Goal: Information Seeking & Learning: Learn about a topic

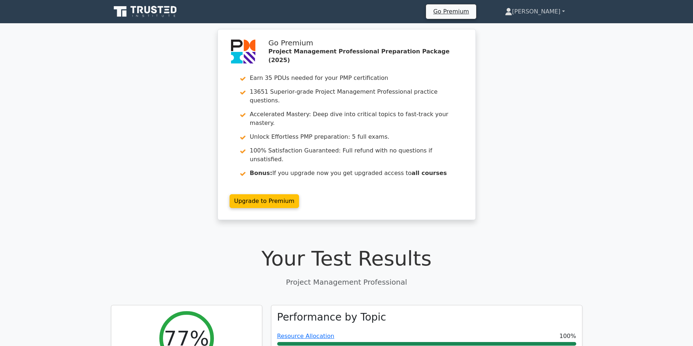
click at [536, 11] on link "[PERSON_NAME]" at bounding box center [534, 11] width 95 height 15
click at [525, 24] on link "Profile" at bounding box center [516, 29] width 57 height 12
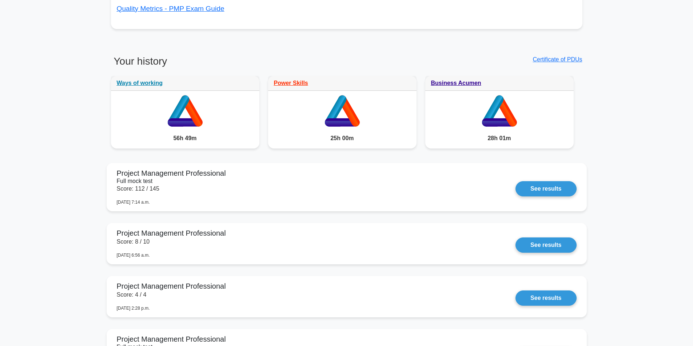
scroll to position [509, 0]
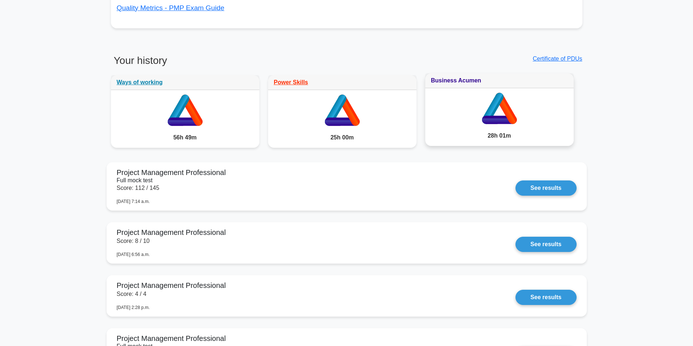
click at [453, 83] on link "Business Acumen" at bounding box center [456, 80] width 50 height 6
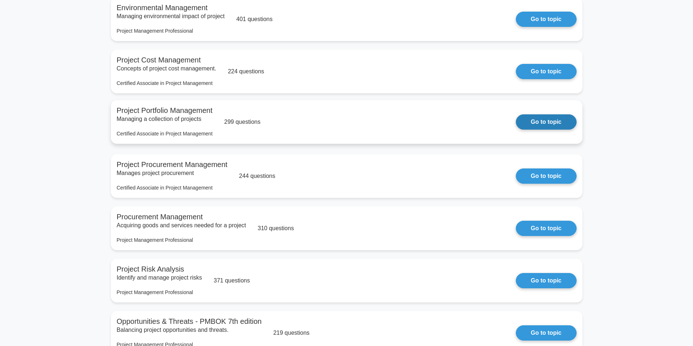
scroll to position [545, 0]
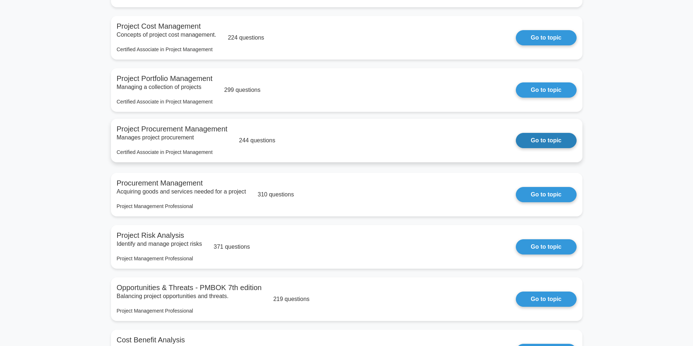
click at [529, 143] on link "Go to topic" at bounding box center [546, 140] width 60 height 15
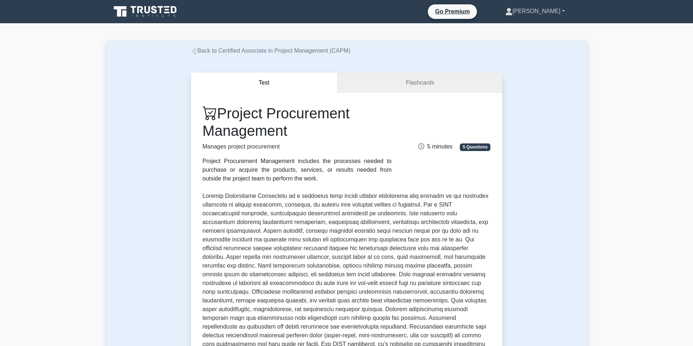
click at [539, 11] on link "[PERSON_NAME]" at bounding box center [535, 11] width 95 height 15
click at [141, 10] on icon at bounding box center [140, 9] width 6 height 7
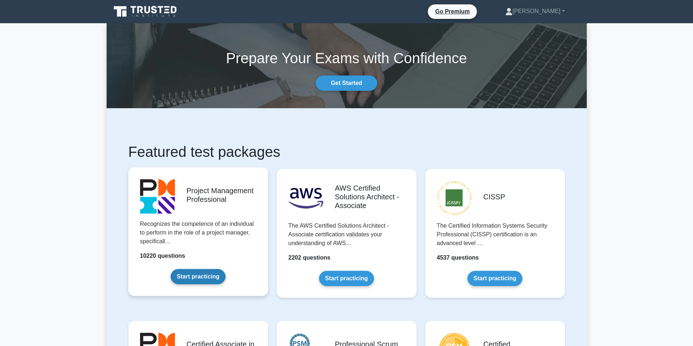
click at [188, 276] on link "Start practicing" at bounding box center [198, 276] width 55 height 15
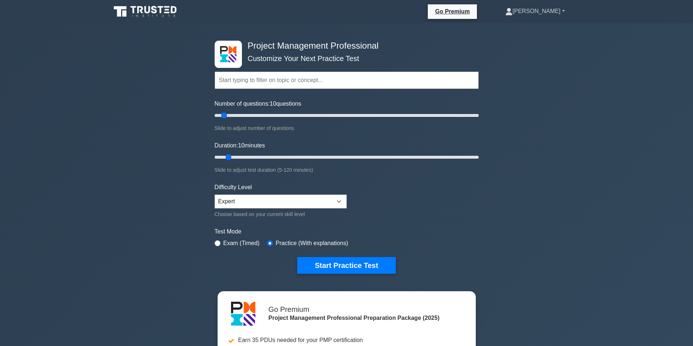
click at [551, 7] on link "[PERSON_NAME]" at bounding box center [535, 11] width 95 height 15
click at [528, 27] on link "Profile" at bounding box center [516, 29] width 57 height 12
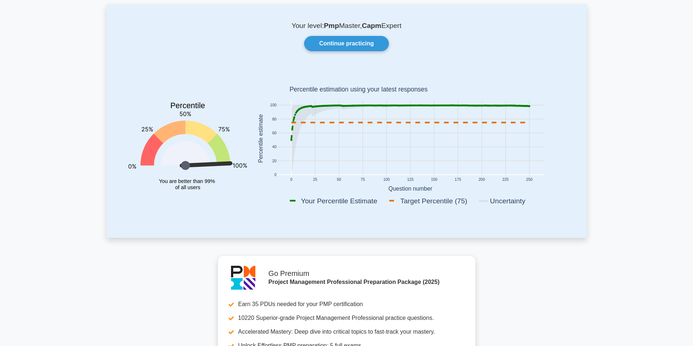
scroll to position [36, 0]
click at [345, 43] on link "Continue practicing" at bounding box center [346, 43] width 84 height 15
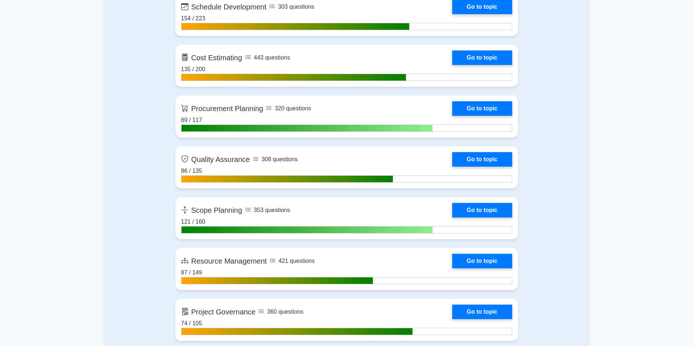
scroll to position [1127, 0]
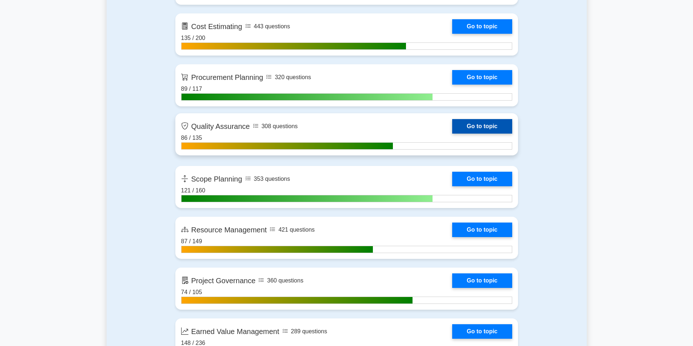
click at [461, 121] on link "Go to topic" at bounding box center [482, 126] width 60 height 15
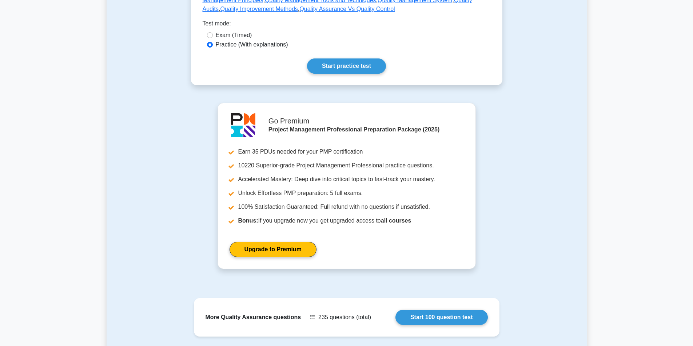
scroll to position [364, 0]
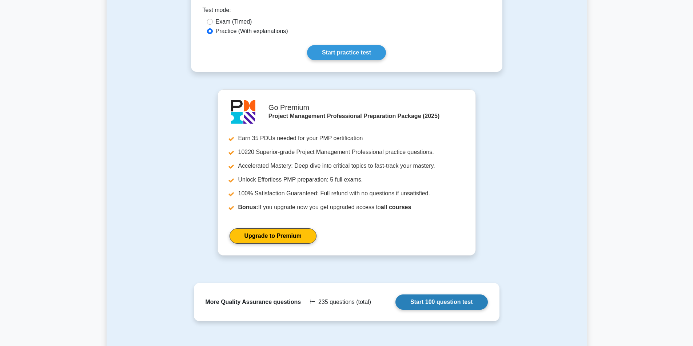
click at [441, 295] on link "Start 100 question test" at bounding box center [441, 302] width 92 height 15
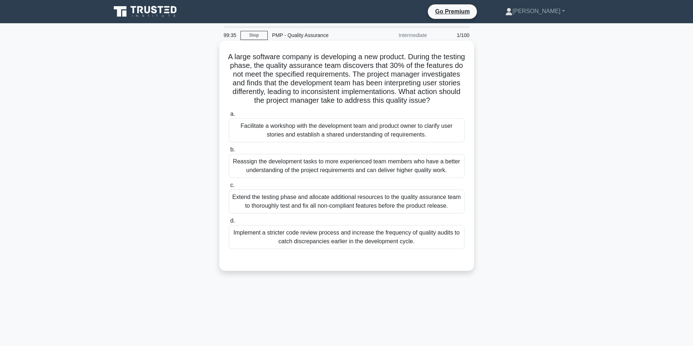
scroll to position [36, 0]
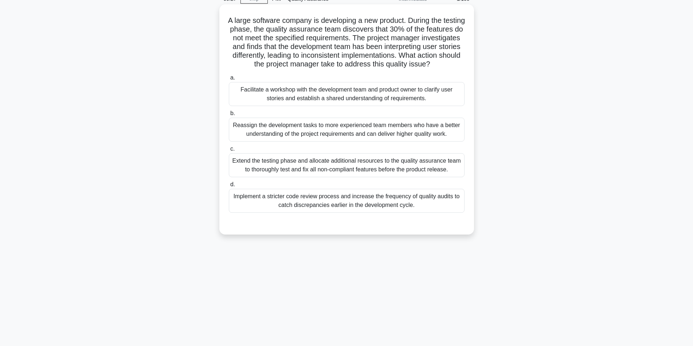
click at [356, 101] on div "Facilitate a workshop with the development team and product owner to clarify us…" at bounding box center [347, 94] width 236 height 24
click at [229, 80] on input "a. Facilitate a workshop with the development team and product owner to clarify…" at bounding box center [229, 78] width 0 height 5
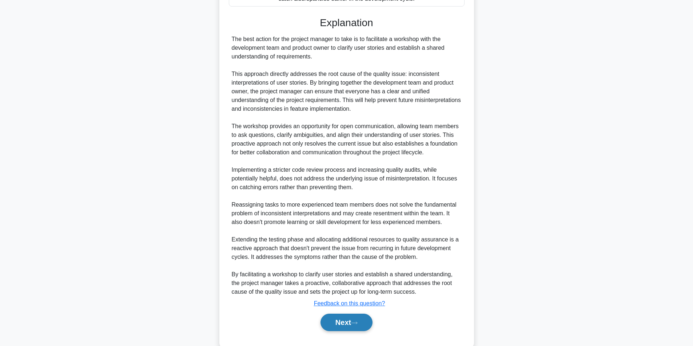
scroll to position [259, 0]
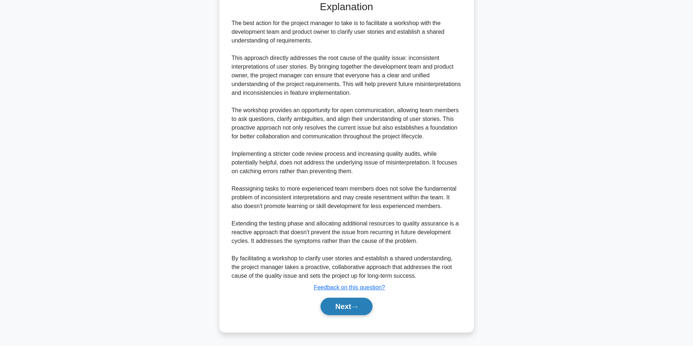
click at [333, 299] on button "Next" at bounding box center [346, 306] width 52 height 17
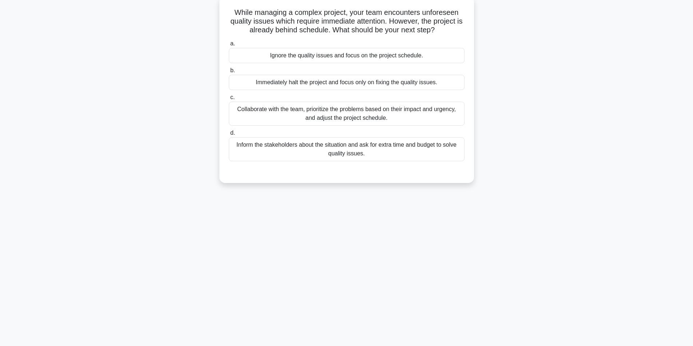
scroll to position [46, 0]
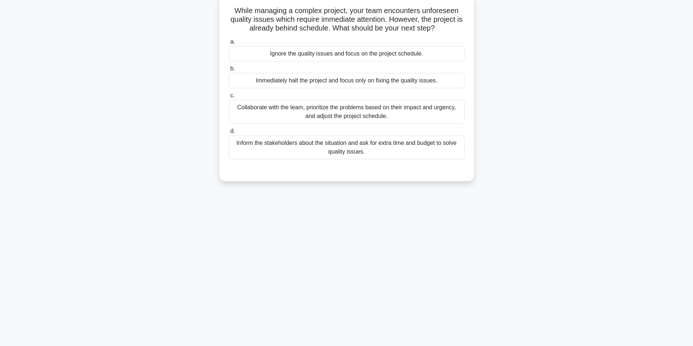
click at [324, 113] on div "Collaborate with the team, prioritize the problems based on their impact and ur…" at bounding box center [347, 112] width 236 height 24
click at [229, 98] on input "c. Collaborate with the team, prioritize the problems based on their impact and…" at bounding box center [229, 95] width 0 height 5
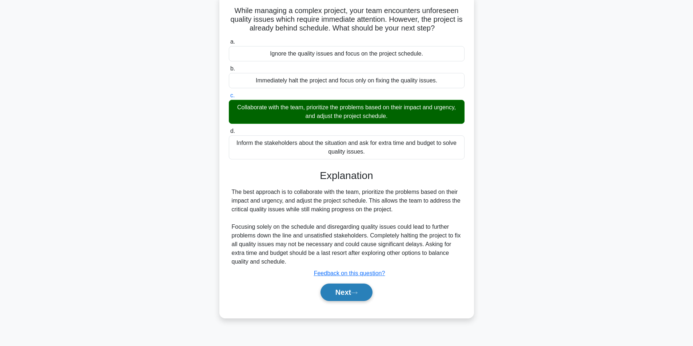
click at [351, 292] on button "Next" at bounding box center [346, 292] width 52 height 17
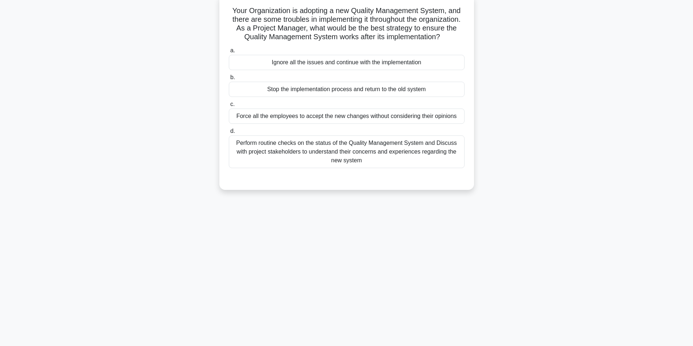
click at [313, 157] on div "Perform routine checks on the status of the Quality Management System and Discu…" at bounding box center [347, 152] width 236 height 33
click at [229, 134] on input "d. Perform routine checks on the status of the Quality Management System and Di…" at bounding box center [229, 131] width 0 height 5
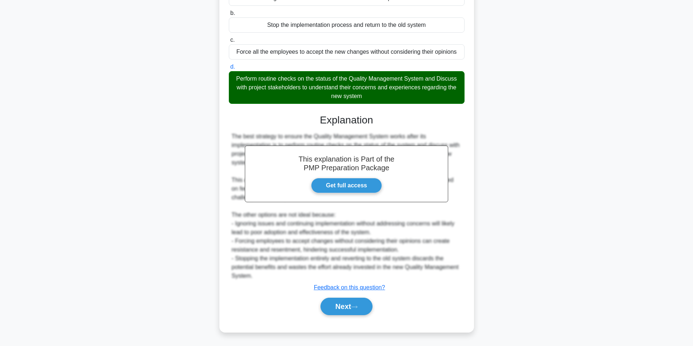
scroll to position [120, 0]
click at [329, 309] on button "Next" at bounding box center [346, 306] width 52 height 17
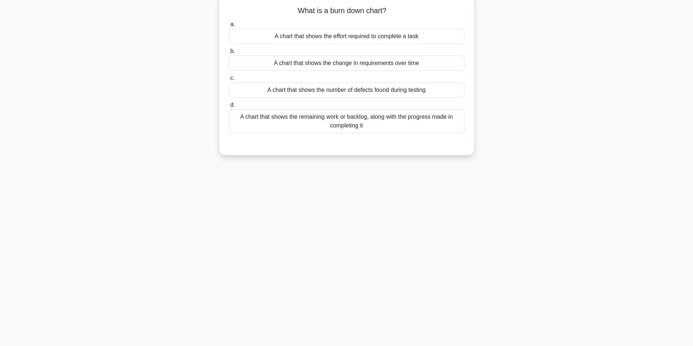
click at [338, 126] on div "A chart that shows the remaining work or backlog, along with the progress made …" at bounding box center [347, 121] width 236 height 24
click at [229, 108] on input "d. A chart that shows the remaining work or backlog, along with the progress ma…" at bounding box center [229, 105] width 0 height 5
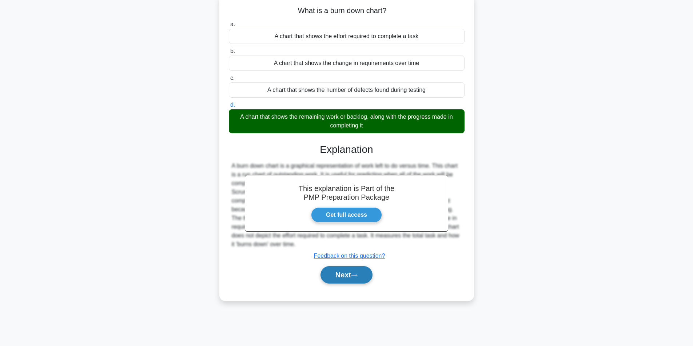
click at [343, 278] on button "Next" at bounding box center [346, 274] width 52 height 17
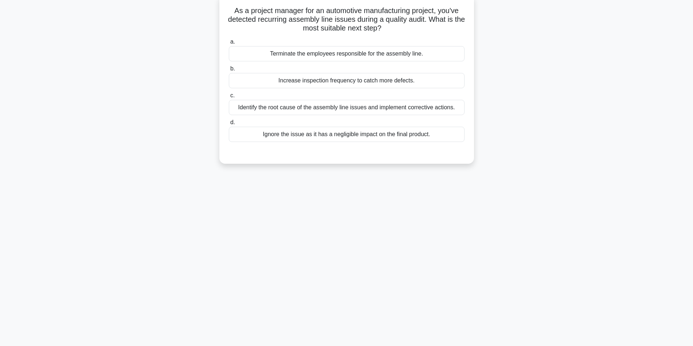
click at [337, 109] on div "Identify the root cause of the assembly line issues and implement corrective ac…" at bounding box center [347, 107] width 236 height 15
click at [229, 98] on input "c. Identify the root cause of the assembly line issues and implement corrective…" at bounding box center [229, 95] width 0 height 5
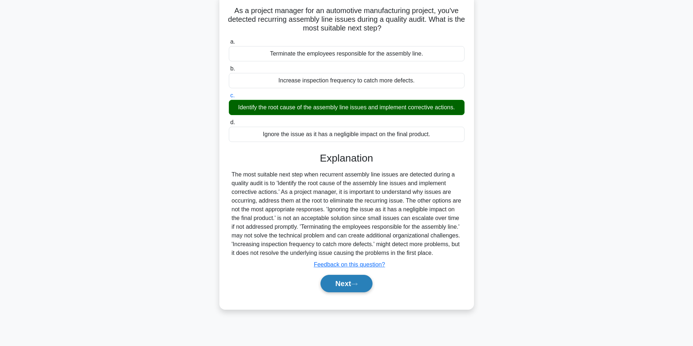
click at [331, 293] on button "Next" at bounding box center [346, 283] width 52 height 17
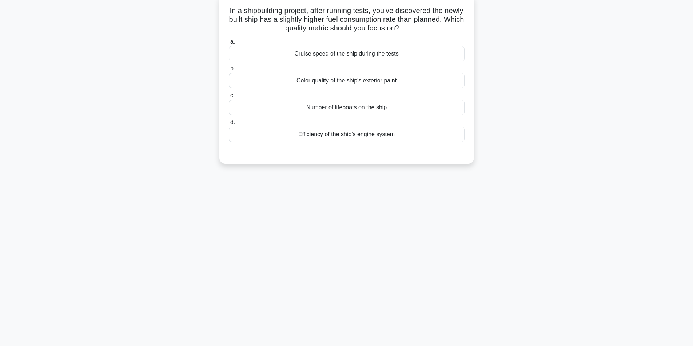
click at [348, 137] on div "Efficiency of the ship's engine system" at bounding box center [347, 134] width 236 height 15
click at [229, 125] on input "d. Efficiency of the ship's engine system" at bounding box center [229, 122] width 0 height 5
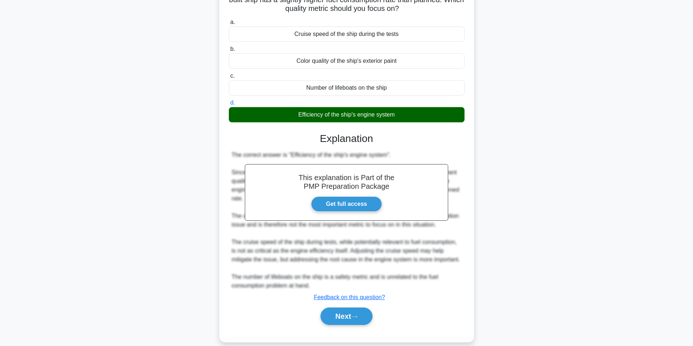
scroll to position [85, 0]
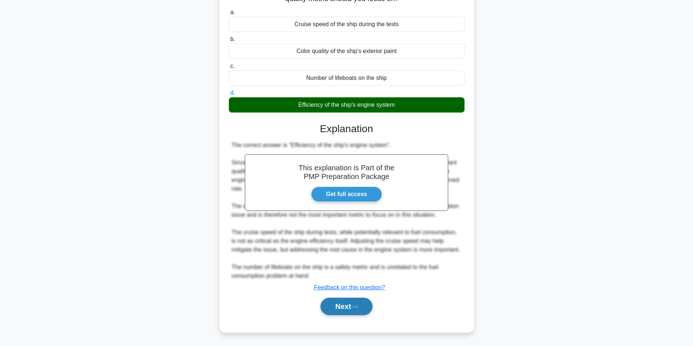
click at [341, 309] on button "Next" at bounding box center [346, 306] width 52 height 17
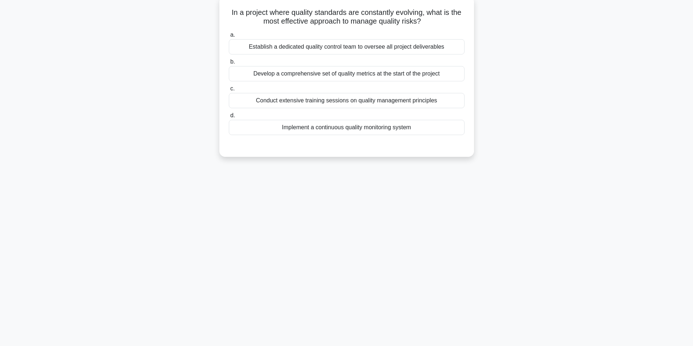
scroll to position [46, 0]
click at [370, 128] on div "Implement a continuous quality monitoring system" at bounding box center [347, 125] width 236 height 15
click at [229, 116] on input "d. Implement a continuous quality monitoring system" at bounding box center [229, 114] width 0 height 5
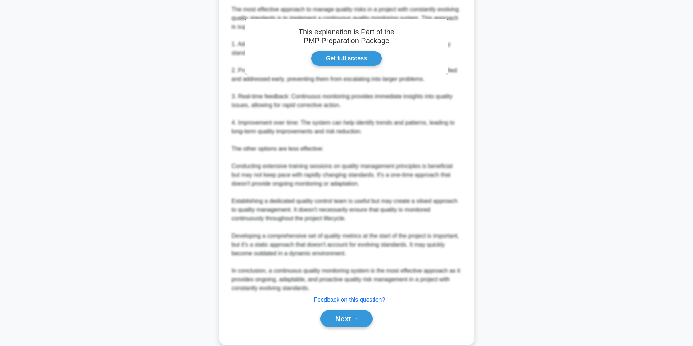
scroll to position [216, 0]
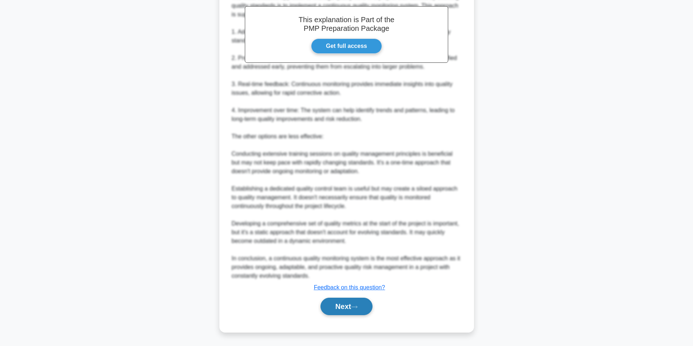
click at [346, 306] on button "Next" at bounding box center [346, 306] width 52 height 17
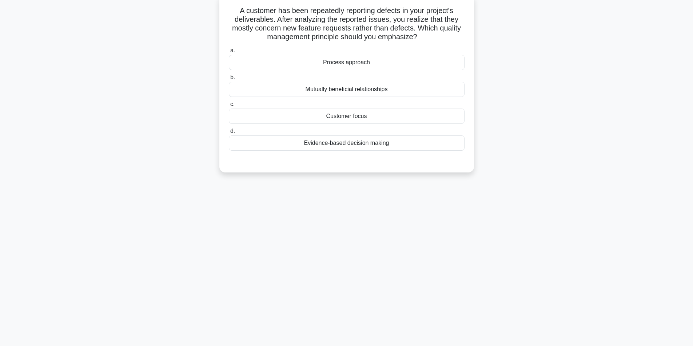
click at [363, 145] on div "Evidence-based decision making" at bounding box center [347, 143] width 236 height 15
click at [229, 134] on input "d. Evidence-based decision making" at bounding box center [229, 131] width 0 height 5
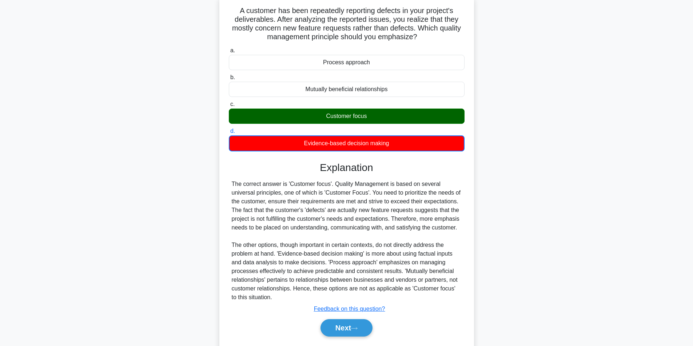
click at [361, 113] on div "Customer focus" at bounding box center [347, 116] width 236 height 15
click at [229, 107] on input "c. Customer focus" at bounding box center [229, 104] width 0 height 5
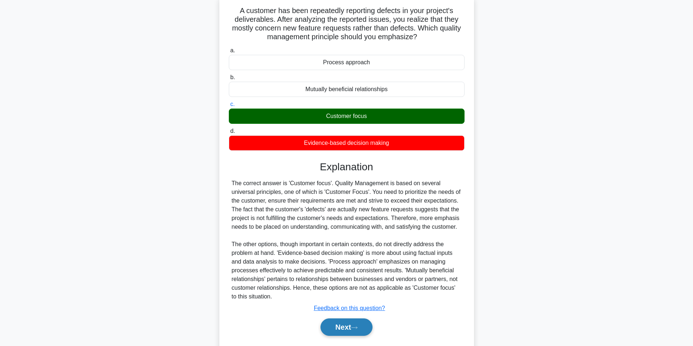
click at [353, 326] on button "Next" at bounding box center [346, 327] width 52 height 17
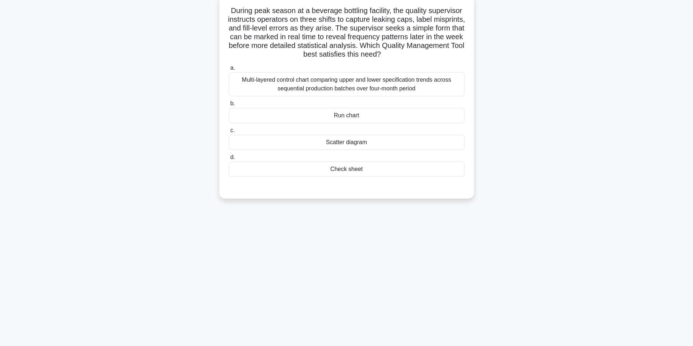
click at [361, 169] on div "Check sheet" at bounding box center [347, 169] width 236 height 15
click at [229, 160] on input "d. Check sheet" at bounding box center [229, 157] width 0 height 5
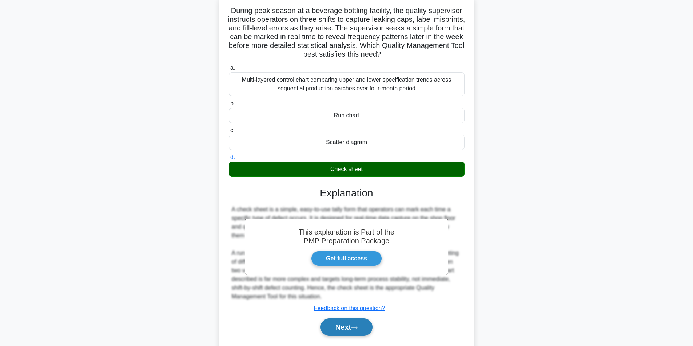
click at [340, 325] on button "Next" at bounding box center [346, 327] width 52 height 17
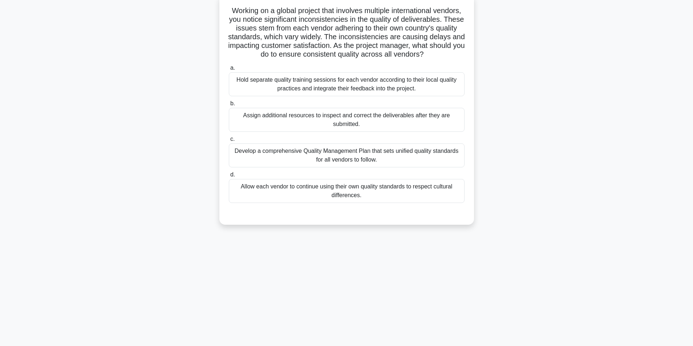
click at [340, 165] on div "Develop a comprehensive Quality Management Plan that sets unified quality stand…" at bounding box center [347, 156] width 236 height 24
click at [229, 142] on input "c. Develop a comprehensive Quality Management Plan that sets unified quality st…" at bounding box center [229, 139] width 0 height 5
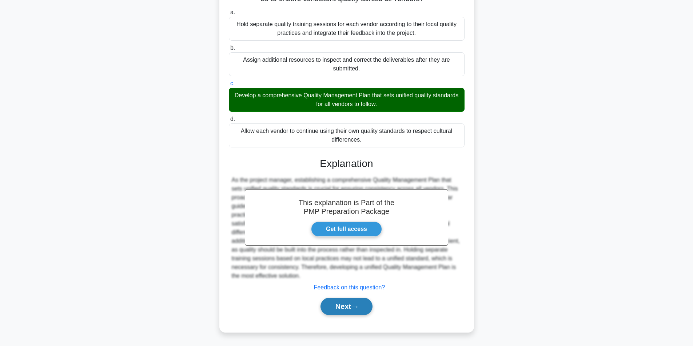
scroll to position [111, 0]
click at [344, 304] on button "Next" at bounding box center [346, 306] width 52 height 17
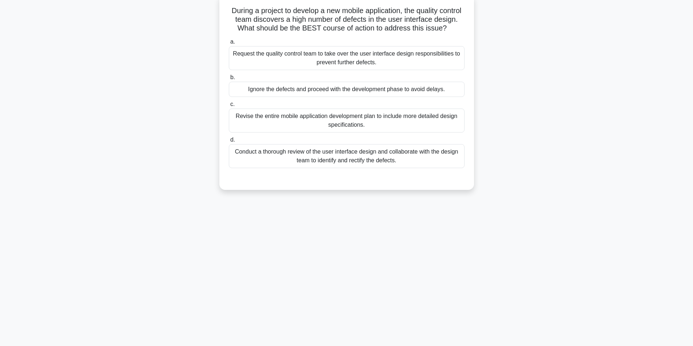
click at [341, 167] on div "Conduct a thorough review of the user interface design and collaborate with the…" at bounding box center [347, 156] width 236 height 24
click at [229, 143] on input "d. Conduct a thorough review of the user interface design and collaborate with …" at bounding box center [229, 140] width 0 height 5
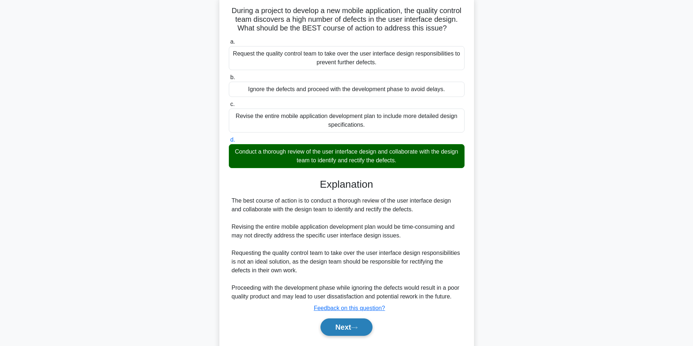
click at [352, 335] on button "Next" at bounding box center [346, 327] width 52 height 17
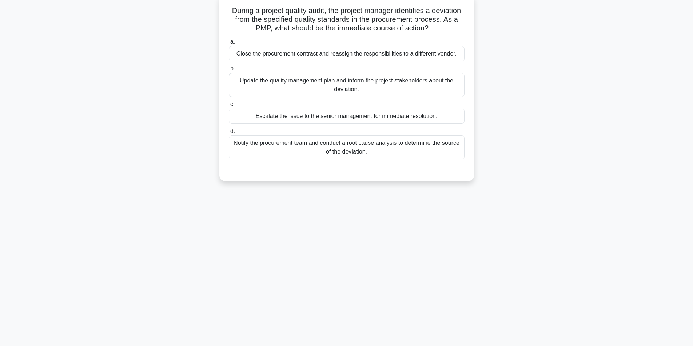
click at [335, 147] on div "Notify the procurement team and conduct a root cause analysis to determine the …" at bounding box center [347, 148] width 236 height 24
click at [229, 134] on input "d. Notify the procurement team and conduct a root cause analysis to determine t…" at bounding box center [229, 131] width 0 height 5
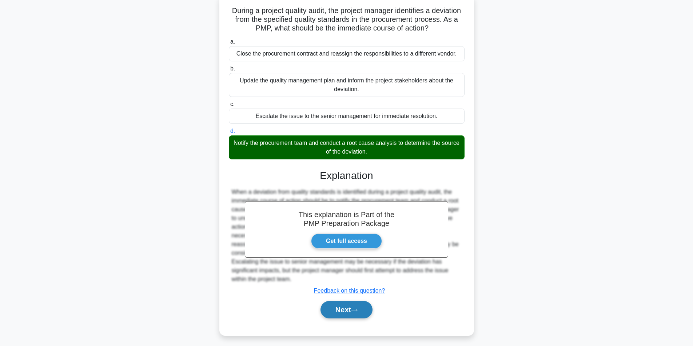
click at [337, 316] on button "Next" at bounding box center [346, 309] width 52 height 17
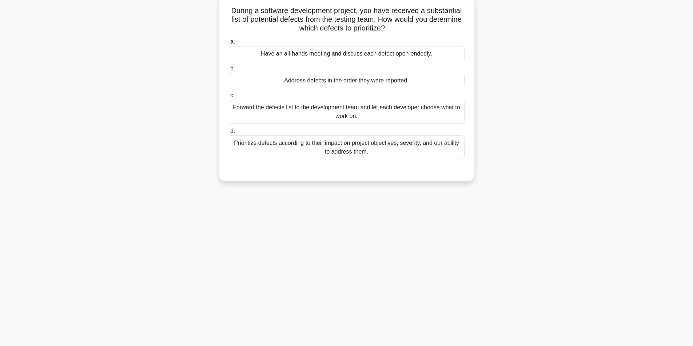
click at [331, 152] on div "Prioritize defects according to their impact on project objectives, severity, a…" at bounding box center [347, 148] width 236 height 24
click at [229, 134] on input "d. Prioritize defects according to their impact on project objectives, severity…" at bounding box center [229, 131] width 0 height 5
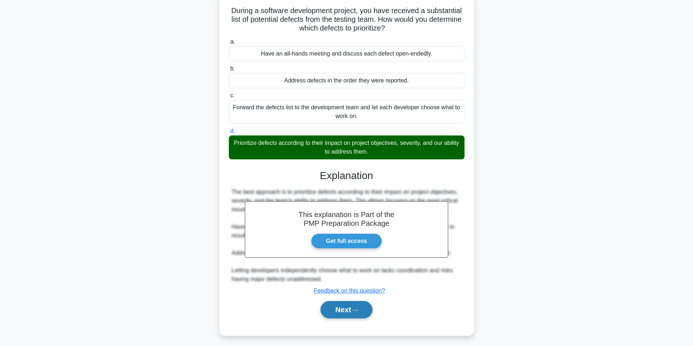
click at [345, 308] on button "Next" at bounding box center [346, 309] width 52 height 17
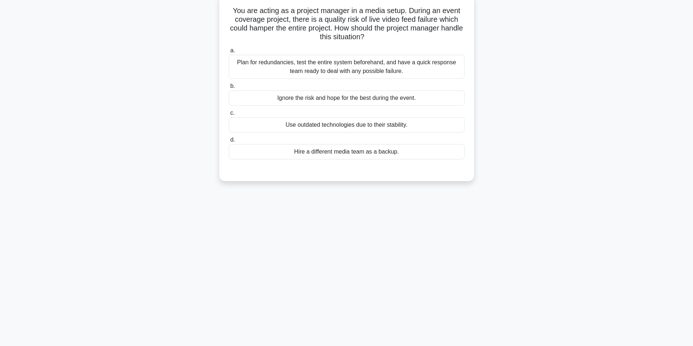
click at [387, 67] on div "Plan for redundancies, test the entire system beforehand, and have a quick resp…" at bounding box center [347, 67] width 236 height 24
click at [229, 53] on input "a. Plan for redundancies, test the entire system beforehand, and have a quick r…" at bounding box center [229, 50] width 0 height 5
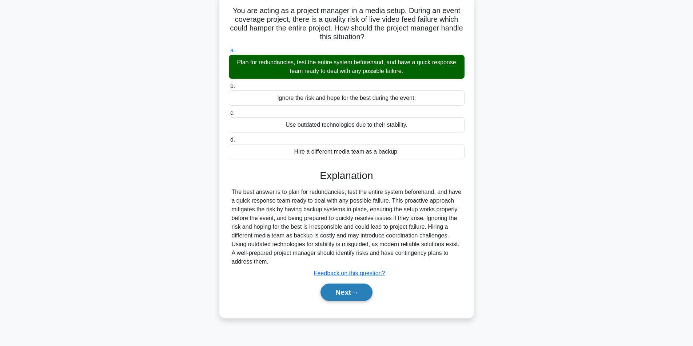
click at [350, 295] on button "Next" at bounding box center [346, 292] width 52 height 17
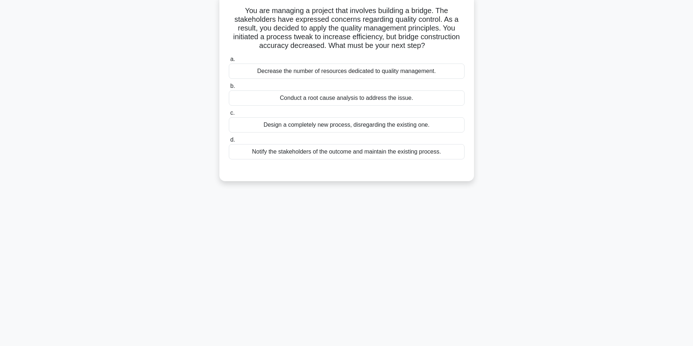
click at [346, 100] on div "Conduct a root cause analysis to address the issue." at bounding box center [347, 98] width 236 height 15
click at [229, 89] on input "b. Conduct a root cause analysis to address the issue." at bounding box center [229, 86] width 0 height 5
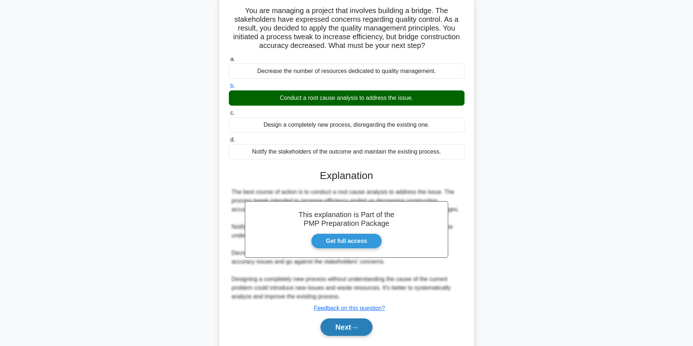
click at [340, 324] on button "Next" at bounding box center [346, 327] width 52 height 17
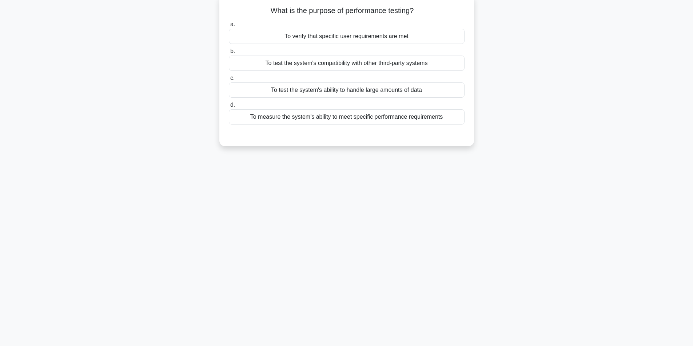
click at [345, 40] on div "To verify that specific user requirements are met" at bounding box center [347, 36] width 236 height 15
click at [229, 27] on input "a. To verify that specific user requirements are met" at bounding box center [229, 24] width 0 height 5
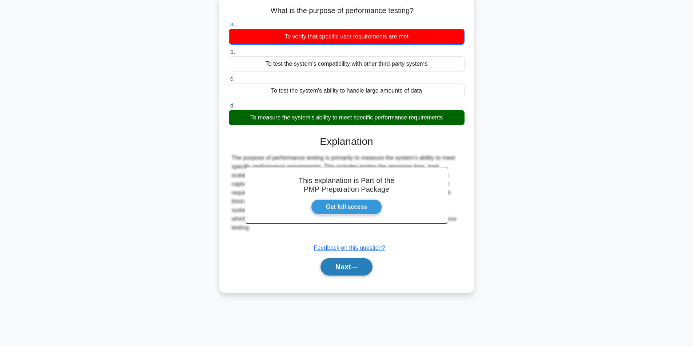
click at [338, 272] on button "Next" at bounding box center [346, 266] width 52 height 17
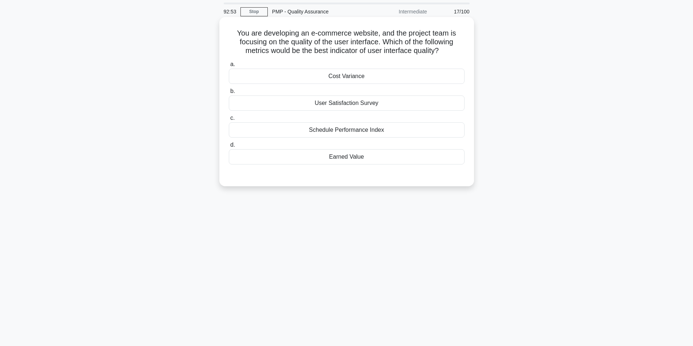
scroll to position [36, 0]
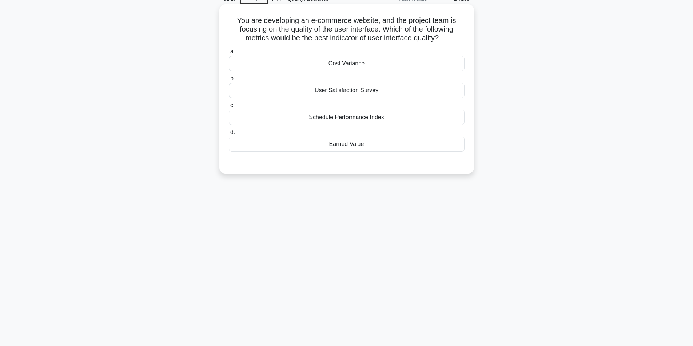
click at [381, 89] on div "User Satisfaction Survey" at bounding box center [347, 90] width 236 height 15
click at [229, 81] on input "b. User Satisfaction Survey" at bounding box center [229, 78] width 0 height 5
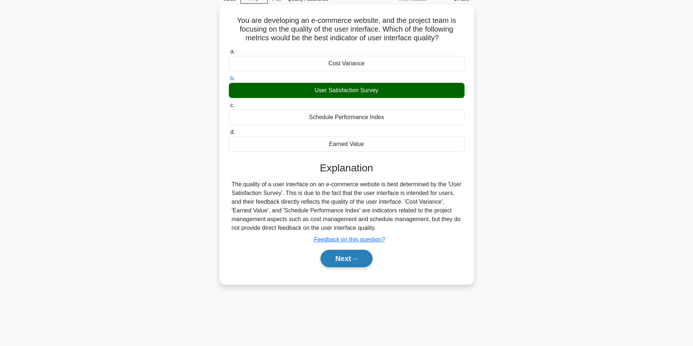
click at [350, 256] on button "Next" at bounding box center [346, 258] width 52 height 17
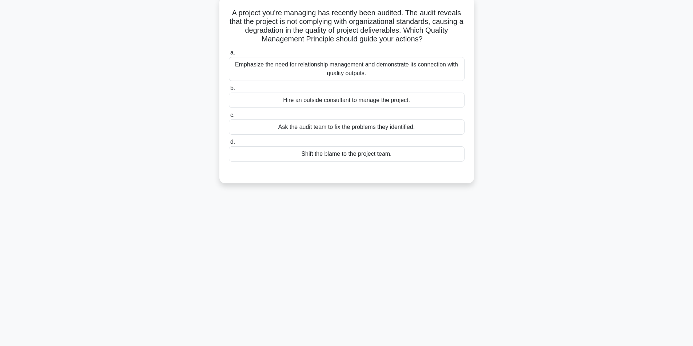
scroll to position [46, 0]
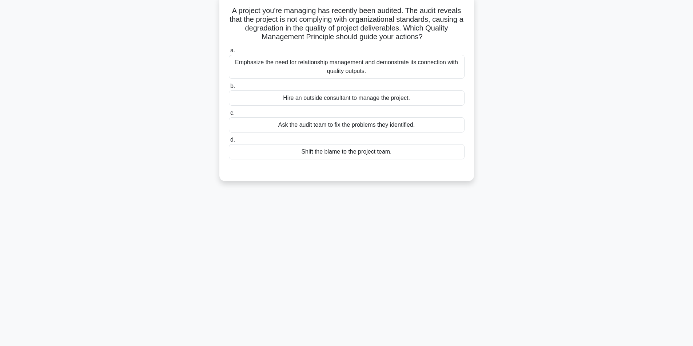
click at [326, 68] on div "Emphasize the need for relationship management and demonstrate its connection w…" at bounding box center [347, 67] width 236 height 24
click at [229, 53] on input "a. Emphasize the need for relationship management and demonstrate its connectio…" at bounding box center [229, 50] width 0 height 5
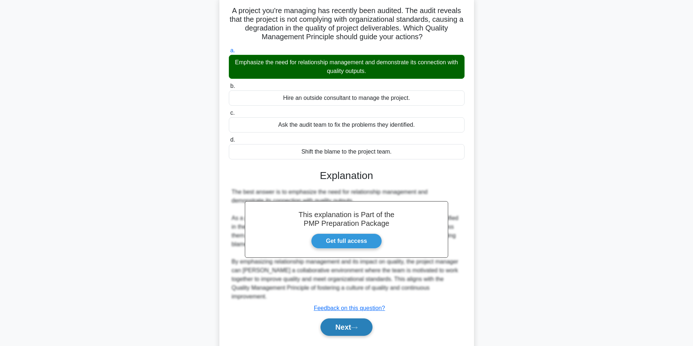
click at [339, 319] on button "Next" at bounding box center [346, 327] width 52 height 17
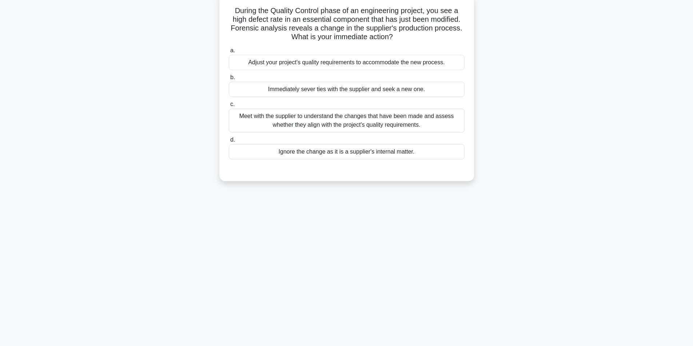
click at [394, 125] on div "Meet with the supplier to understand the changes that have been made and assess…" at bounding box center [347, 121] width 236 height 24
click at [229, 107] on input "c. Meet with the supplier to understand the changes that have been made and ass…" at bounding box center [229, 104] width 0 height 5
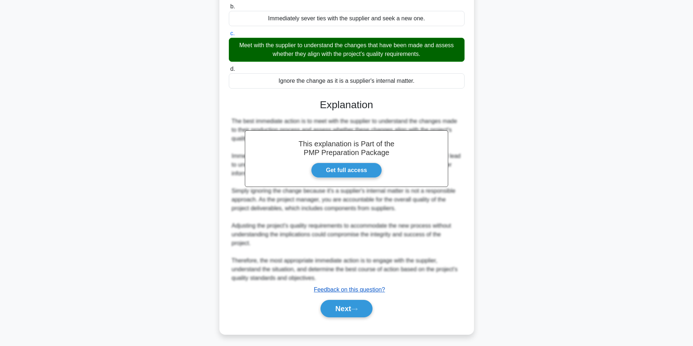
scroll to position [120, 0]
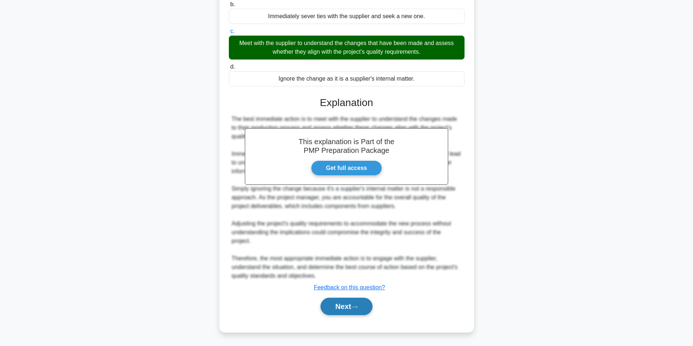
click at [339, 302] on button "Next" at bounding box center [346, 306] width 52 height 17
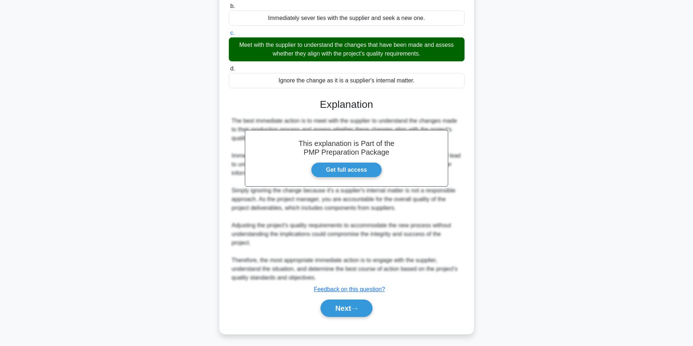
scroll to position [46, 0]
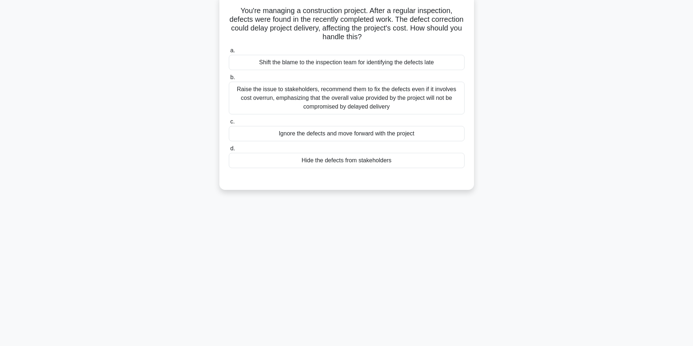
click at [330, 96] on div "Raise the issue to stakeholders, recommend them to fix the defects even if it i…" at bounding box center [347, 98] width 236 height 33
click at [229, 80] on input "b. Raise the issue to stakeholders, recommend them to fix the defects even if i…" at bounding box center [229, 77] width 0 height 5
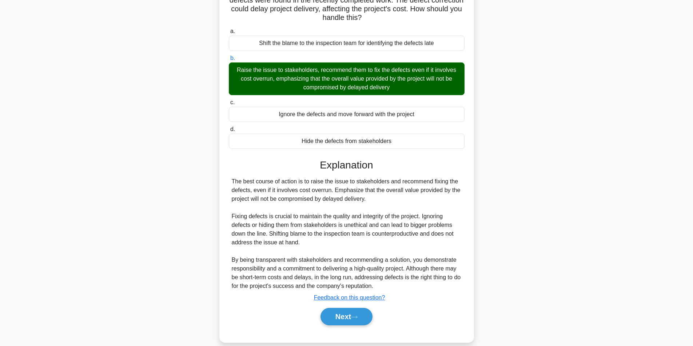
scroll to position [76, 0]
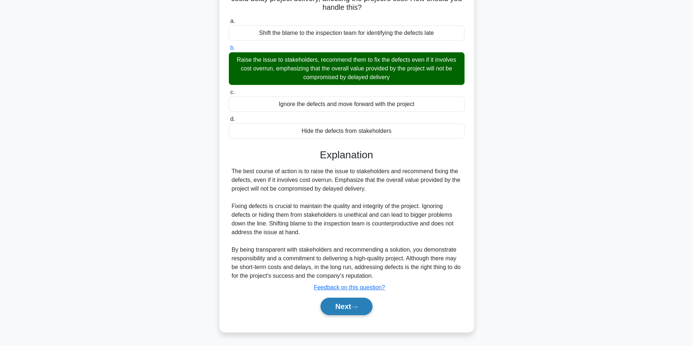
click at [356, 308] on icon at bounding box center [354, 307] width 7 height 4
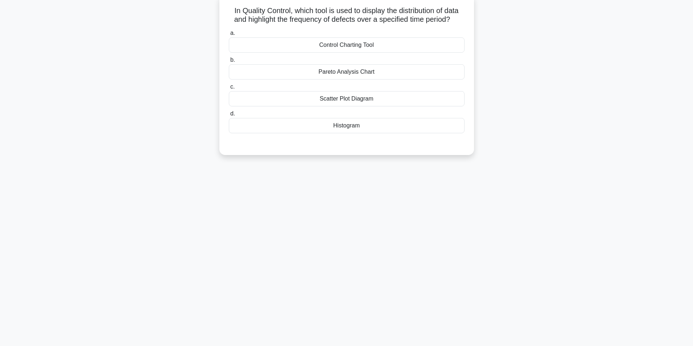
click at [391, 45] on div "Control Charting Tool" at bounding box center [347, 44] width 236 height 15
click at [229, 36] on input "a. Control Charting Tool" at bounding box center [229, 33] width 0 height 5
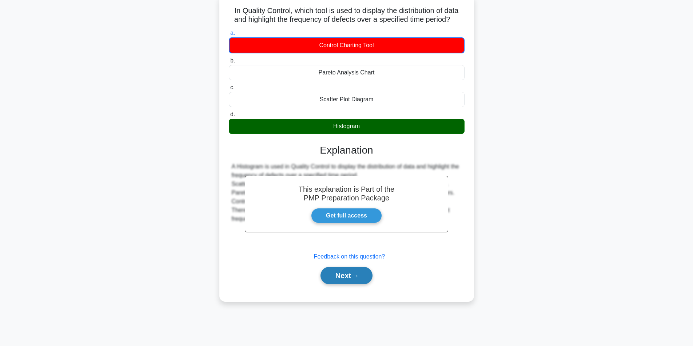
click at [343, 271] on button "Next" at bounding box center [346, 275] width 52 height 17
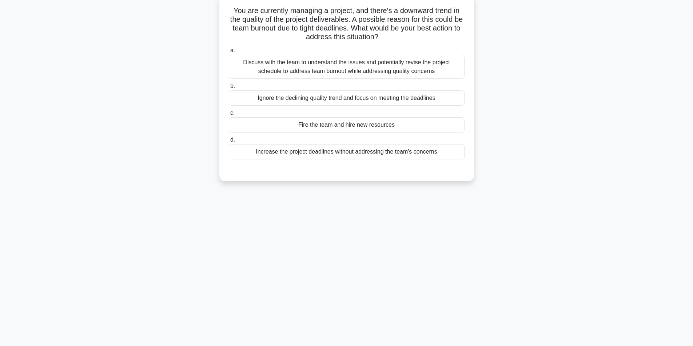
click at [315, 68] on div "Discuss with the team to understand the issues and potentially revise the proje…" at bounding box center [347, 67] width 236 height 24
click at [229, 53] on input "a. Discuss with the team to understand the issues and potentially revise the pr…" at bounding box center [229, 50] width 0 height 5
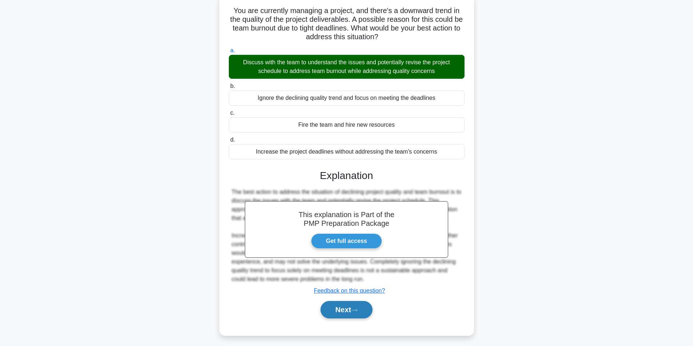
click at [346, 313] on button "Next" at bounding box center [346, 309] width 52 height 17
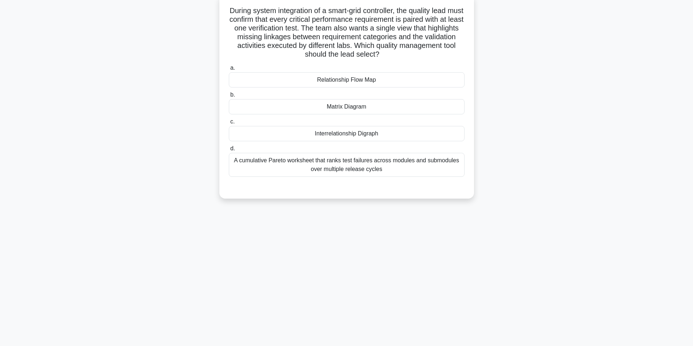
click at [386, 132] on div "Interrelationship Digraph" at bounding box center [347, 133] width 236 height 15
click at [229, 124] on input "c. Interrelationship Digraph" at bounding box center [229, 122] width 0 height 5
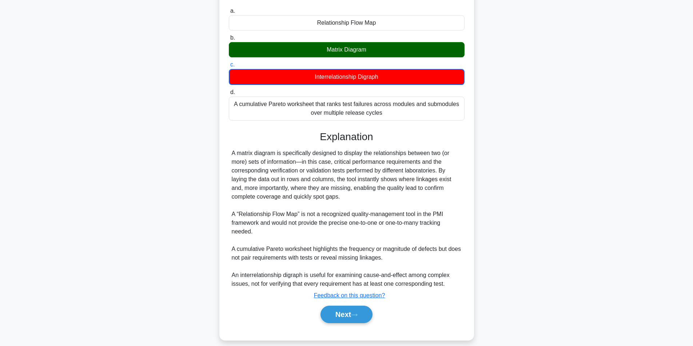
scroll to position [112, 0]
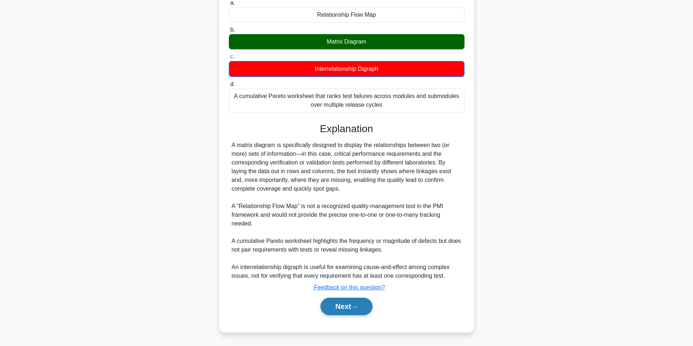
click at [347, 306] on button "Next" at bounding box center [346, 306] width 52 height 17
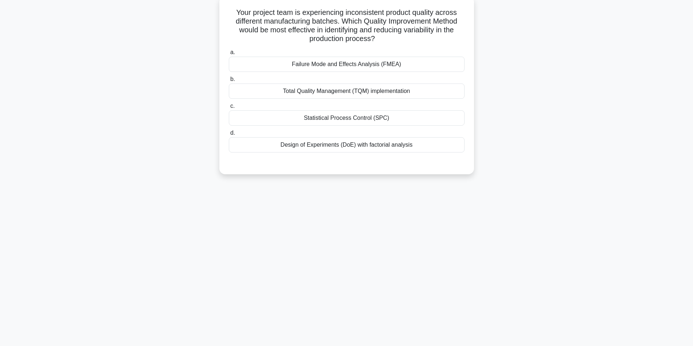
scroll to position [46, 0]
click at [373, 65] on div "Failure Mode and Effects Analysis (FMEA)" at bounding box center [347, 62] width 236 height 15
click at [229, 53] on input "a. Failure Mode and Effects Analysis (FMEA)" at bounding box center [229, 50] width 0 height 5
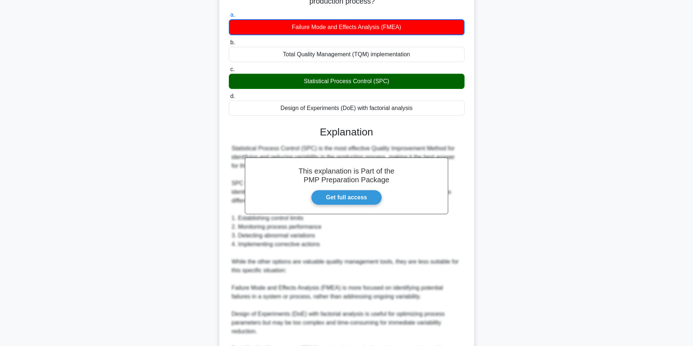
scroll to position [164, 0]
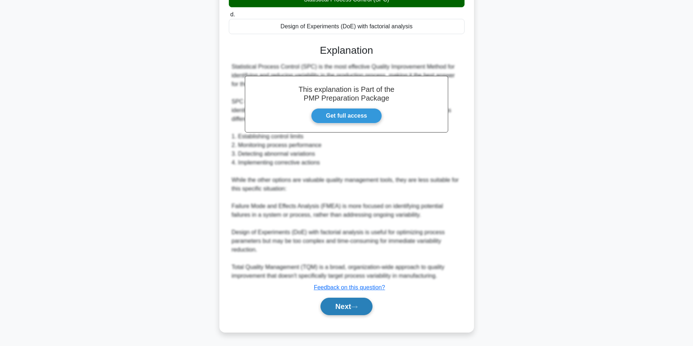
click at [335, 308] on button "Next" at bounding box center [346, 306] width 52 height 17
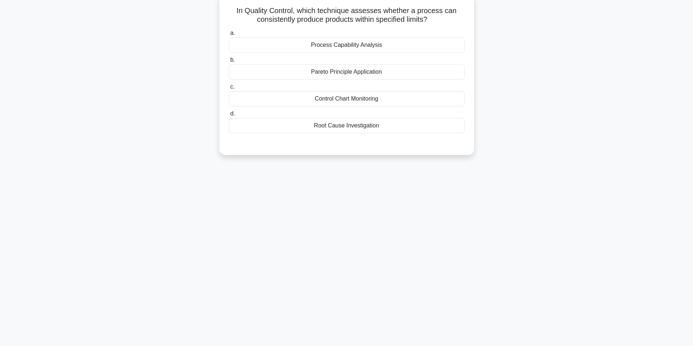
click at [355, 49] on div "Process Capability Analysis" at bounding box center [347, 44] width 236 height 15
click at [366, 50] on div "Process Capability Analysis" at bounding box center [347, 44] width 236 height 15
click at [229, 36] on input "a. Process Capability Analysis" at bounding box center [229, 33] width 0 height 5
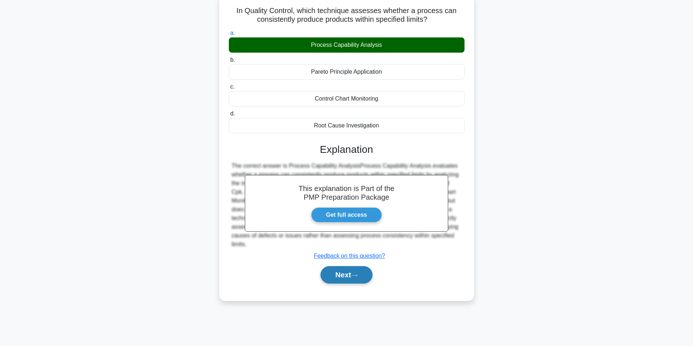
click at [342, 279] on button "Next" at bounding box center [346, 274] width 52 height 17
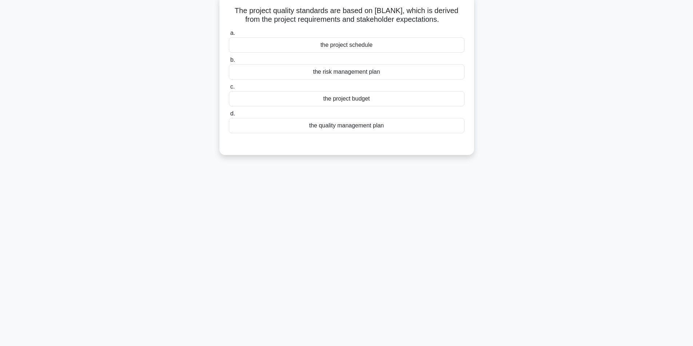
click at [371, 128] on div "the quality management plan" at bounding box center [347, 125] width 236 height 15
click at [229, 116] on input "d. the quality management plan" at bounding box center [229, 114] width 0 height 5
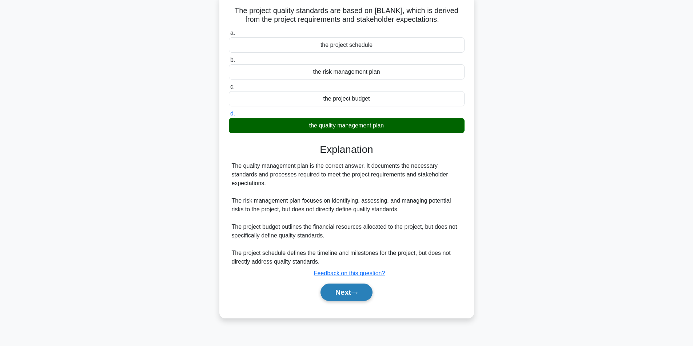
click at [333, 288] on button "Next" at bounding box center [346, 292] width 52 height 17
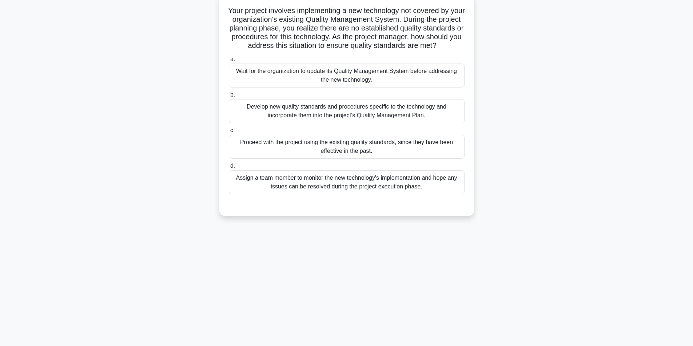
click at [301, 122] on div "Develop new quality standards and procedures specific to the technology and inc…" at bounding box center [347, 111] width 236 height 24
click at [229, 97] on input "b. Develop new quality standards and procedures specific to the technology and …" at bounding box center [229, 95] width 0 height 5
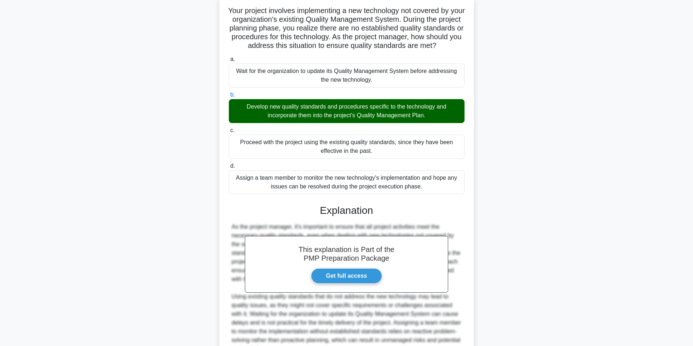
scroll to position [128, 0]
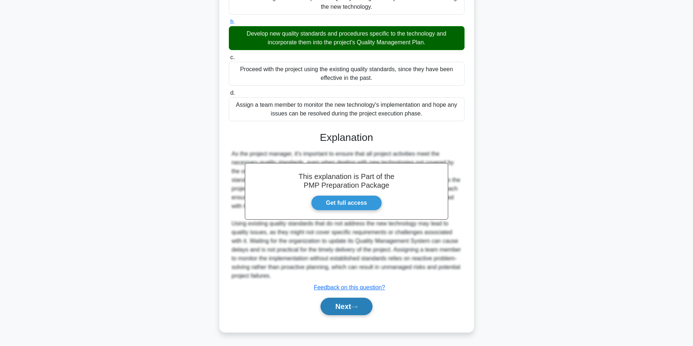
click at [343, 308] on button "Next" at bounding box center [346, 306] width 52 height 17
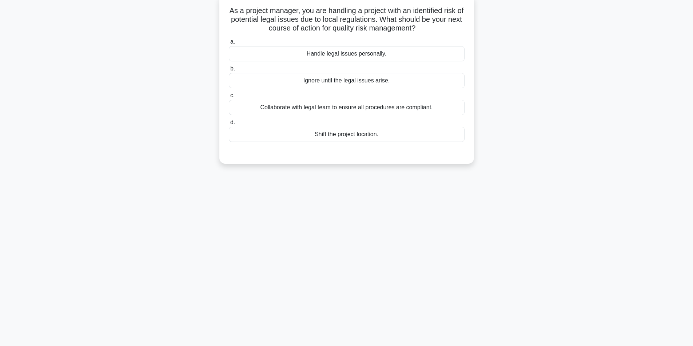
click at [346, 111] on div "Collaborate with legal team to ensure all procedures are compliant." at bounding box center [347, 107] width 236 height 15
click at [229, 98] on input "c. Collaborate with legal team to ensure all procedures are compliant." at bounding box center [229, 95] width 0 height 5
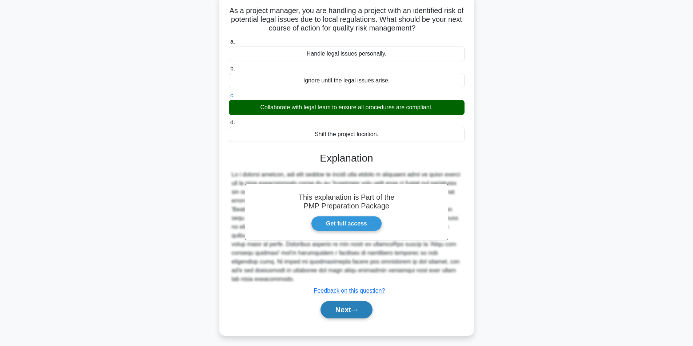
click at [345, 301] on button "Next" at bounding box center [346, 309] width 52 height 17
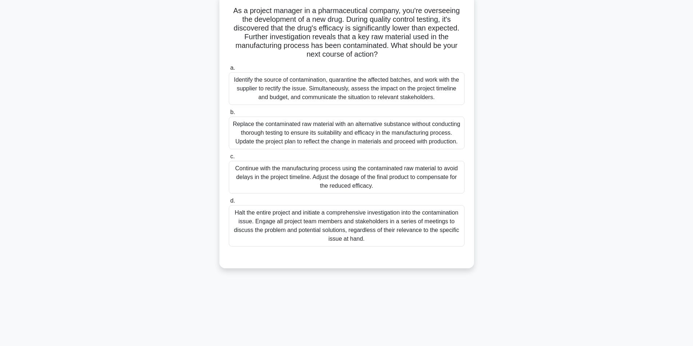
click at [380, 85] on div "Identify the source of contamination, quarantine the affected batches, and work…" at bounding box center [347, 88] width 236 height 33
click at [229, 71] on input "a. Identify the source of contamination, quarantine the affected batches, and w…" at bounding box center [229, 68] width 0 height 5
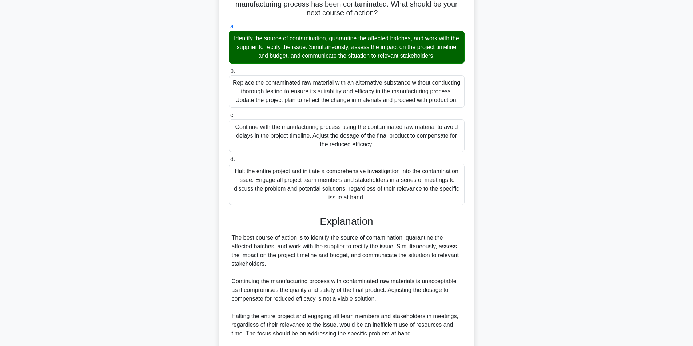
scroll to position [181, 0]
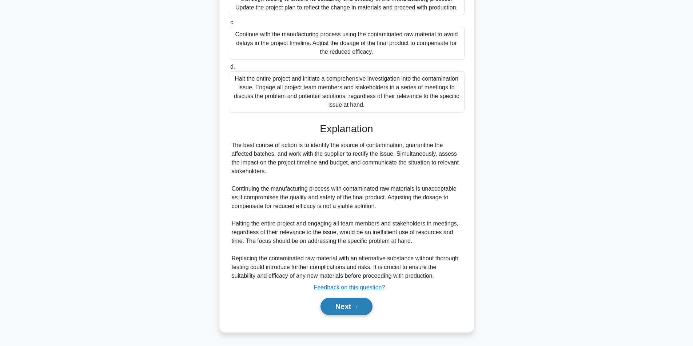
click at [341, 302] on button "Next" at bounding box center [346, 306] width 52 height 17
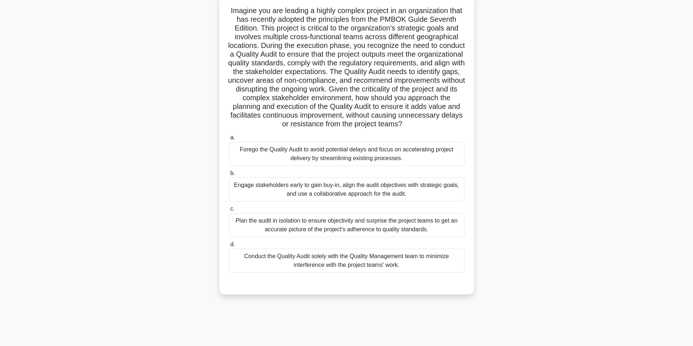
click at [301, 195] on div "Engage stakeholders early to gain buy-in, align the audit objectives with strat…" at bounding box center [347, 190] width 236 height 24
click at [229, 176] on input "b. Engage stakeholders early to gain buy-in, align the audit objectives with st…" at bounding box center [229, 173] width 0 height 5
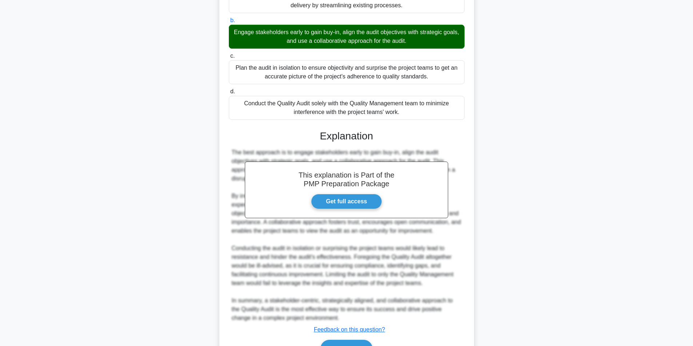
scroll to position [250, 0]
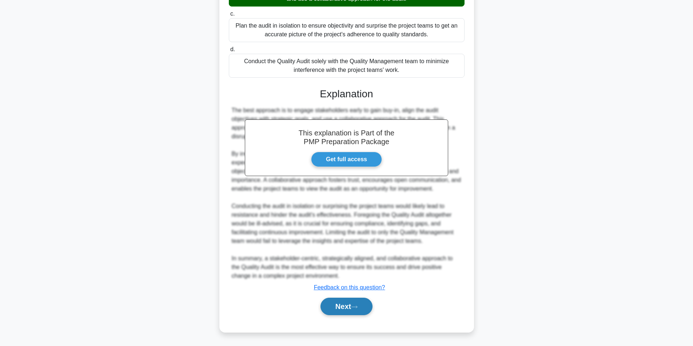
click at [325, 308] on button "Next" at bounding box center [346, 306] width 52 height 17
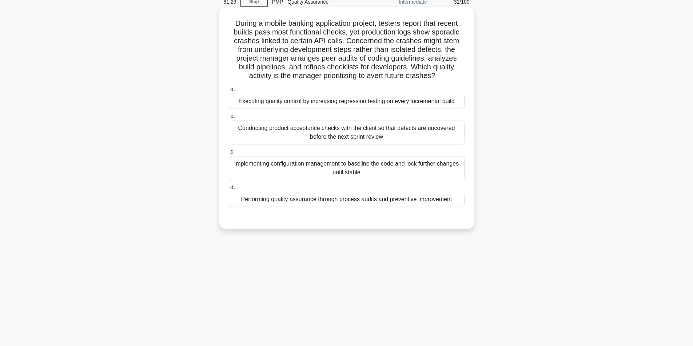
scroll to position [46, 0]
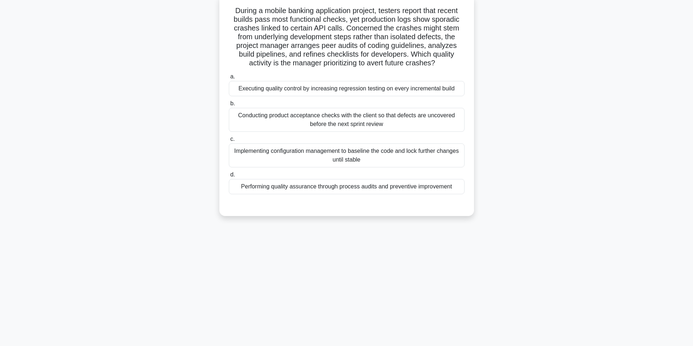
click at [361, 187] on div "Performing quality assurance through process audits and preventive improvement" at bounding box center [347, 186] width 236 height 15
click at [229, 177] on input "d. Performing quality assurance through process audits and preventive improveme…" at bounding box center [229, 175] width 0 height 5
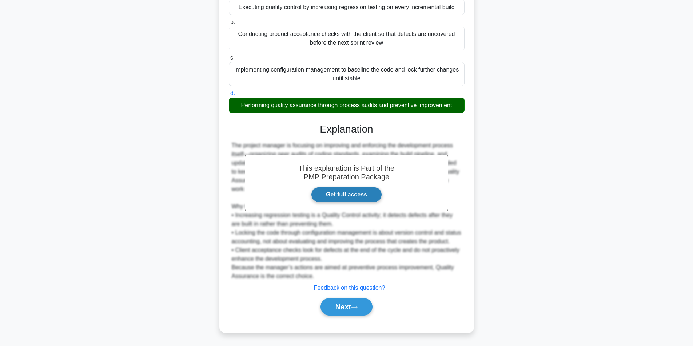
scroll to position [137, 0]
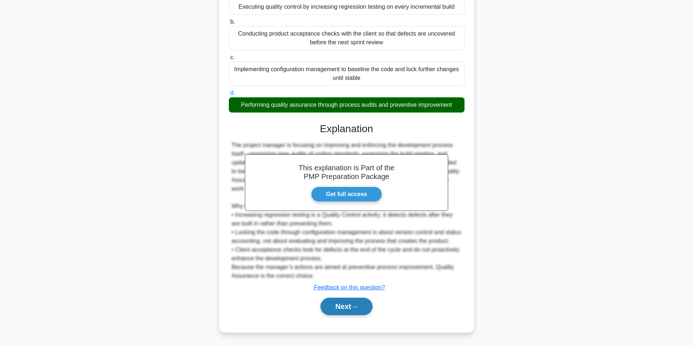
click at [346, 305] on button "Next" at bounding box center [346, 306] width 52 height 17
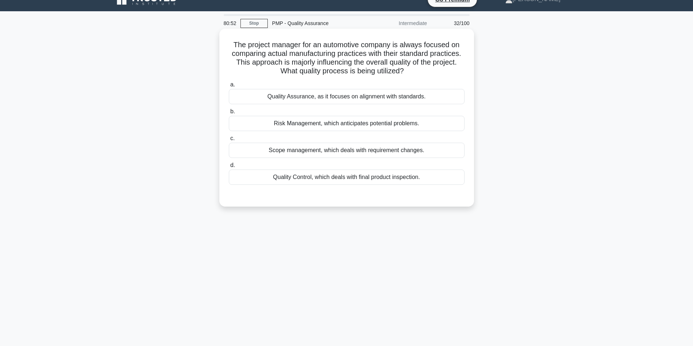
scroll to position [46, 0]
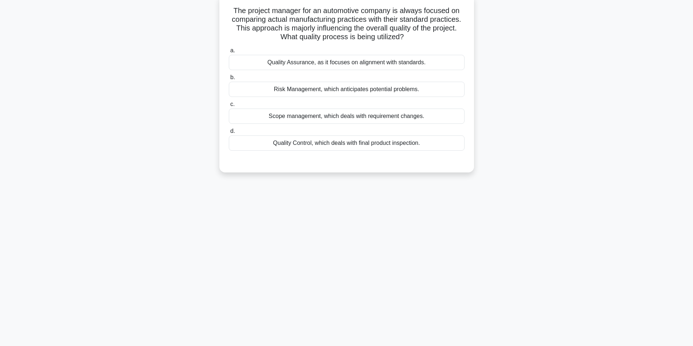
click at [353, 145] on div "Quality Control, which deals with final product inspection." at bounding box center [347, 143] width 236 height 15
click at [229, 134] on input "d. Quality Control, which deals with final product inspection." at bounding box center [229, 131] width 0 height 5
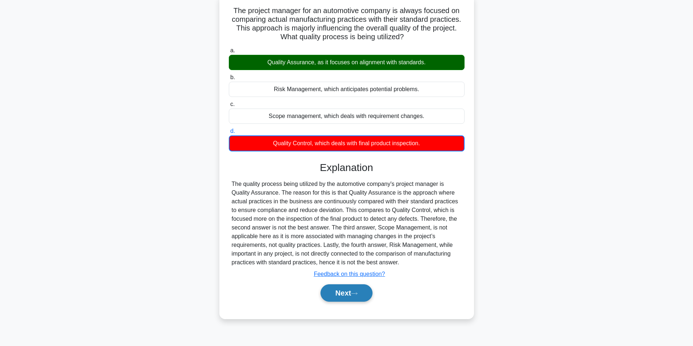
click at [356, 290] on button "Next" at bounding box center [346, 293] width 52 height 17
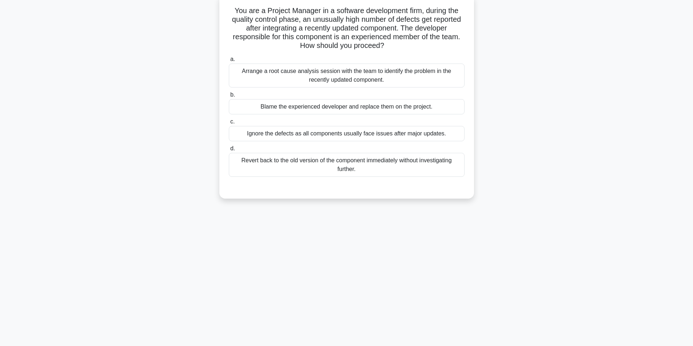
click at [337, 77] on div "Arrange a root cause analysis session with the team to identify the problem in …" at bounding box center [347, 76] width 236 height 24
click at [229, 62] on input "a. Arrange a root cause analysis session with the team to identify the problem …" at bounding box center [229, 59] width 0 height 5
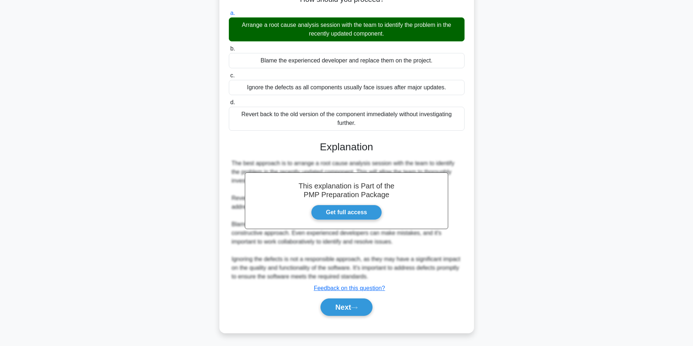
scroll to position [93, 0]
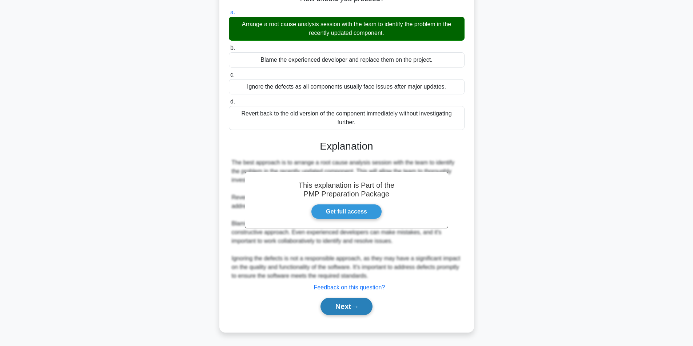
click at [342, 305] on button "Next" at bounding box center [346, 306] width 52 height 17
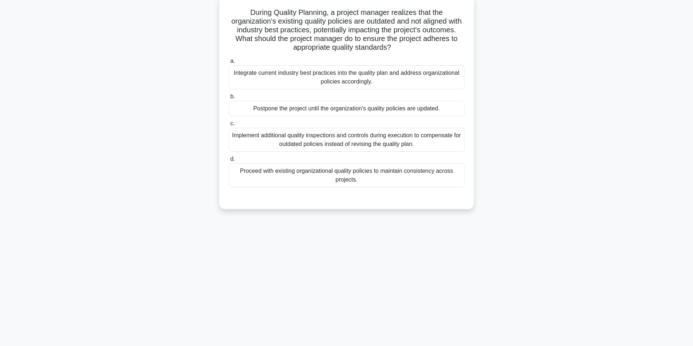
scroll to position [46, 0]
click at [379, 77] on div "Integrate current industry best practices into the quality plan and address org…" at bounding box center [347, 76] width 236 height 24
click at [229, 62] on input "a. Integrate current industry best practices into the quality plan and address …" at bounding box center [229, 59] width 0 height 5
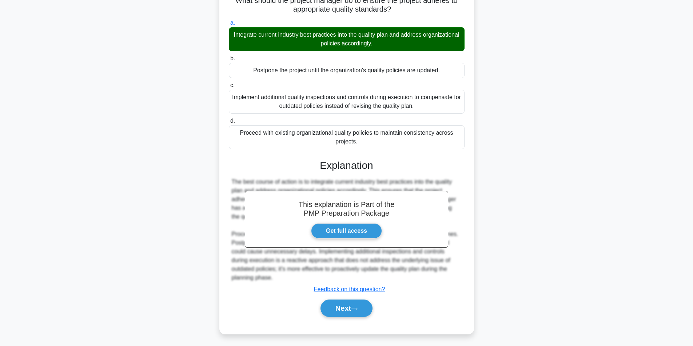
scroll to position [85, 0]
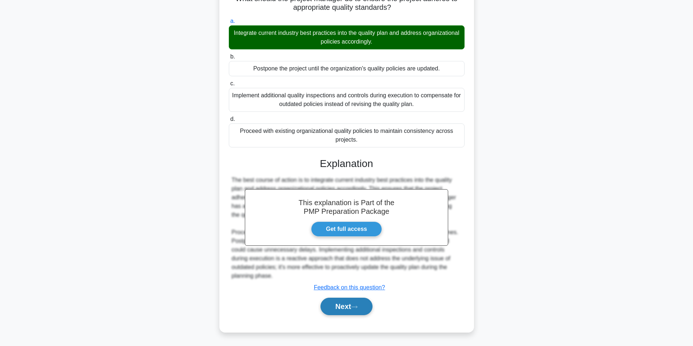
click at [349, 301] on button "Next" at bounding box center [346, 306] width 52 height 17
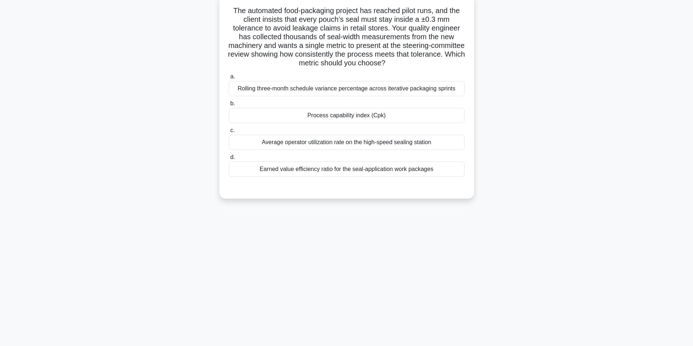
click at [352, 117] on div "Process capability index (Cpk)" at bounding box center [347, 115] width 236 height 15
click at [229, 106] on input "b. Process capability index (Cpk)" at bounding box center [229, 103] width 0 height 5
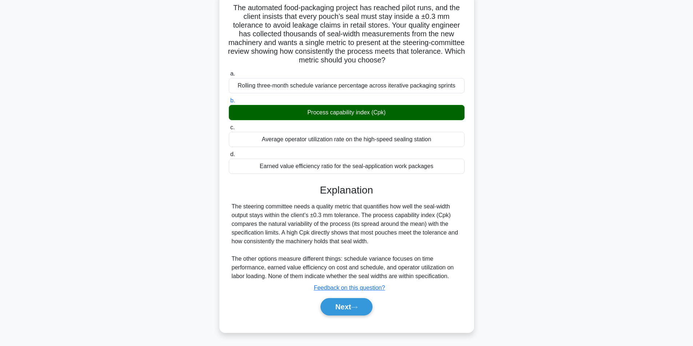
scroll to position [50, 0]
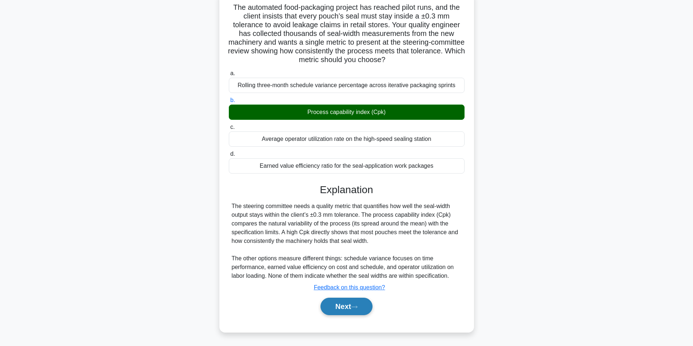
click at [343, 305] on button "Next" at bounding box center [346, 306] width 52 height 17
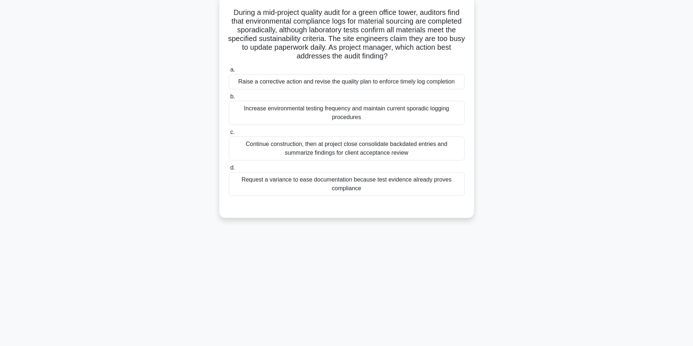
scroll to position [46, 0]
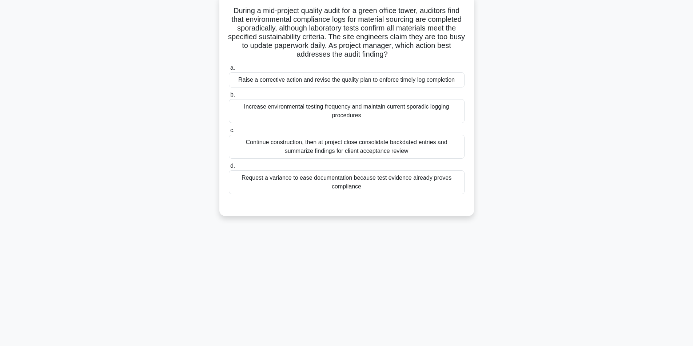
click at [294, 82] on div "Raise a corrective action and revise the quality plan to enforce timely log com…" at bounding box center [347, 79] width 236 height 15
click at [229, 71] on input "a. Raise a corrective action and revise the quality plan to enforce timely log …" at bounding box center [229, 68] width 0 height 5
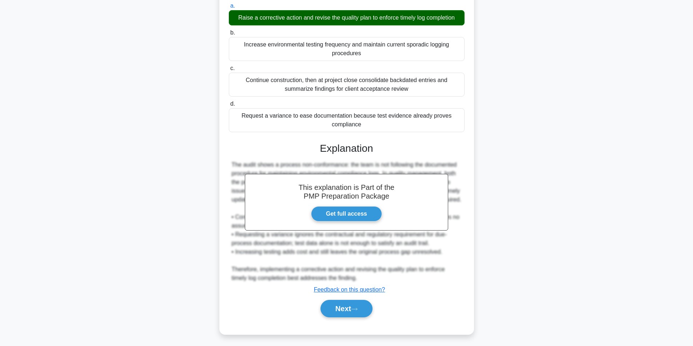
scroll to position [111, 0]
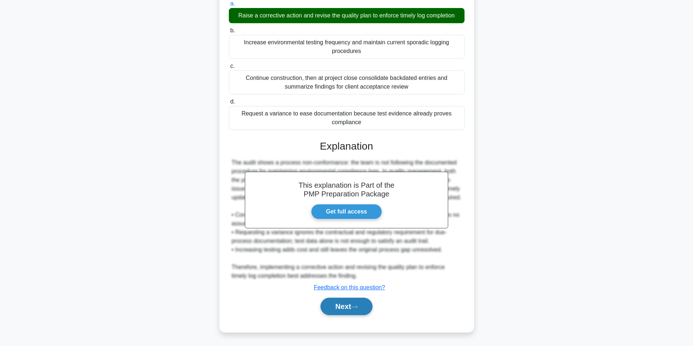
click at [344, 305] on button "Next" at bounding box center [346, 306] width 52 height 17
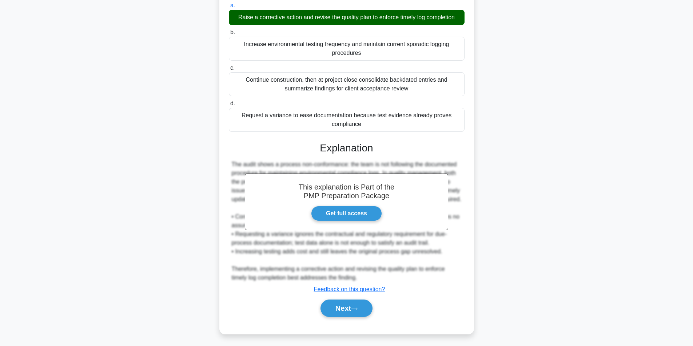
scroll to position [46, 0]
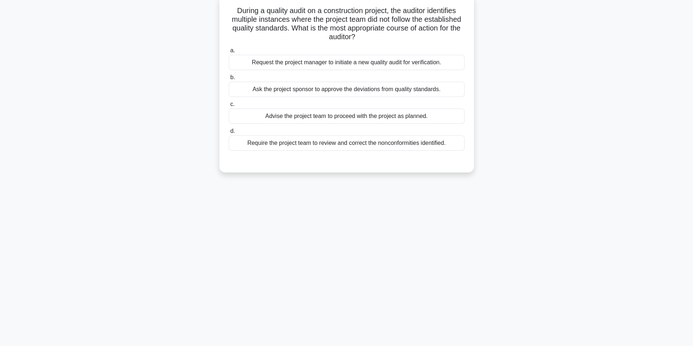
click at [333, 146] on div "Require the project team to review and correct the nonconformities identified." at bounding box center [347, 143] width 236 height 15
click at [229, 134] on input "d. Require the project team to review and correct the nonconformities identifie…" at bounding box center [229, 131] width 0 height 5
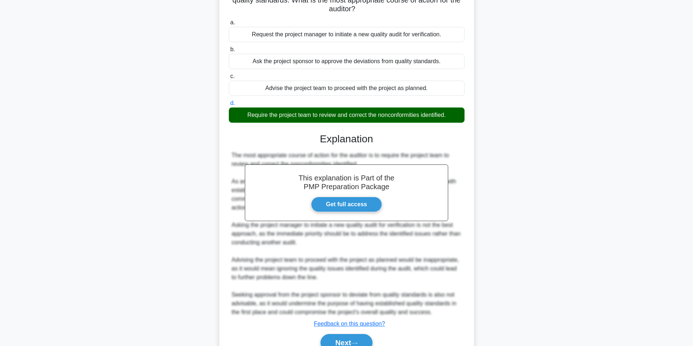
scroll to position [111, 0]
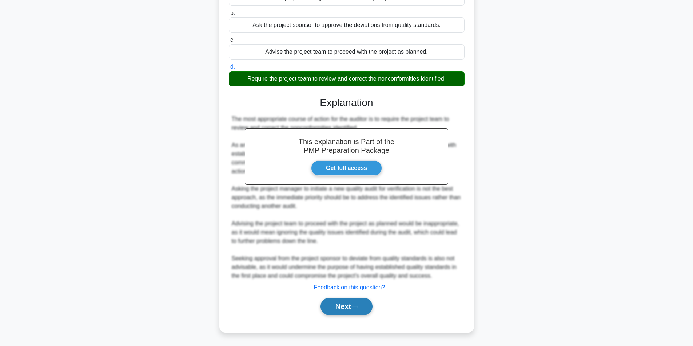
click at [335, 303] on button "Next" at bounding box center [346, 306] width 52 height 17
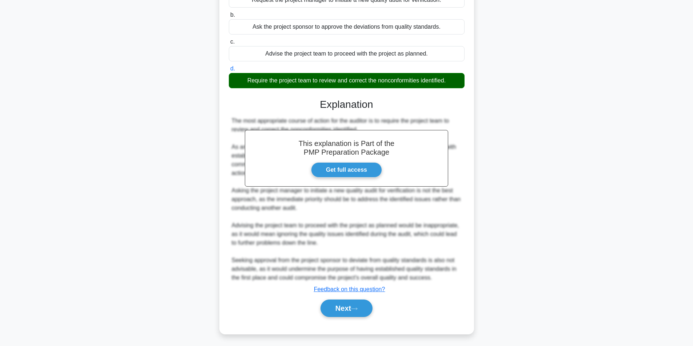
scroll to position [46, 0]
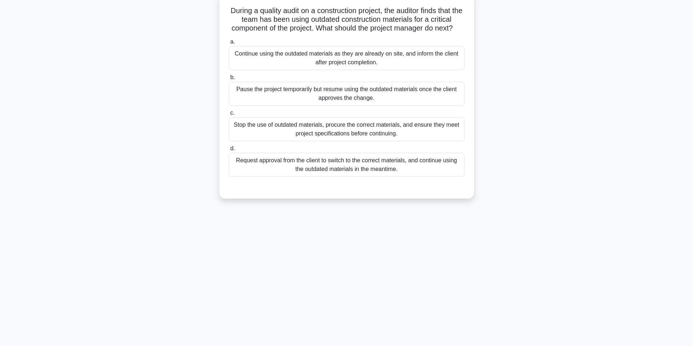
click at [340, 140] on div "Stop the use of outdated materials, procure the correct materials, and ensure t…" at bounding box center [347, 129] width 236 height 24
click at [229, 116] on input "c. Stop the use of outdated materials, procure the correct materials, and ensur…" at bounding box center [229, 113] width 0 height 5
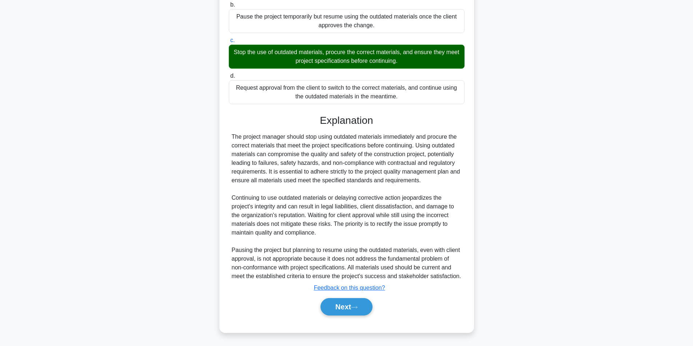
scroll to position [128, 0]
click at [340, 305] on button "Next" at bounding box center [346, 306] width 52 height 17
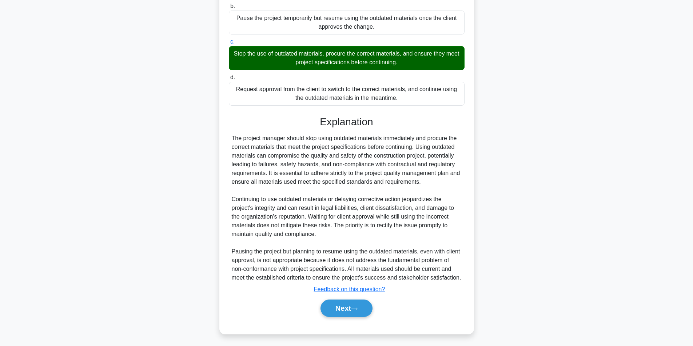
scroll to position [46, 0]
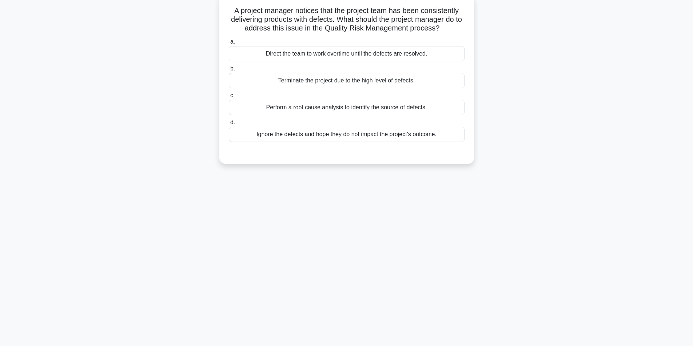
click at [336, 107] on div "Perform a root cause analysis to identify the source of defects." at bounding box center [347, 107] width 236 height 15
click at [229, 98] on input "c. Perform a root cause analysis to identify the source of defects." at bounding box center [229, 95] width 0 height 5
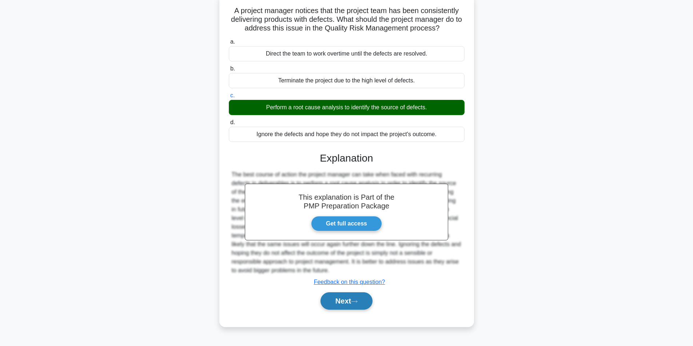
click at [349, 301] on button "Next" at bounding box center [346, 301] width 52 height 17
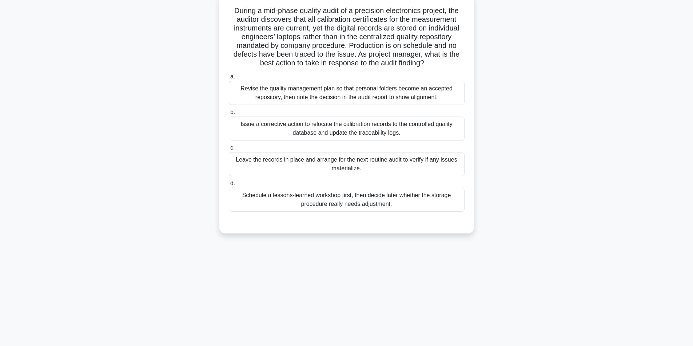
click at [327, 99] on div "Revise the quality management plan so that personal folders become an accepted …" at bounding box center [347, 93] width 236 height 24
click at [229, 79] on input "a. Revise the quality management plan so that personal folders become an accept…" at bounding box center [229, 77] width 0 height 5
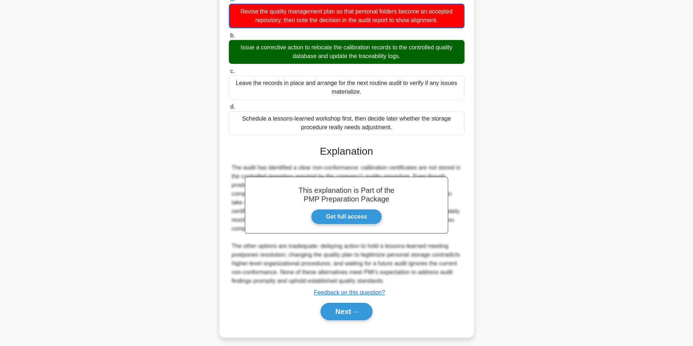
scroll to position [129, 0]
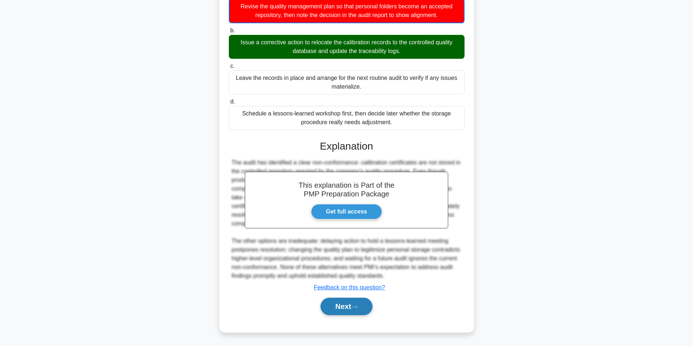
click at [356, 305] on button "Next" at bounding box center [346, 306] width 52 height 17
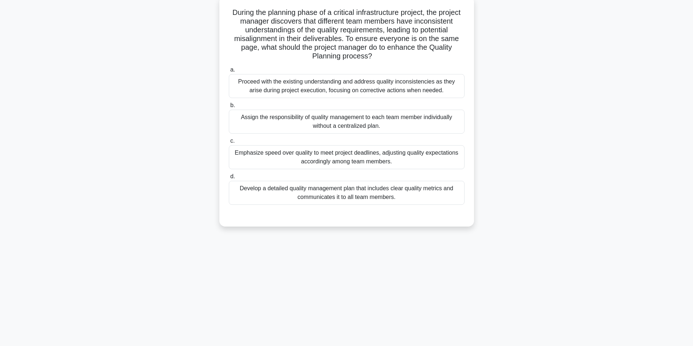
scroll to position [46, 0]
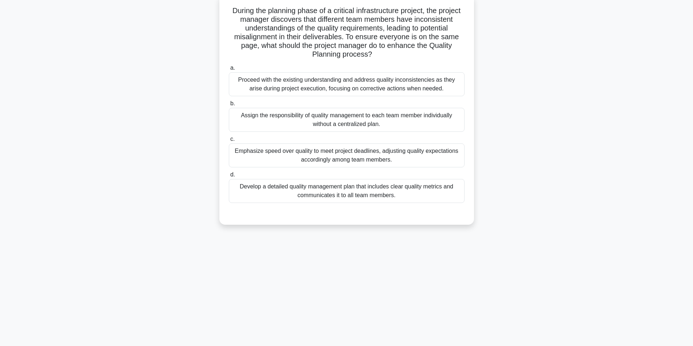
click at [394, 197] on div "Develop a detailed quality management plan that includes clear quality metrics …" at bounding box center [347, 191] width 236 height 24
click at [229, 177] on input "d. Develop a detailed quality management plan that includes clear quality metri…" at bounding box center [229, 175] width 0 height 5
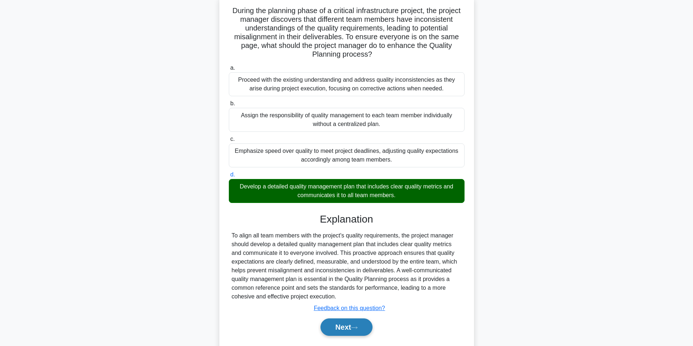
click at [348, 327] on button "Next" at bounding box center [346, 327] width 52 height 17
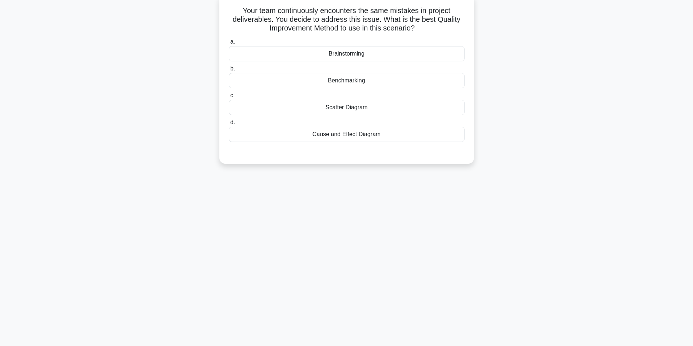
click at [365, 52] on div "Brainstorming" at bounding box center [347, 53] width 236 height 15
click at [229, 44] on input "a. Brainstorming" at bounding box center [229, 42] width 0 height 5
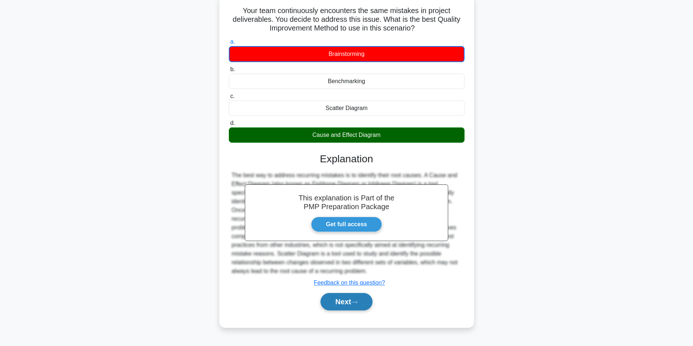
click at [345, 299] on button "Next" at bounding box center [346, 301] width 52 height 17
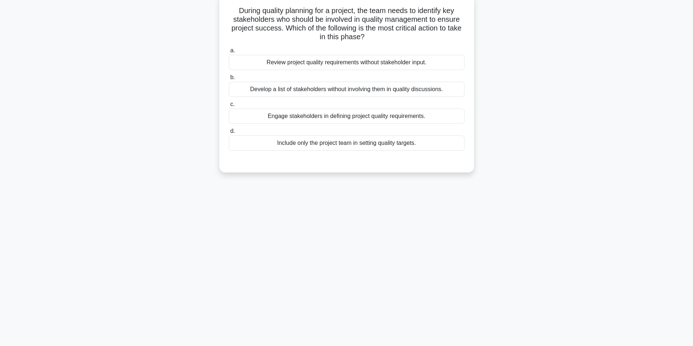
click at [354, 118] on div "Engage stakeholders in defining project quality requirements." at bounding box center [347, 116] width 236 height 15
click at [229, 107] on input "c. Engage stakeholders in defining project quality requirements." at bounding box center [229, 104] width 0 height 5
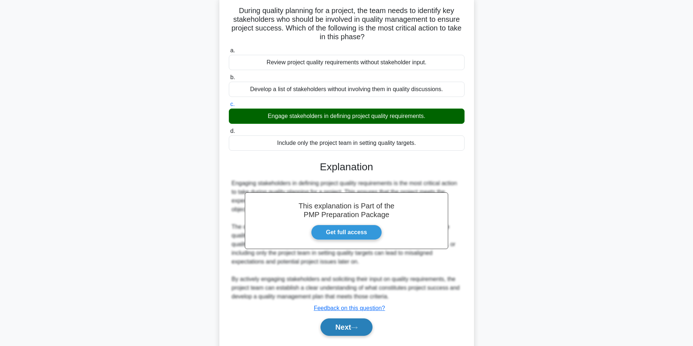
click at [336, 319] on button "Next" at bounding box center [346, 327] width 52 height 17
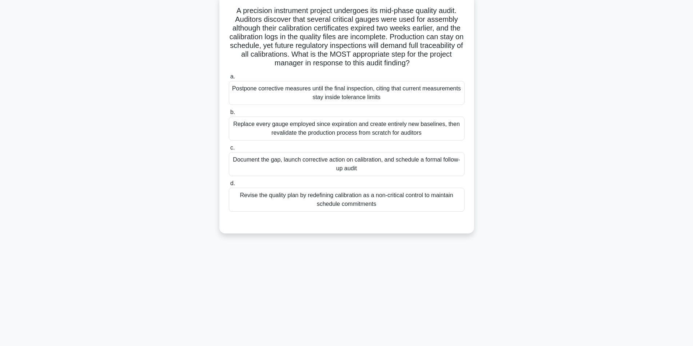
click at [355, 168] on div "Document the gap, launch corrective action on calibration, and schedule a forma…" at bounding box center [347, 164] width 236 height 24
click at [229, 151] on input "c. Document the gap, launch corrective action on calibration, and schedule a fo…" at bounding box center [229, 148] width 0 height 5
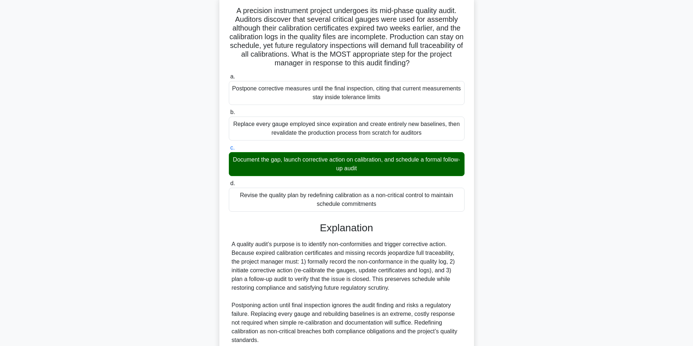
scroll to position [111, 0]
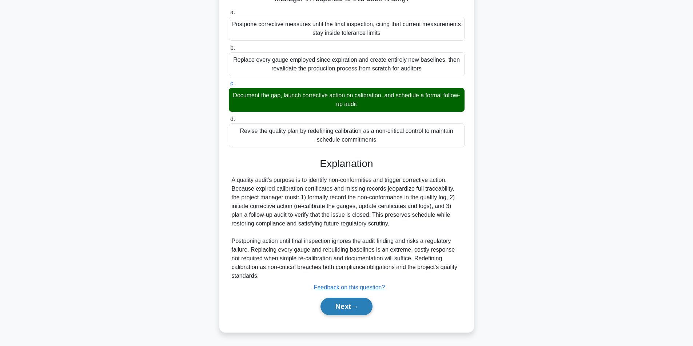
click at [342, 306] on button "Next" at bounding box center [346, 306] width 52 height 17
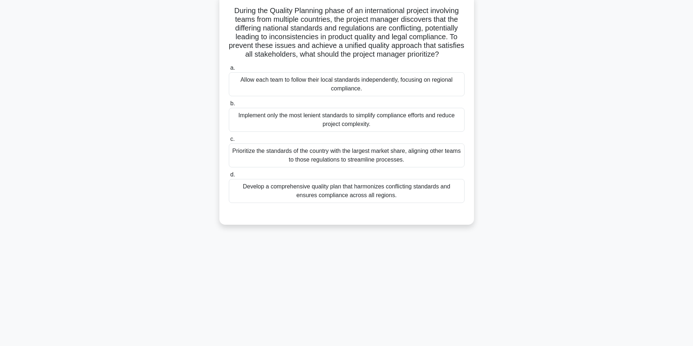
click at [350, 197] on div "Develop a comprehensive quality plan that harmonizes conflicting standards and …" at bounding box center [347, 191] width 236 height 24
click at [229, 177] on input "d. Develop a comprehensive quality plan that harmonizes conflicting standards a…" at bounding box center [229, 175] width 0 height 5
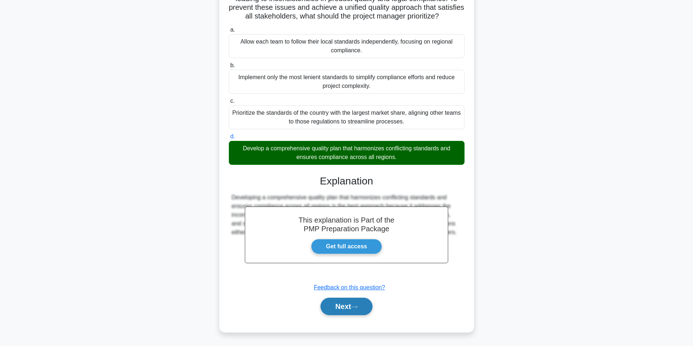
scroll to position [93, 0]
click at [342, 312] on button "Next" at bounding box center [346, 306] width 52 height 17
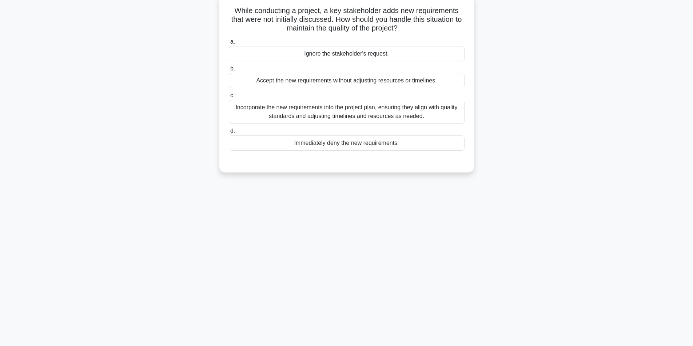
click at [320, 112] on div "Incorporate the new requirements into the project plan, ensuring they align wit…" at bounding box center [347, 112] width 236 height 24
click at [229, 98] on input "c. Incorporate the new requirements into the project plan, ensuring they align …" at bounding box center [229, 95] width 0 height 5
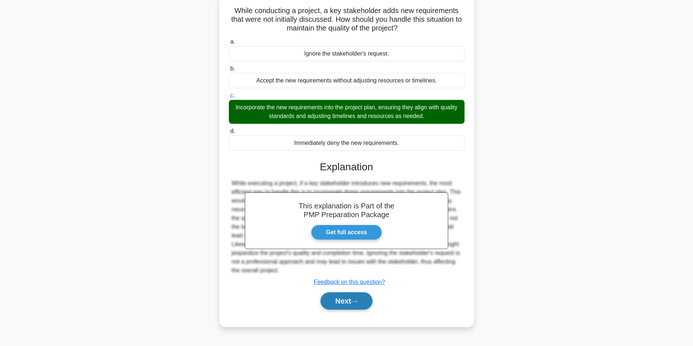
click at [344, 299] on button "Next" at bounding box center [346, 301] width 52 height 17
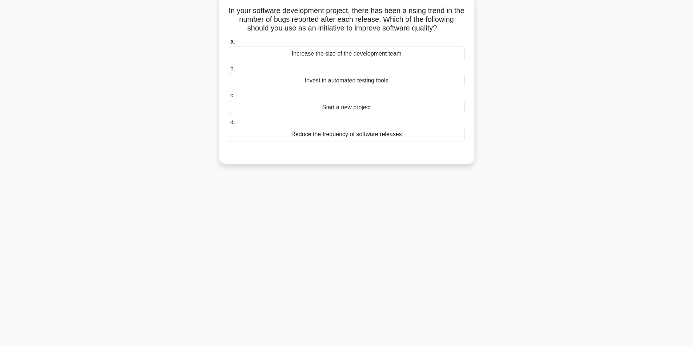
click at [365, 80] on div "Invest in automated testing tools" at bounding box center [347, 80] width 236 height 15
click at [229, 71] on input "b. Invest in automated testing tools" at bounding box center [229, 69] width 0 height 5
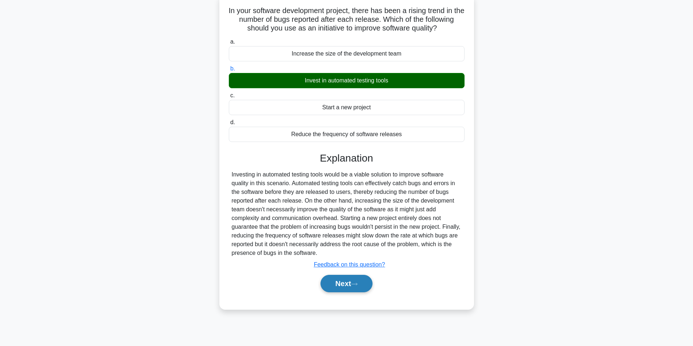
click at [349, 286] on button "Next" at bounding box center [346, 283] width 52 height 17
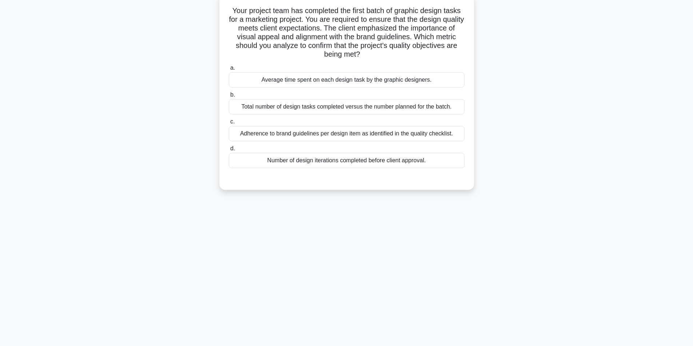
click at [326, 136] on div "Adherence to brand guidelines per design item as identified in the quality chec…" at bounding box center [347, 133] width 236 height 15
click at [229, 124] on input "c. Adherence to brand guidelines per design item as identified in the quality c…" at bounding box center [229, 122] width 0 height 5
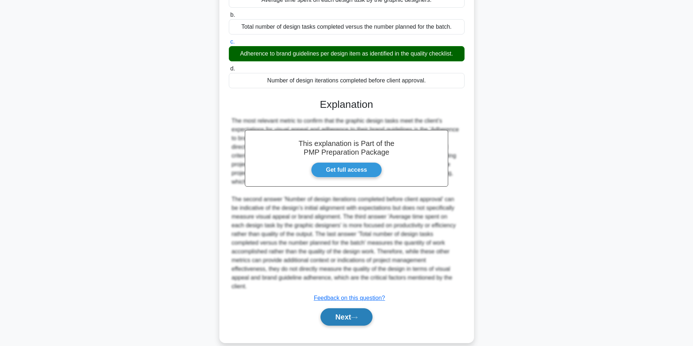
scroll to position [128, 0]
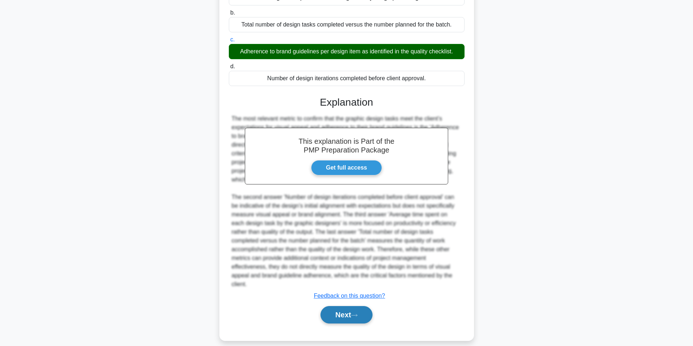
click at [346, 310] on button "Next" at bounding box center [346, 314] width 52 height 17
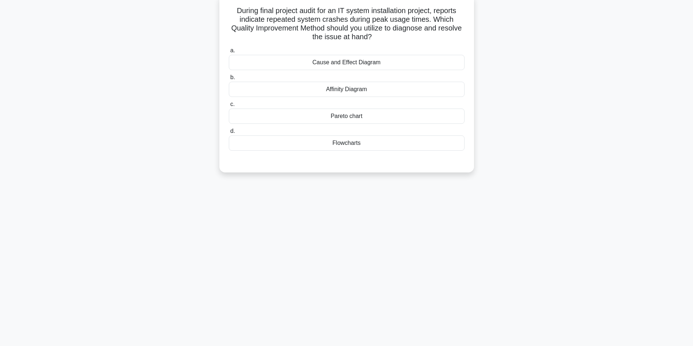
click at [360, 116] on div "Pareto chart" at bounding box center [347, 116] width 236 height 15
click at [229, 107] on input "c. Pareto chart" at bounding box center [229, 104] width 0 height 5
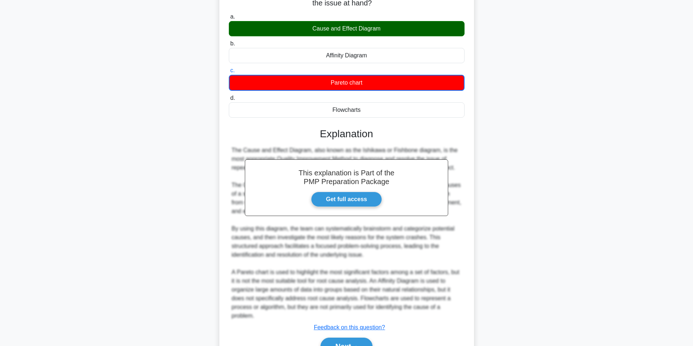
scroll to position [120, 0]
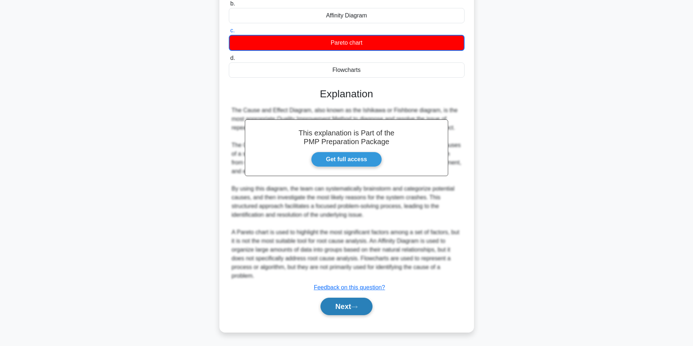
click at [340, 305] on button "Next" at bounding box center [346, 306] width 52 height 17
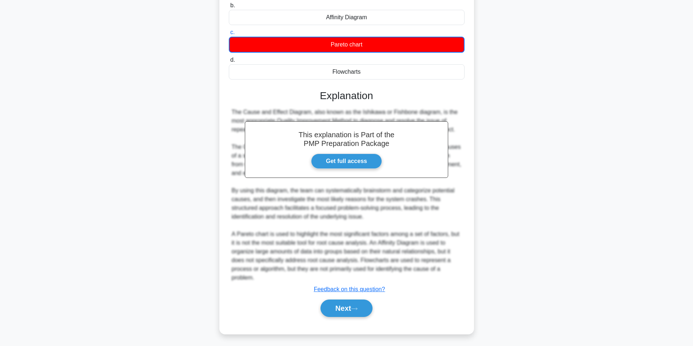
scroll to position [46, 0]
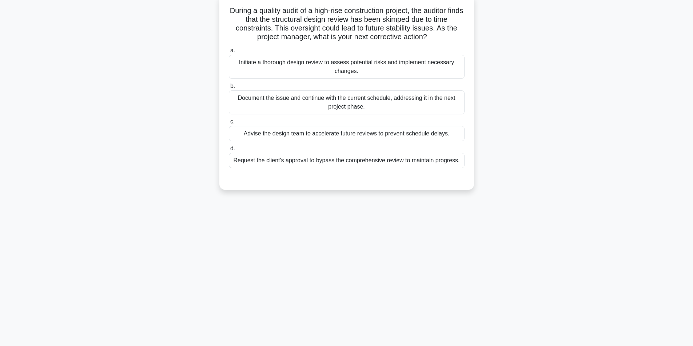
click at [322, 67] on div "Initiate a thorough design review to assess potential risks and implement neces…" at bounding box center [347, 67] width 236 height 24
click at [229, 53] on input "a. Initiate a thorough design review to assess potential risks and implement ne…" at bounding box center [229, 50] width 0 height 5
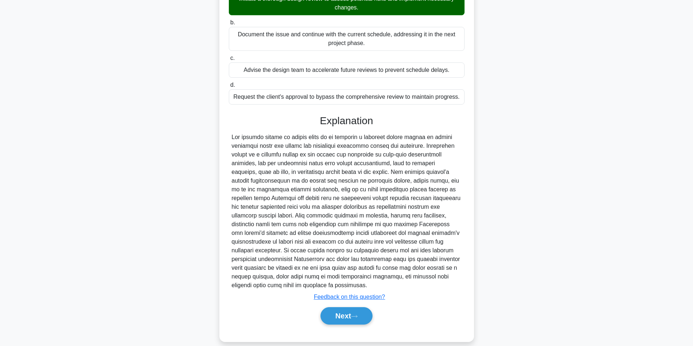
scroll to position [111, 0]
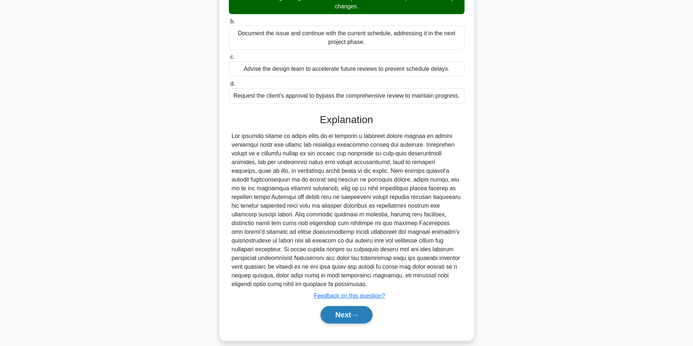
click at [350, 306] on button "Next" at bounding box center [346, 314] width 52 height 17
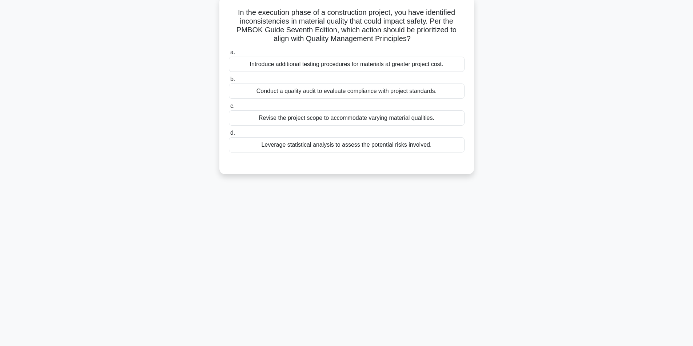
scroll to position [46, 0]
click at [358, 87] on div "Conduct a quality audit to evaluate compliance with project standards." at bounding box center [347, 89] width 236 height 15
click at [229, 80] on input "b. Conduct a quality audit to evaluate compliance with project standards." at bounding box center [229, 77] width 0 height 5
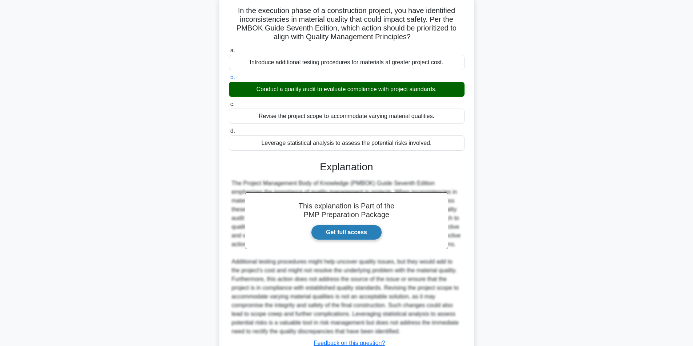
scroll to position [102, 0]
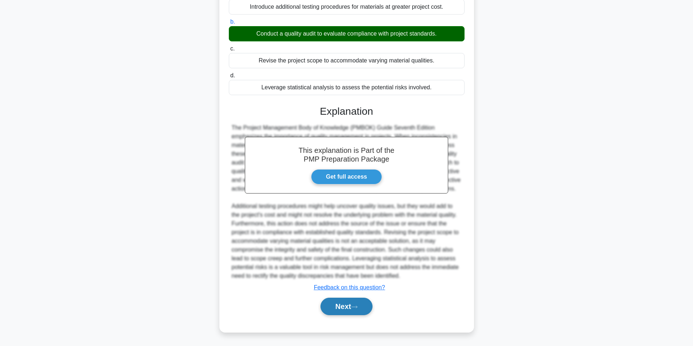
click at [350, 304] on button "Next" at bounding box center [346, 306] width 52 height 17
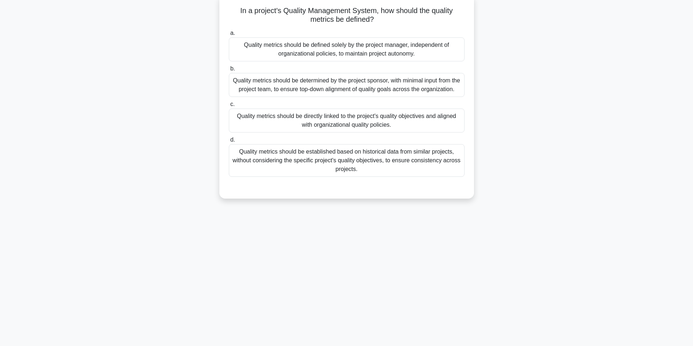
click at [345, 121] on div "Quality metrics should be directly linked to the project's quality objectives a…" at bounding box center [347, 121] width 236 height 24
click at [229, 107] on input "c. Quality metrics should be directly linked to the project's quality objective…" at bounding box center [229, 104] width 0 height 5
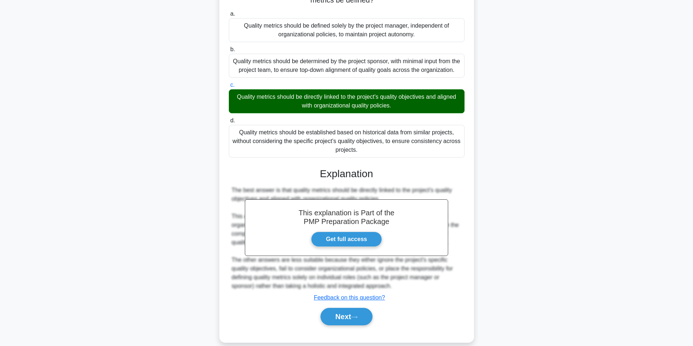
scroll to position [76, 0]
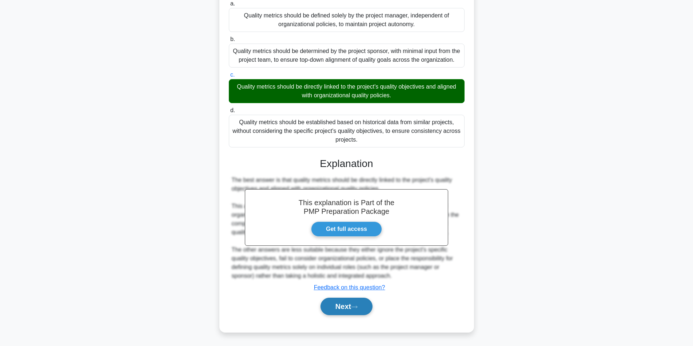
click at [348, 311] on button "Next" at bounding box center [346, 306] width 52 height 17
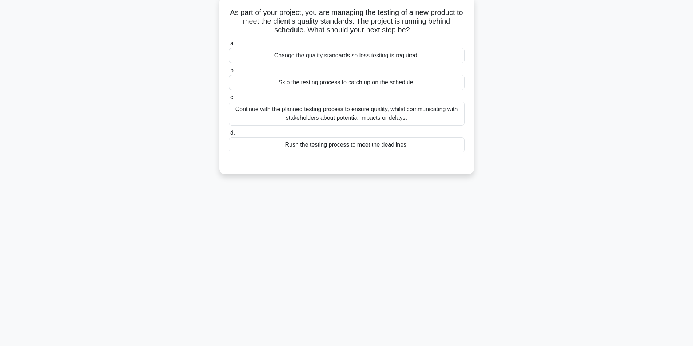
scroll to position [46, 0]
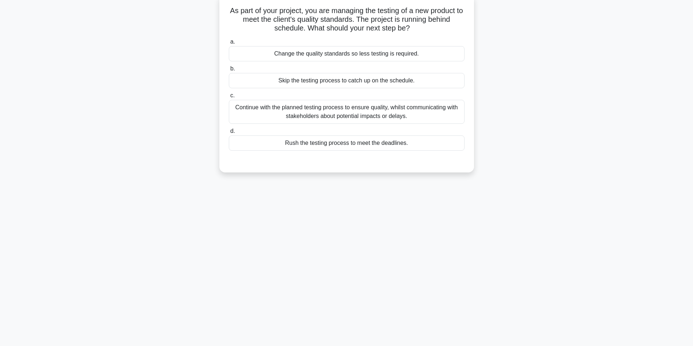
click at [310, 112] on div "Continue with the planned testing process to ensure quality, whilst communicati…" at bounding box center [347, 112] width 236 height 24
click at [229, 98] on input "c. Continue with the planned testing process to ensure quality, whilst communic…" at bounding box center [229, 95] width 0 height 5
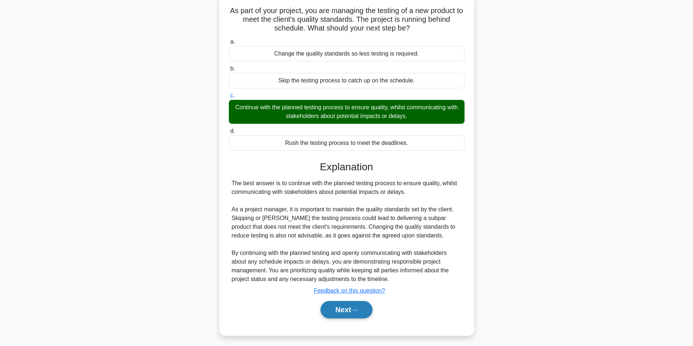
click at [341, 312] on button "Next" at bounding box center [346, 309] width 52 height 17
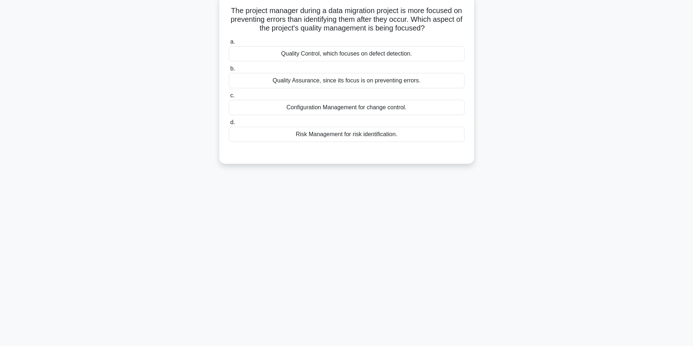
click at [348, 85] on div "Quality Assurance, since its focus is on preventing errors." at bounding box center [347, 80] width 236 height 15
click at [229, 71] on input "b. Quality Assurance, since its focus is on preventing errors." at bounding box center [229, 69] width 0 height 5
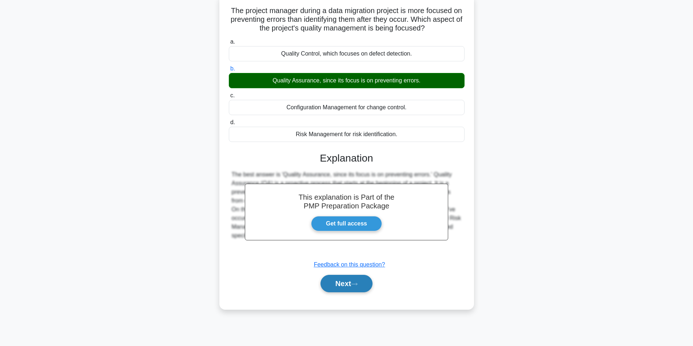
click at [335, 286] on button "Next" at bounding box center [346, 283] width 52 height 17
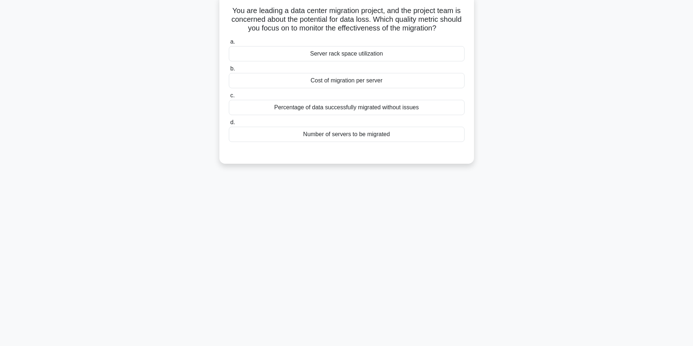
click at [362, 106] on div "Percentage of data successfully migrated without issues" at bounding box center [347, 107] width 236 height 15
click at [229, 98] on input "c. Percentage of data successfully migrated without issues" at bounding box center [229, 95] width 0 height 5
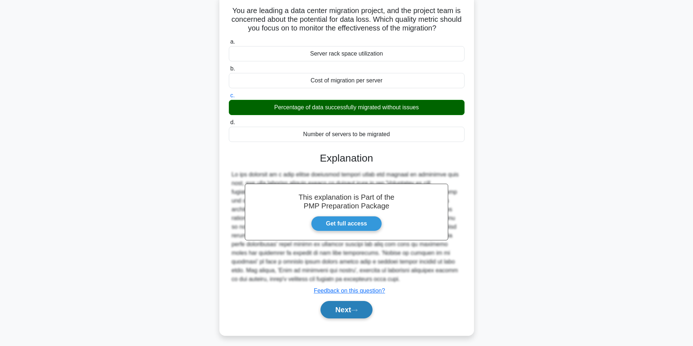
click at [344, 312] on button "Next" at bounding box center [346, 309] width 52 height 17
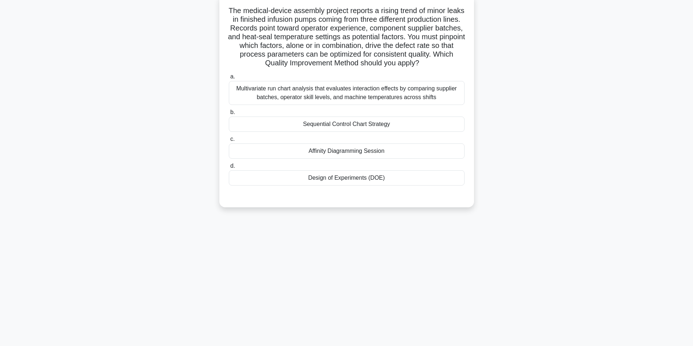
click at [351, 105] on div "Multivariate run chart analysis that evaluates interaction effects by comparing…" at bounding box center [347, 93] width 236 height 24
click at [229, 79] on input "a. Multivariate run chart analysis that evaluates interaction effects by compar…" at bounding box center [229, 77] width 0 height 5
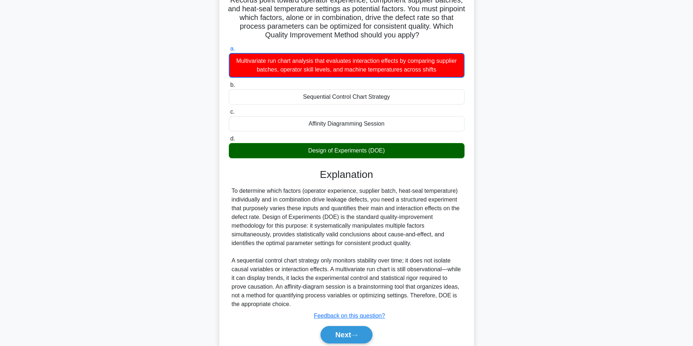
scroll to position [112, 0]
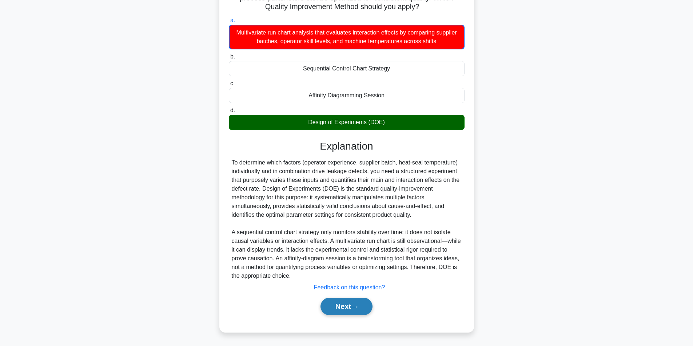
click at [342, 304] on button "Next" at bounding box center [346, 306] width 52 height 17
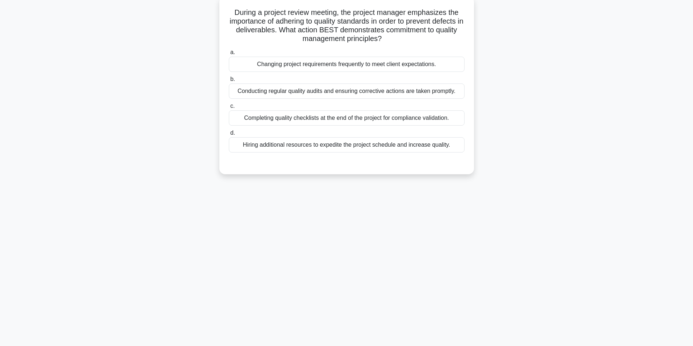
scroll to position [46, 0]
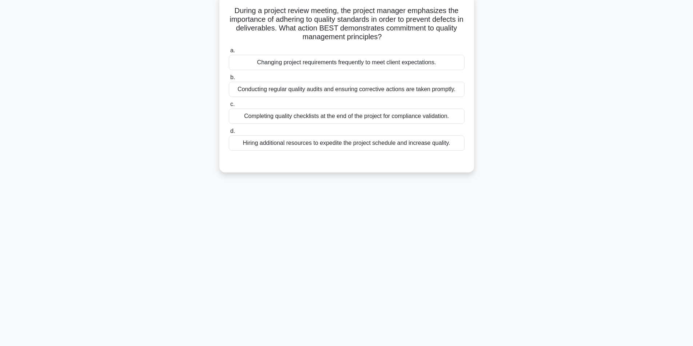
click at [311, 91] on div "Conducting regular quality audits and ensuring corrective actions are taken pro…" at bounding box center [347, 89] width 236 height 15
click at [229, 80] on input "b. Conducting regular quality audits and ensuring corrective actions are taken …" at bounding box center [229, 77] width 0 height 5
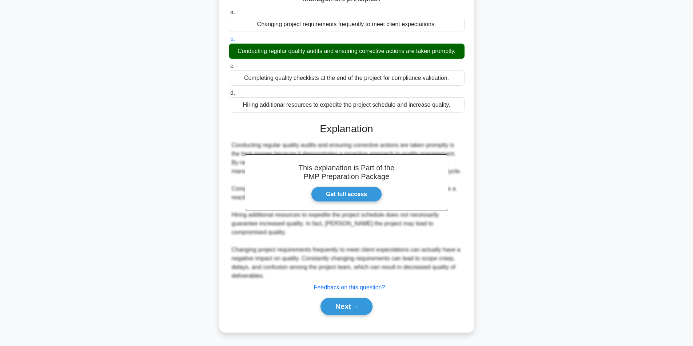
scroll to position [93, 0]
click at [357, 307] on icon at bounding box center [354, 307] width 7 height 4
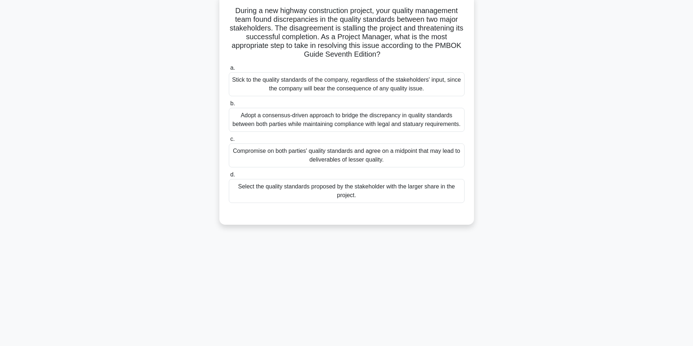
click at [320, 117] on div "Adopt a consensus-driven approach to bridge the discrepancy in quality standard…" at bounding box center [347, 120] width 236 height 24
click at [229, 106] on input "b. Adopt a consensus-driven approach to bridge the discrepancy in quality stand…" at bounding box center [229, 103] width 0 height 5
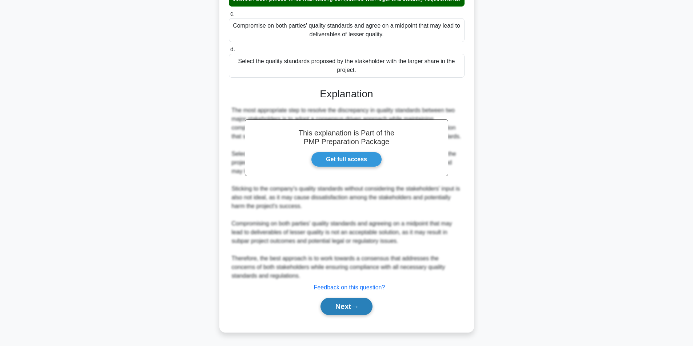
scroll to position [181, 0]
click at [343, 307] on button "Next" at bounding box center [346, 306] width 52 height 17
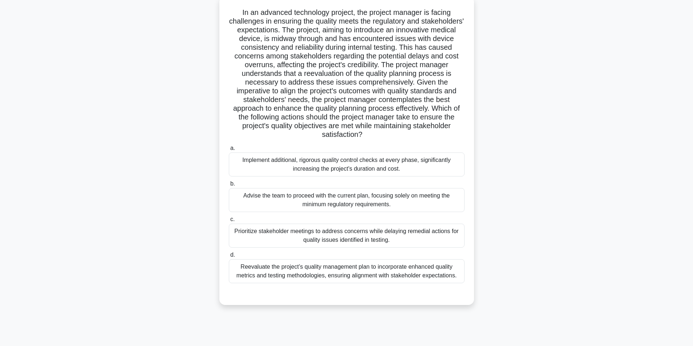
scroll to position [46, 0]
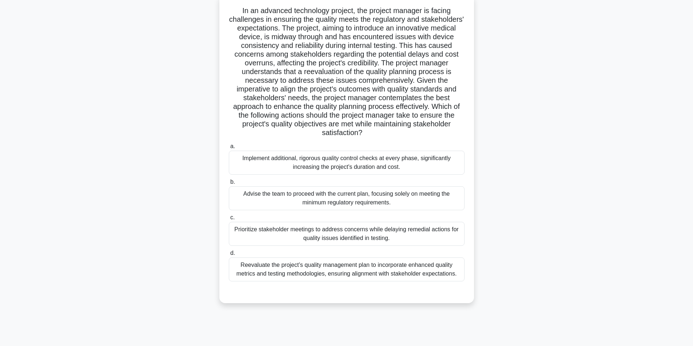
click at [340, 269] on div "Reevaluate the project’s quality management plan to incorporate enhanced qualit…" at bounding box center [347, 270] width 236 height 24
click at [229, 256] on input "d. Reevaluate the project’s quality management plan to incorporate enhanced qua…" at bounding box center [229, 253] width 0 height 5
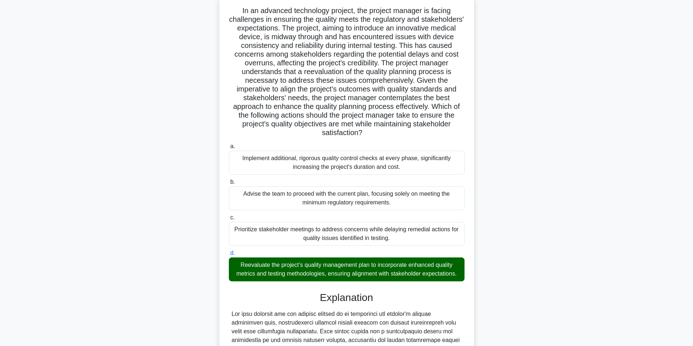
scroll to position [189, 0]
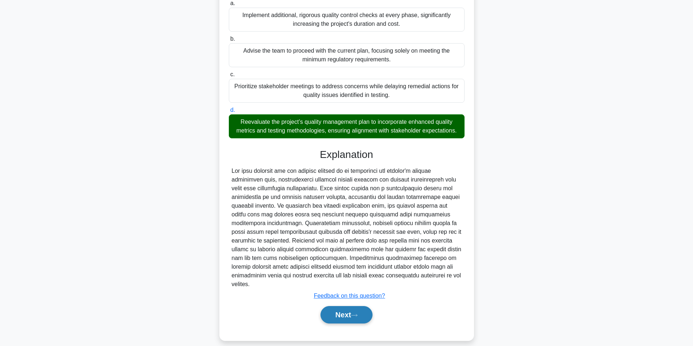
click at [350, 307] on button "Next" at bounding box center [346, 314] width 52 height 17
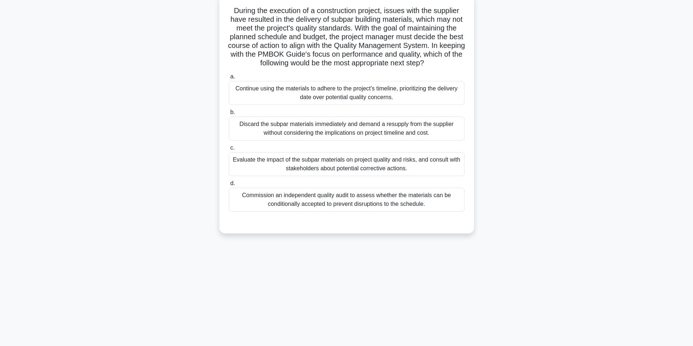
click at [324, 167] on div "Evaluate the impact of the subpar materials on project quality and risks, and c…" at bounding box center [347, 164] width 236 height 24
click at [229, 151] on input "c. Evaluate the impact of the subpar materials on project quality and risks, an…" at bounding box center [229, 148] width 0 height 5
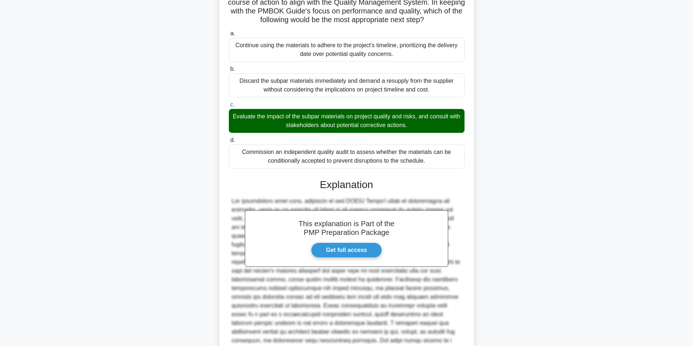
scroll to position [163, 0]
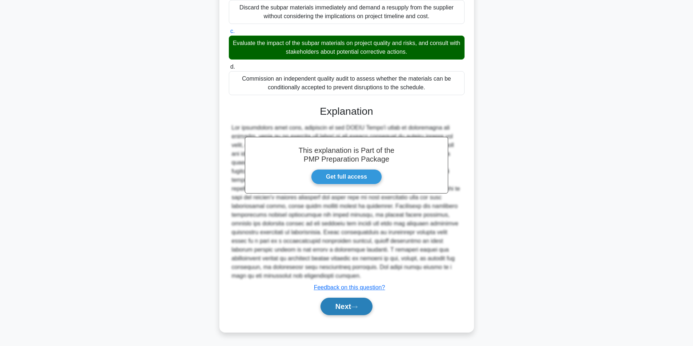
click at [330, 302] on button "Next" at bounding box center [346, 306] width 52 height 17
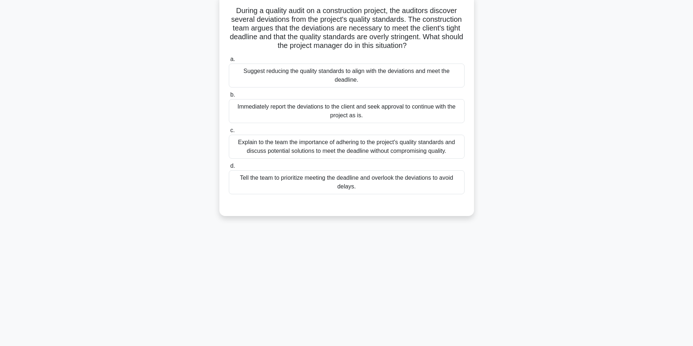
click at [303, 149] on div "Explain to the team the importance of adhering to the project's quality standar…" at bounding box center [347, 147] width 236 height 24
click at [229, 133] on input "c. Explain to the team the importance of adhering to the project's quality stan…" at bounding box center [229, 130] width 0 height 5
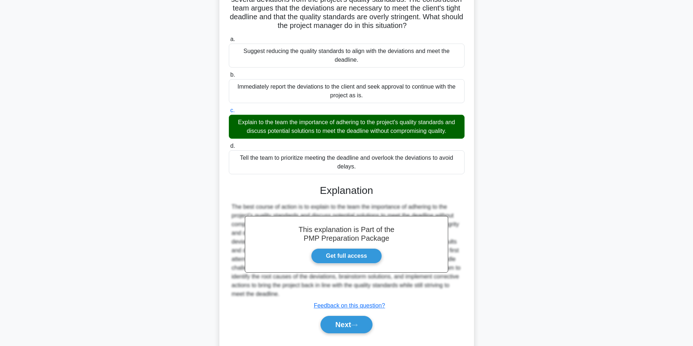
scroll to position [85, 0]
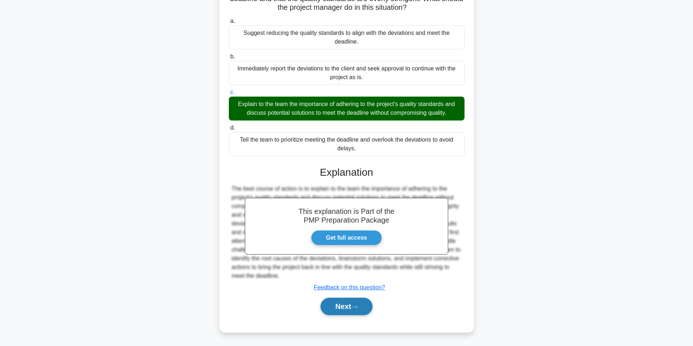
click at [346, 305] on button "Next" at bounding box center [346, 306] width 52 height 17
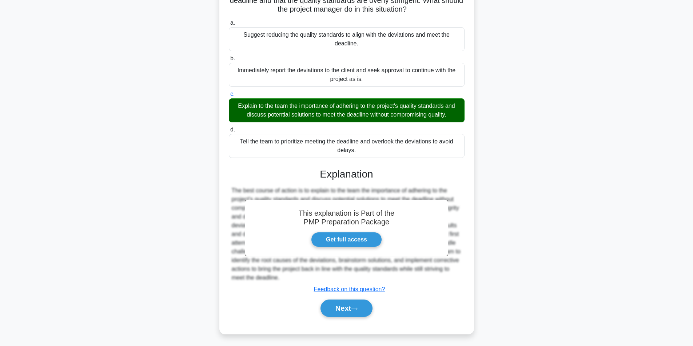
scroll to position [46, 0]
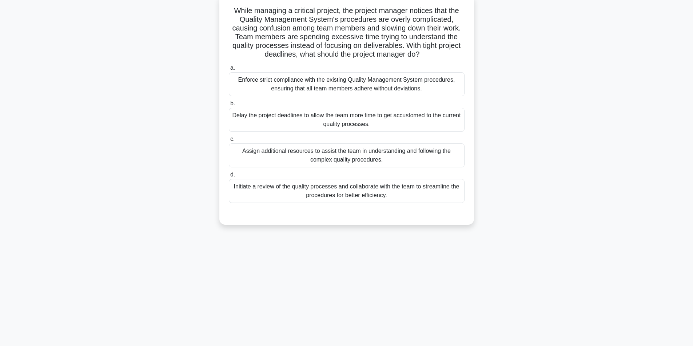
click at [330, 185] on div "Initiate a review of the quality processes and collaborate with the team to str…" at bounding box center [347, 191] width 236 height 24
click at [229, 177] on input "d. Initiate a review of the quality processes and collaborate with the team to …" at bounding box center [229, 175] width 0 height 5
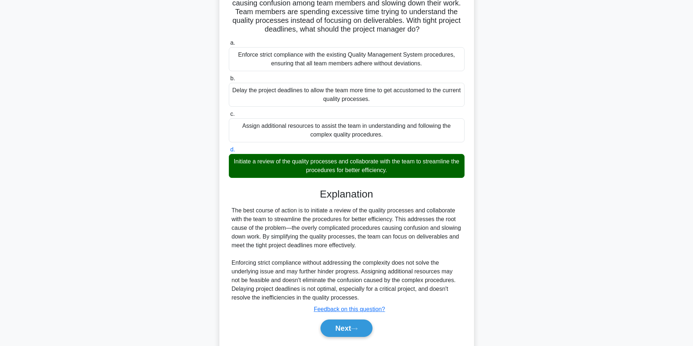
scroll to position [93, 0]
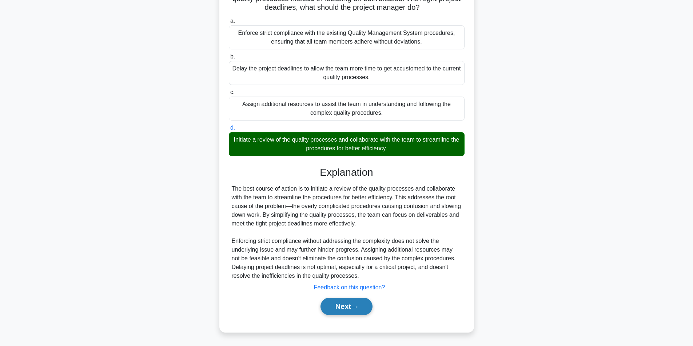
click at [338, 306] on button "Next" at bounding box center [346, 306] width 52 height 17
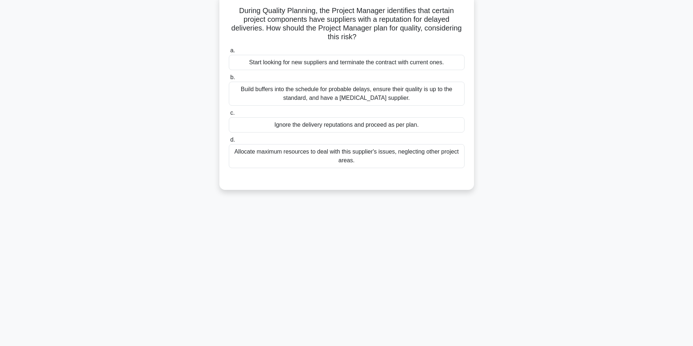
click at [283, 96] on div "Build buffers into the schedule for probable delays, ensure their quality is up…" at bounding box center [347, 94] width 236 height 24
click at [229, 80] on input "b. Build buffers into the schedule for probable delays, ensure their quality is…" at bounding box center [229, 77] width 0 height 5
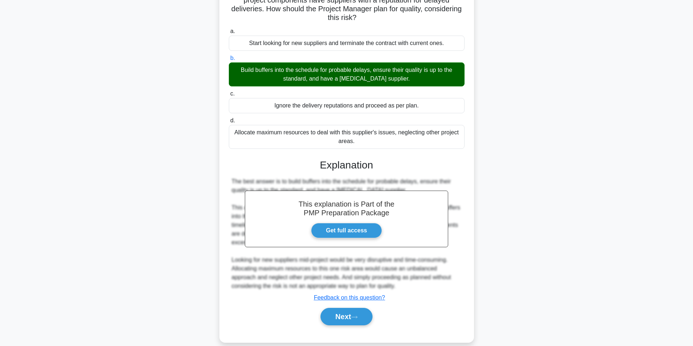
scroll to position [76, 0]
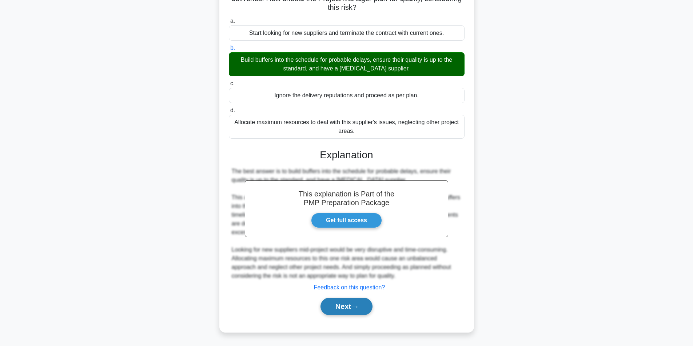
click at [349, 306] on button "Next" at bounding box center [346, 306] width 52 height 17
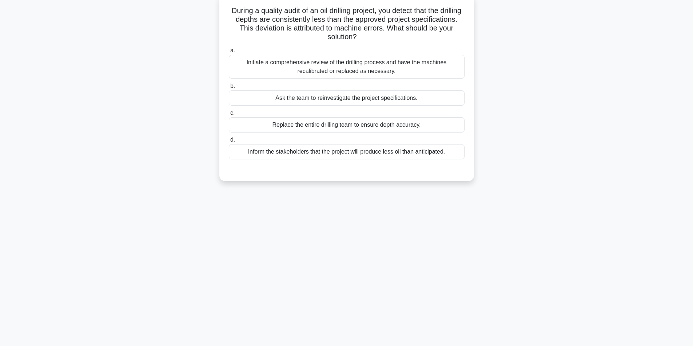
click at [301, 70] on div "Initiate a comprehensive review of the drilling process and have the machines r…" at bounding box center [347, 67] width 236 height 24
click at [229, 53] on input "a. Initiate a comprehensive review of the drilling process and have the machine…" at bounding box center [229, 50] width 0 height 5
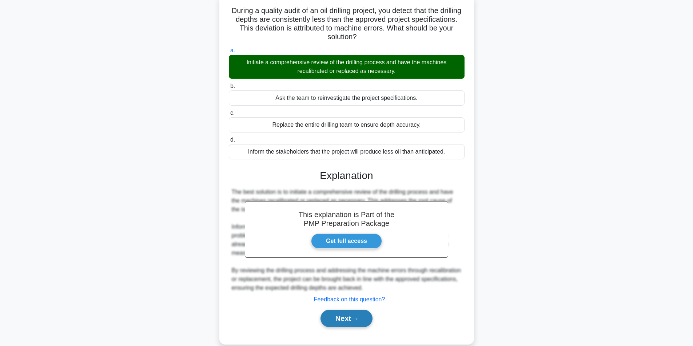
click at [337, 324] on button "Next" at bounding box center [346, 318] width 52 height 17
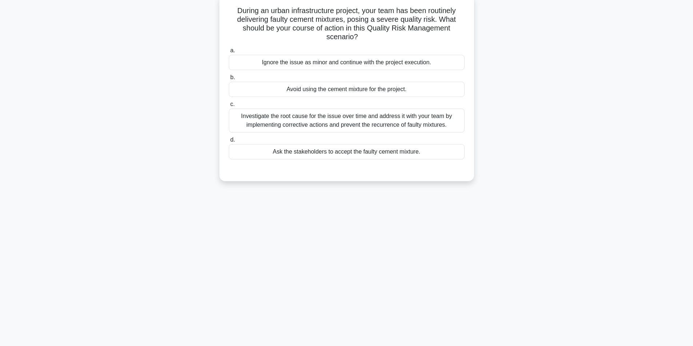
click at [287, 120] on div "Investigate the root cause for the issue over time and address it with your tea…" at bounding box center [347, 121] width 236 height 24
click at [229, 107] on input "c. Investigate the root cause for the issue over time and address it with your …" at bounding box center [229, 104] width 0 height 5
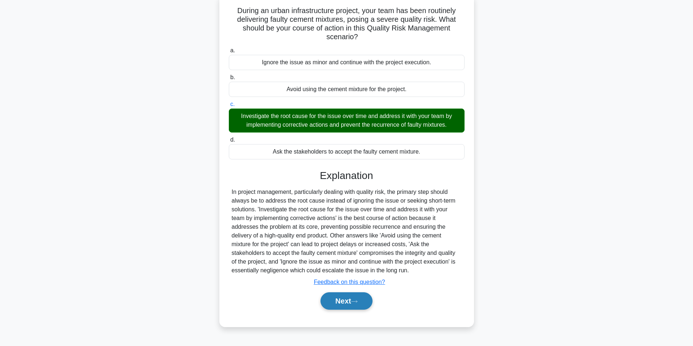
click at [334, 302] on button "Next" at bounding box center [346, 301] width 52 height 17
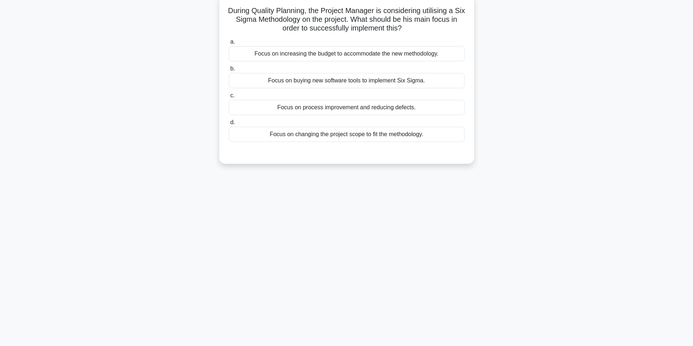
click at [322, 110] on div "Focus on process improvement and reducing defects." at bounding box center [347, 107] width 236 height 15
click at [229, 98] on input "c. Focus on process improvement and reducing defects." at bounding box center [229, 95] width 0 height 5
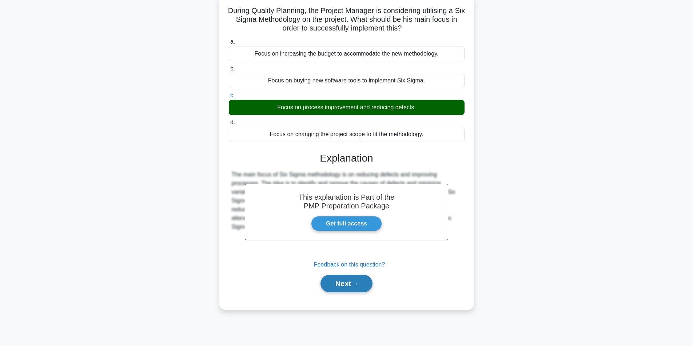
click at [346, 281] on button "Next" at bounding box center [346, 283] width 52 height 17
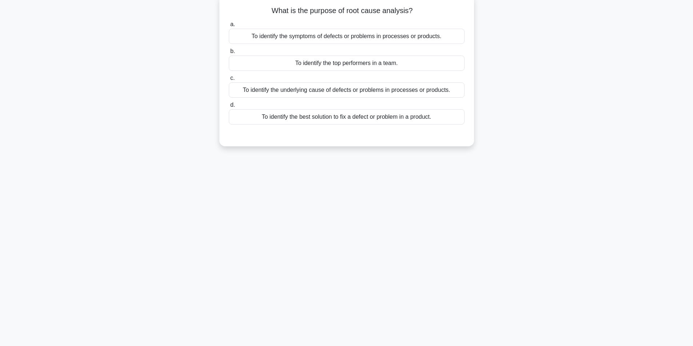
click at [302, 92] on div "To identify the underlying cause of defects or problems in processes or product…" at bounding box center [347, 90] width 236 height 15
click at [229, 81] on input "c. To identify the underlying cause of defects or problems in processes or prod…" at bounding box center [229, 78] width 0 height 5
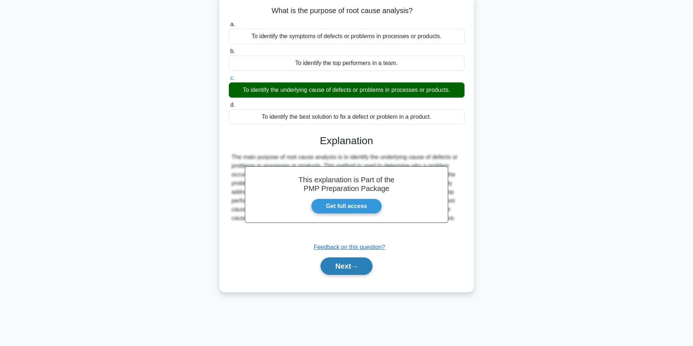
click at [337, 269] on button "Next" at bounding box center [346, 266] width 52 height 17
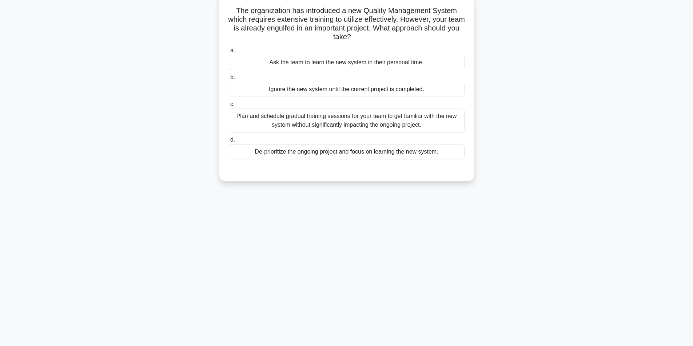
click at [310, 119] on div "Plan and schedule gradual training sessions for your team to get familiar with …" at bounding box center [347, 121] width 236 height 24
click at [229, 107] on input "c. Plan and schedule gradual training sessions for your team to get familiar wi…" at bounding box center [229, 104] width 0 height 5
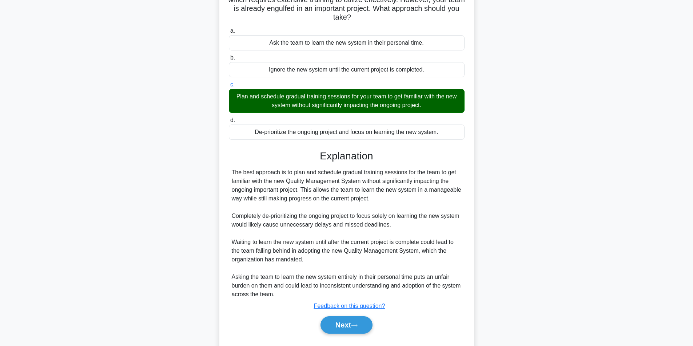
scroll to position [85, 0]
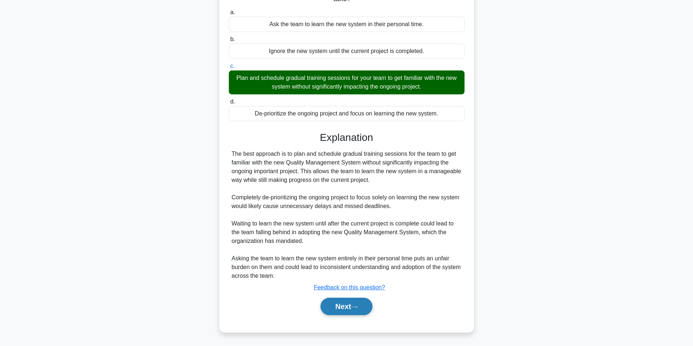
click at [343, 302] on button "Next" at bounding box center [346, 306] width 52 height 17
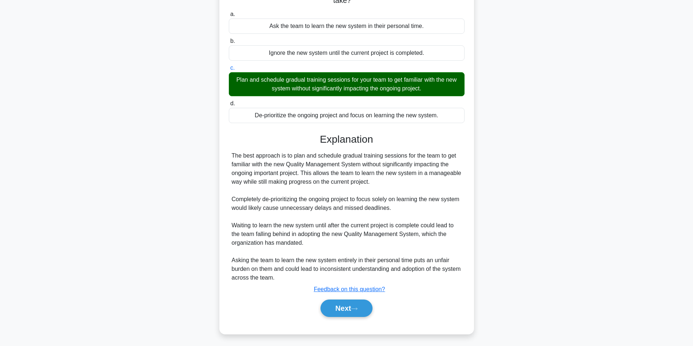
scroll to position [46, 0]
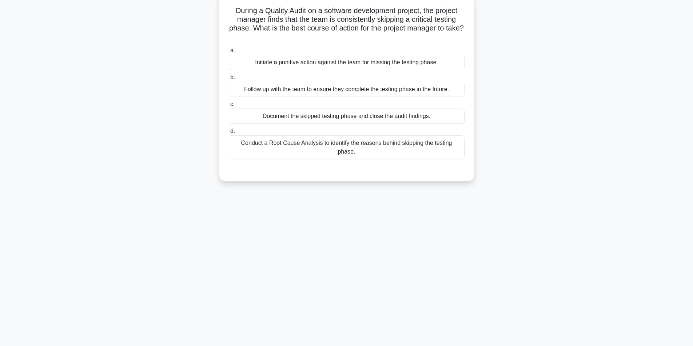
click at [296, 143] on div "Conduct a Root Cause Analysis to identify the reasons behind skipping the testi…" at bounding box center [347, 148] width 236 height 24
click at [229, 134] on input "d. Conduct a Root Cause Analysis to identify the reasons behind skipping the te…" at bounding box center [229, 131] width 0 height 5
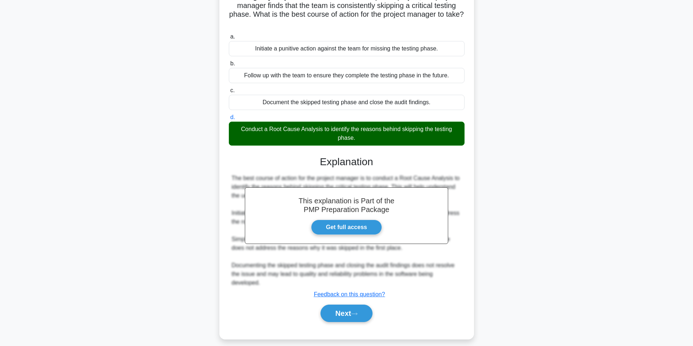
scroll to position [67, 0]
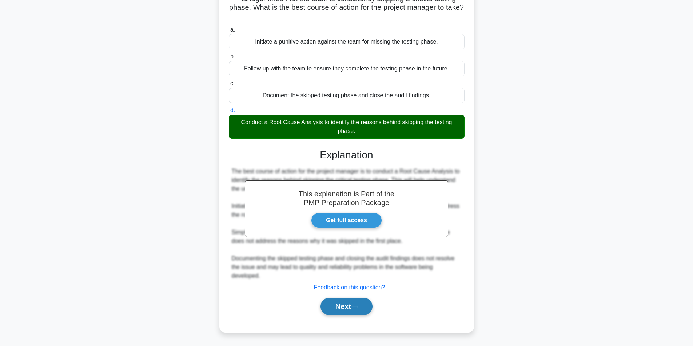
click at [342, 303] on button "Next" at bounding box center [346, 306] width 52 height 17
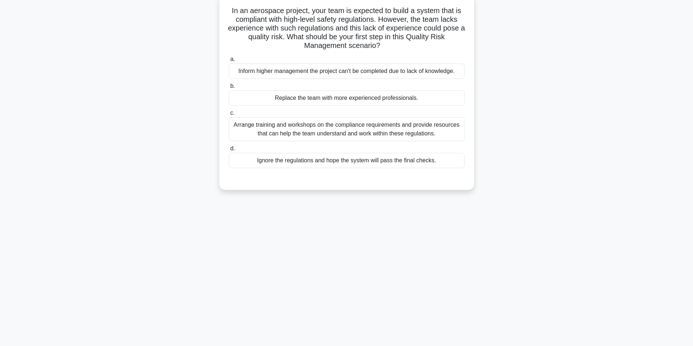
click at [290, 128] on div "Arrange training and workshops on the compliance requirements and provide resou…" at bounding box center [347, 129] width 236 height 24
click at [229, 116] on input "c. Arrange training and workshops on the compliance requirements and provide re…" at bounding box center [229, 113] width 0 height 5
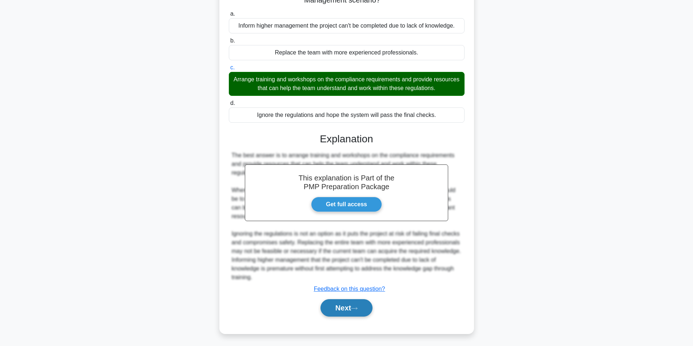
scroll to position [93, 0]
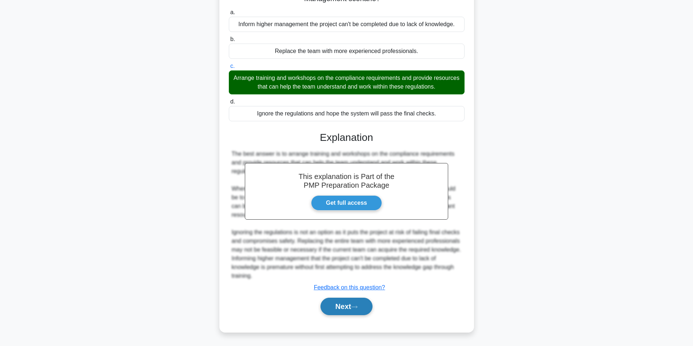
click at [342, 305] on button "Next" at bounding box center [346, 306] width 52 height 17
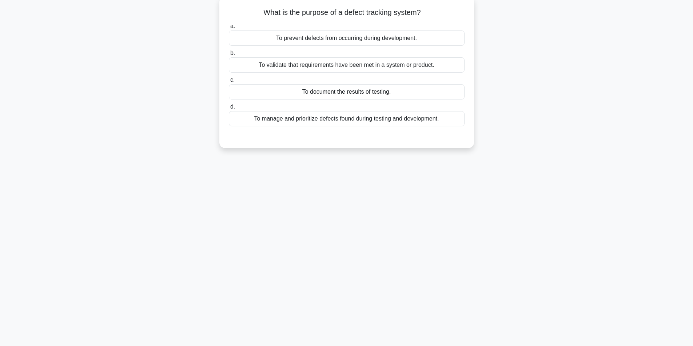
scroll to position [46, 0]
click at [366, 119] on div "To manage and prioritize defects found during testing and development." at bounding box center [347, 116] width 236 height 15
click at [229, 108] on input "d. To manage and prioritize defects found during testing and development." at bounding box center [229, 105] width 0 height 5
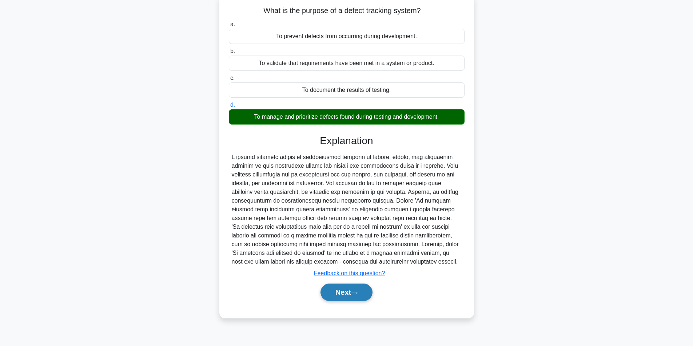
click at [340, 294] on button "Next" at bounding box center [346, 292] width 52 height 17
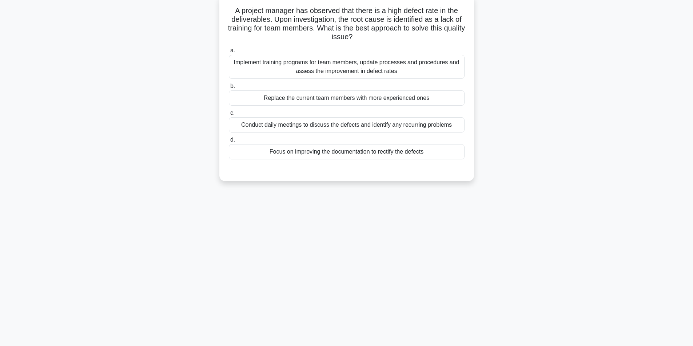
click at [300, 68] on div "Implement training programs for team members, update processes and procedures a…" at bounding box center [347, 67] width 236 height 24
click at [229, 53] on input "a. Implement training programs for team members, update processes and procedure…" at bounding box center [229, 50] width 0 height 5
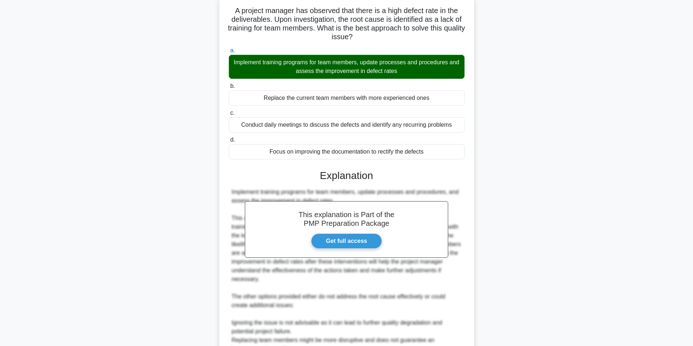
scroll to position [172, 0]
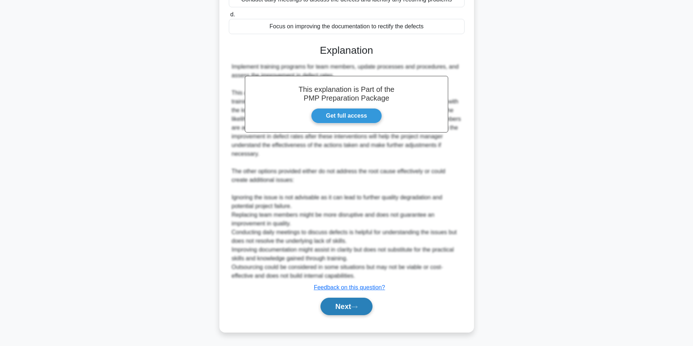
click at [351, 301] on button "Next" at bounding box center [346, 306] width 52 height 17
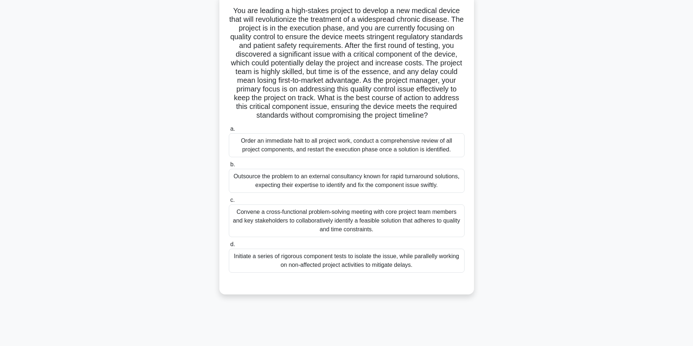
click at [346, 229] on div "Convene a cross-functional problem-solving meeting with core project team membe…" at bounding box center [347, 221] width 236 height 33
click at [229, 203] on input "c. Convene a cross-functional problem-solving meeting with core project team me…" at bounding box center [229, 200] width 0 height 5
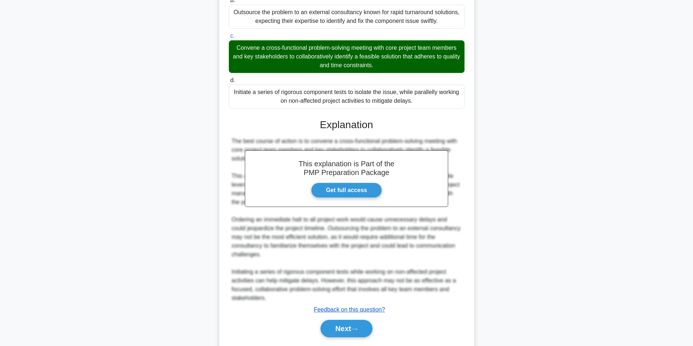
scroll to position [242, 0]
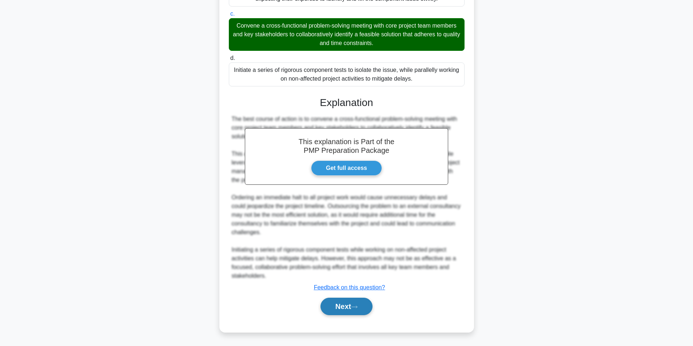
click at [342, 310] on button "Next" at bounding box center [346, 306] width 52 height 17
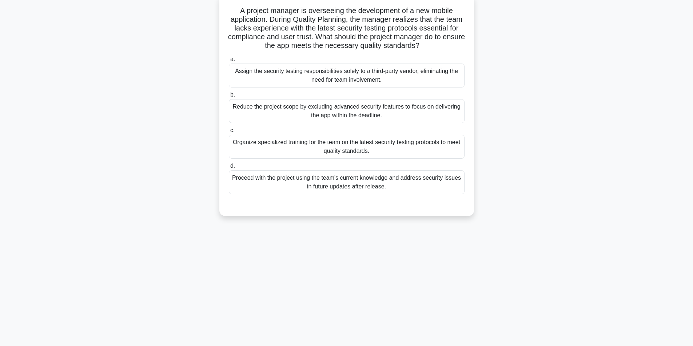
click at [302, 153] on div "Organize specialized training for the team on the latest security testing proto…" at bounding box center [347, 147] width 236 height 24
click at [229, 133] on input "c. Organize specialized training for the team on the latest security testing pr…" at bounding box center [229, 130] width 0 height 5
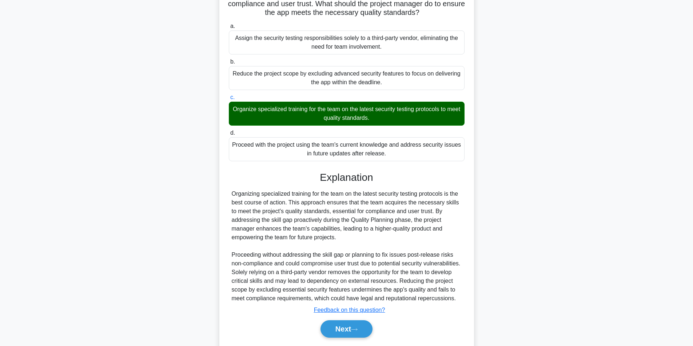
scroll to position [120, 0]
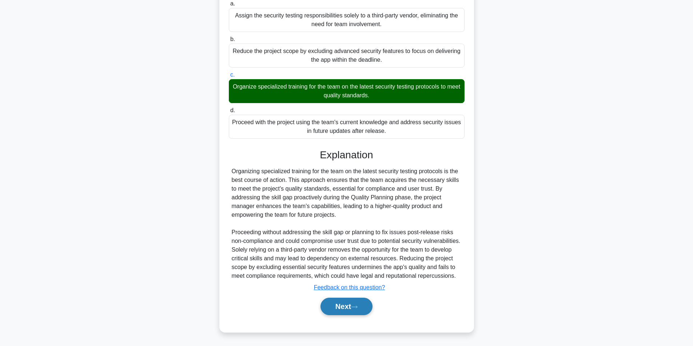
click at [366, 302] on button "Next" at bounding box center [346, 306] width 52 height 17
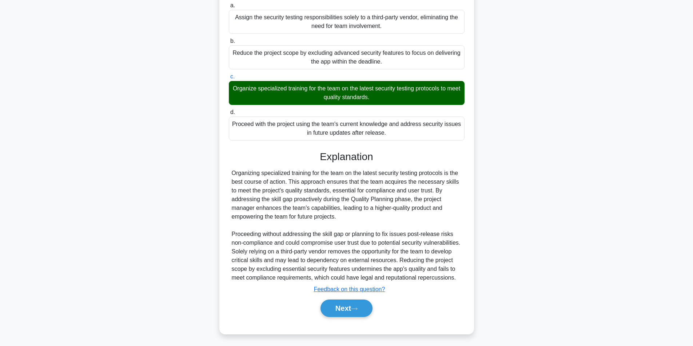
scroll to position [46, 0]
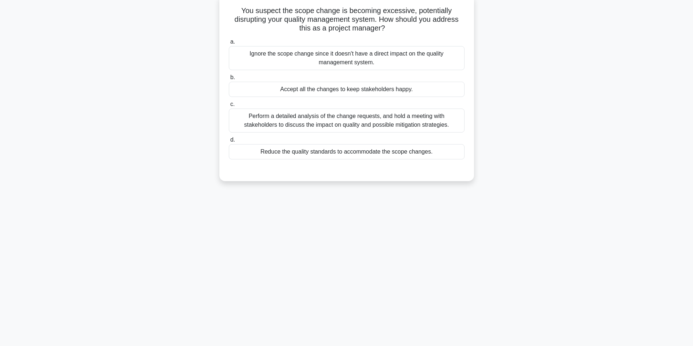
click at [306, 123] on div "Perform a detailed analysis of the change requests, and hold a meeting with sta…" at bounding box center [347, 121] width 236 height 24
click at [229, 107] on input "c. Perform a detailed analysis of the change requests, and hold a meeting with …" at bounding box center [229, 104] width 0 height 5
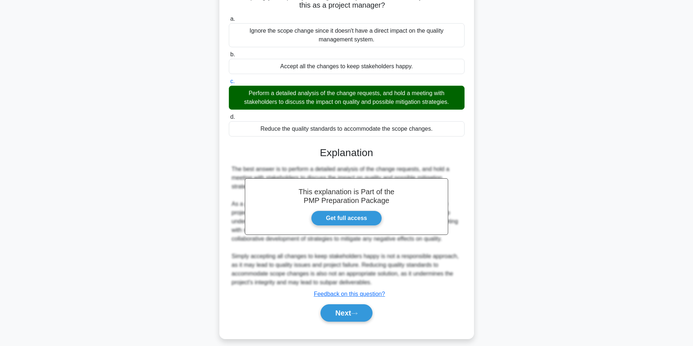
scroll to position [76, 0]
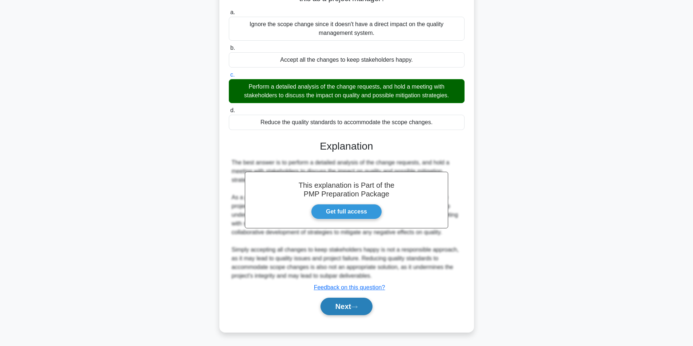
click at [352, 307] on button "Next" at bounding box center [346, 306] width 52 height 17
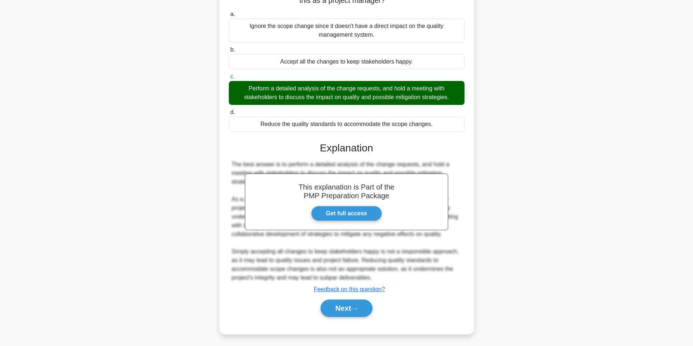
scroll to position [46, 0]
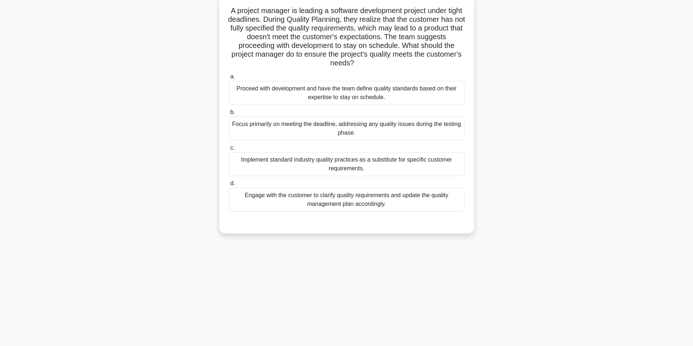
click at [320, 204] on div "Engage with the customer to clarify quality requirements and update the quality…" at bounding box center [347, 200] width 236 height 24
click at [229, 186] on input "d. Engage with the customer to clarify quality requirements and update the qual…" at bounding box center [229, 183] width 0 height 5
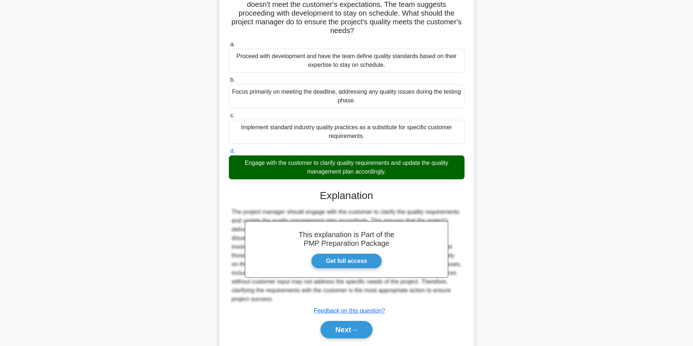
scroll to position [102, 0]
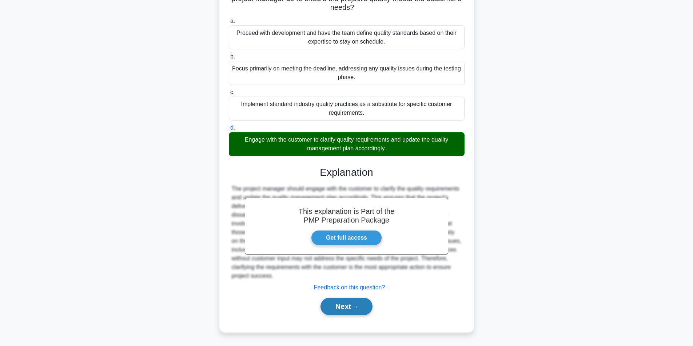
click at [338, 303] on button "Next" at bounding box center [346, 306] width 52 height 17
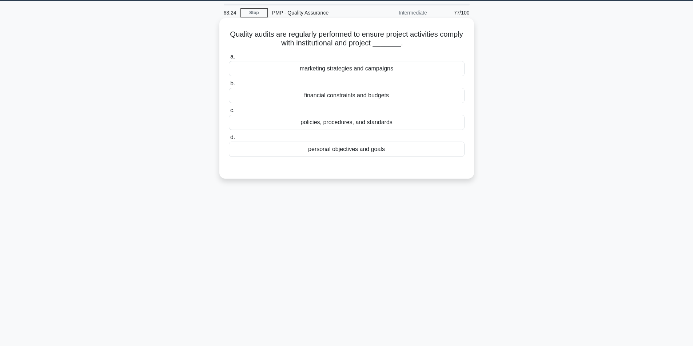
scroll to position [10, 0]
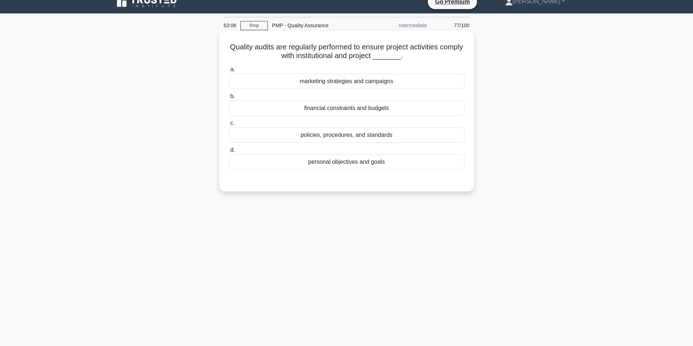
click at [350, 139] on div "policies, procedures, and standards" at bounding box center [347, 135] width 236 height 15
click at [229, 126] on input "c. policies, procedures, and standards" at bounding box center [229, 123] width 0 height 5
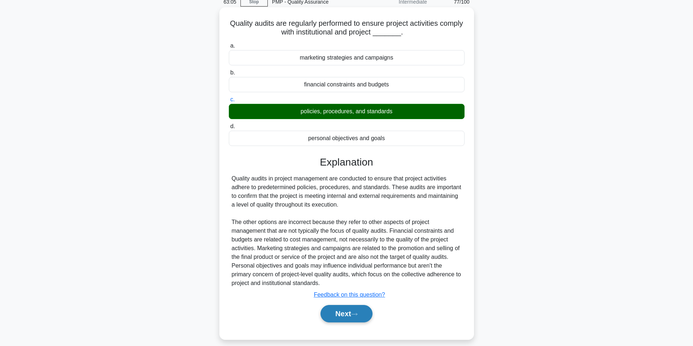
scroll to position [46, 0]
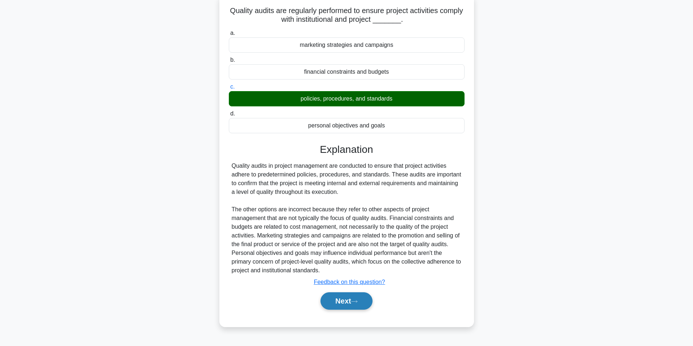
click at [343, 305] on button "Next" at bounding box center [346, 301] width 52 height 17
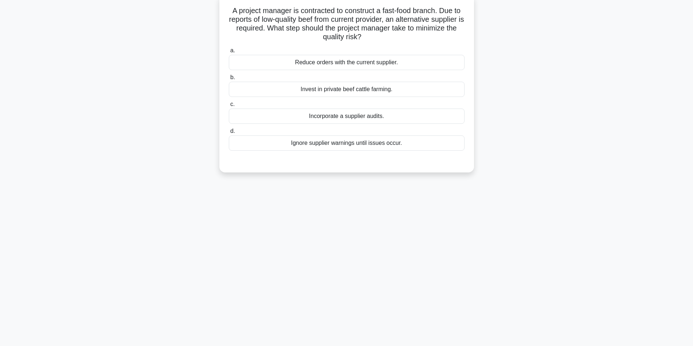
click at [360, 118] on div "Incorporate a supplier audits." at bounding box center [347, 116] width 236 height 15
click at [229, 107] on input "c. Incorporate a supplier audits." at bounding box center [229, 104] width 0 height 5
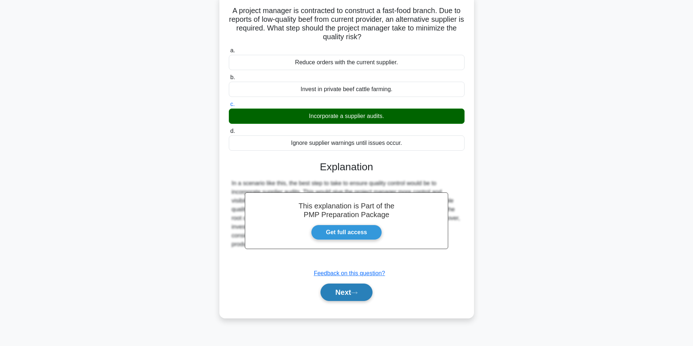
click at [347, 296] on button "Next" at bounding box center [346, 292] width 52 height 17
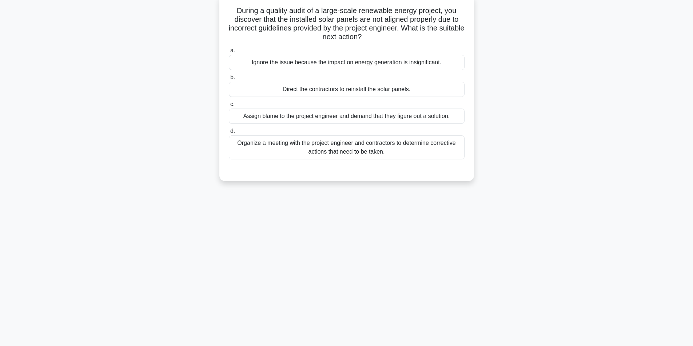
click at [324, 152] on div "Organize a meeting with the project engineer and contractors to determine corre…" at bounding box center [347, 148] width 236 height 24
click at [229, 134] on input "d. Organize a meeting with the project engineer and contractors to determine co…" at bounding box center [229, 131] width 0 height 5
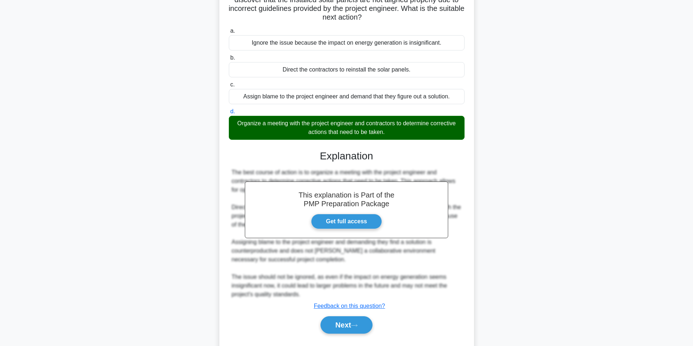
scroll to position [85, 0]
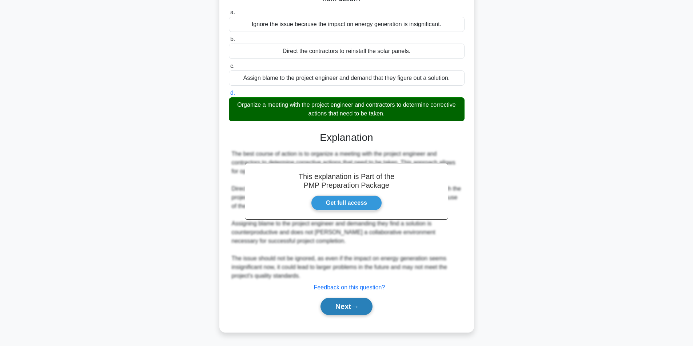
click at [351, 304] on button "Next" at bounding box center [346, 306] width 52 height 17
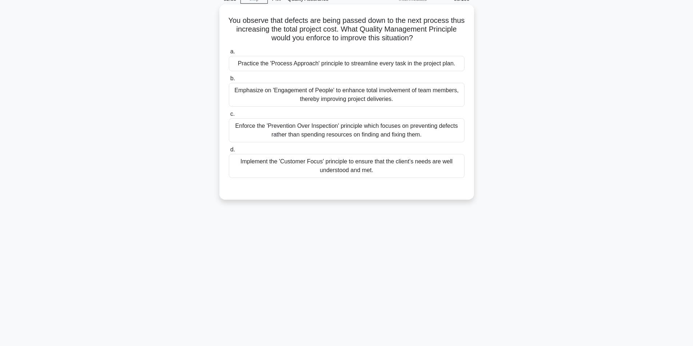
scroll to position [0, 0]
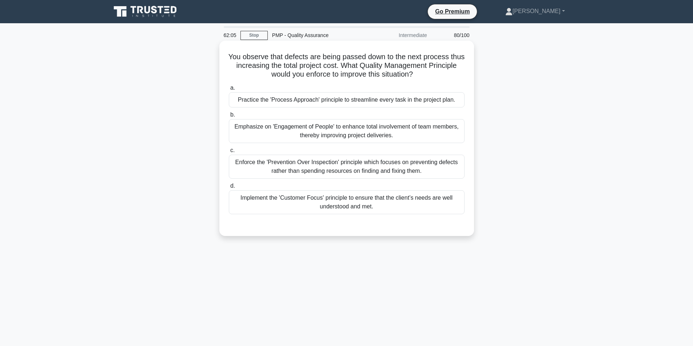
click at [328, 168] on div "Enforce the 'Prevention Over Inspection' principle which focuses on preventing …" at bounding box center [347, 167] width 236 height 24
click at [229, 153] on input "c. Enforce the 'Prevention Over Inspection' principle which focuses on preventi…" at bounding box center [229, 150] width 0 height 5
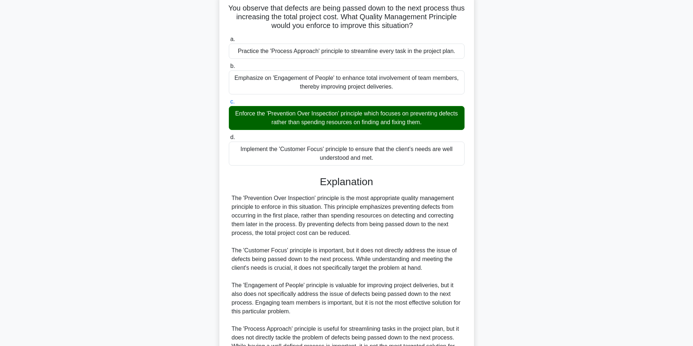
scroll to position [128, 0]
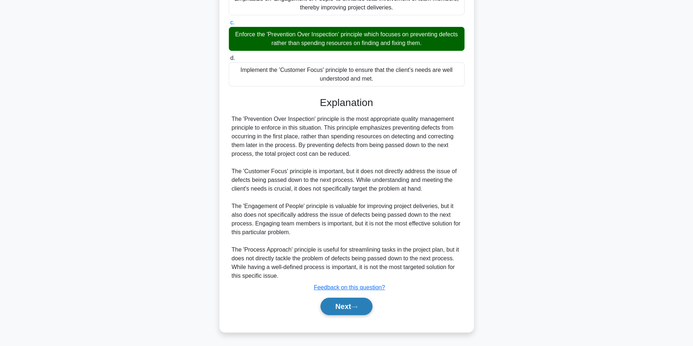
click at [350, 306] on button "Next" at bounding box center [346, 306] width 52 height 17
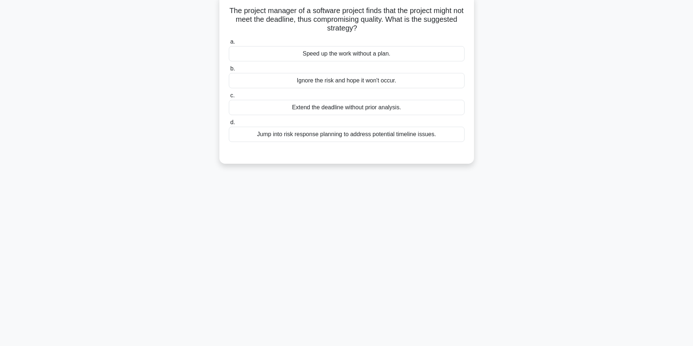
click at [310, 136] on div "Jump into risk response planning to address potential timeline issues." at bounding box center [347, 134] width 236 height 15
click at [229, 125] on input "d. Jump into risk response planning to address potential timeline issues." at bounding box center [229, 122] width 0 height 5
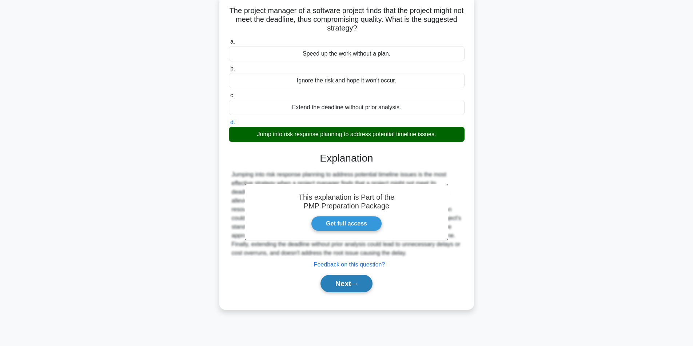
click at [348, 292] on button "Next" at bounding box center [346, 283] width 52 height 17
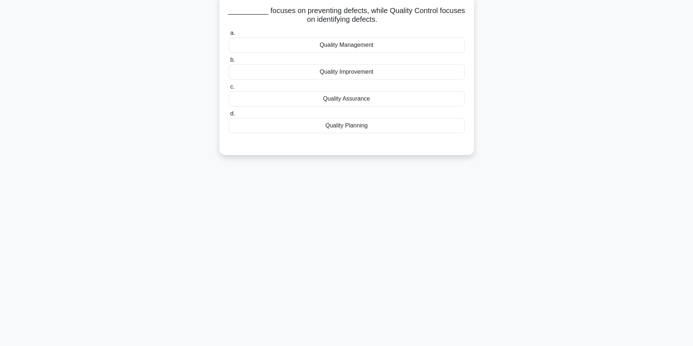
click at [359, 100] on div "Quality Assurance" at bounding box center [347, 98] width 236 height 15
click at [229, 89] on input "c. Quality Assurance" at bounding box center [229, 87] width 0 height 5
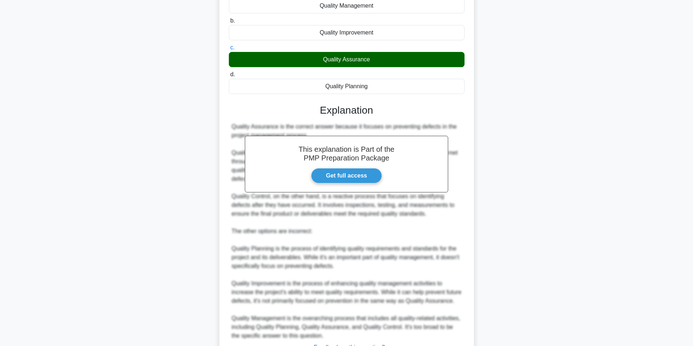
scroll to position [155, 0]
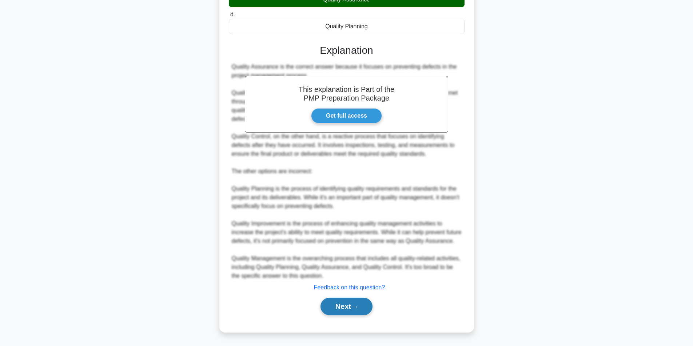
click at [353, 306] on button "Next" at bounding box center [346, 306] width 52 height 17
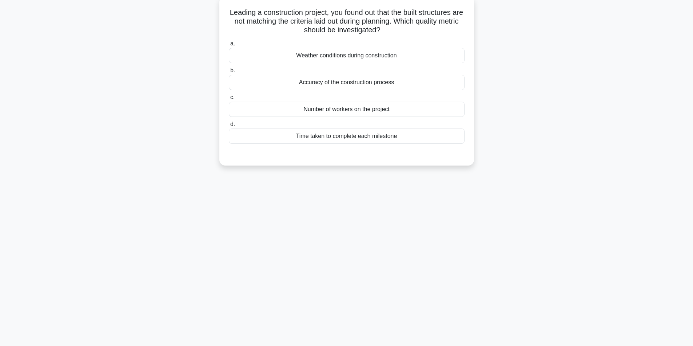
scroll to position [46, 0]
click at [344, 81] on div "Accuracy of the construction process" at bounding box center [347, 80] width 236 height 15
click at [229, 71] on input "b. Accuracy of the construction process" at bounding box center [229, 69] width 0 height 5
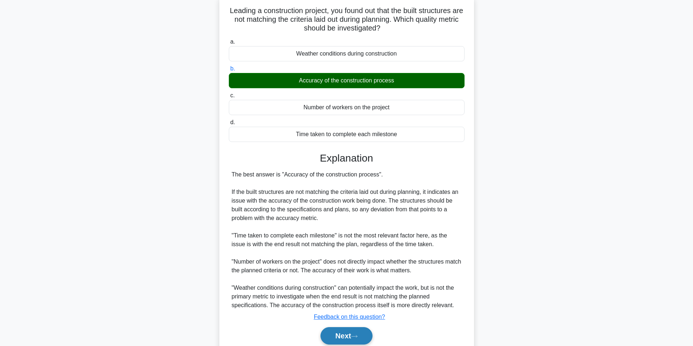
click at [336, 336] on button "Next" at bounding box center [346, 336] width 52 height 17
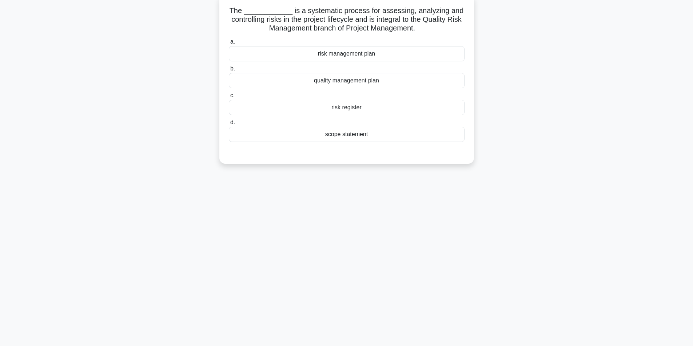
click at [352, 56] on div "risk management plan" at bounding box center [347, 53] width 236 height 15
click at [229, 44] on input "a. risk management plan" at bounding box center [229, 42] width 0 height 5
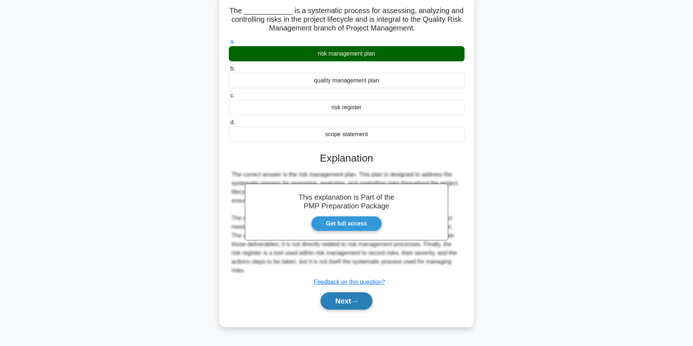
click at [353, 297] on button "Next" at bounding box center [346, 301] width 52 height 17
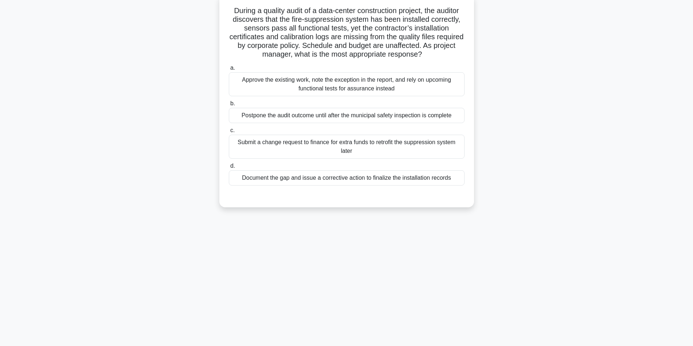
click at [316, 146] on div "Submit a change request to finance for extra funds to retrofit the suppression …" at bounding box center [347, 147] width 236 height 24
click at [229, 133] on input "c. Submit a change request to finance for extra funds to retrofit the suppressi…" at bounding box center [229, 130] width 0 height 5
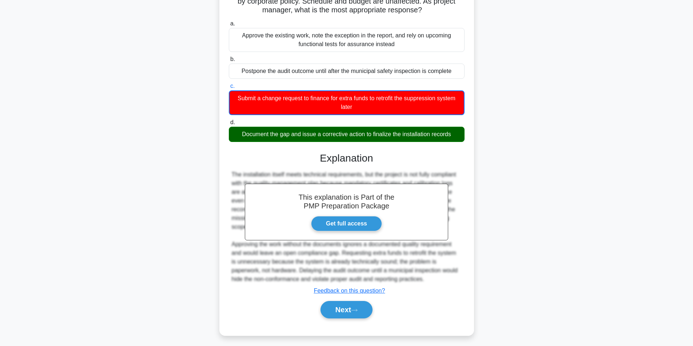
scroll to position [94, 0]
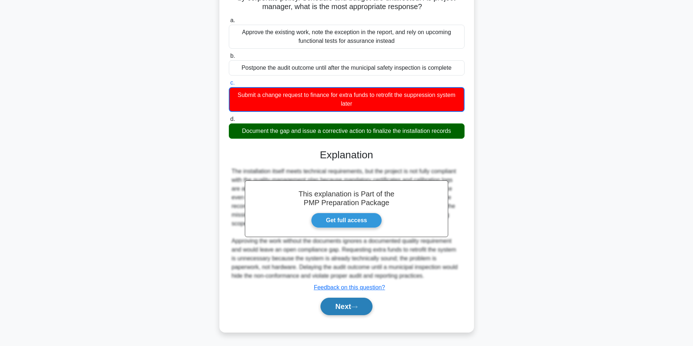
click at [342, 309] on button "Next" at bounding box center [346, 306] width 52 height 17
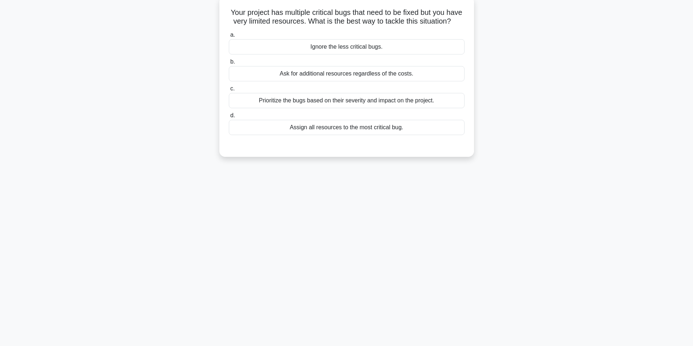
scroll to position [46, 0]
click at [330, 107] on div "Prioritize the bugs based on their severity and impact on the project." at bounding box center [347, 98] width 236 height 15
click at [229, 89] on input "c. Prioritize the bugs based on their severity and impact on the project." at bounding box center [229, 87] width 0 height 5
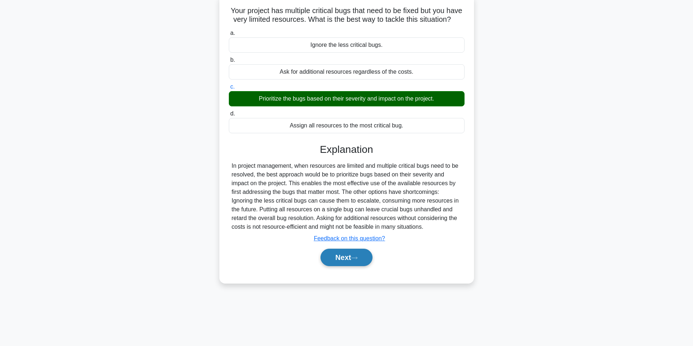
click at [335, 266] on button "Next" at bounding box center [346, 257] width 52 height 17
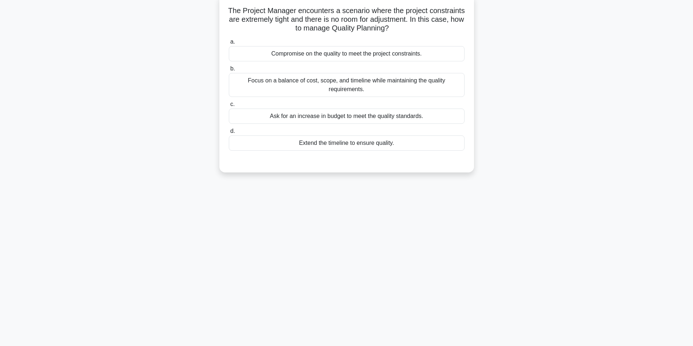
click at [385, 89] on div "Focus on a balance of cost, scope, and timeline while maintaining the quality r…" at bounding box center [347, 85] width 236 height 24
click at [229, 71] on input "b. Focus on a balance of cost, scope, and timeline while maintaining the qualit…" at bounding box center [229, 69] width 0 height 5
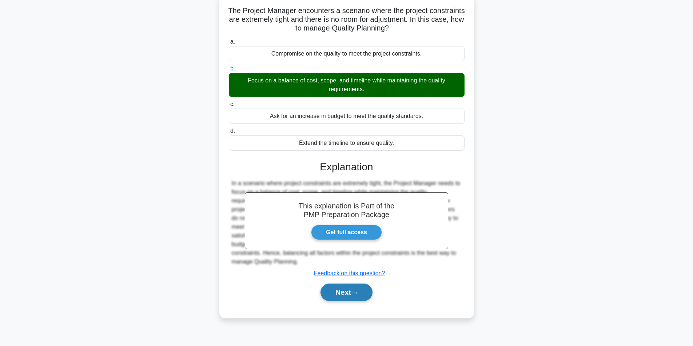
click at [336, 291] on button "Next" at bounding box center [346, 292] width 52 height 17
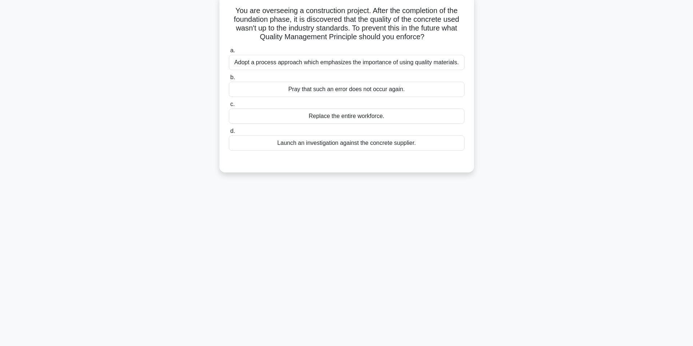
click at [366, 64] on div "Adopt a process approach which emphasizes the importance of using quality mater…" at bounding box center [347, 62] width 236 height 15
click at [229, 53] on input "a. Adopt a process approach which emphasizes the importance of using quality ma…" at bounding box center [229, 50] width 0 height 5
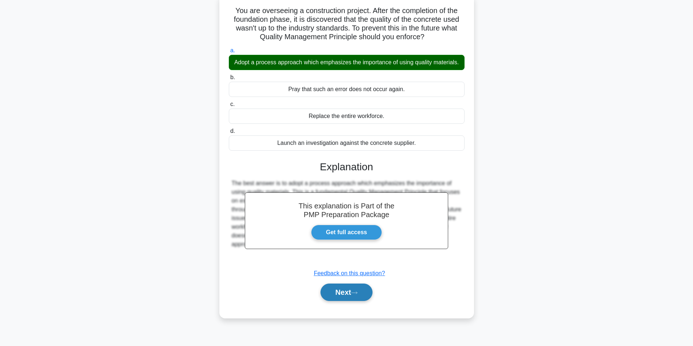
click at [357, 295] on icon at bounding box center [354, 293] width 7 height 4
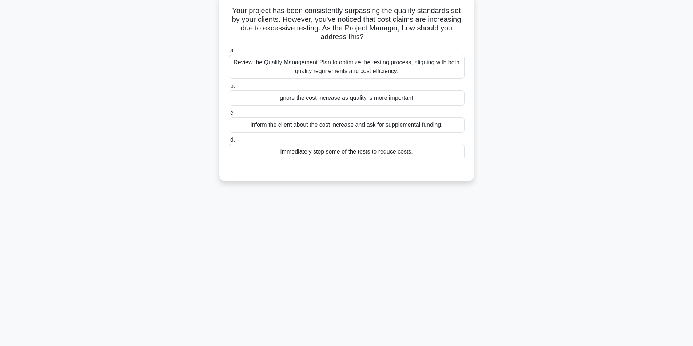
click at [330, 72] on div "Review the Quality Management Plan to optimize the testing process, aligning wi…" at bounding box center [347, 67] width 236 height 24
click at [229, 53] on input "a. Review the Quality Management Plan to optimize the testing process, aligning…" at bounding box center [229, 50] width 0 height 5
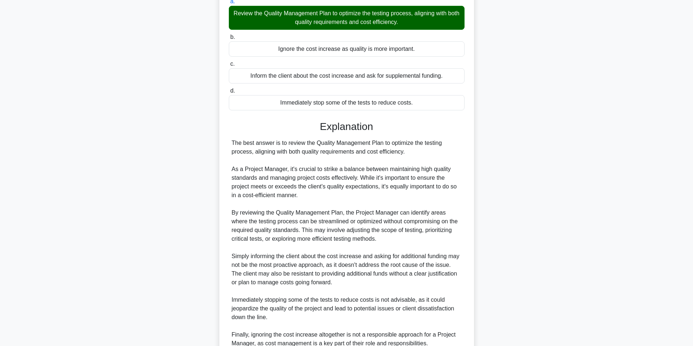
scroll to position [163, 0]
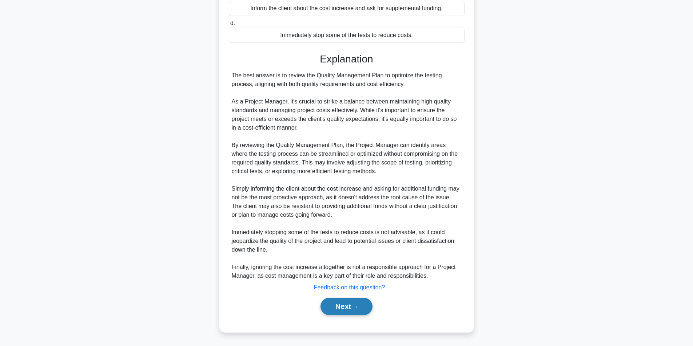
click at [343, 304] on button "Next" at bounding box center [346, 306] width 52 height 17
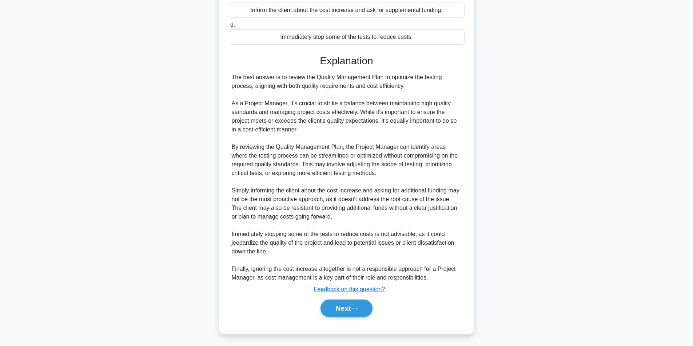
scroll to position [46, 0]
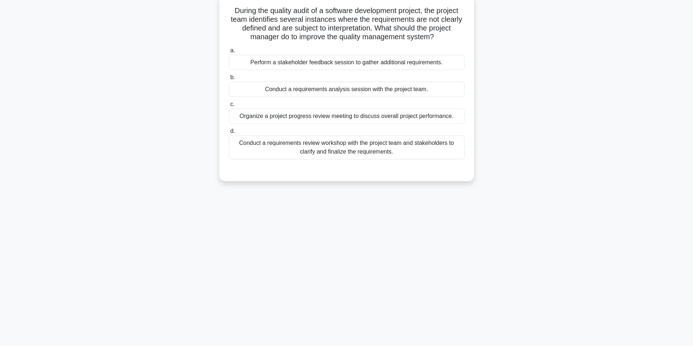
click at [360, 150] on div "Conduct a requirements review workshop with the project team and stakeholders t…" at bounding box center [347, 148] width 236 height 24
click at [229, 134] on input "d. Conduct a requirements review workshop with the project team and stakeholder…" at bounding box center [229, 131] width 0 height 5
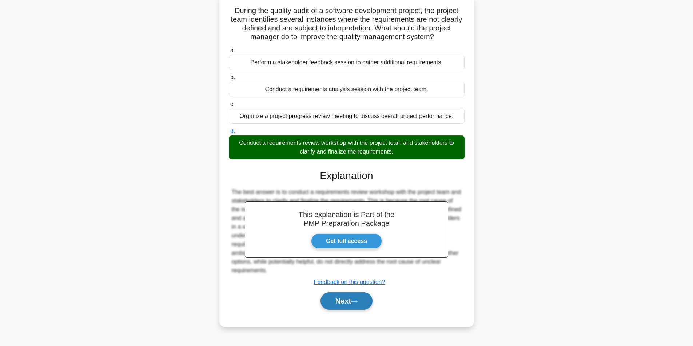
click at [341, 304] on button "Next" at bounding box center [346, 301] width 52 height 17
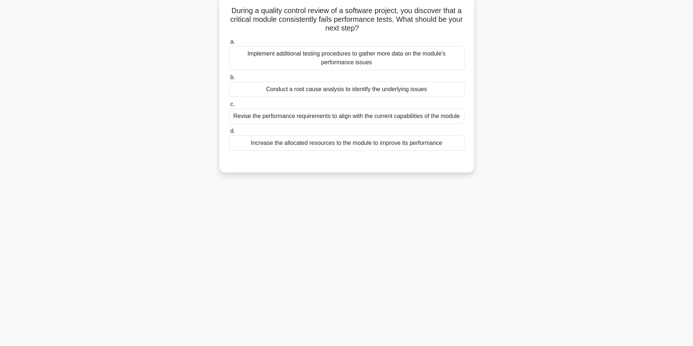
click at [343, 93] on div "Conduct a root cause analysis to identify the underlying issues" at bounding box center [347, 89] width 236 height 15
click at [229, 80] on input "b. Conduct a root cause analysis to identify the underlying issues" at bounding box center [229, 77] width 0 height 5
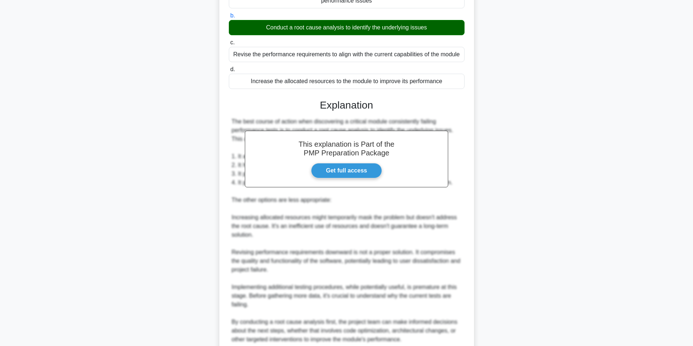
scroll to position [172, 0]
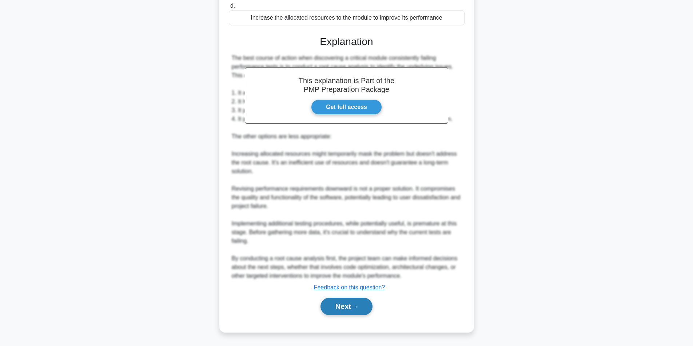
click at [354, 313] on button "Next" at bounding box center [346, 306] width 52 height 17
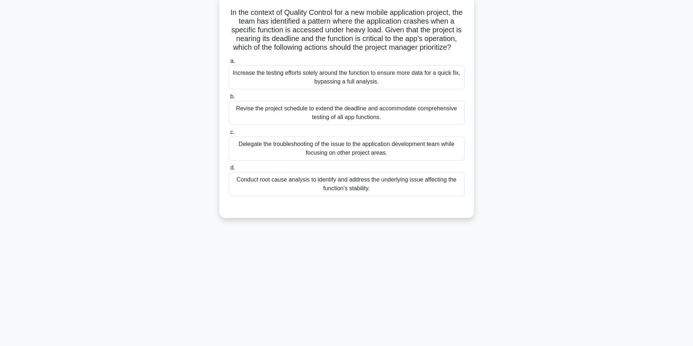
scroll to position [46, 0]
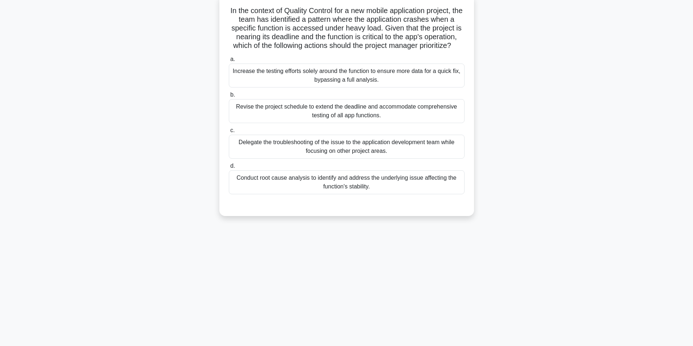
click at [330, 189] on div "Conduct root cause analysis to identify and address the underlying issue affect…" at bounding box center [347, 183] width 236 height 24
click at [229, 169] on input "d. Conduct root cause analysis to identify and address the underlying issue aff…" at bounding box center [229, 166] width 0 height 5
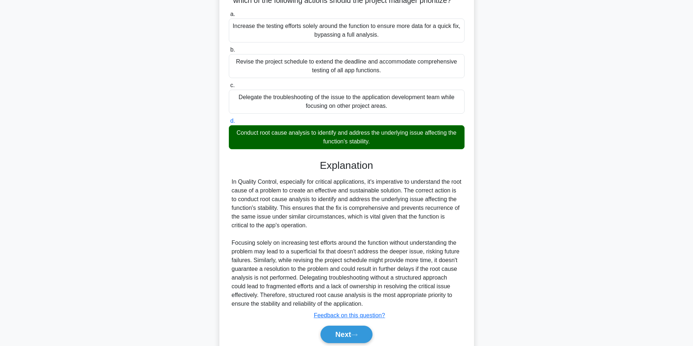
scroll to position [128, 0]
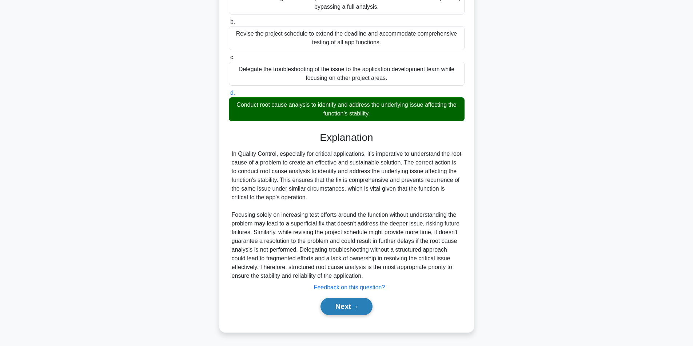
click at [325, 306] on button "Next" at bounding box center [346, 306] width 52 height 17
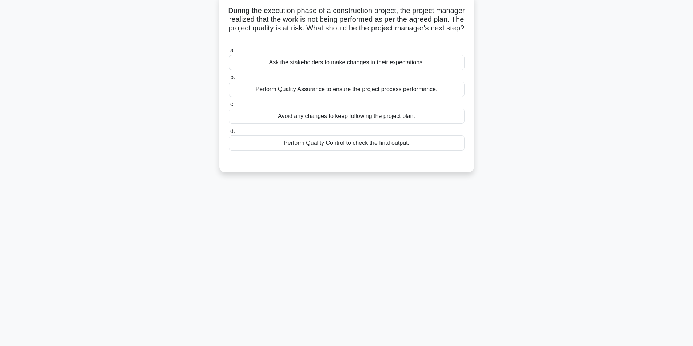
click at [341, 92] on div "Perform Quality Assurance to ensure the project process performance." at bounding box center [347, 89] width 236 height 15
click at [229, 80] on input "b. Perform Quality Assurance to ensure the project process performance." at bounding box center [229, 77] width 0 height 5
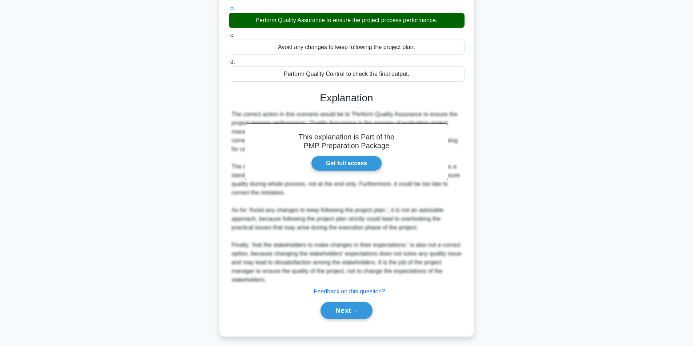
scroll to position [120, 0]
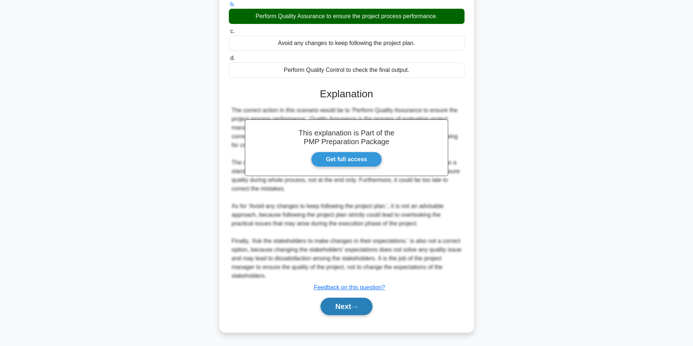
click at [366, 315] on button "Next" at bounding box center [346, 306] width 52 height 17
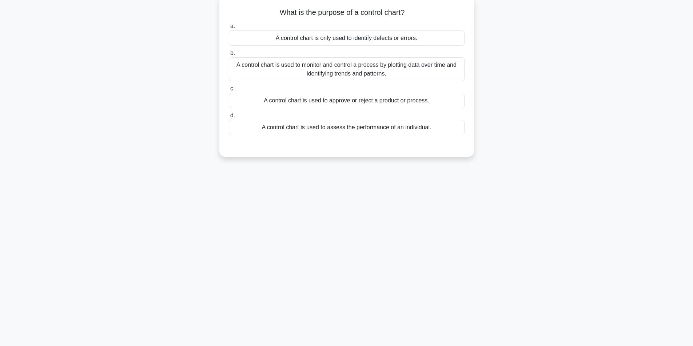
scroll to position [46, 0]
click at [378, 75] on div "A control chart is used to monitor and control a process by plotting data over …" at bounding box center [347, 68] width 236 height 24
click at [229, 54] on input "b. A control chart is used to monitor and control a process by plotting data ov…" at bounding box center [229, 51] width 0 height 5
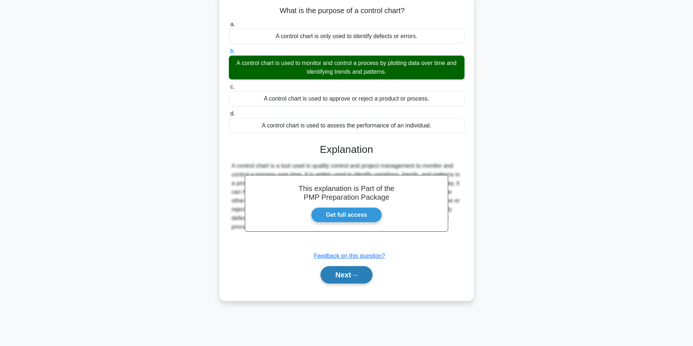
click at [344, 280] on button "Next" at bounding box center [346, 274] width 52 height 17
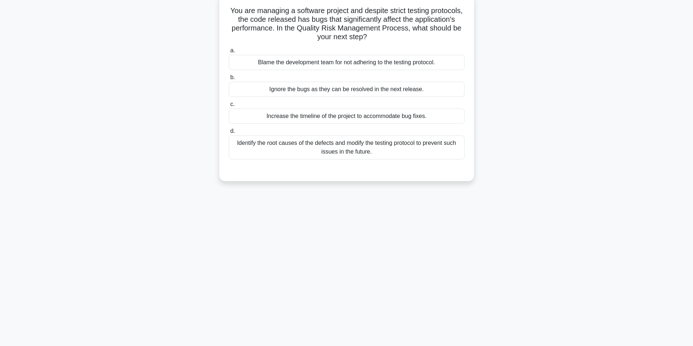
click at [332, 145] on div "Identify the root causes of the defects and modify the testing protocol to prev…" at bounding box center [347, 148] width 236 height 24
click at [229, 134] on input "d. Identify the root causes of the defects and modify the testing protocol to p…" at bounding box center [229, 131] width 0 height 5
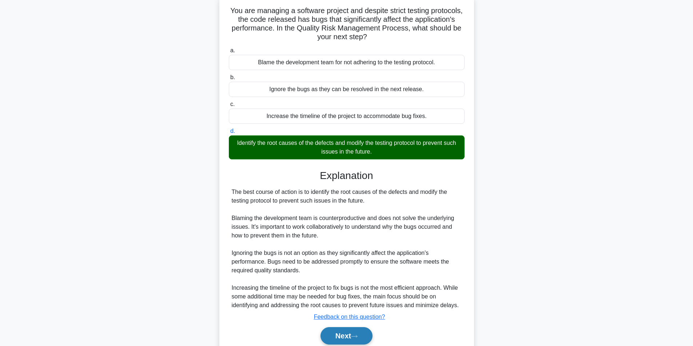
click at [339, 336] on button "Next" at bounding box center [346, 336] width 52 height 17
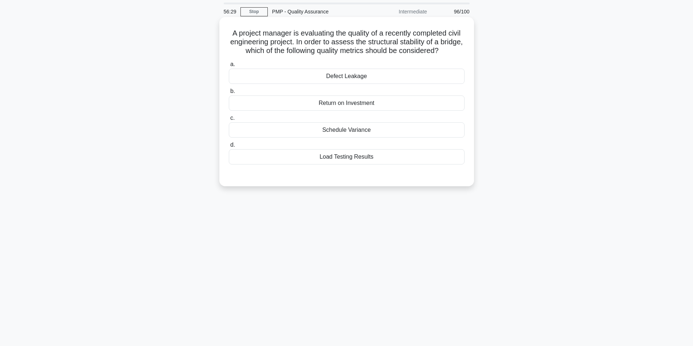
scroll to position [36, 0]
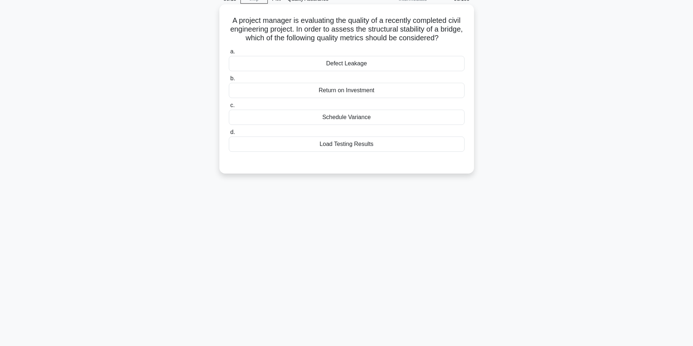
click at [390, 146] on div "Load Testing Results" at bounding box center [347, 144] width 236 height 15
click at [229, 135] on input "d. Load Testing Results" at bounding box center [229, 132] width 0 height 5
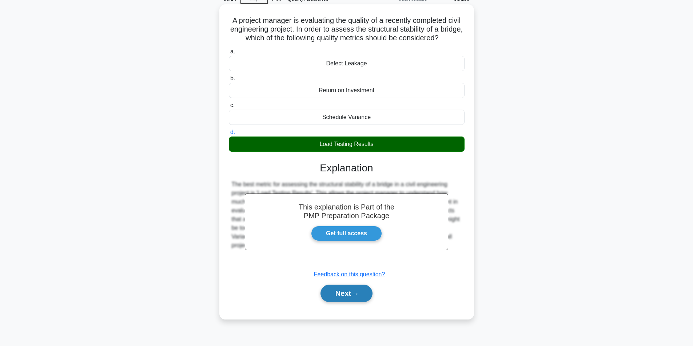
click at [346, 293] on button "Next" at bounding box center [346, 293] width 52 height 17
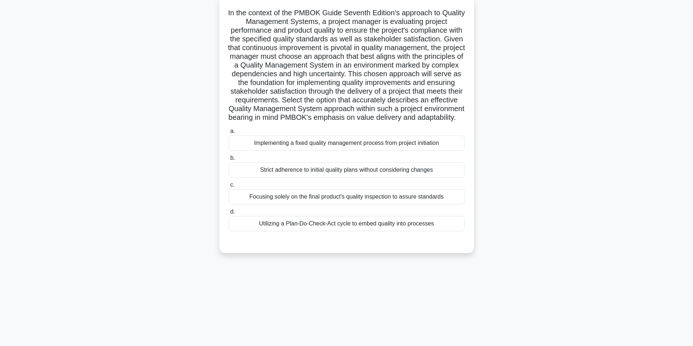
scroll to position [46, 0]
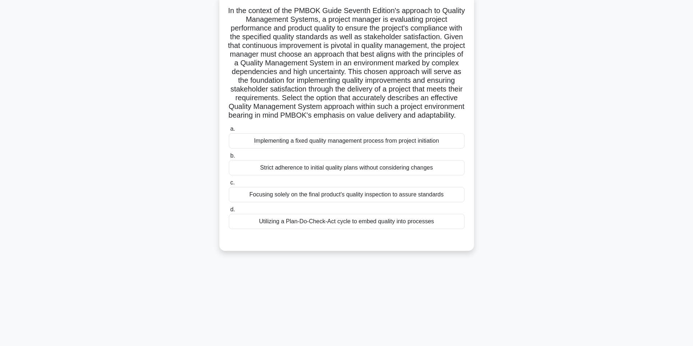
click at [329, 229] on div "Utilizing a Plan-Do-Check-Act cycle to embed quality into processes" at bounding box center [347, 221] width 236 height 15
click at [229, 212] on input "d. Utilizing a Plan-Do-Check-Act cycle to embed quality into processes" at bounding box center [229, 210] width 0 height 5
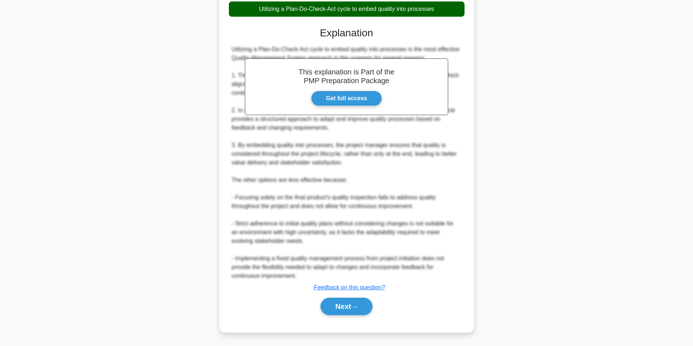
scroll to position [264, 0]
click at [340, 308] on button "Next" at bounding box center [346, 306] width 52 height 17
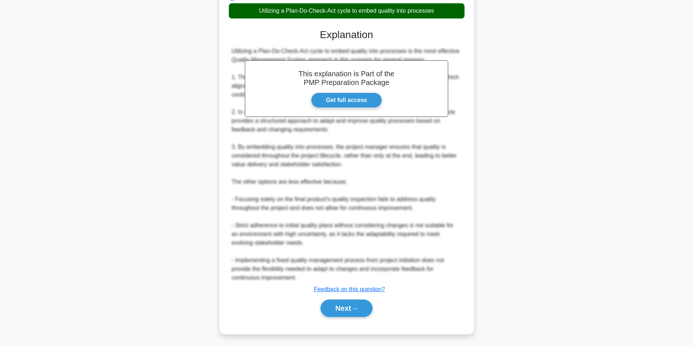
scroll to position [46, 0]
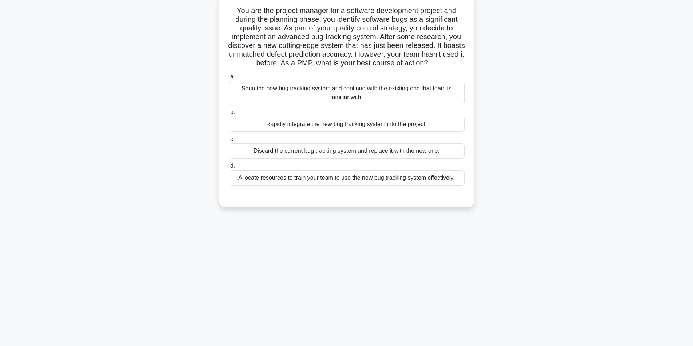
click at [321, 178] on div "Allocate resources to train your team to use the new bug tracking system effect…" at bounding box center [347, 178] width 236 height 15
click at [229, 169] on input "d. Allocate resources to train your team to use the new bug tracking system eff…" at bounding box center [229, 166] width 0 height 5
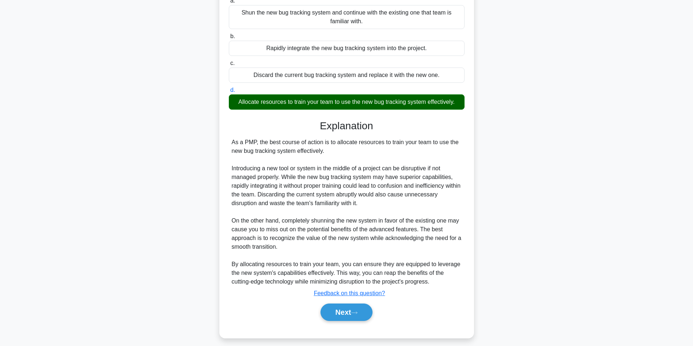
scroll to position [128, 0]
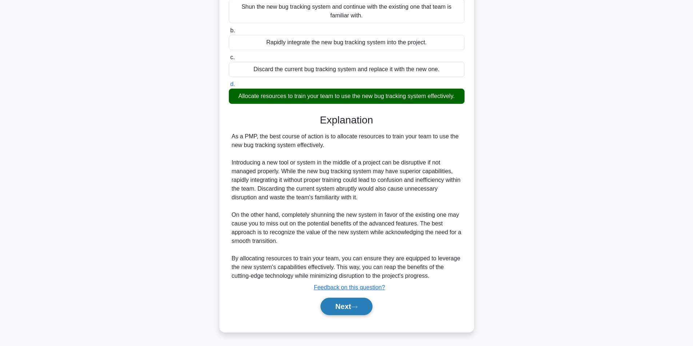
click at [335, 305] on button "Next" at bounding box center [346, 306] width 52 height 17
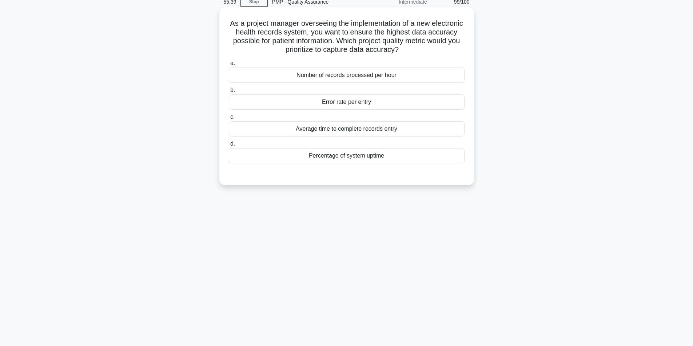
scroll to position [46, 0]
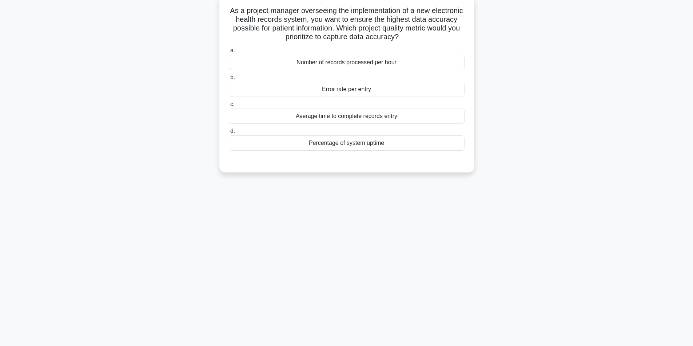
click at [366, 93] on div "Error rate per entry" at bounding box center [347, 89] width 236 height 15
click at [229, 80] on input "b. Error rate per entry" at bounding box center [229, 77] width 0 height 5
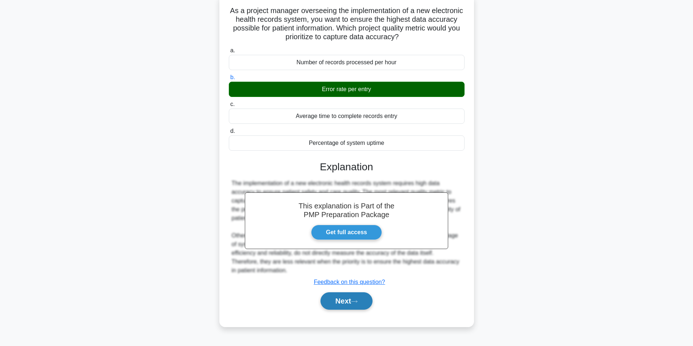
click at [341, 295] on button "Next" at bounding box center [346, 301] width 52 height 17
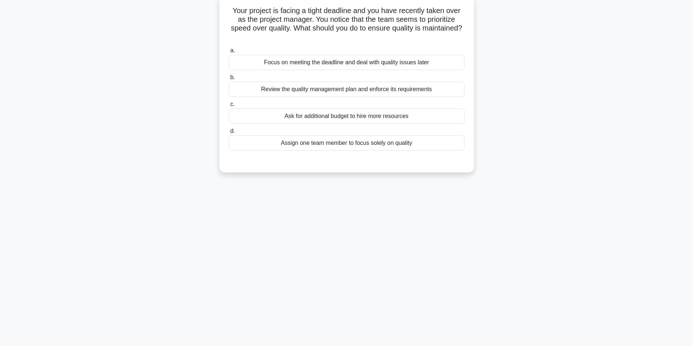
click at [344, 92] on div "Review the quality management plan and enforce its requirements" at bounding box center [347, 89] width 236 height 15
click at [229, 80] on input "b. Review the quality management plan and enforce its requirements" at bounding box center [229, 77] width 0 height 5
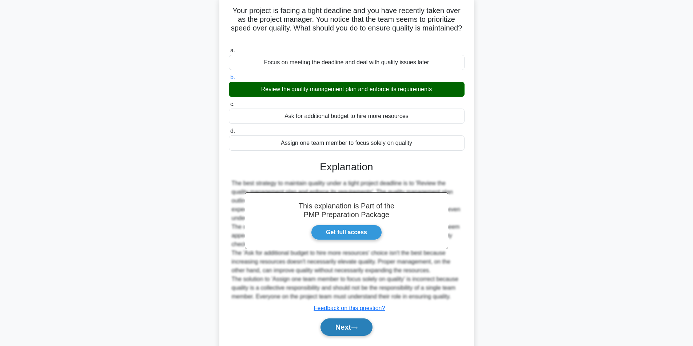
click at [350, 329] on button "Next" at bounding box center [346, 327] width 52 height 17
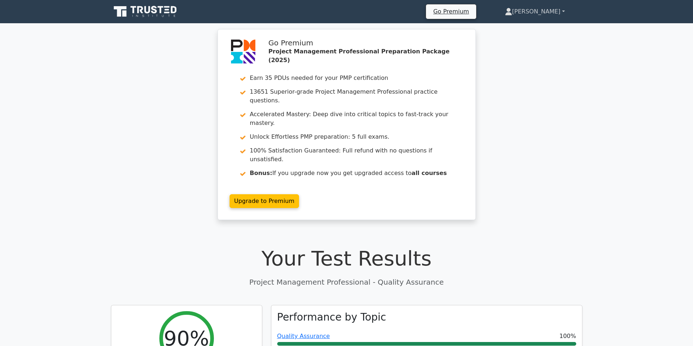
click at [554, 10] on link "[PERSON_NAME]" at bounding box center [534, 11] width 95 height 15
click at [533, 26] on link "Profile" at bounding box center [516, 29] width 57 height 12
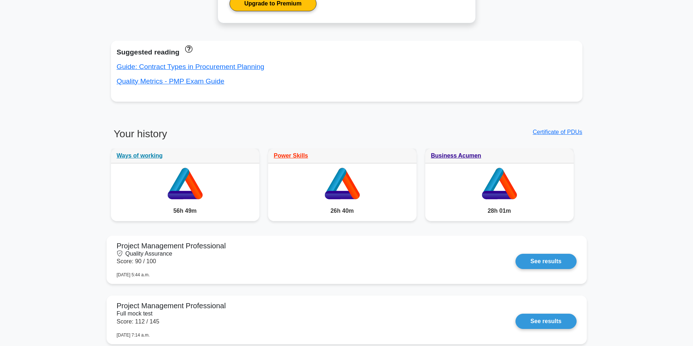
scroll to position [436, 0]
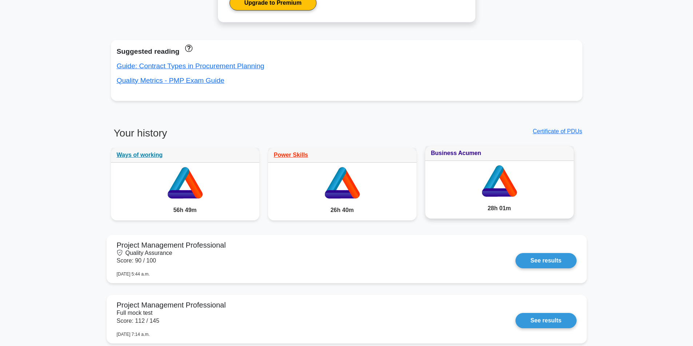
click at [462, 155] on link "Business Acumen" at bounding box center [456, 153] width 50 height 6
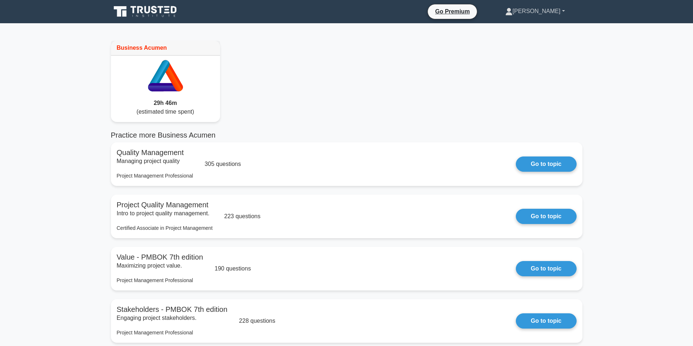
click at [512, 12] on icon at bounding box center [508, 11] width 7 height 7
click at [534, 29] on link "Profile" at bounding box center [516, 29] width 57 height 12
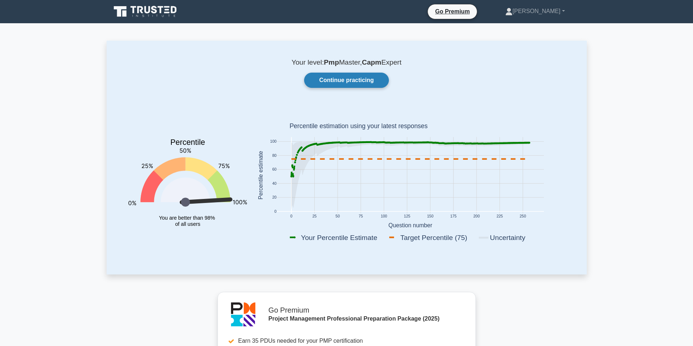
click at [358, 80] on link "Continue practicing" at bounding box center [346, 80] width 84 height 15
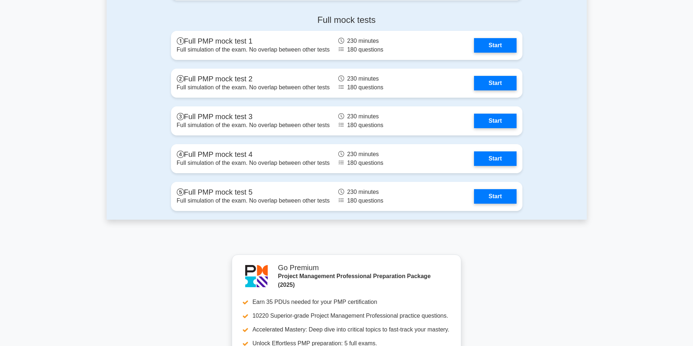
scroll to position [2836, 0]
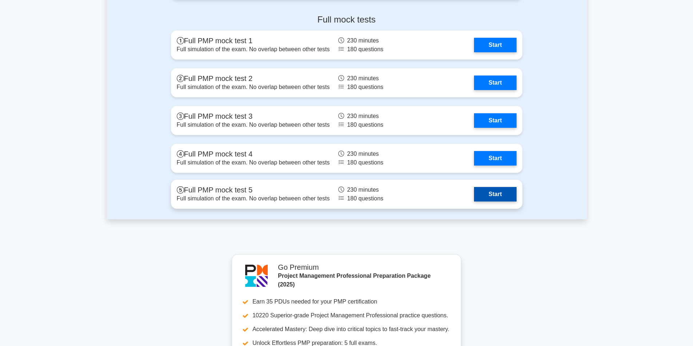
click at [494, 192] on link "Start" at bounding box center [495, 194] width 42 height 15
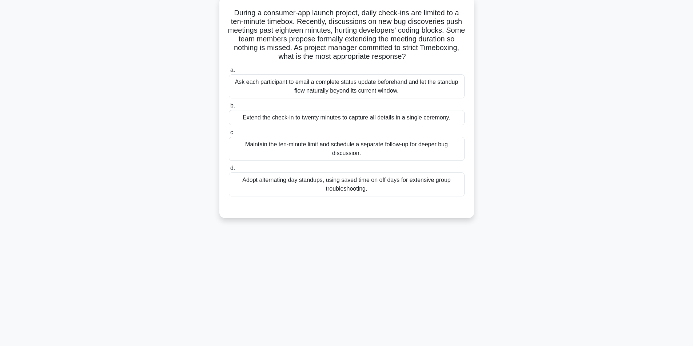
scroll to position [46, 0]
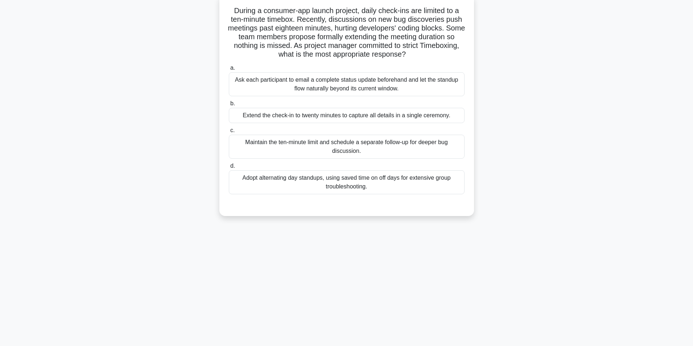
click at [338, 146] on div "Maintain the ten-minute limit and schedule a separate follow-up for deeper bug …" at bounding box center [347, 147] width 236 height 24
click at [229, 133] on input "c. Maintain the ten-minute limit and schedule a separate follow-up for deeper b…" at bounding box center [229, 130] width 0 height 5
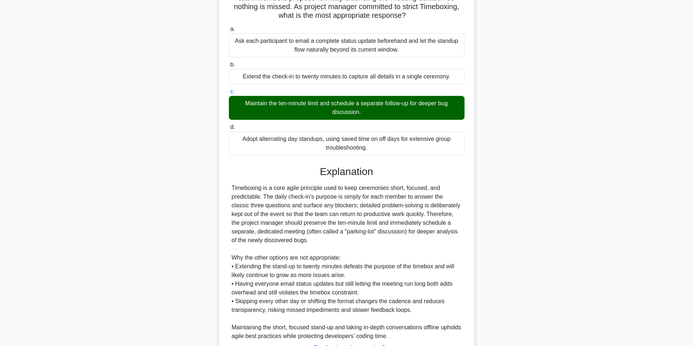
scroll to position [146, 0]
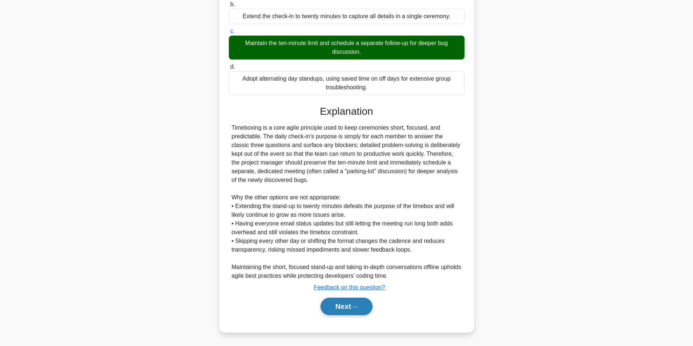
click at [344, 308] on button "Next" at bounding box center [346, 306] width 52 height 17
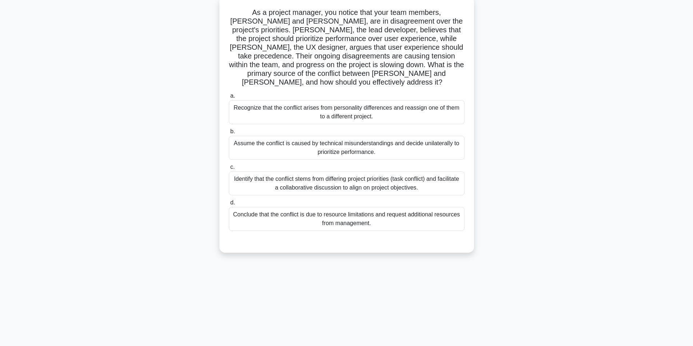
scroll to position [46, 0]
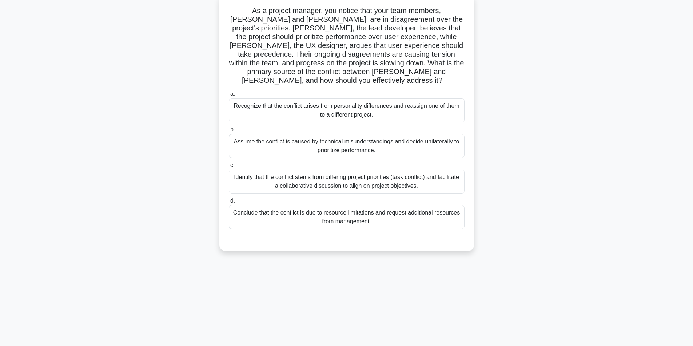
click at [337, 180] on div "Identify that the conflict stems from differing project priorities (task confli…" at bounding box center [347, 182] width 236 height 24
click at [229, 168] on input "c. Identify that the conflict stems from differing project priorities (task con…" at bounding box center [229, 165] width 0 height 5
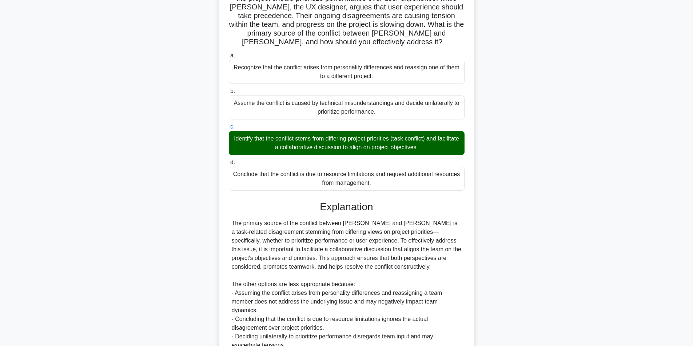
scroll to position [146, 0]
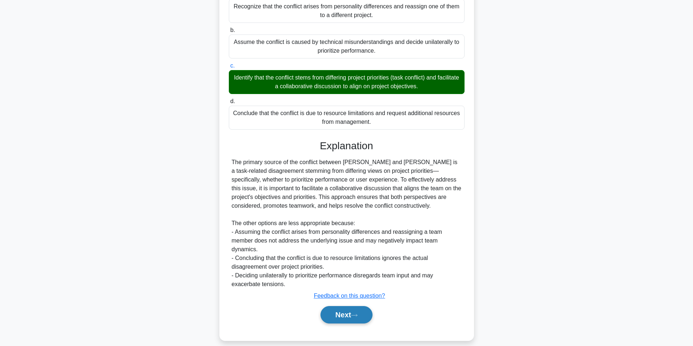
click at [344, 307] on button "Next" at bounding box center [346, 314] width 52 height 17
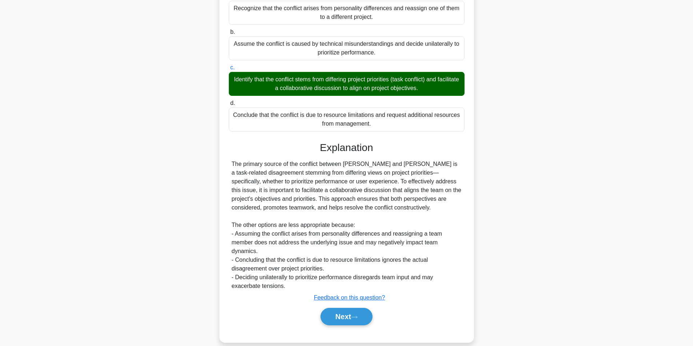
scroll to position [46, 0]
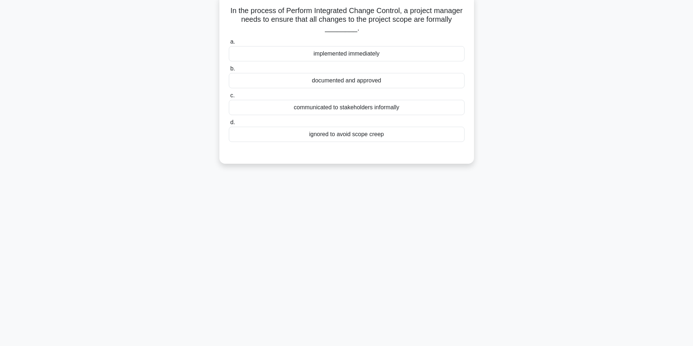
click at [363, 79] on div "documented and approved" at bounding box center [347, 80] width 236 height 15
click at [229, 71] on input "b. documented and approved" at bounding box center [229, 69] width 0 height 5
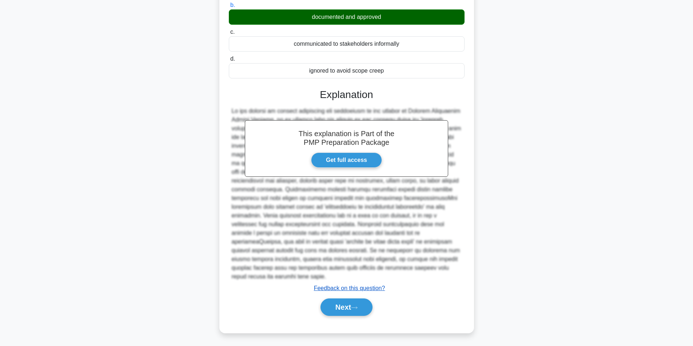
scroll to position [111, 0]
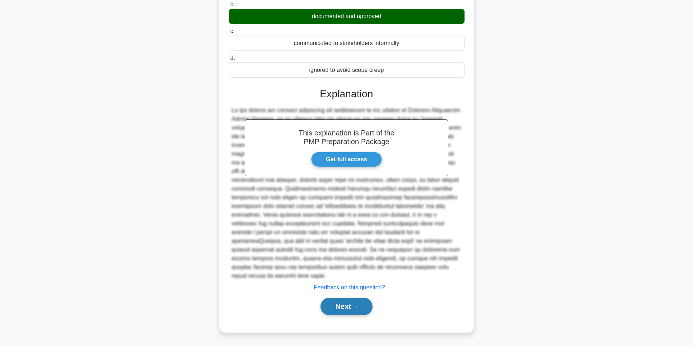
click at [345, 311] on button "Next" at bounding box center [346, 306] width 52 height 17
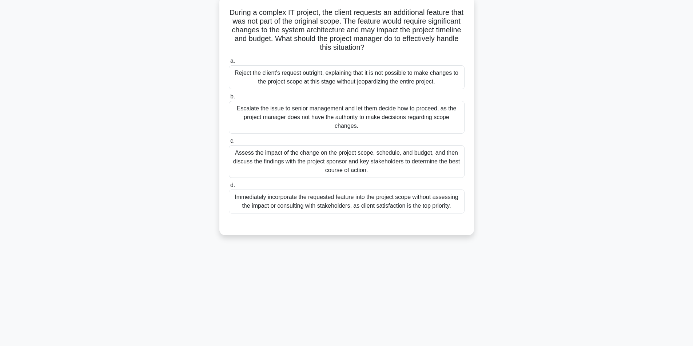
scroll to position [46, 0]
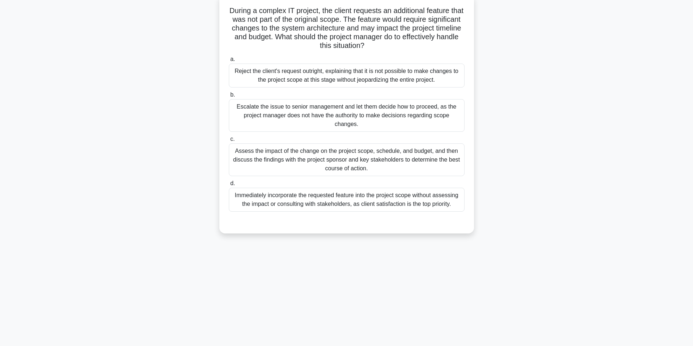
click at [304, 158] on div "Assess the impact of the change on the project scope, schedule, and budget, and…" at bounding box center [347, 160] width 236 height 33
click at [229, 142] on input "c. Assess the impact of the change on the project scope, schedule, and budget, …" at bounding box center [229, 139] width 0 height 5
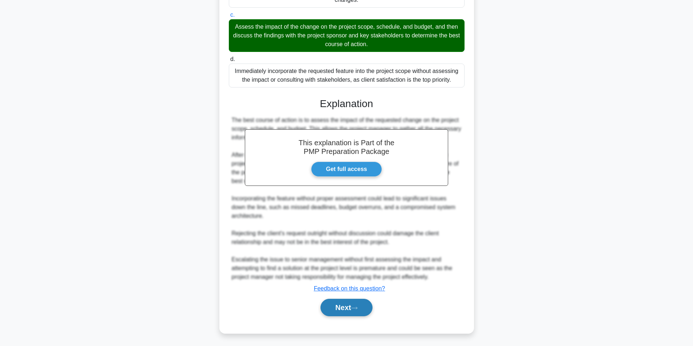
scroll to position [172, 0]
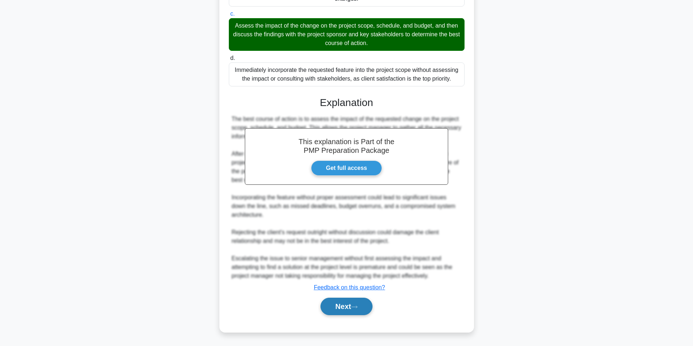
click at [337, 310] on button "Next" at bounding box center [346, 306] width 52 height 17
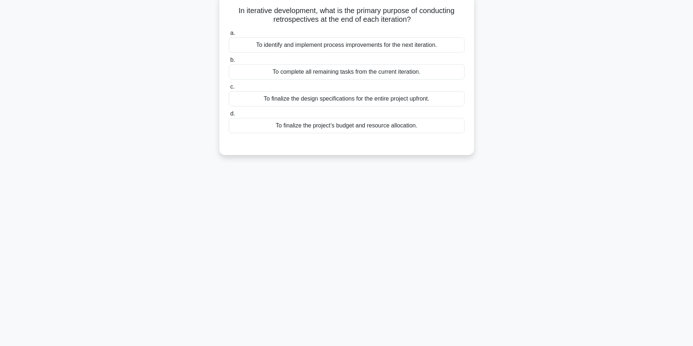
click at [367, 51] on div "To identify and implement process improvements for the next iteration." at bounding box center [347, 44] width 236 height 15
click at [229, 36] on input "a. To identify and implement process improvements for the next iteration." at bounding box center [229, 33] width 0 height 5
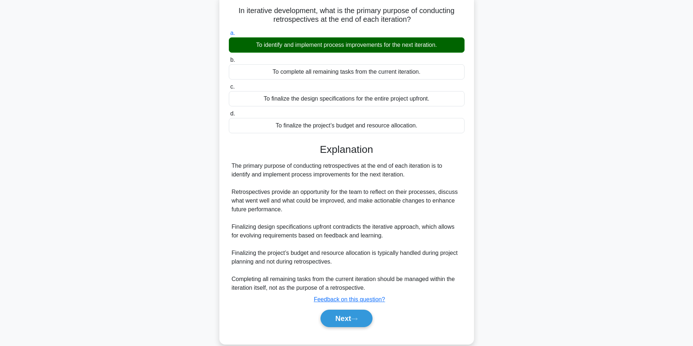
scroll to position [59, 0]
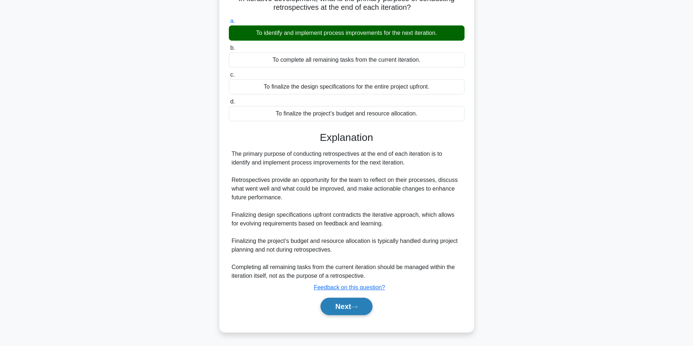
click at [352, 308] on button "Next" at bounding box center [346, 306] width 52 height 17
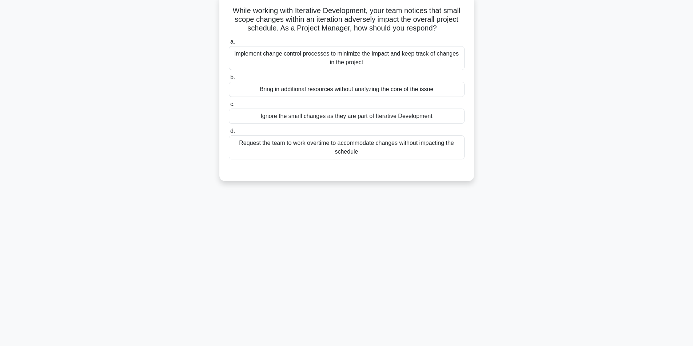
click at [385, 62] on div "Implement change control processes to minimize the impact and keep track of cha…" at bounding box center [347, 58] width 236 height 24
click at [229, 44] on input "a. Implement change control processes to minimize the impact and keep track of …" at bounding box center [229, 42] width 0 height 5
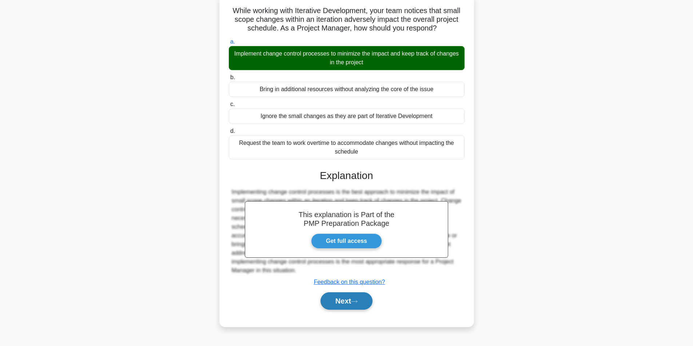
click at [341, 297] on button "Next" at bounding box center [346, 301] width 52 height 17
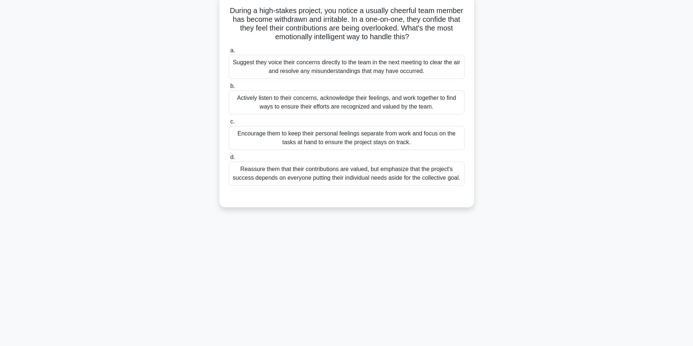
click at [323, 106] on div "Actively listen to their concerns, acknowledge their feelings, and work togethe…" at bounding box center [347, 103] width 236 height 24
click at [229, 89] on input "b. Actively listen to their concerns, acknowledge their feelings, and work toge…" at bounding box center [229, 86] width 0 height 5
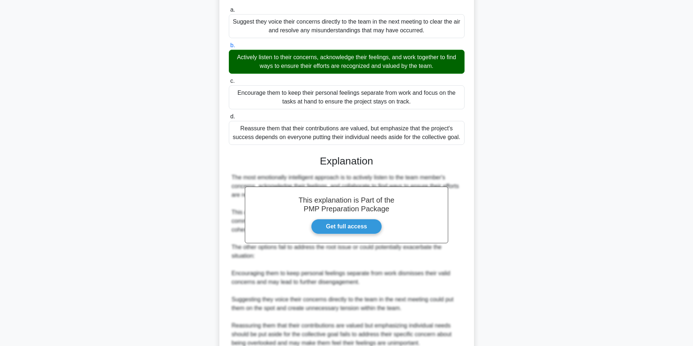
scroll to position [155, 0]
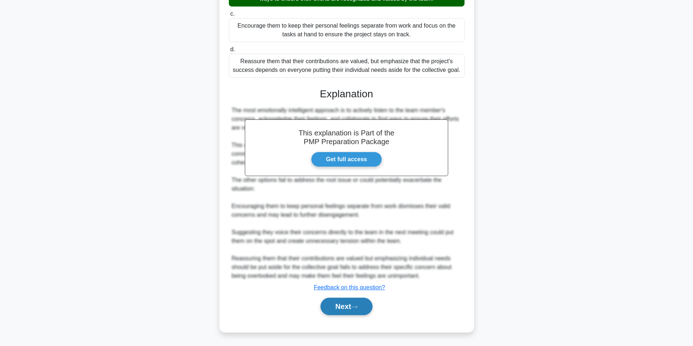
click at [327, 313] on button "Next" at bounding box center [346, 306] width 52 height 17
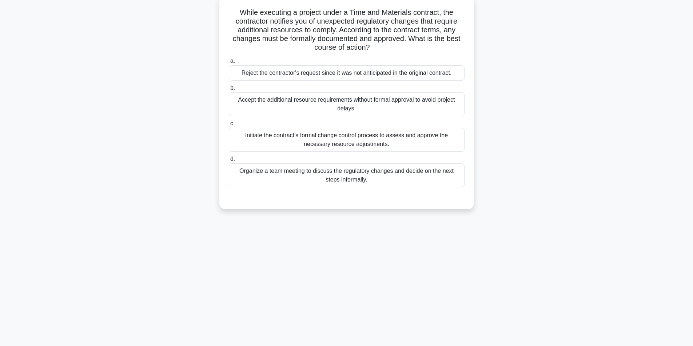
scroll to position [46, 0]
click at [302, 140] on div "Initiate the contract’s formal change control process to assess and approve the…" at bounding box center [347, 138] width 236 height 24
click at [229, 124] on input "c. Initiate the contract’s formal change control process to assess and approve …" at bounding box center [229, 122] width 0 height 5
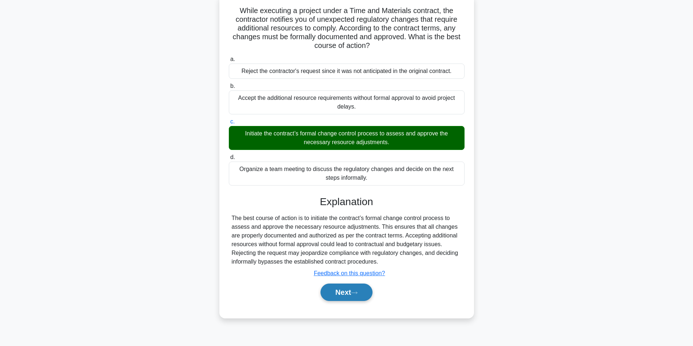
click at [333, 292] on button "Next" at bounding box center [346, 292] width 52 height 17
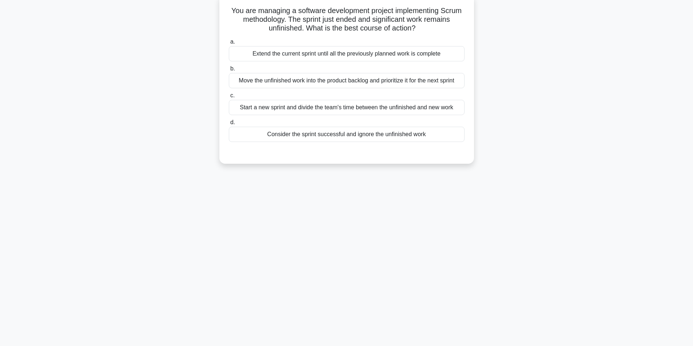
click at [299, 83] on div "Move the unfinished work into the product backlog and prioritize it for the nex…" at bounding box center [347, 80] width 236 height 15
click at [229, 71] on input "b. Move the unfinished work into the product backlog and prioritize it for the …" at bounding box center [229, 69] width 0 height 5
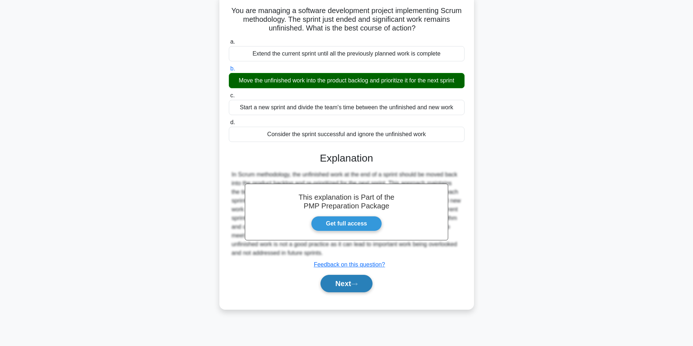
click at [346, 287] on button "Next" at bounding box center [346, 283] width 52 height 17
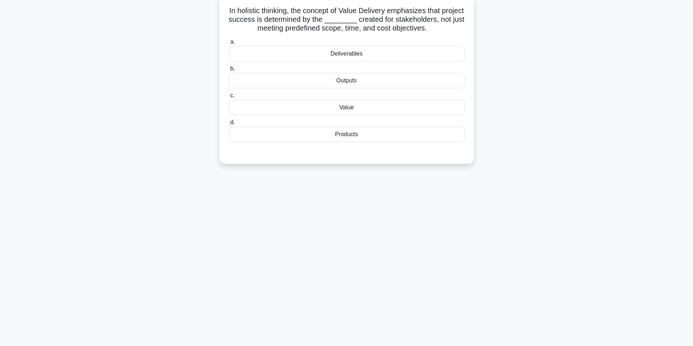
click at [360, 111] on div "Value" at bounding box center [347, 107] width 236 height 15
click at [229, 98] on input "c. Value" at bounding box center [229, 95] width 0 height 5
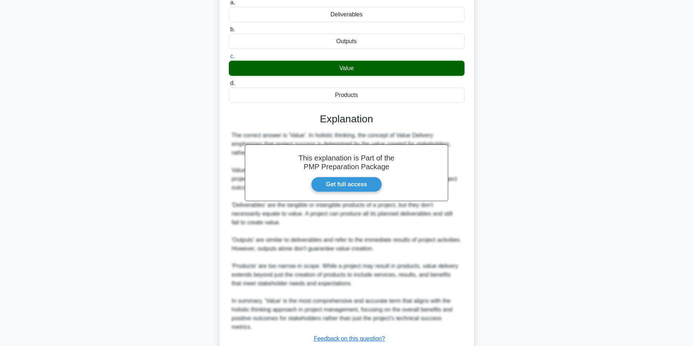
scroll to position [137, 0]
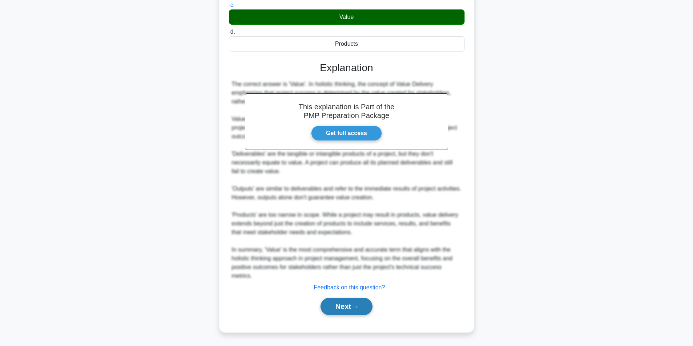
click at [348, 308] on button "Next" at bounding box center [346, 306] width 52 height 17
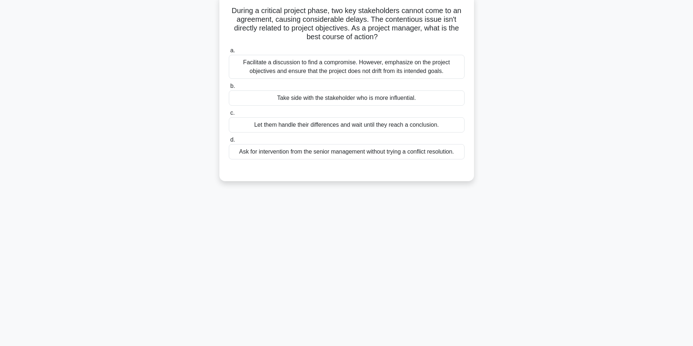
click at [300, 72] on div "Facilitate a discussion to find a compromise. However, emphasize on the project…" at bounding box center [347, 67] width 236 height 24
click at [229, 53] on input "a. Facilitate a discussion to find a compromise. However, emphasize on the proj…" at bounding box center [229, 50] width 0 height 5
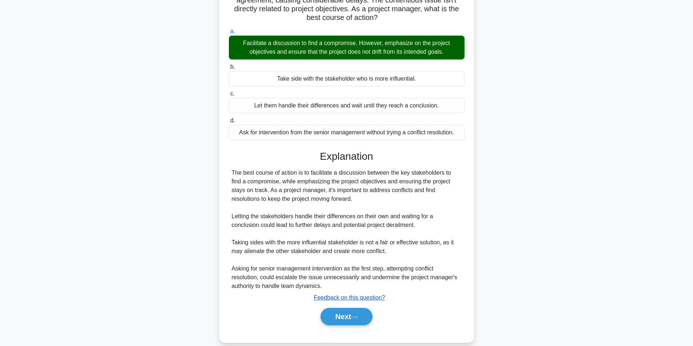
scroll to position [76, 0]
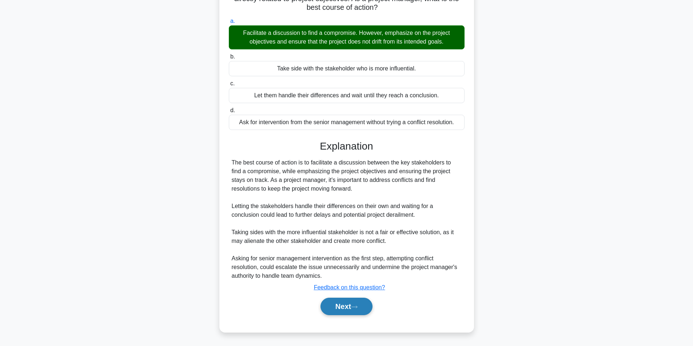
click at [350, 307] on button "Next" at bounding box center [346, 306] width 52 height 17
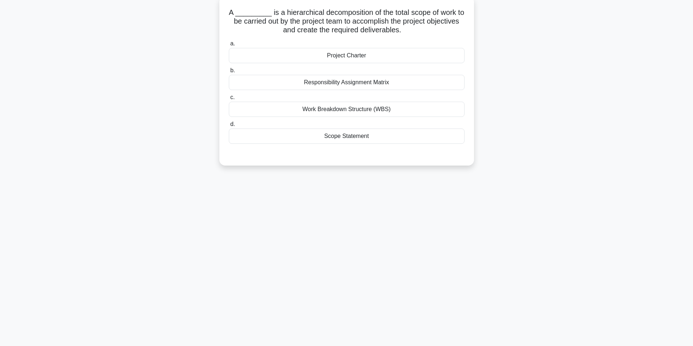
scroll to position [46, 0]
click at [353, 111] on div "Work Breakdown Structure (WBS)" at bounding box center [347, 107] width 236 height 15
click at [229, 98] on input "c. Work Breakdown Structure (WBS)" at bounding box center [229, 95] width 0 height 5
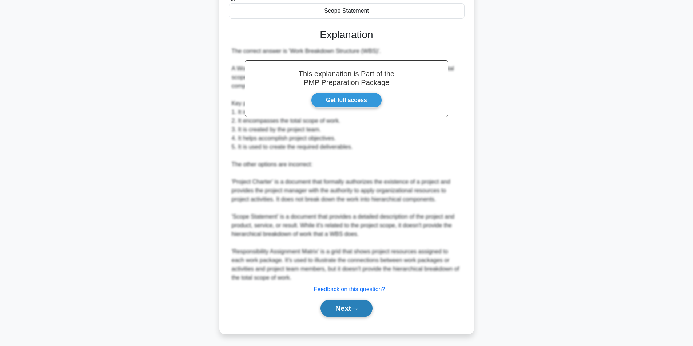
scroll to position [172, 0]
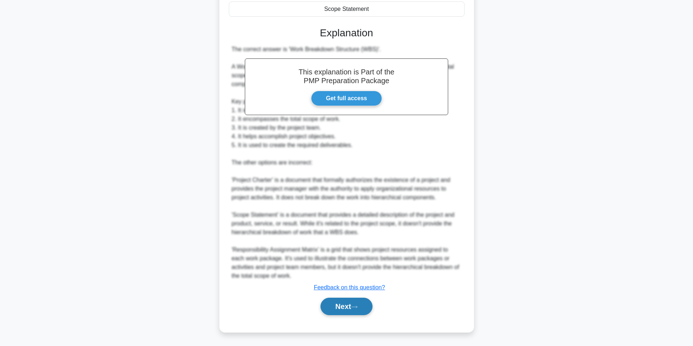
click at [338, 304] on button "Next" at bounding box center [346, 306] width 52 height 17
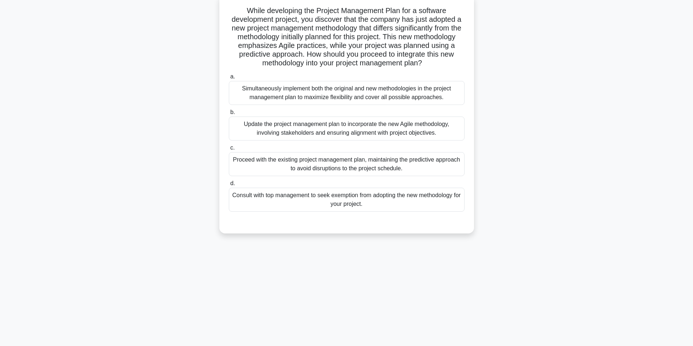
click at [332, 140] on div "Update the project management plan to incorporate the new Agile methodology, in…" at bounding box center [347, 129] width 236 height 24
click at [229, 115] on input "b. Update the project management plan to incorporate the new Agile methodology,…" at bounding box center [229, 112] width 0 height 5
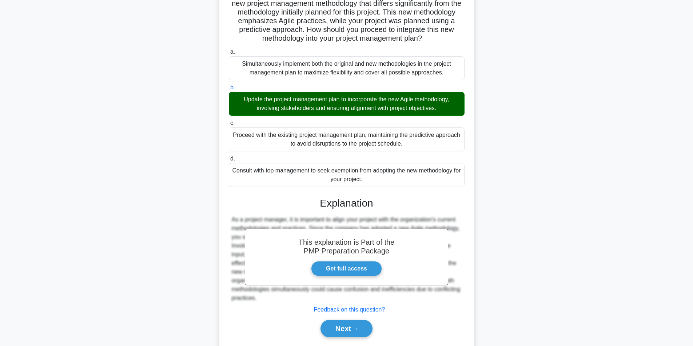
scroll to position [102, 0]
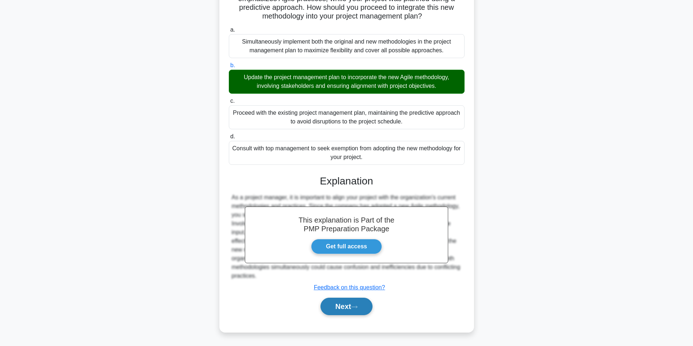
click at [343, 297] on div "Next" at bounding box center [347, 306] width 236 height 23
click at [343, 300] on button "Next" at bounding box center [346, 306] width 52 height 17
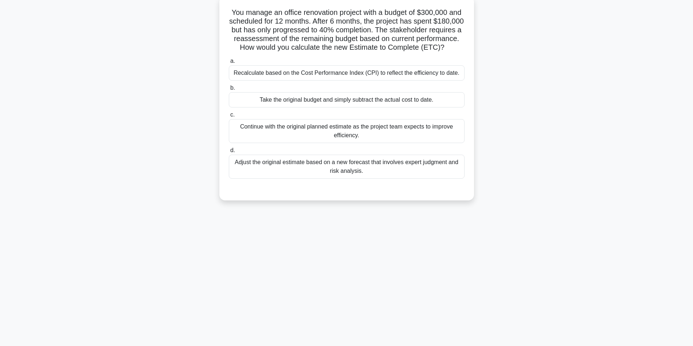
scroll to position [46, 0]
click at [361, 79] on div "Recalculate based on the Cost Performance Index (CPI) to reflect the efficiency…" at bounding box center [347, 71] width 236 height 15
click at [229, 62] on input "a. Recalculate based on the Cost Performance Index (CPI) to reflect the efficie…" at bounding box center [229, 59] width 0 height 5
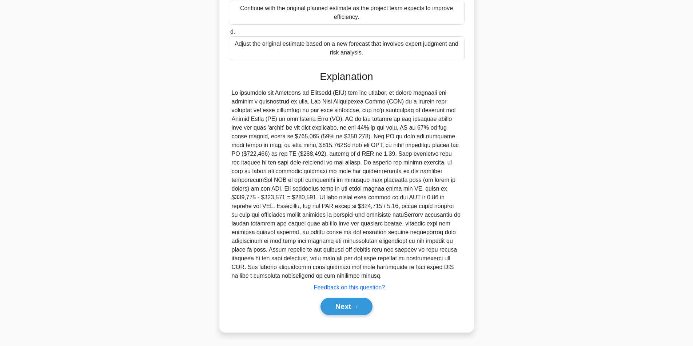
scroll to position [172, 0]
click at [355, 308] on icon at bounding box center [354, 307] width 7 height 4
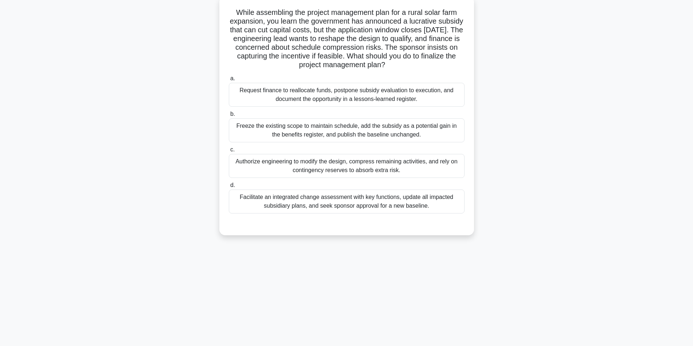
scroll to position [46, 0]
click at [329, 202] on div "Facilitate an integrated change assessment with key functions, update all impac…" at bounding box center [347, 200] width 236 height 24
click at [229, 186] on input "d. Facilitate an integrated change assessment with key functions, update all im…" at bounding box center [229, 183] width 0 height 5
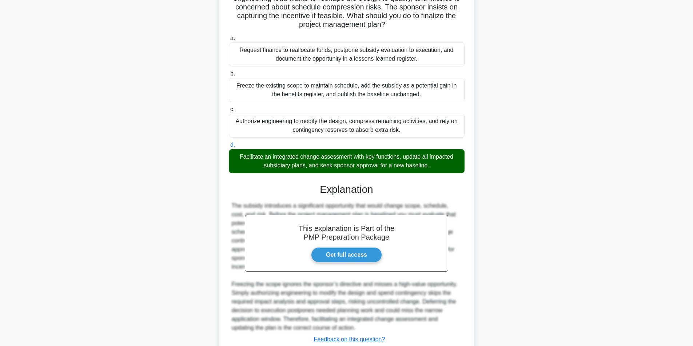
scroll to position [137, 0]
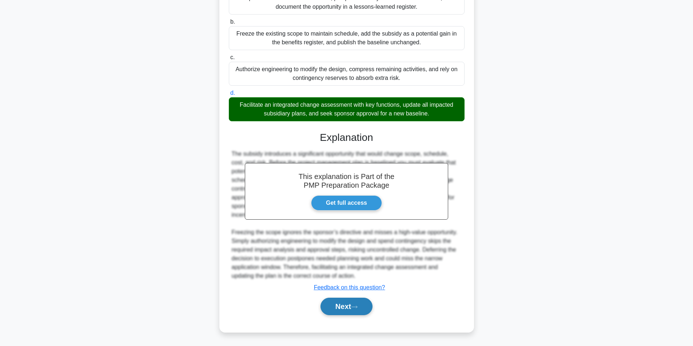
click at [345, 310] on button "Next" at bounding box center [346, 306] width 52 height 17
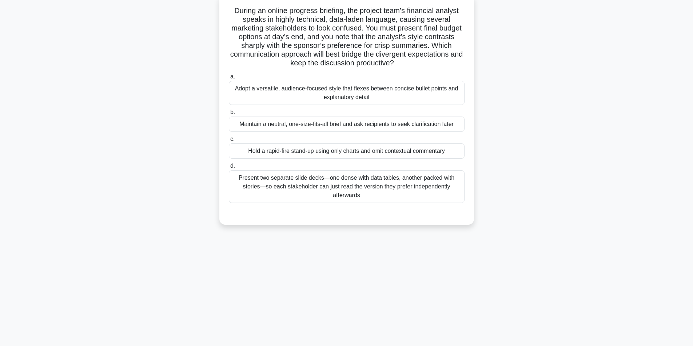
click at [302, 128] on div "Maintain a neutral, one-size-fits-all brief and ask recipients to seek clarific…" at bounding box center [347, 124] width 236 height 15
click at [229, 115] on input "b. Maintain a neutral, one-size-fits-all brief and ask recipients to seek clari…" at bounding box center [229, 112] width 0 height 5
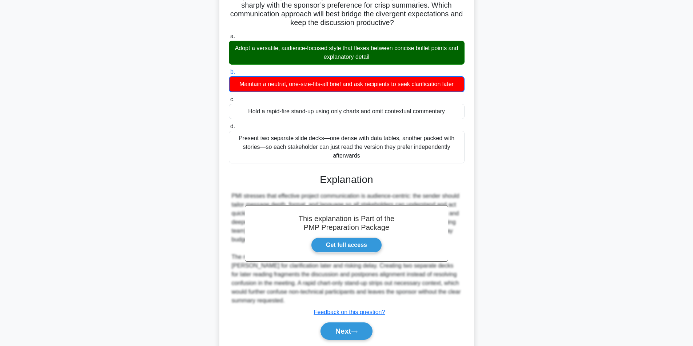
scroll to position [112, 0]
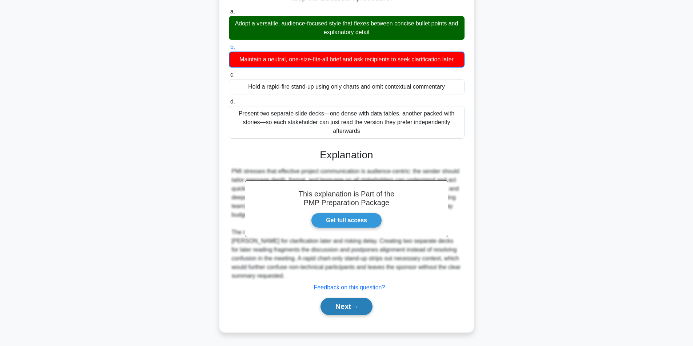
click at [364, 300] on button "Next" at bounding box center [346, 306] width 52 height 17
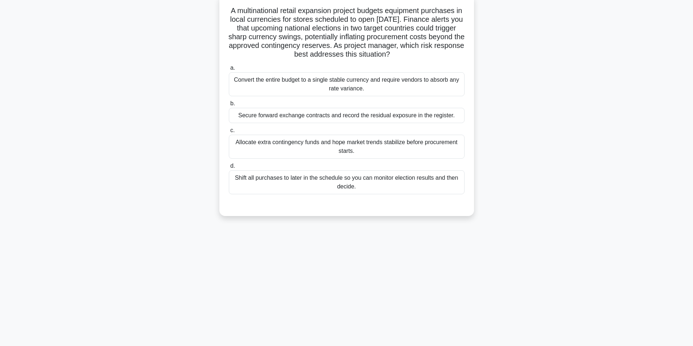
click at [405, 120] on div "Secure forward exchange contracts and record the residual exposure in the regis…" at bounding box center [347, 115] width 236 height 15
click at [229, 106] on input "b. Secure forward exchange contracts and record the residual exposure in the re…" at bounding box center [229, 103] width 0 height 5
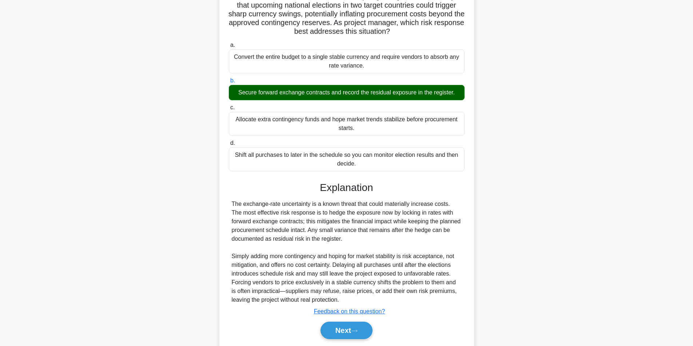
scroll to position [93, 0]
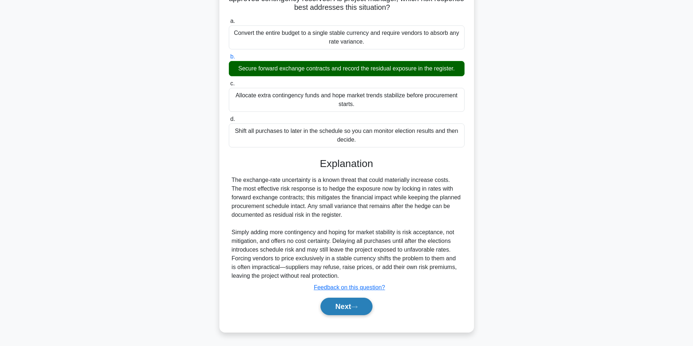
click at [343, 305] on button "Next" at bounding box center [346, 306] width 52 height 17
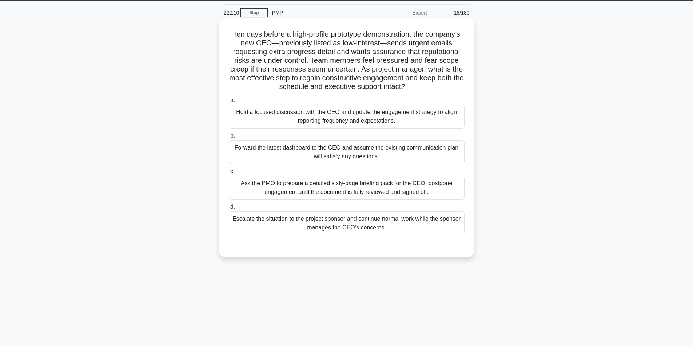
scroll to position [10, 0]
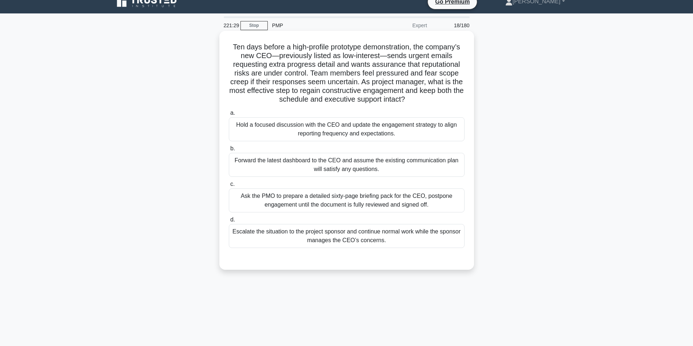
click at [377, 134] on div "Hold a focused discussion with the CEO and update the engagement strategy to al…" at bounding box center [347, 129] width 236 height 24
click at [229, 116] on input "a. Hold a focused discussion with the CEO and update the engagement strategy to…" at bounding box center [229, 113] width 0 height 5
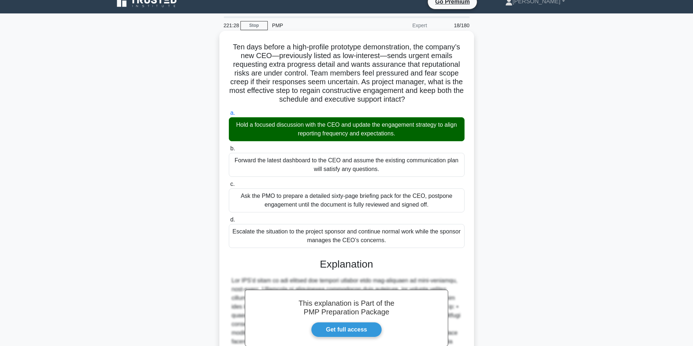
scroll to position [120, 0]
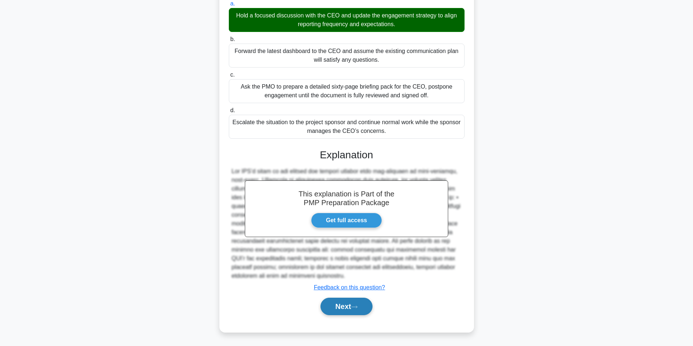
click at [340, 307] on button "Next" at bounding box center [346, 306] width 52 height 17
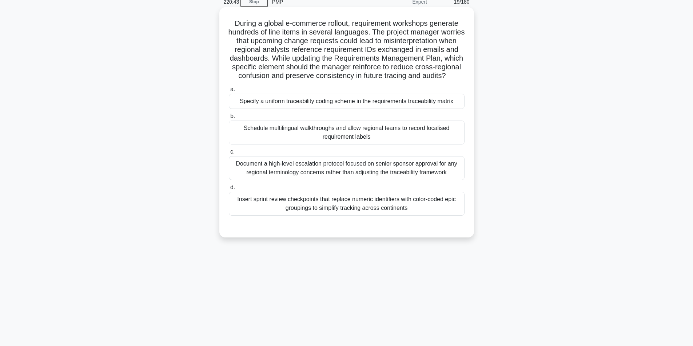
scroll to position [46, 0]
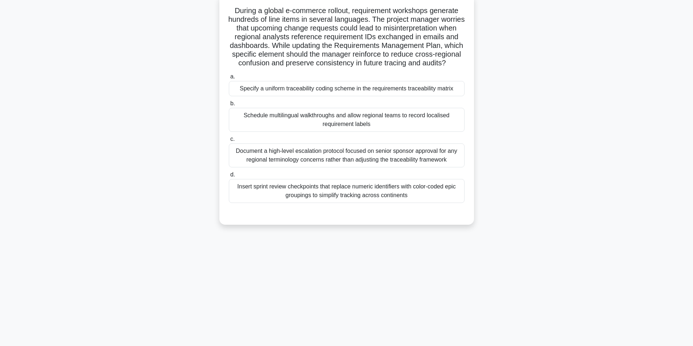
click at [320, 203] on div "Insert sprint review checkpoints that replace numeric identifiers with color-co…" at bounding box center [347, 191] width 236 height 24
click at [229, 177] on input "d. Insert sprint review checkpoints that replace numeric identifiers with color…" at bounding box center [229, 175] width 0 height 5
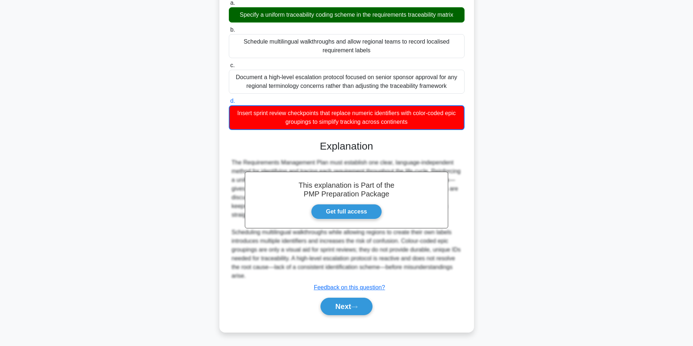
scroll to position [129, 0]
click at [351, 309] on button "Next" at bounding box center [346, 306] width 52 height 17
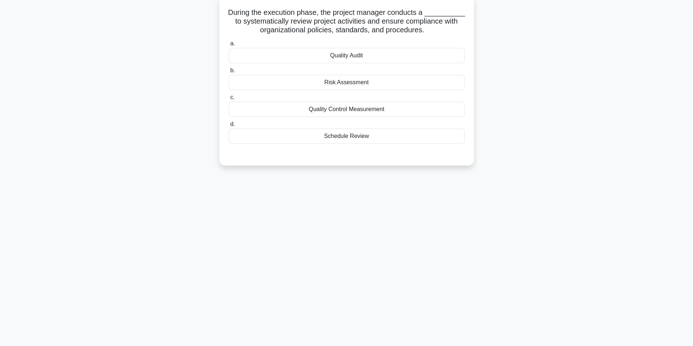
scroll to position [46, 0]
click at [351, 62] on div "a. Quality Audit b. Risk Assessment c. d." at bounding box center [346, 90] width 244 height 108
click at [349, 59] on div "Quality Audit" at bounding box center [347, 53] width 236 height 15
click at [229, 44] on input "a. Quality Audit" at bounding box center [229, 42] width 0 height 5
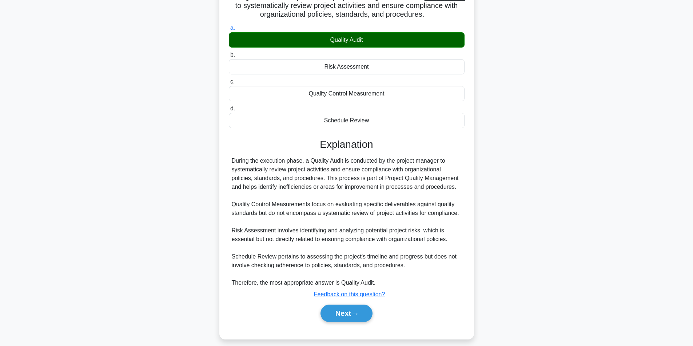
scroll to position [67, 0]
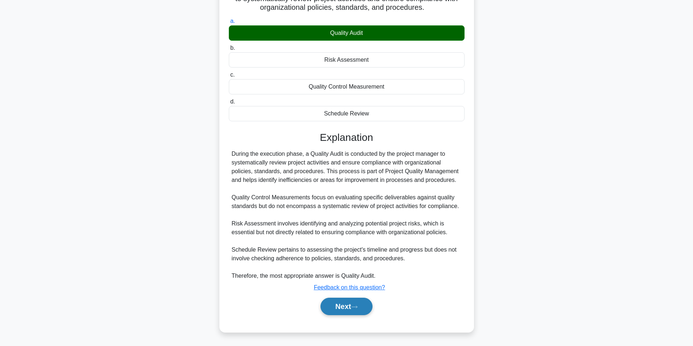
click at [336, 313] on button "Next" at bounding box center [346, 306] width 52 height 17
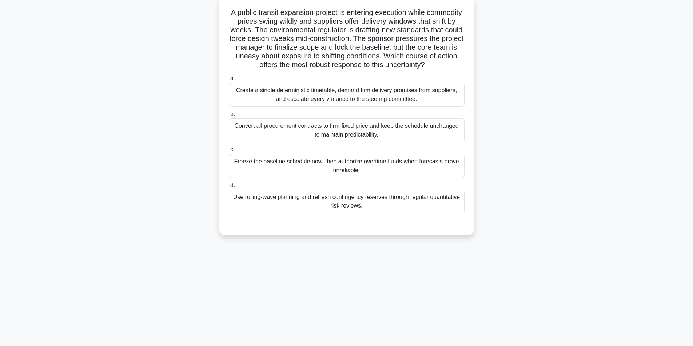
scroll to position [46, 0]
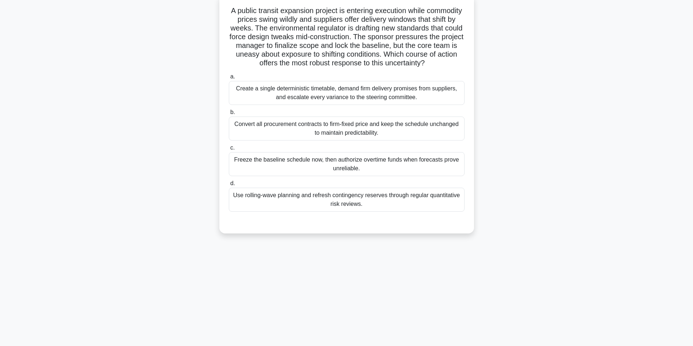
click at [329, 211] on div "Use rolling-wave planning and refresh contingency reserves through regular quan…" at bounding box center [347, 200] width 236 height 24
click at [229, 186] on input "d. Use rolling-wave planning and refresh contingency reserves through regular q…" at bounding box center [229, 183] width 0 height 5
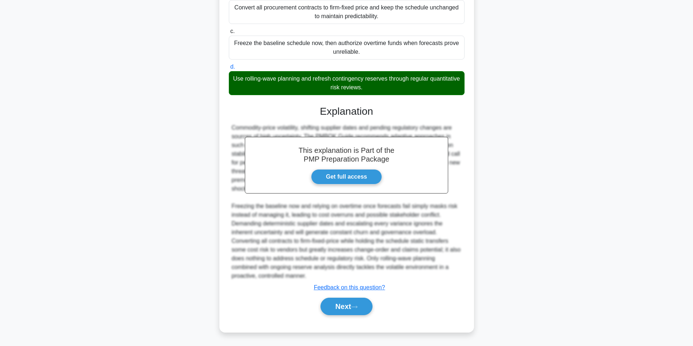
scroll to position [172, 0]
click at [340, 306] on button "Next" at bounding box center [346, 306] width 52 height 17
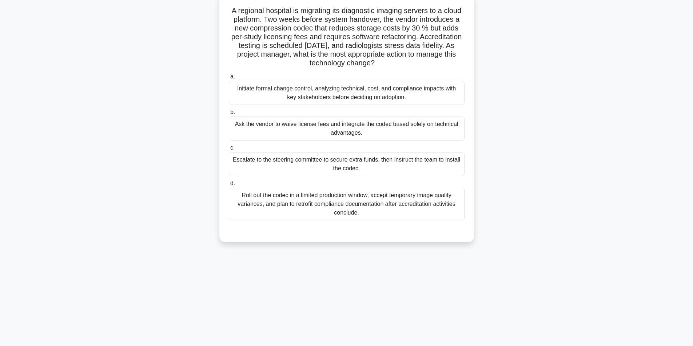
click at [321, 97] on div "Initiate formal change control, analyzing technical, cost, and compliance impac…" at bounding box center [347, 93] width 236 height 24
click at [229, 79] on input "a. Initiate formal change control, analyzing technical, cost, and compliance im…" at bounding box center [229, 77] width 0 height 5
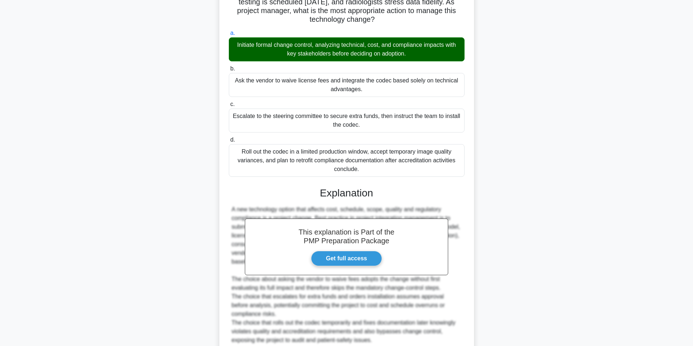
scroll to position [155, 0]
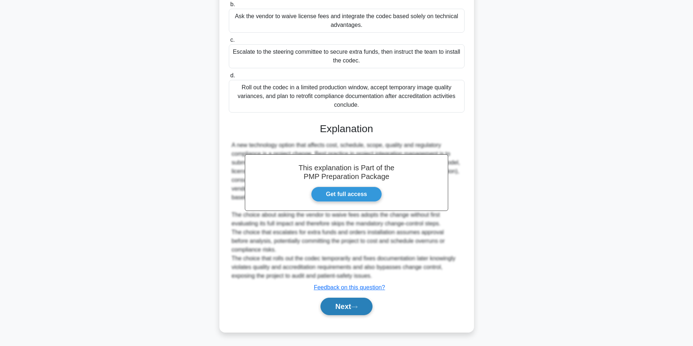
click at [346, 302] on button "Next" at bounding box center [346, 306] width 52 height 17
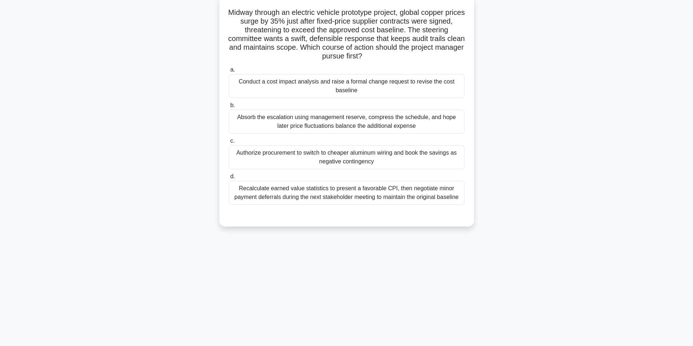
scroll to position [46, 0]
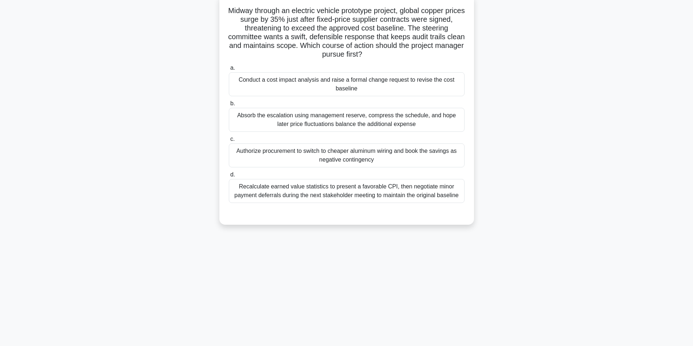
click at [331, 87] on div "Conduct a cost impact analysis and raise a formal change request to revise the …" at bounding box center [347, 84] width 236 height 24
click at [229, 71] on input "a. Conduct a cost impact analysis and raise a formal change request to revise t…" at bounding box center [229, 68] width 0 height 5
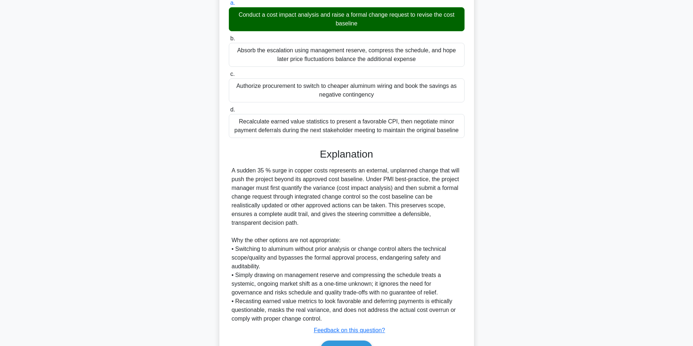
scroll to position [155, 0]
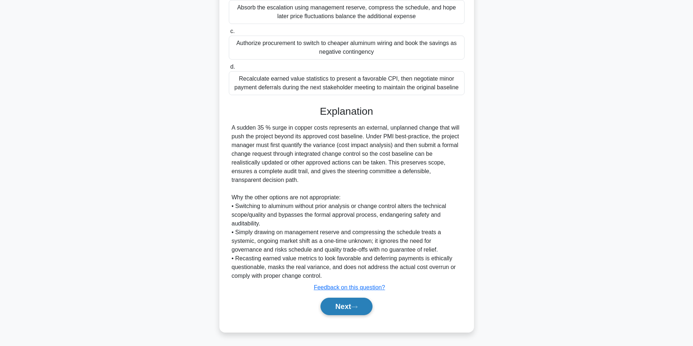
click at [339, 309] on button "Next" at bounding box center [346, 306] width 52 height 17
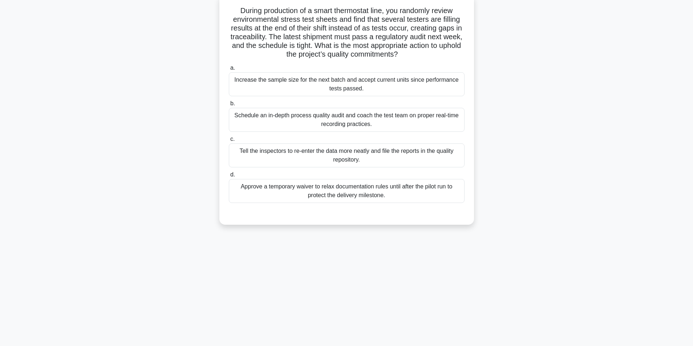
click at [314, 119] on div "Schedule an in-depth process quality audit and coach the test team on proper re…" at bounding box center [347, 120] width 236 height 24
click at [229, 106] on input "b. Schedule an in-depth process quality audit and coach the test team on proper…" at bounding box center [229, 103] width 0 height 5
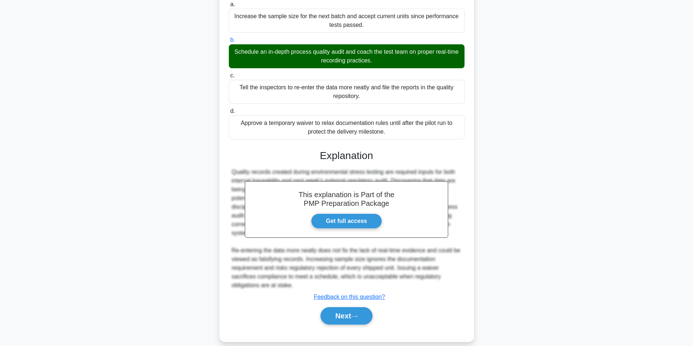
scroll to position [120, 0]
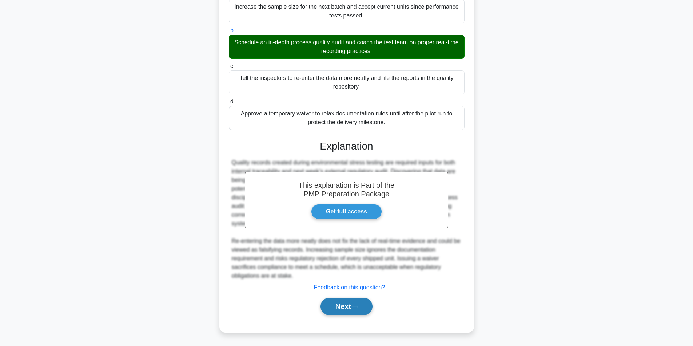
click at [342, 306] on button "Next" at bounding box center [346, 306] width 52 height 17
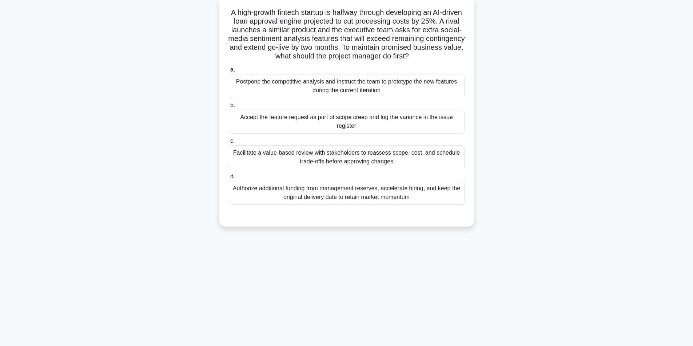
scroll to position [46, 0]
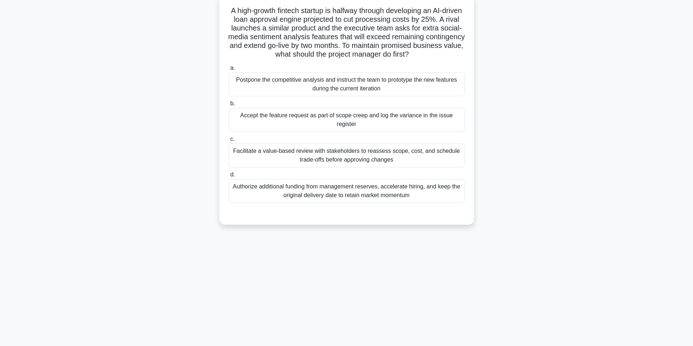
click at [332, 157] on div "Facilitate a value-based review with stakeholders to reassess scope, cost, and …" at bounding box center [347, 156] width 236 height 24
click at [229, 142] on input "c. Facilitate a value-based review with stakeholders to reassess scope, cost, a…" at bounding box center [229, 139] width 0 height 5
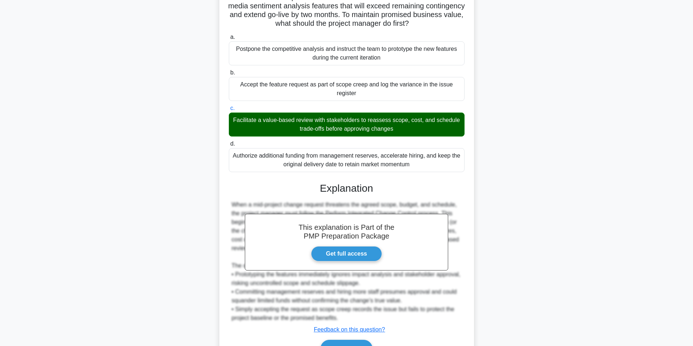
scroll to position [120, 0]
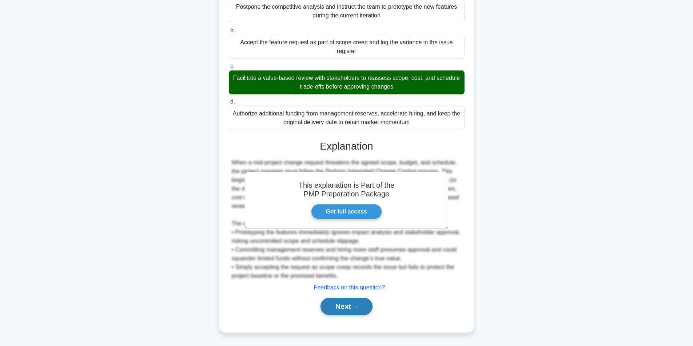
click at [346, 306] on button "Next" at bounding box center [346, 306] width 52 height 17
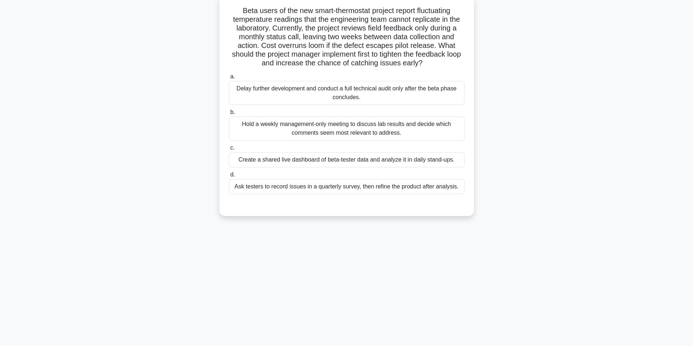
click at [405, 131] on div "Hold a weekly management-only meeting to discuss lab results and decide which c…" at bounding box center [347, 129] width 236 height 24
click at [229, 115] on input "b. Hold a weekly management-only meeting to discuss lab results and decide whic…" at bounding box center [229, 112] width 0 height 5
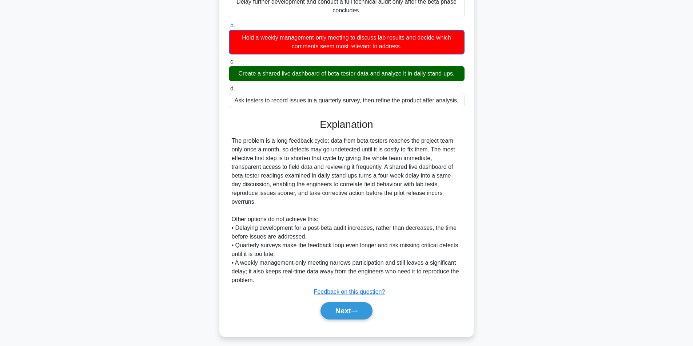
scroll to position [138, 0]
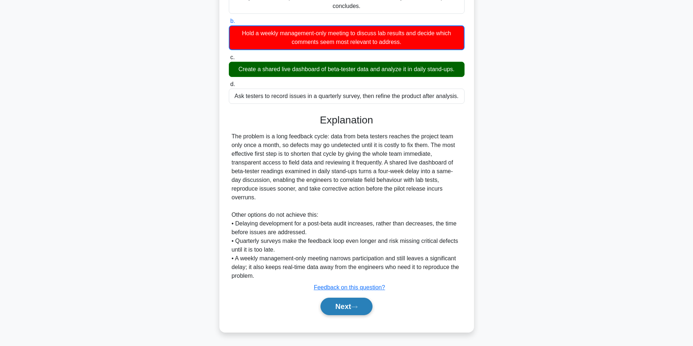
click at [330, 303] on button "Next" at bounding box center [346, 306] width 52 height 17
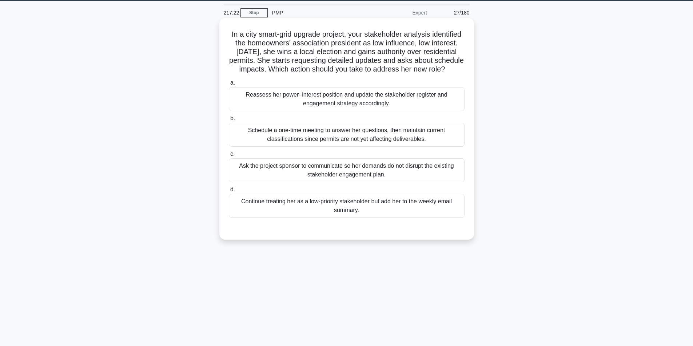
scroll to position [10, 0]
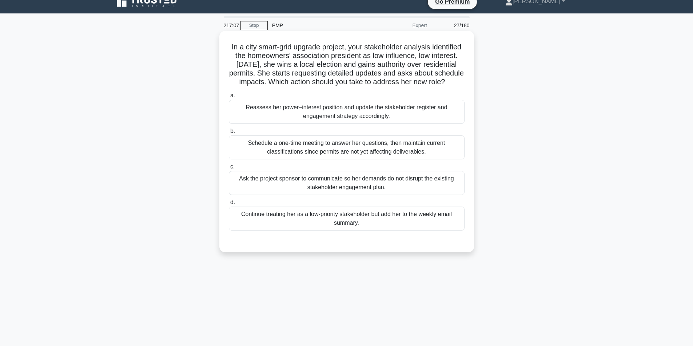
click at [349, 119] on div "Reassess her power–interest position and update the stakeholder register and en…" at bounding box center [347, 112] width 236 height 24
click at [229, 98] on input "a. Reassess her power–interest position and update the stakeholder register and…" at bounding box center [229, 95] width 0 height 5
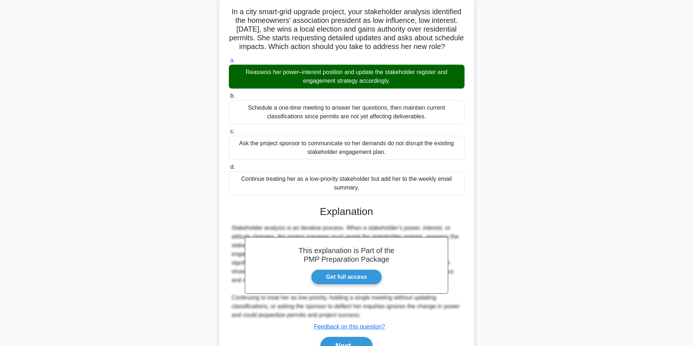
scroll to position [93, 0]
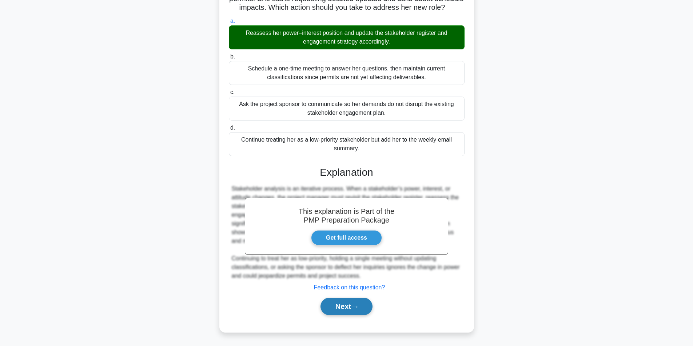
click at [336, 306] on button "Next" at bounding box center [346, 306] width 52 height 17
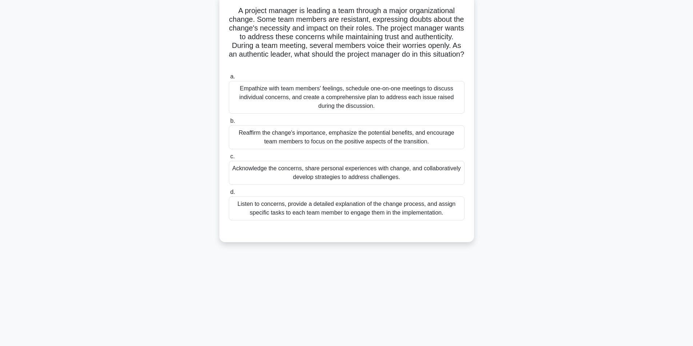
click at [348, 211] on div "Listen to concerns, provide a detailed explanation of the change process, and a…" at bounding box center [347, 209] width 236 height 24
click at [229, 195] on input "d. Listen to concerns, provide a detailed explanation of the change process, an…" at bounding box center [229, 192] width 0 height 5
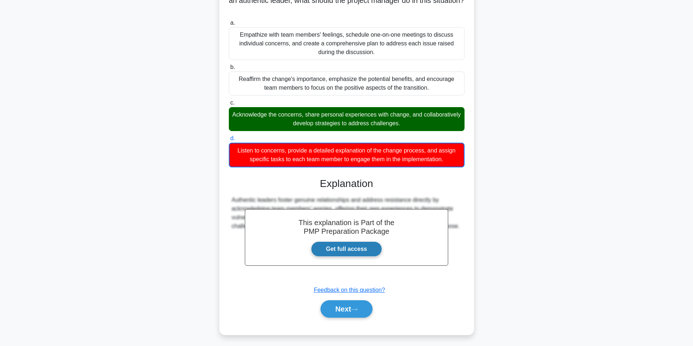
scroll to position [103, 0]
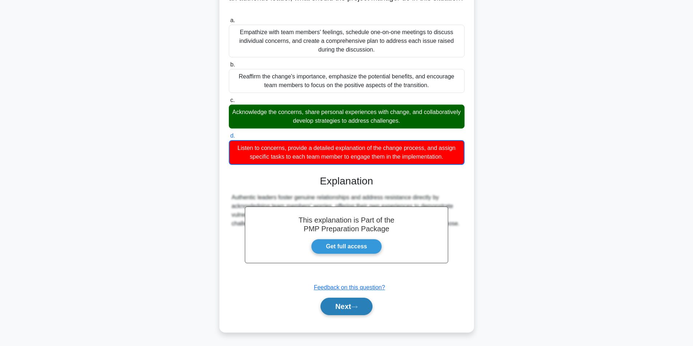
click at [338, 306] on button "Next" at bounding box center [346, 306] width 52 height 17
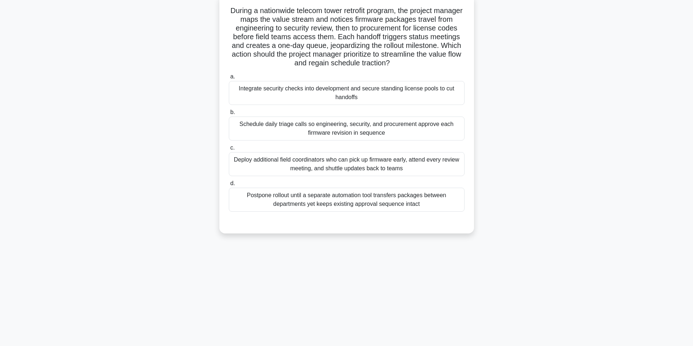
click at [315, 95] on div "Integrate security checks into development and secure standing license pools to…" at bounding box center [347, 93] width 236 height 24
click at [229, 79] on input "a. Integrate security checks into development and secure standing license pools…" at bounding box center [229, 77] width 0 height 5
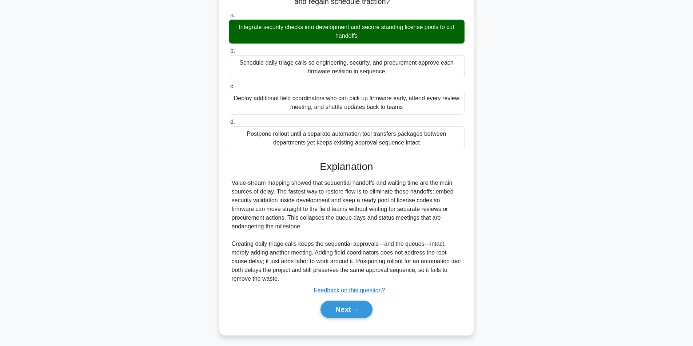
scroll to position [111, 0]
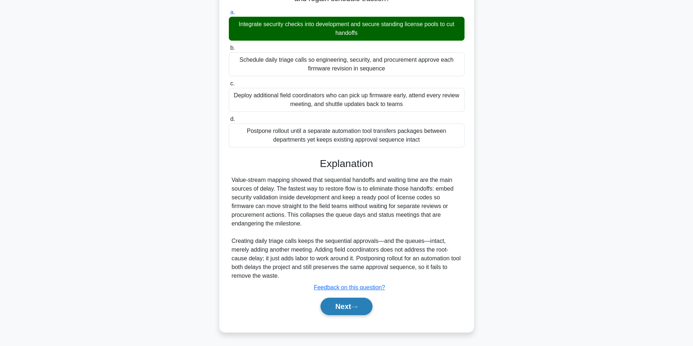
click at [352, 303] on button "Next" at bounding box center [346, 306] width 52 height 17
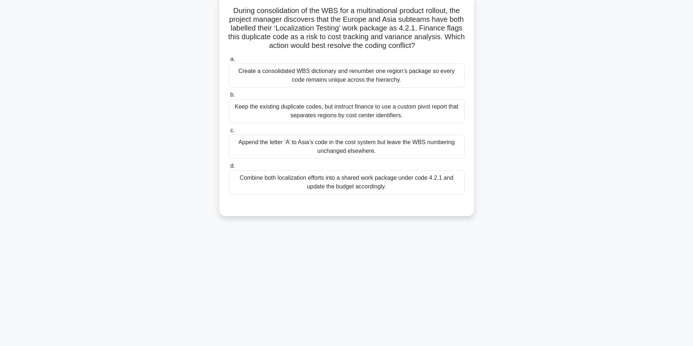
click at [343, 81] on div "Create a consolidated WBS dictionary and renumber one region’s package so every…" at bounding box center [347, 76] width 236 height 24
click at [229, 62] on input "a. Create a consolidated WBS dictionary and renumber one region’s package so ev…" at bounding box center [229, 59] width 0 height 5
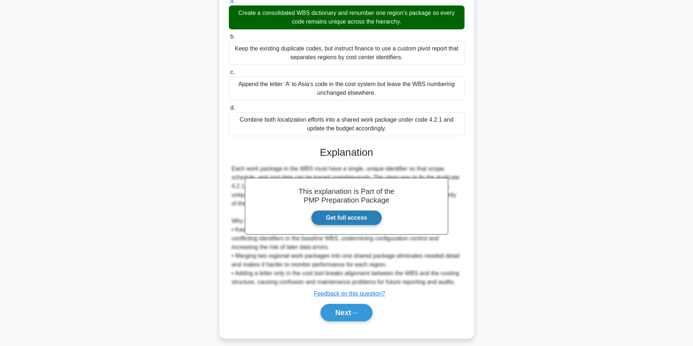
scroll to position [111, 0]
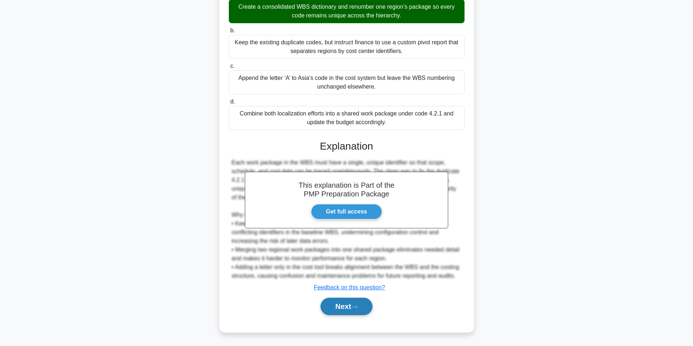
click at [349, 308] on button "Next" at bounding box center [346, 306] width 52 height 17
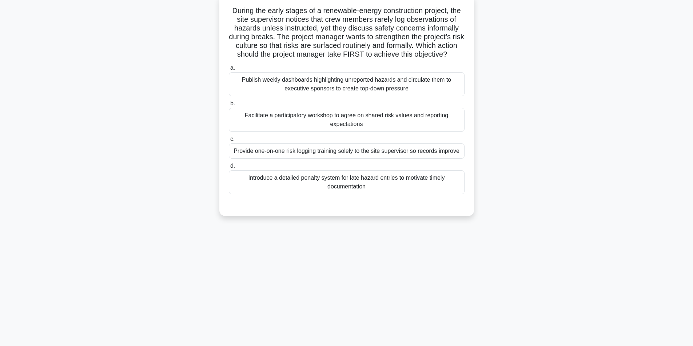
click at [316, 126] on div "Facilitate a participatory workshop to agree on shared risk values and reportin…" at bounding box center [347, 120] width 236 height 24
click at [229, 106] on input "b. Facilitate a participatory workshop to agree on shared risk values and repor…" at bounding box center [229, 103] width 0 height 5
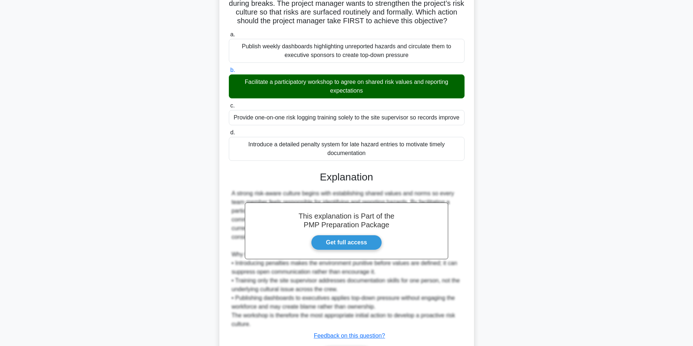
scroll to position [137, 0]
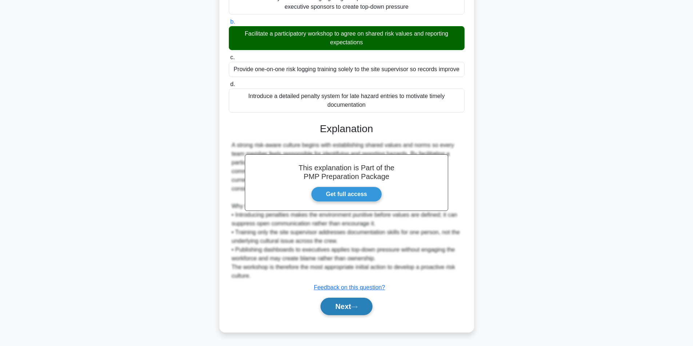
click at [335, 313] on button "Next" at bounding box center [346, 306] width 52 height 17
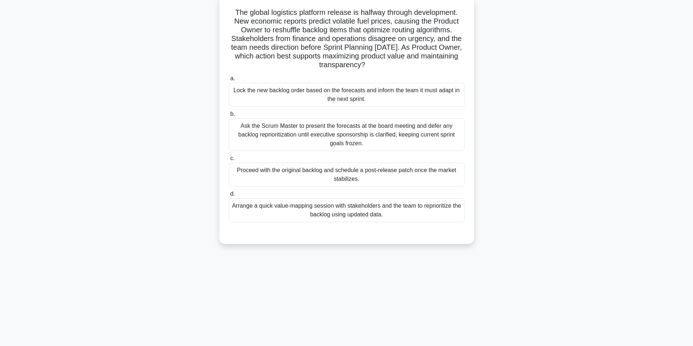
scroll to position [46, 0]
click at [318, 214] on div "Arrange a quick value-mapping session with stakeholders and the team to reprior…" at bounding box center [347, 209] width 236 height 24
click at [229, 195] on input "d. Arrange a quick value-mapping session with stakeholders and the team to repr…" at bounding box center [229, 192] width 0 height 5
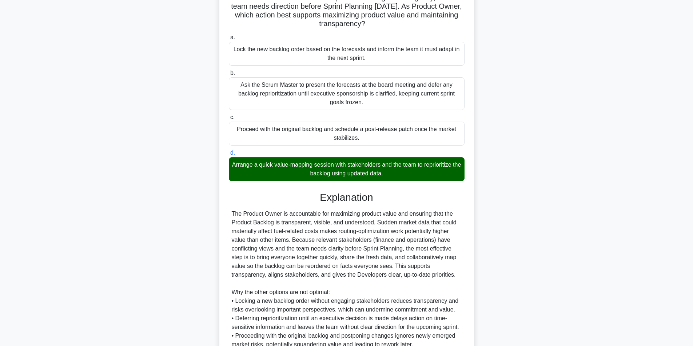
scroll to position [155, 0]
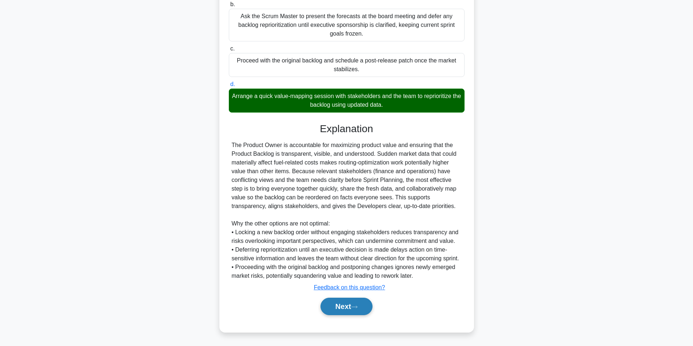
click at [337, 305] on button "Next" at bounding box center [346, 306] width 52 height 17
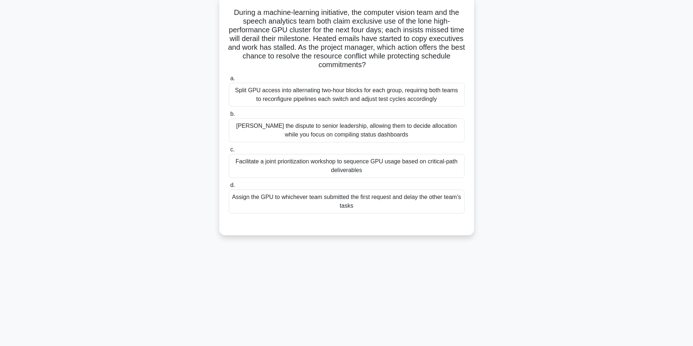
scroll to position [46, 0]
click at [319, 164] on div "Facilitate a joint prioritization workshop to sequence GPU usage based on criti…" at bounding box center [347, 164] width 236 height 24
click at [229, 151] on input "c. Facilitate a joint prioritization workshop to sequence GPU usage based on cr…" at bounding box center [229, 148] width 0 height 5
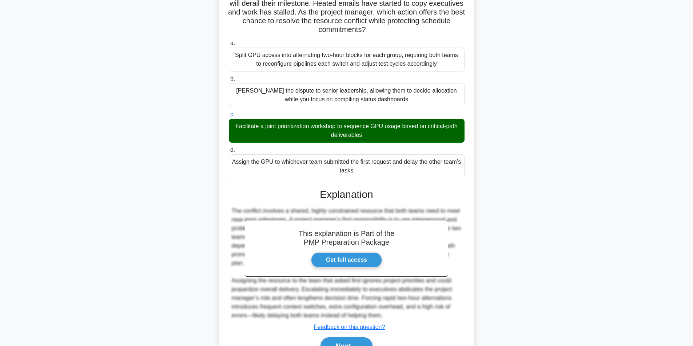
scroll to position [120, 0]
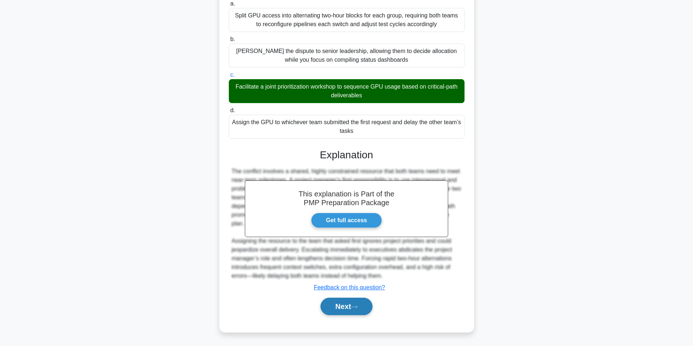
click at [349, 311] on button "Next" at bounding box center [346, 306] width 52 height 17
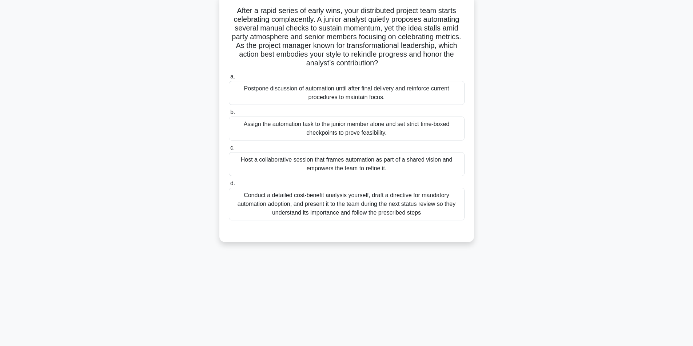
click at [314, 164] on div "Host a collaborative session that frames automation as part of a shared vision …" at bounding box center [347, 164] width 236 height 24
click at [229, 151] on input "c. Host a collaborative session that frames automation as part of a shared visi…" at bounding box center [229, 148] width 0 height 5
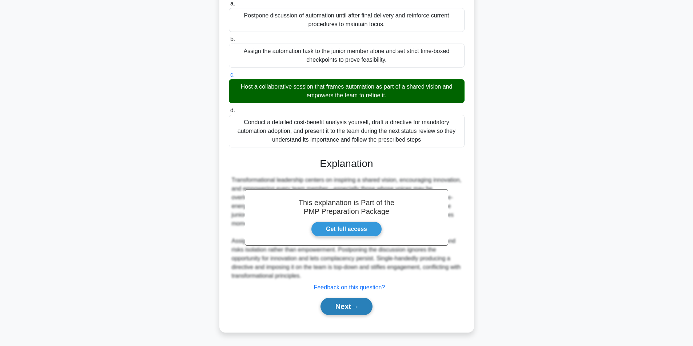
scroll to position [120, 0]
click at [346, 306] on button "Next" at bounding box center [346, 306] width 52 height 17
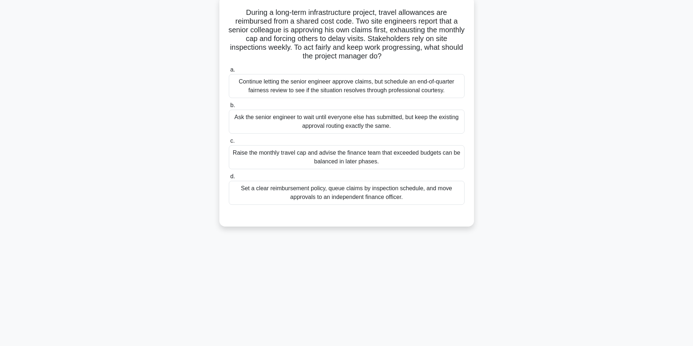
scroll to position [46, 0]
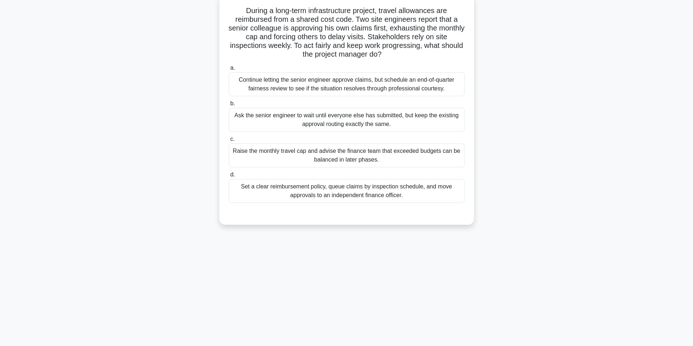
click at [332, 191] on div "Set a clear reimbursement policy, queue claims by inspection schedule, and move…" at bounding box center [347, 191] width 236 height 24
click at [229, 177] on input "d. Set a clear reimbursement policy, queue claims by inspection schedule, and m…" at bounding box center [229, 175] width 0 height 5
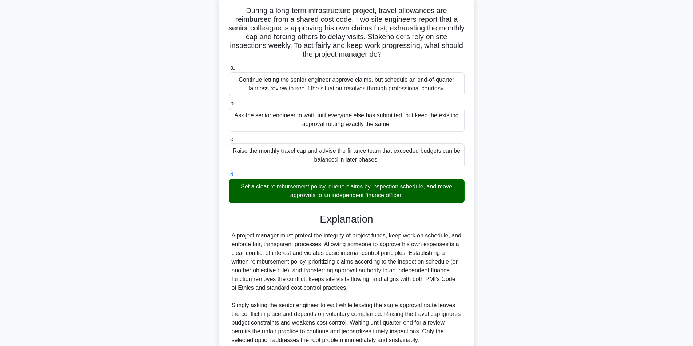
scroll to position [111, 0]
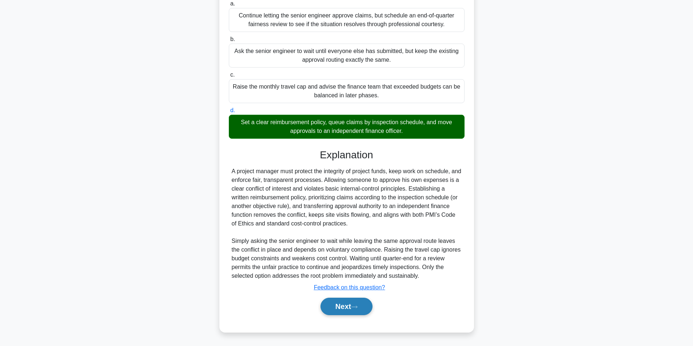
click at [341, 308] on button "Next" at bounding box center [346, 306] width 52 height 17
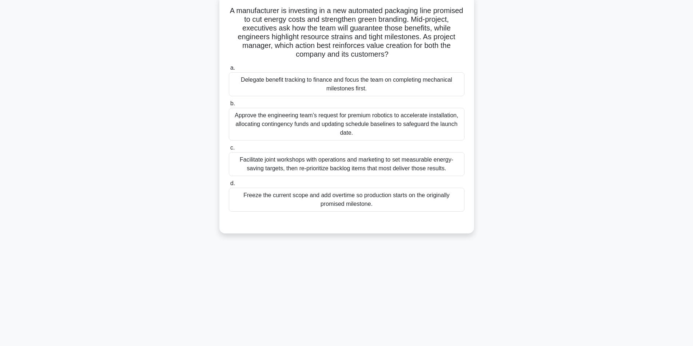
click at [304, 166] on div "Facilitate joint workshops with operations and marketing to set measurable ener…" at bounding box center [347, 164] width 236 height 24
click at [229, 151] on input "c. Facilitate joint workshops with operations and marketing to set measurable e…" at bounding box center [229, 148] width 0 height 5
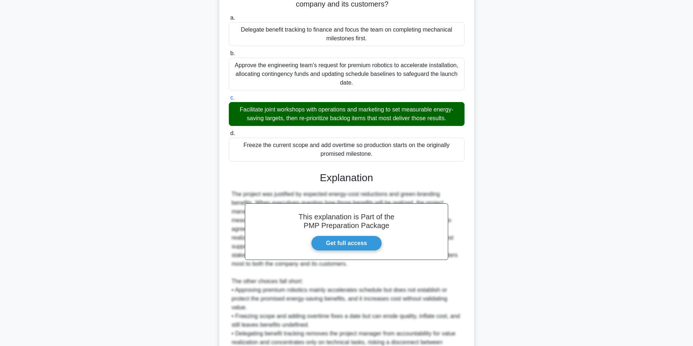
scroll to position [172, 0]
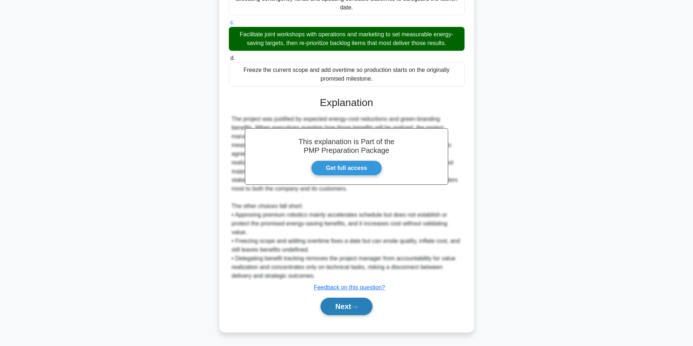
click at [339, 300] on button "Next" at bounding box center [346, 306] width 52 height 17
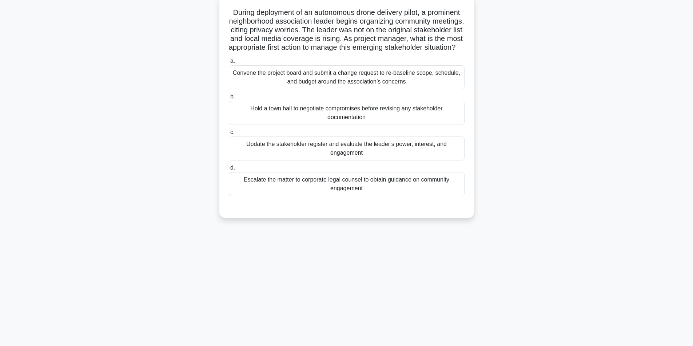
scroll to position [46, 0]
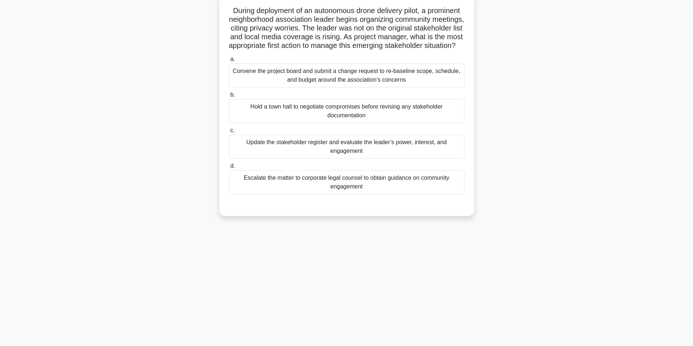
click at [398, 159] on div "Update the stakeholder register and evaluate the leader’s power, interest, and …" at bounding box center [347, 147] width 236 height 24
click at [229, 133] on input "c. Update the stakeholder register and evaluate the leader’s power, interest, a…" at bounding box center [229, 130] width 0 height 5
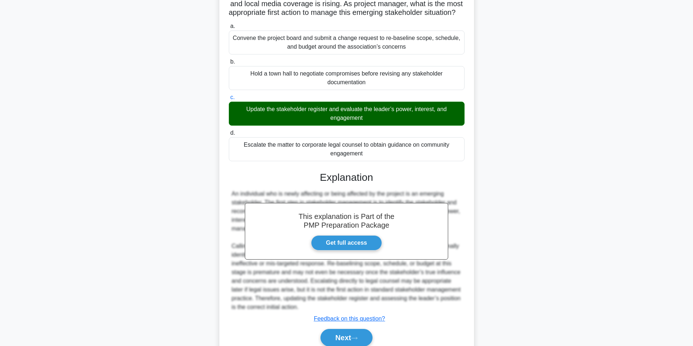
scroll to position [120, 0]
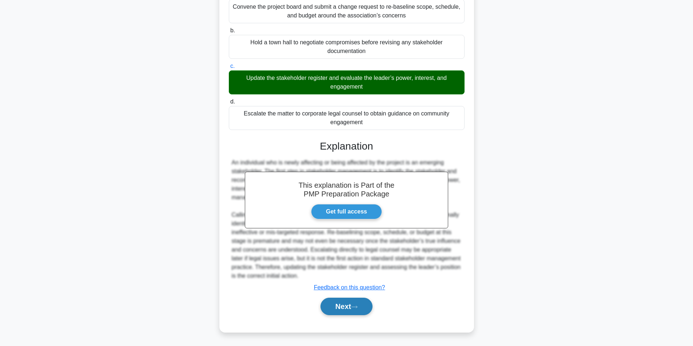
click at [365, 307] on button "Next" at bounding box center [346, 306] width 52 height 17
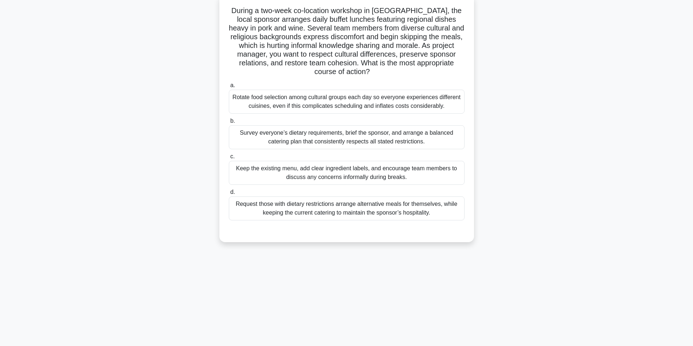
click at [301, 139] on div "Survey everyone’s dietary requirements, brief the sponsor, and arrange a balanc…" at bounding box center [347, 137] width 236 height 24
click at [229, 124] on input "b. Survey everyone’s dietary requirements, brief the sponsor, and arrange a bal…" at bounding box center [229, 121] width 0 height 5
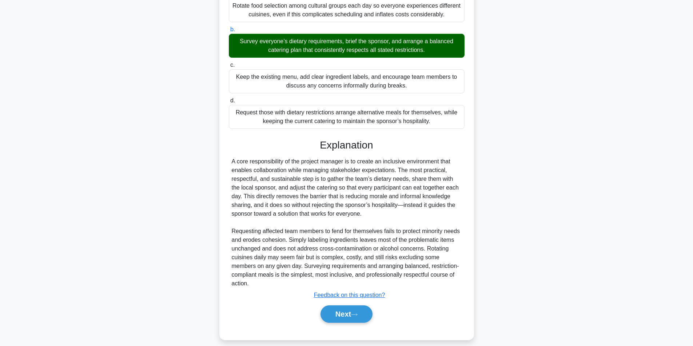
scroll to position [146, 0]
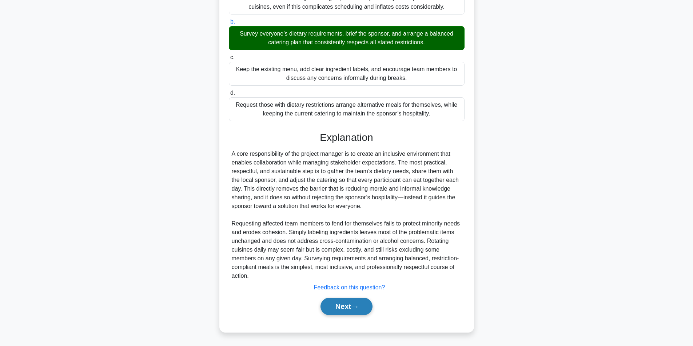
click at [346, 304] on button "Next" at bounding box center [346, 306] width 52 height 17
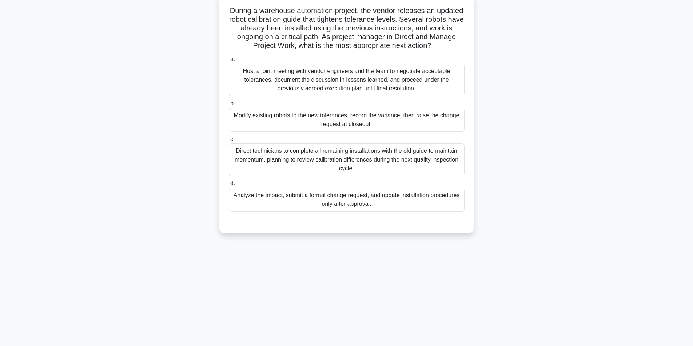
click at [348, 196] on div "Analyze the impact, submit a formal change request, and update installation pro…" at bounding box center [347, 200] width 236 height 24
click at [229, 186] on input "d. Analyze the impact, submit a formal change request, and update installation …" at bounding box center [229, 183] width 0 height 5
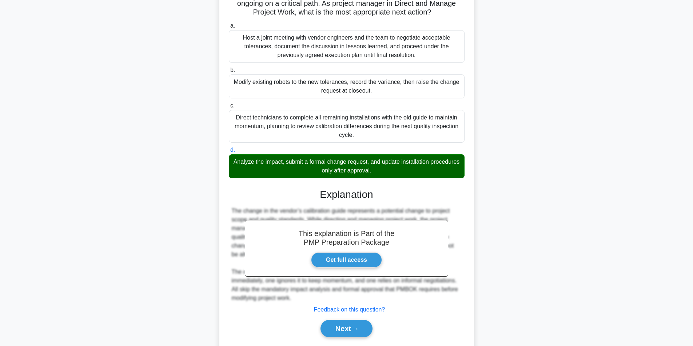
scroll to position [102, 0]
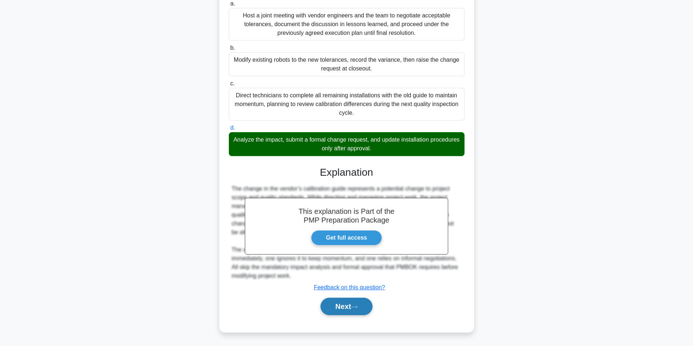
click at [352, 309] on button "Next" at bounding box center [346, 306] width 52 height 17
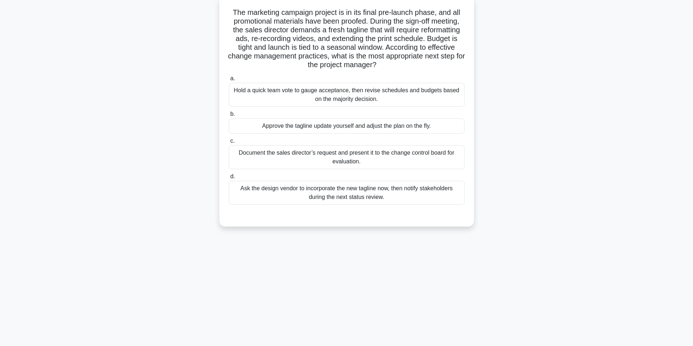
scroll to position [46, 0]
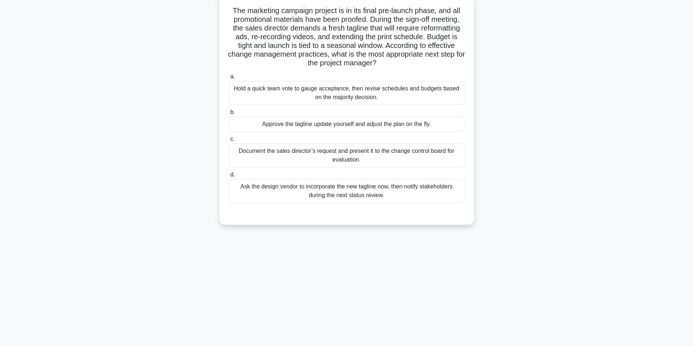
click at [319, 156] on div "Document the sales director’s request and present it to the change control boar…" at bounding box center [347, 156] width 236 height 24
click at [229, 142] on input "c. Document the sales director’s request and present it to the change control b…" at bounding box center [229, 139] width 0 height 5
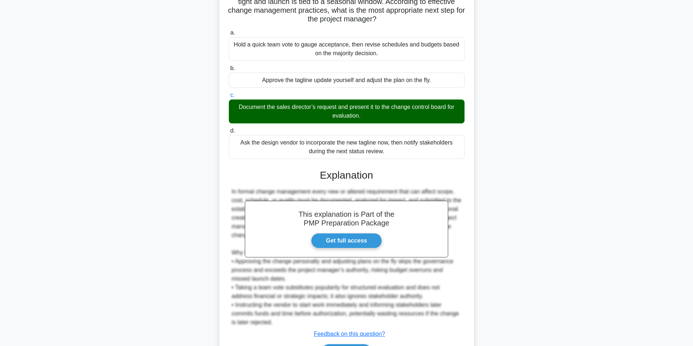
scroll to position [137, 0]
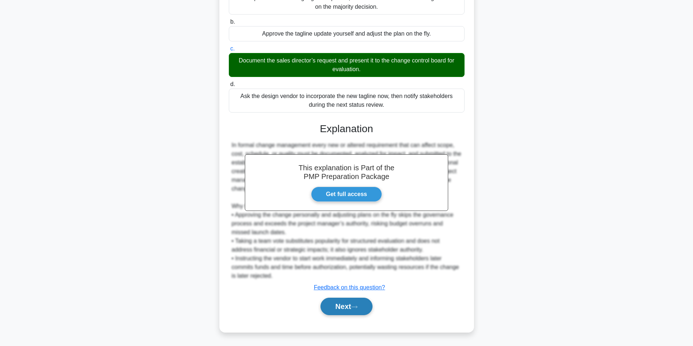
click at [340, 307] on button "Next" at bounding box center [346, 306] width 52 height 17
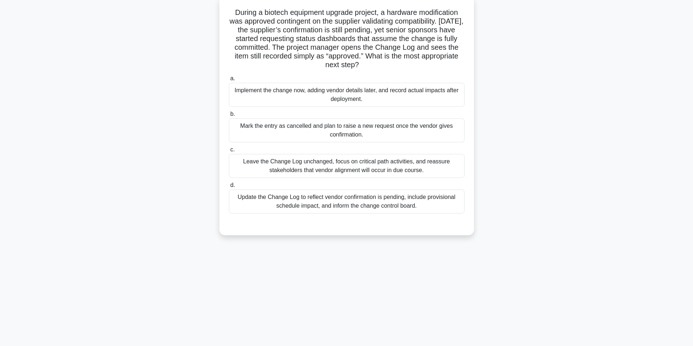
scroll to position [46, 0]
click at [321, 199] on div "Update the Change Log to reflect vendor confirmation is pending, include provis…" at bounding box center [347, 200] width 236 height 24
click at [229, 186] on input "d. Update the Change Log to reflect vendor confirmation is pending, include pro…" at bounding box center [229, 183] width 0 height 5
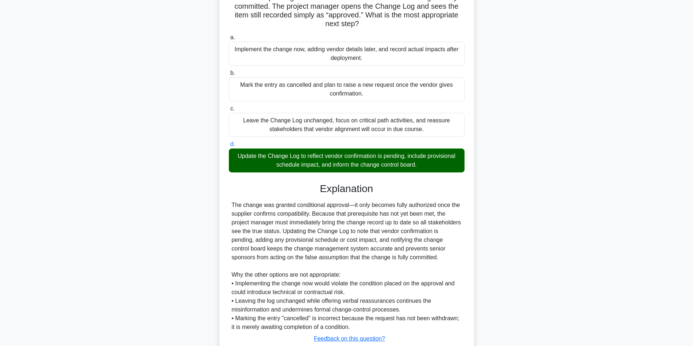
scroll to position [137, 0]
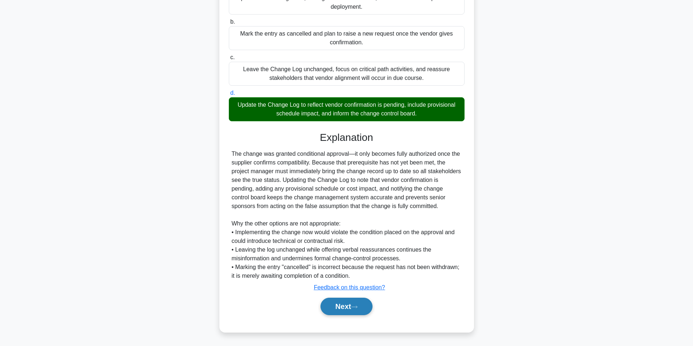
click at [334, 310] on button "Next" at bounding box center [346, 306] width 52 height 17
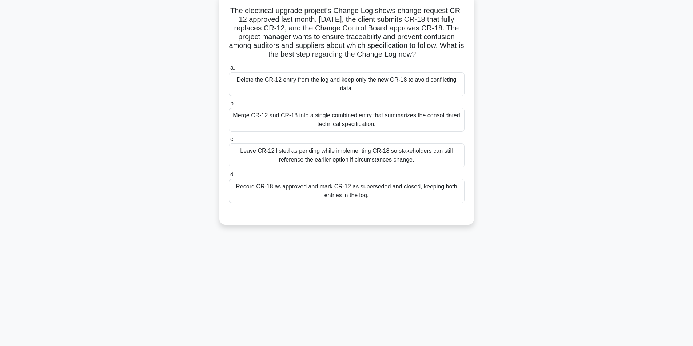
click at [325, 191] on div "Record CR-18 as approved and mark CR-12 as superseded and closed, keeping both …" at bounding box center [347, 191] width 236 height 24
click at [229, 177] on input "d. Record CR-18 as approved and mark CR-12 as superseded and closed, keeping bo…" at bounding box center [229, 175] width 0 height 5
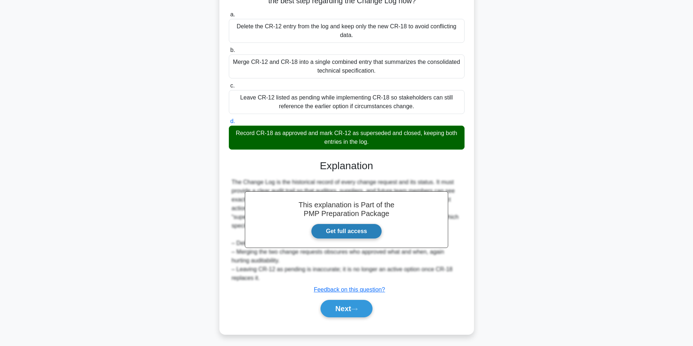
scroll to position [102, 0]
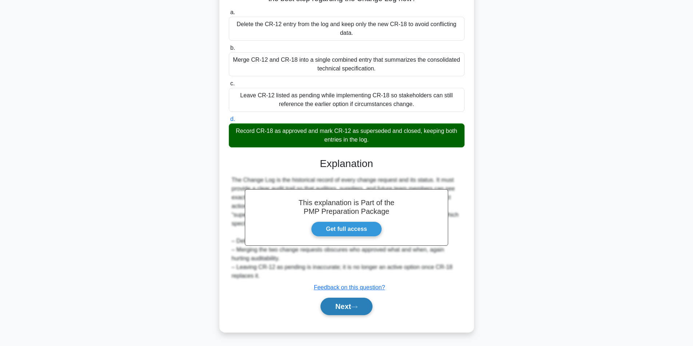
click at [345, 303] on button "Next" at bounding box center [346, 306] width 52 height 17
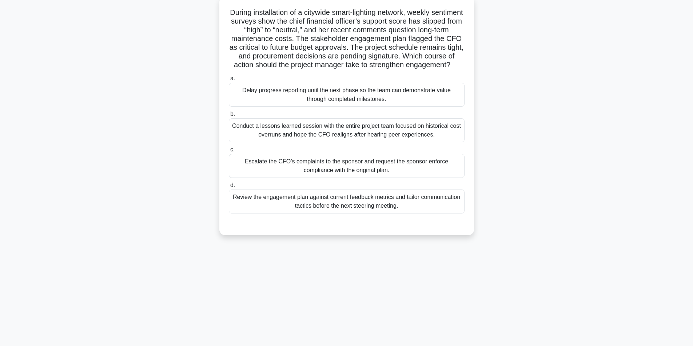
scroll to position [46, 0]
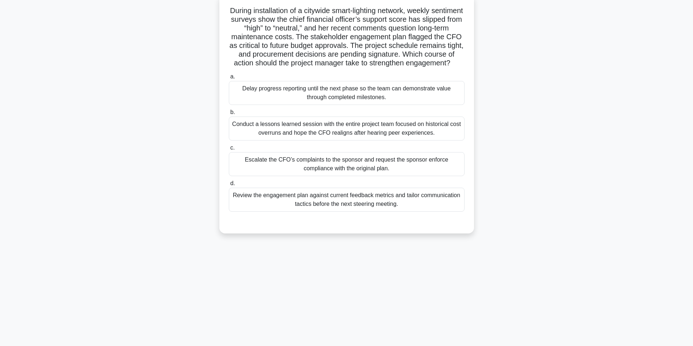
click at [317, 212] on div "Review the engagement plan against current feedback metrics and tailor communic…" at bounding box center [347, 200] width 236 height 24
click at [229, 186] on input "d. Review the engagement plan against current feedback metrics and tailor commu…" at bounding box center [229, 183] width 0 height 5
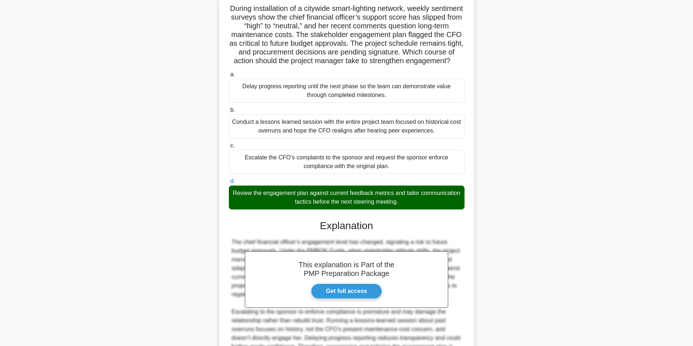
scroll to position [137, 0]
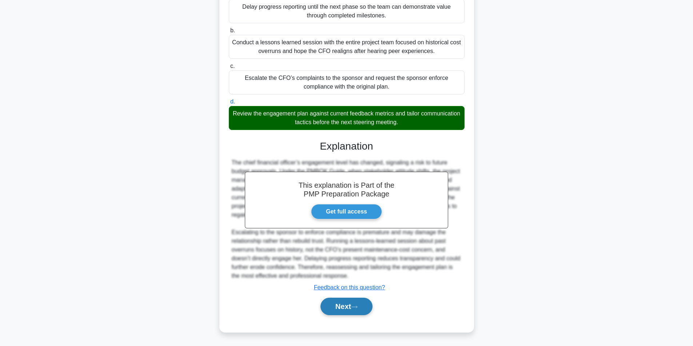
click at [345, 303] on button "Next" at bounding box center [346, 306] width 52 height 17
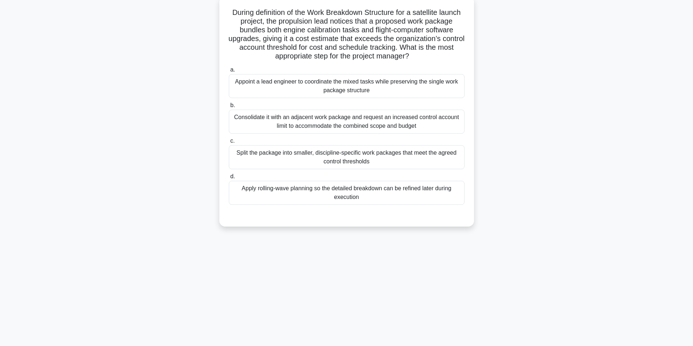
scroll to position [46, 0]
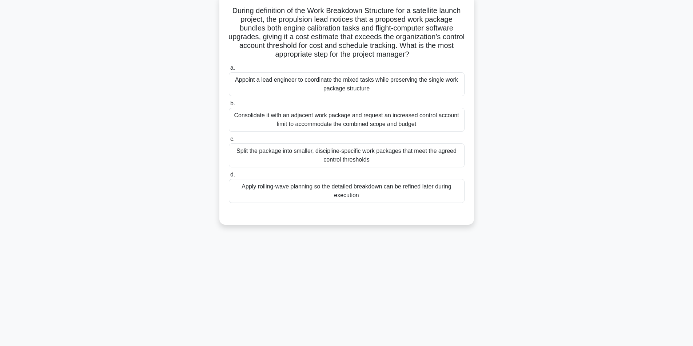
click at [357, 194] on div "Apply rolling-wave planning so the detailed breakdown can be refined later duri…" at bounding box center [347, 191] width 236 height 24
click at [229, 177] on input "d. Apply rolling-wave planning so the detailed breakdown can be refined later d…" at bounding box center [229, 175] width 0 height 5
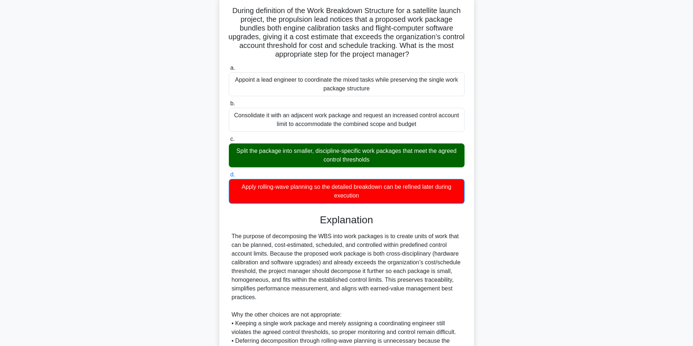
click at [346, 153] on div "Split the package into smaller, discipline-specific work packages that meet the…" at bounding box center [347, 156] width 236 height 24
click at [229, 142] on input "c. Split the package into smaller, discipline-specific work packages that meet …" at bounding box center [229, 139] width 0 height 5
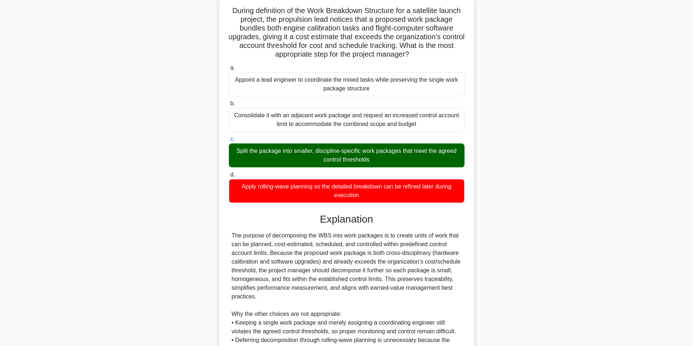
click at [346, 153] on div "Split the package into smaller, discipline-specific work packages that meet the…" at bounding box center [347, 156] width 236 height 24
click at [229, 142] on input "c. Split the package into smaller, discipline-specific work packages that meet …" at bounding box center [229, 139] width 0 height 5
click at [346, 154] on div "Split the package into smaller, discipline-specific work packages that meet the…" at bounding box center [347, 156] width 236 height 24
click at [229, 142] on input "c. Split the package into smaller, discipline-specific work packages that meet …" at bounding box center [229, 139] width 0 height 5
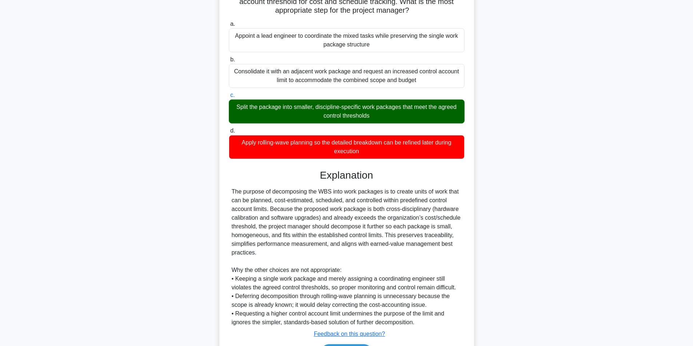
scroll to position [137, 0]
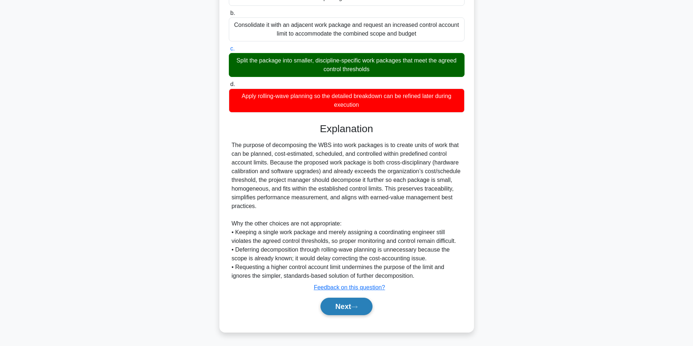
click at [345, 306] on button "Next" at bounding box center [346, 306] width 52 height 17
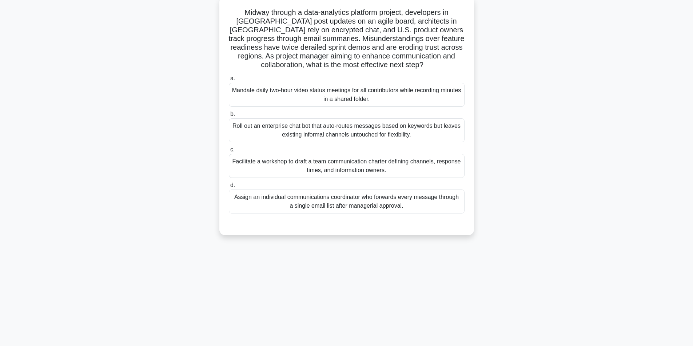
scroll to position [46, 0]
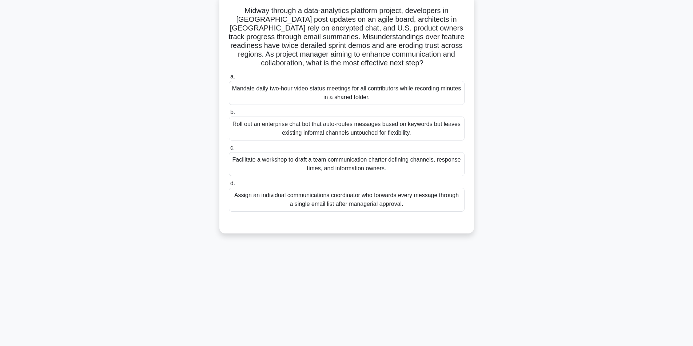
click at [332, 166] on div "Facilitate a workshop to draft a team communication charter defining channels, …" at bounding box center [347, 164] width 236 height 24
click at [229, 151] on input "c. Facilitate a workshop to draft a team communication charter defining channel…" at bounding box center [229, 148] width 0 height 5
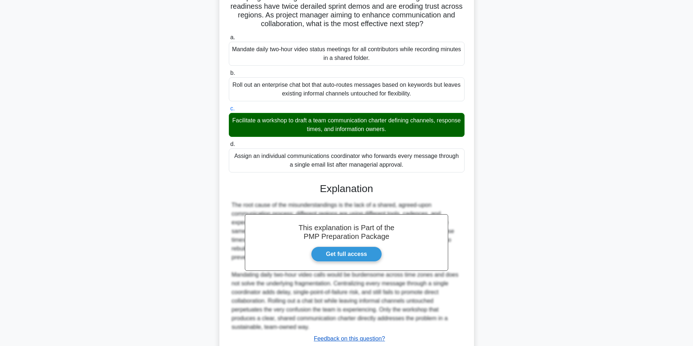
scroll to position [137, 0]
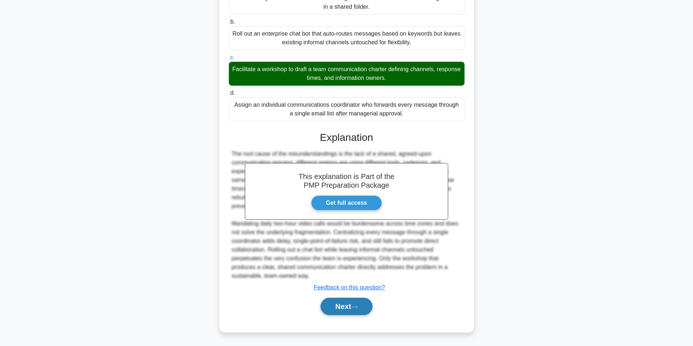
click at [342, 305] on button "Next" at bounding box center [346, 306] width 52 height 17
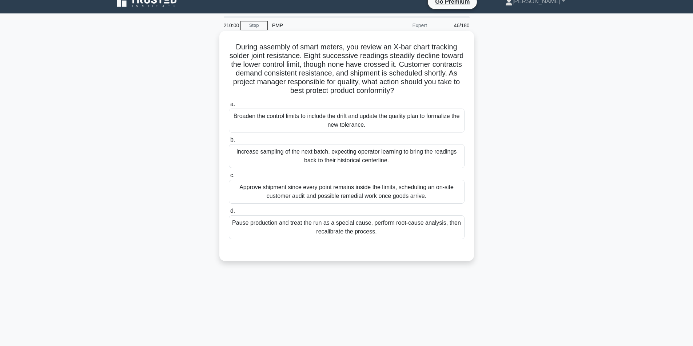
scroll to position [46, 0]
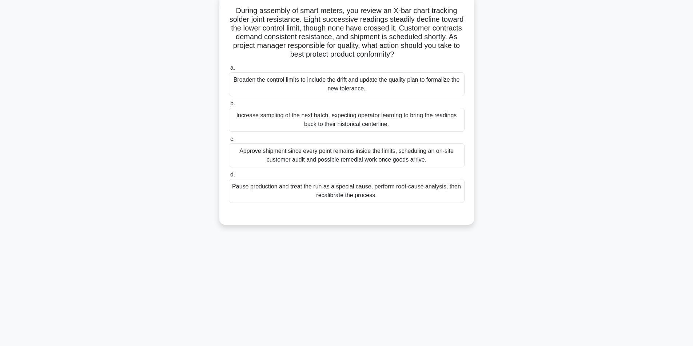
click at [369, 189] on div "Pause production and treat the run as a special cause, perform root-cause analy…" at bounding box center [347, 191] width 236 height 24
click at [229, 177] on input "d. Pause production and treat the run as a special cause, perform root-cause an…" at bounding box center [229, 175] width 0 height 5
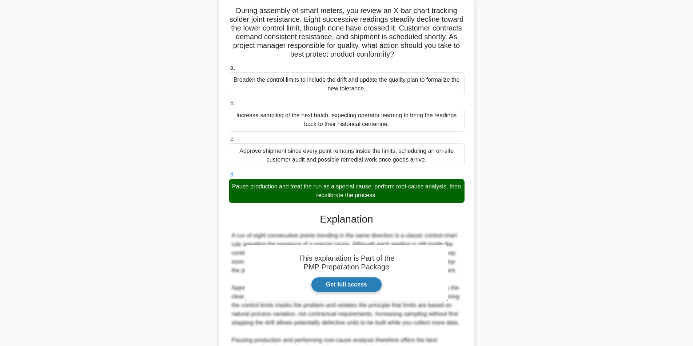
scroll to position [128, 0]
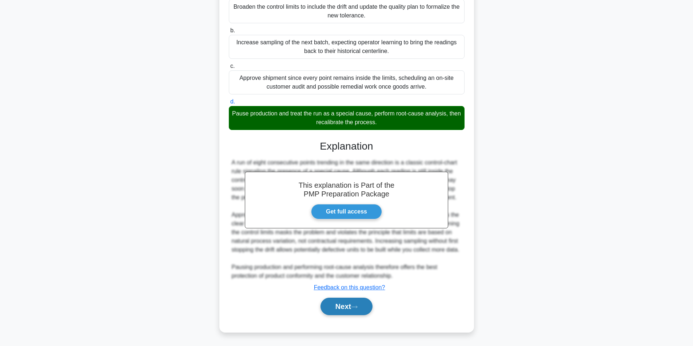
click at [347, 306] on button "Next" at bounding box center [346, 306] width 52 height 17
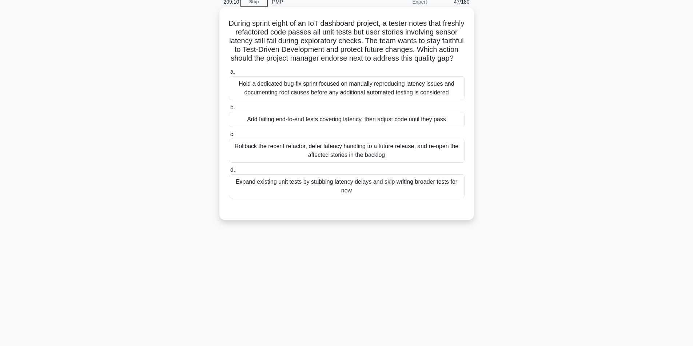
scroll to position [46, 0]
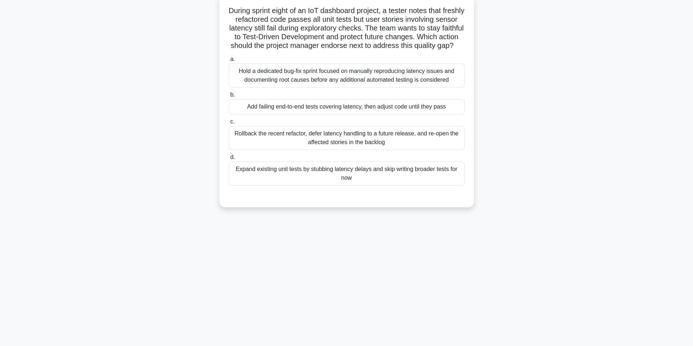
click at [327, 115] on div "Add failing end-to-end tests covering latency, then adjust code until they pass" at bounding box center [347, 106] width 236 height 15
click at [229, 97] on input "b. Add failing end-to-end tests covering latency, then adjust code until they p…" at bounding box center [229, 95] width 0 height 5
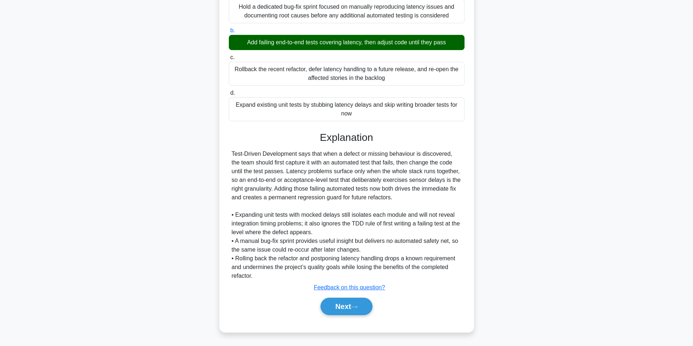
scroll to position [120, 0]
click at [339, 311] on button "Next" at bounding box center [346, 306] width 52 height 17
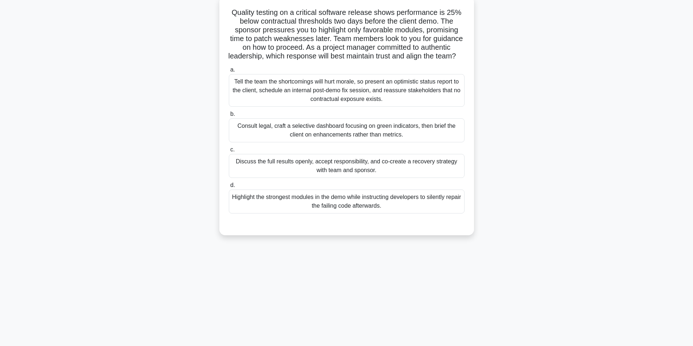
scroll to position [46, 0]
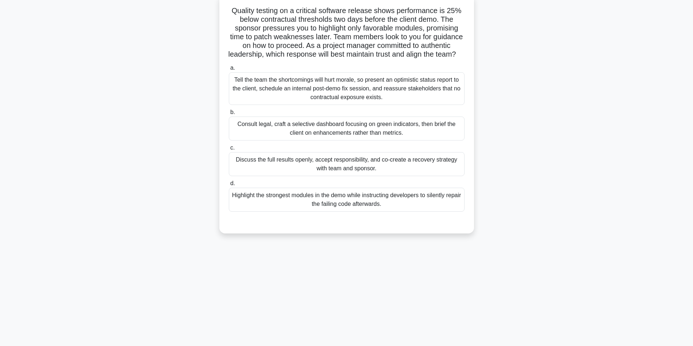
click at [386, 174] on div "Discuss the full results openly, accept responsibility, and co-create a recover…" at bounding box center [347, 164] width 236 height 24
click at [229, 151] on input "c. Discuss the full results openly, accept responsibility, and co-create a reco…" at bounding box center [229, 148] width 0 height 5
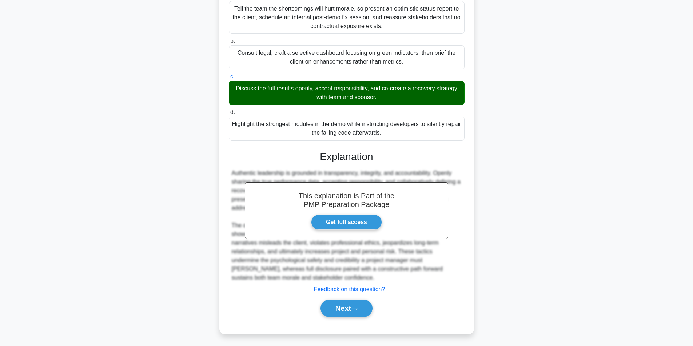
scroll to position [128, 0]
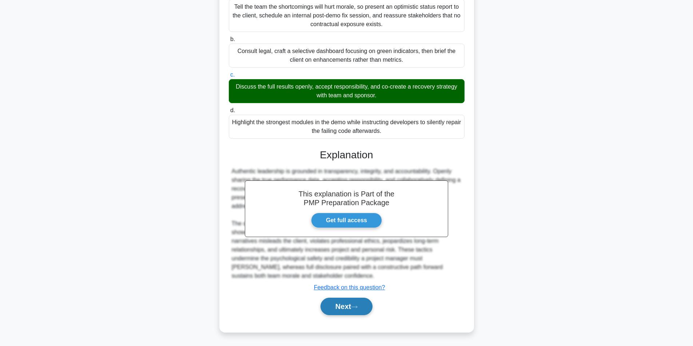
click at [336, 309] on button "Next" at bounding box center [346, 306] width 52 height 17
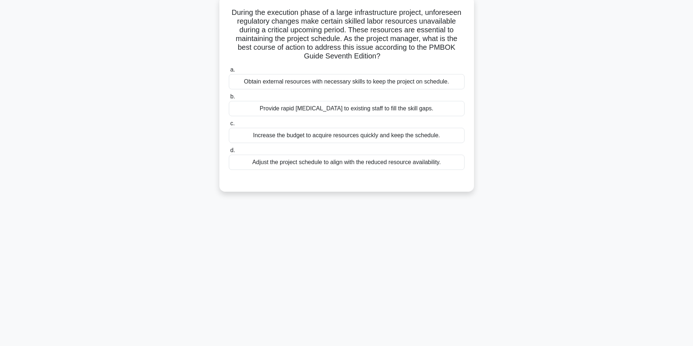
scroll to position [46, 0]
click at [340, 107] on div "Provide rapid cross-training to existing staff to fill the skill gaps." at bounding box center [347, 106] width 236 height 15
click at [229, 97] on input "b. Provide rapid cross-training to existing staff to fill the skill gaps." at bounding box center [229, 95] width 0 height 5
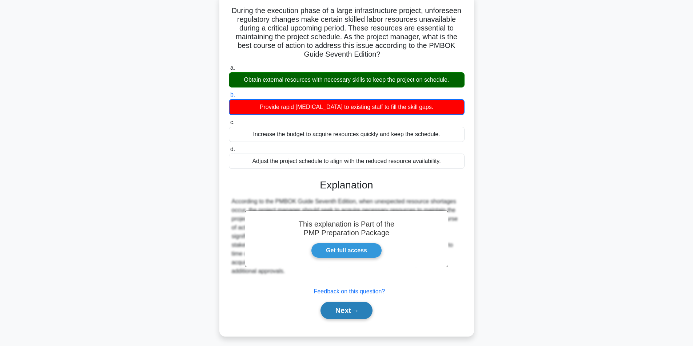
click at [361, 307] on button "Next" at bounding box center [346, 310] width 52 height 17
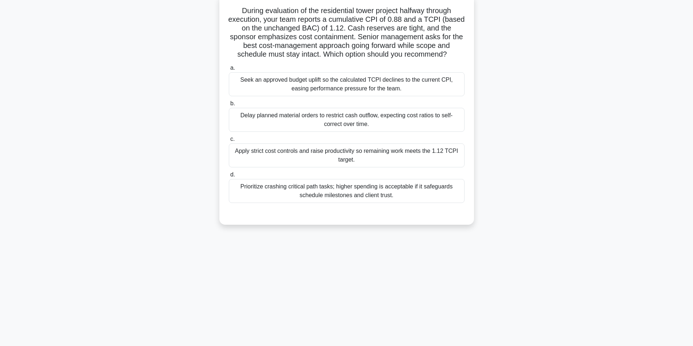
click at [348, 157] on div "Apply strict cost controls and raise productivity so remaining work meets the 1…" at bounding box center [347, 156] width 236 height 24
click at [229, 142] on input "c. Apply strict cost controls and raise productivity so remaining work meets th…" at bounding box center [229, 139] width 0 height 5
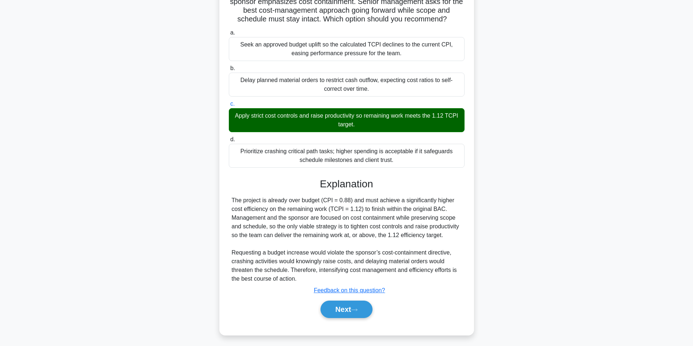
scroll to position [85, 0]
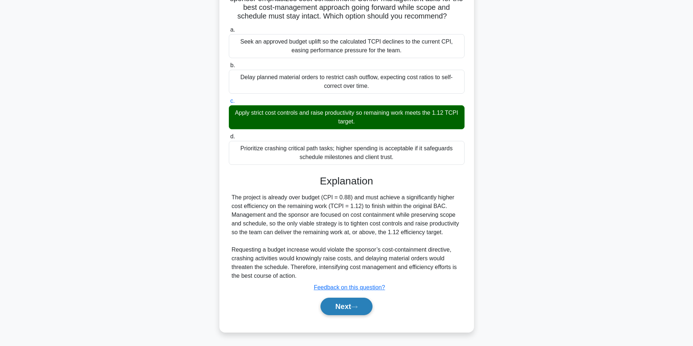
click at [344, 307] on button "Next" at bounding box center [346, 306] width 52 height 17
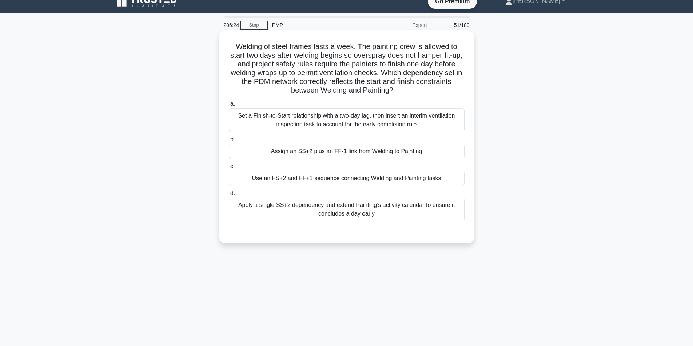
scroll to position [10, 0]
click at [314, 181] on div "Use an FS+2 and FF+1 sequence connecting Welding and Painting tasks" at bounding box center [347, 178] width 236 height 15
click at [229, 169] on input "c. Use an FS+2 and FF+1 sequence connecting Welding and Painting tasks" at bounding box center [229, 167] width 0 height 5
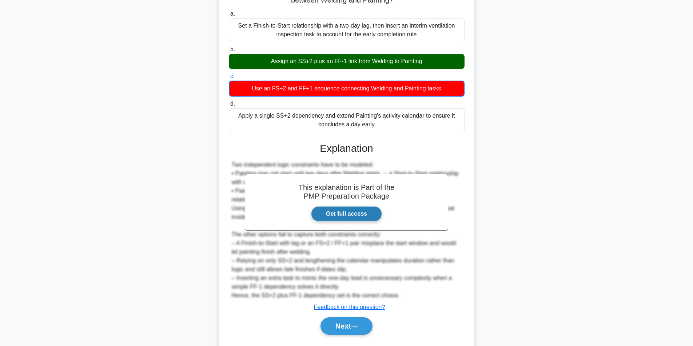
scroll to position [120, 0]
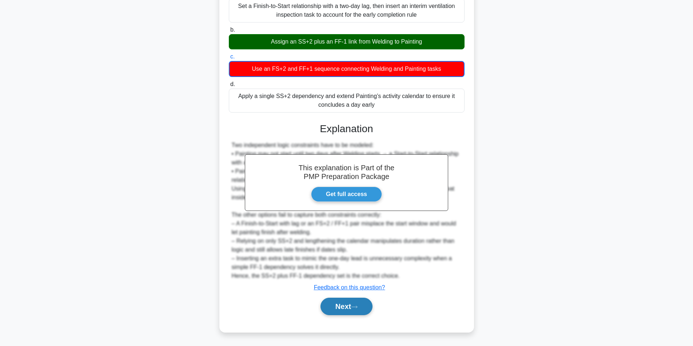
click at [343, 308] on button "Next" at bounding box center [346, 306] width 52 height 17
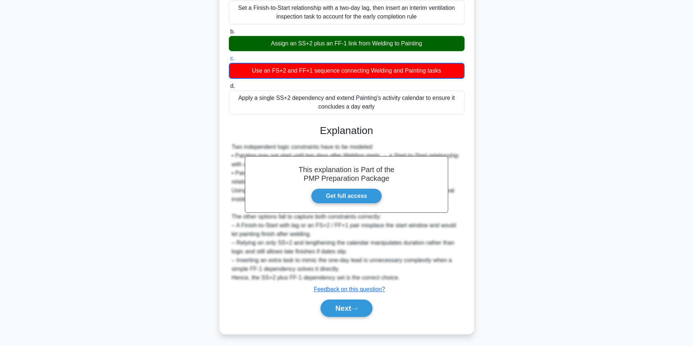
scroll to position [46, 0]
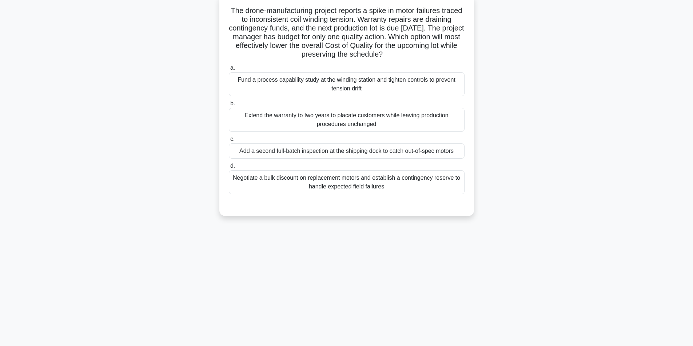
click at [349, 83] on div "Fund a process capability study at the winding station and tighten controls to …" at bounding box center [347, 84] width 236 height 24
click at [229, 71] on input "a. Fund a process capability study at the winding station and tighten controls …" at bounding box center [229, 68] width 0 height 5
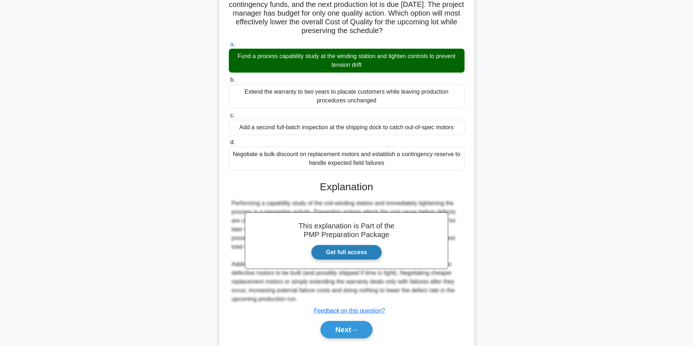
scroll to position [93, 0]
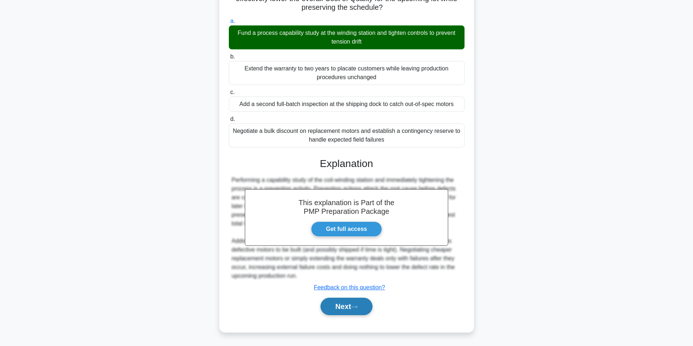
click at [346, 305] on button "Next" at bounding box center [346, 306] width 52 height 17
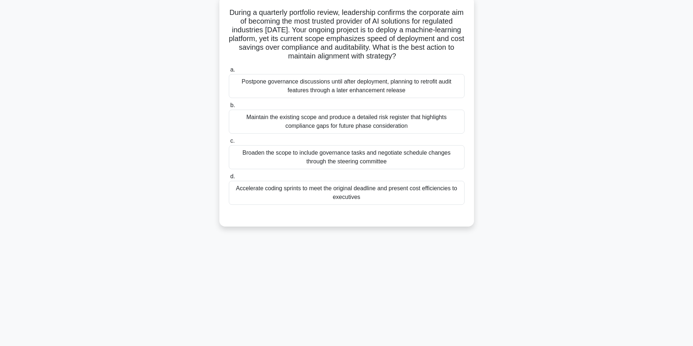
scroll to position [46, 0]
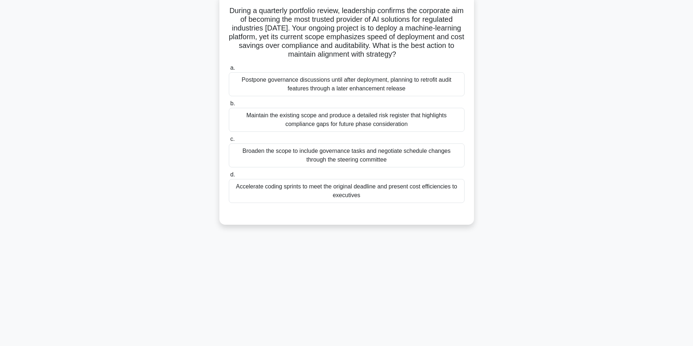
click at [358, 166] on div "Broaden the scope to include governance tasks and negotiate schedule changes th…" at bounding box center [347, 156] width 236 height 24
click at [229, 142] on input "c. Broaden the scope to include governance tasks and negotiate schedule changes…" at bounding box center [229, 139] width 0 height 5
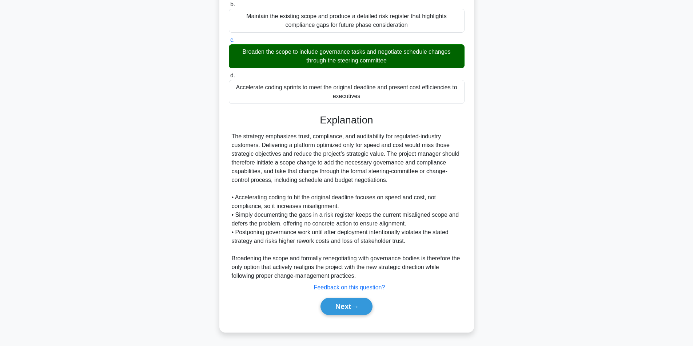
scroll to position [155, 0]
click at [336, 310] on button "Next" at bounding box center [346, 306] width 52 height 17
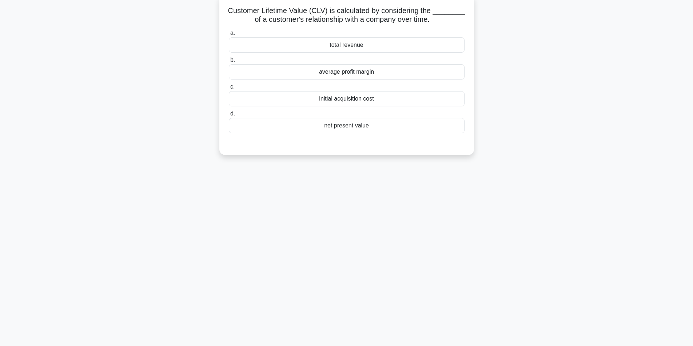
click at [368, 125] on div "net present value" at bounding box center [347, 125] width 236 height 15
click at [229, 116] on input "d. net present value" at bounding box center [229, 114] width 0 height 5
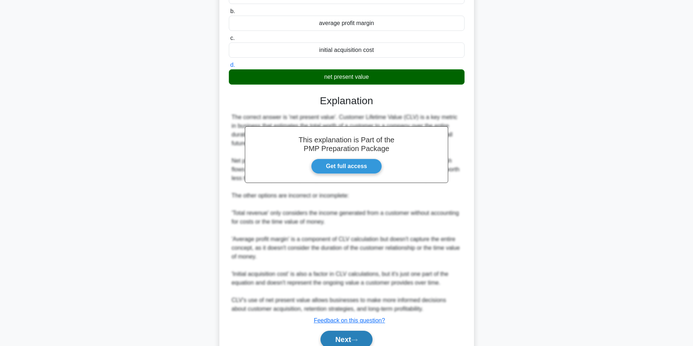
scroll to position [128, 0]
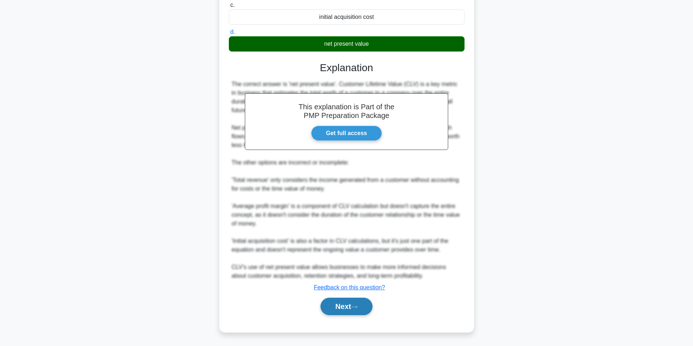
click at [340, 304] on button "Next" at bounding box center [346, 306] width 52 height 17
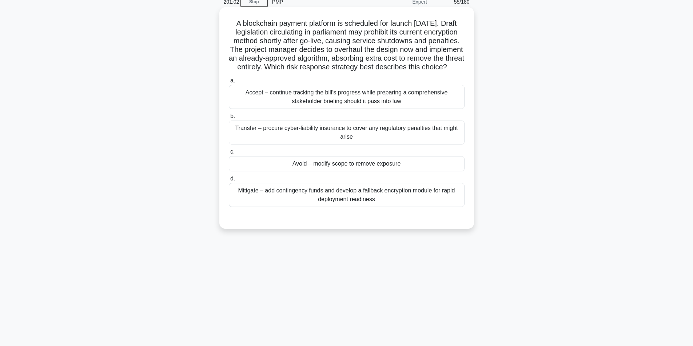
scroll to position [46, 0]
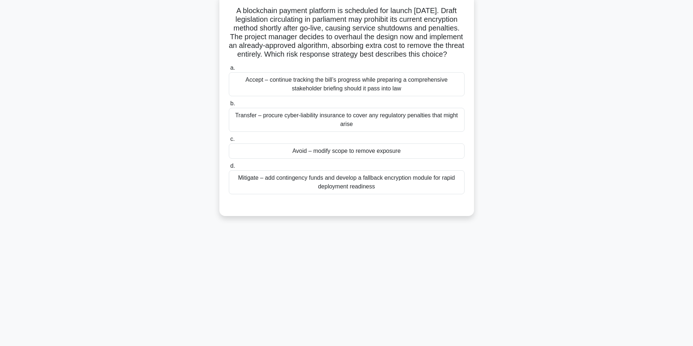
click at [354, 159] on div "Avoid – modify scope to remove exposure" at bounding box center [347, 151] width 236 height 15
click at [229, 142] on input "c. Avoid – modify scope to remove exposure" at bounding box center [229, 139] width 0 height 5
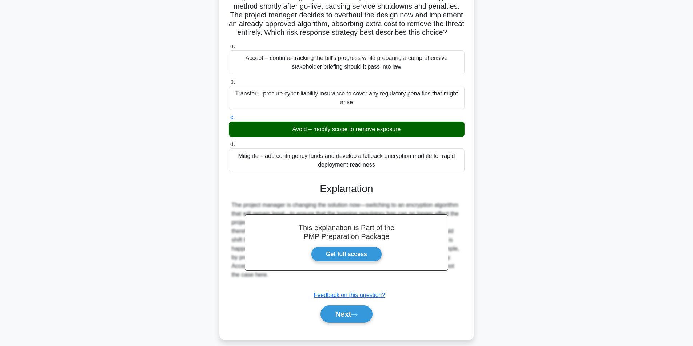
scroll to position [85, 0]
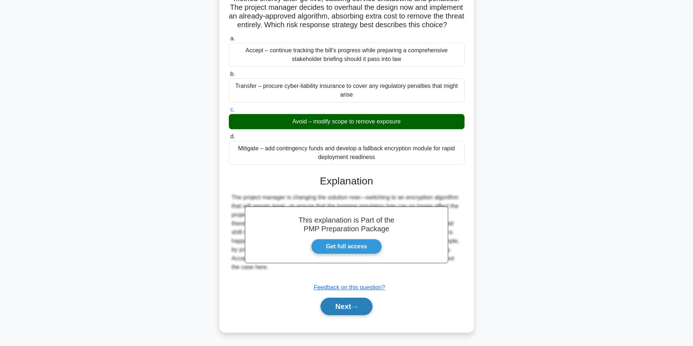
click at [341, 302] on button "Next" at bounding box center [346, 306] width 52 height 17
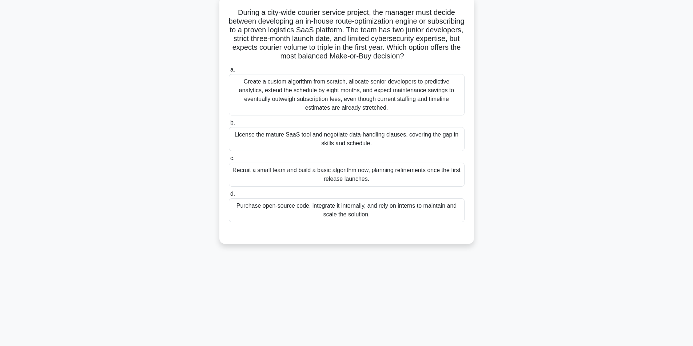
scroll to position [46, 0]
click at [385, 140] on div "License the mature SaaS tool and negotiate data-handling clauses, covering the …" at bounding box center [347, 137] width 236 height 24
click at [229, 124] on input "b. License the mature SaaS tool and negotiate data-handling clauses, covering t…" at bounding box center [229, 121] width 0 height 5
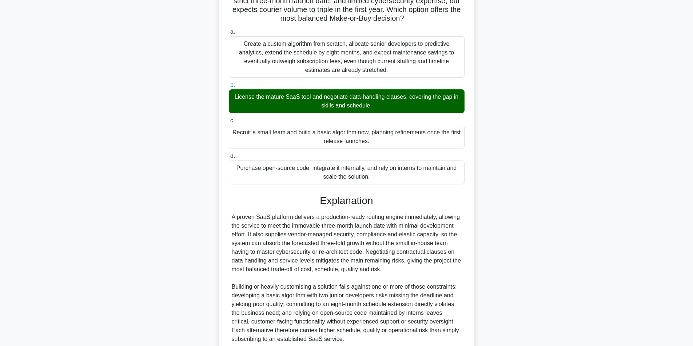
scroll to position [146, 0]
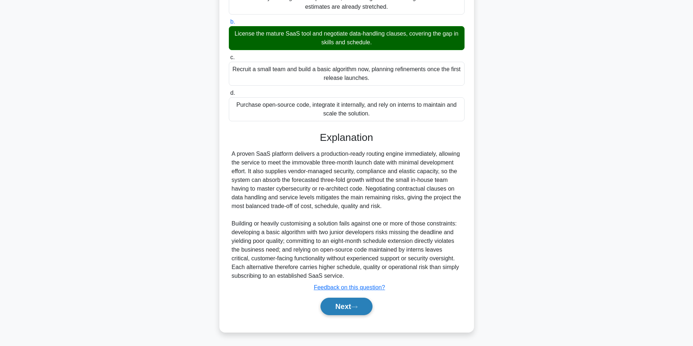
click at [342, 305] on button "Next" at bounding box center [346, 306] width 52 height 17
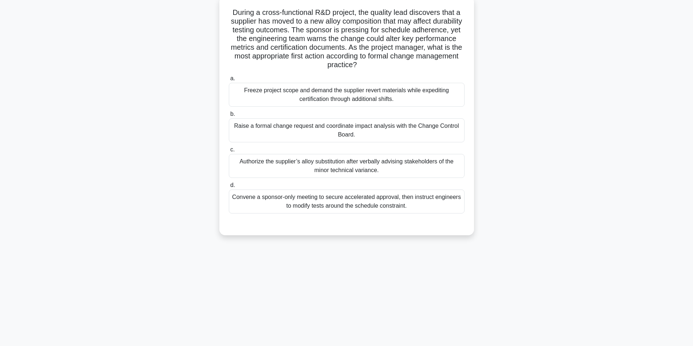
scroll to position [46, 0]
click at [336, 129] on div "Raise a formal change request and coordinate impact analysis with the Change Co…" at bounding box center [347, 129] width 236 height 24
click at [229, 115] on input "b. Raise a formal change request and coordinate impact analysis with the Change…" at bounding box center [229, 112] width 0 height 5
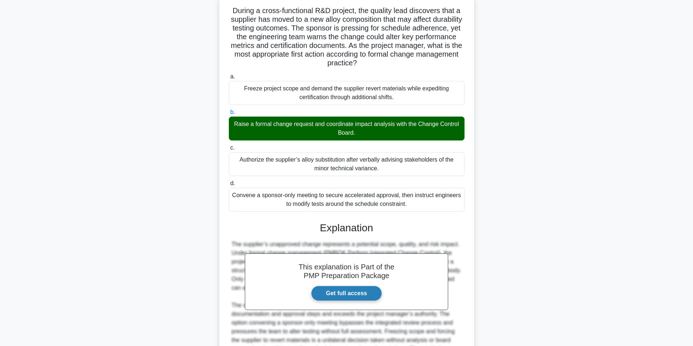
scroll to position [128, 0]
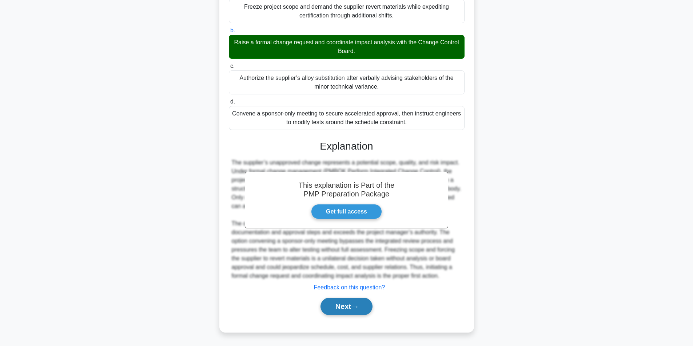
click at [345, 307] on button "Next" at bounding box center [346, 306] width 52 height 17
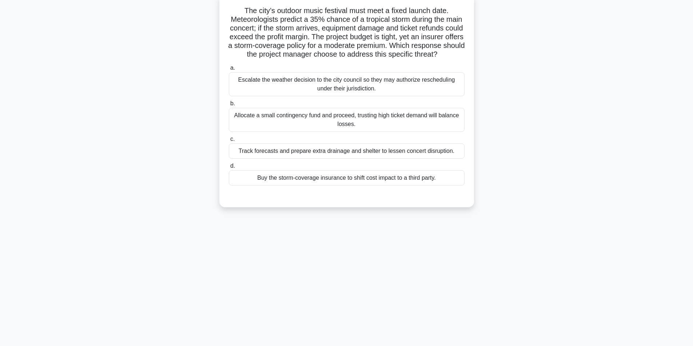
click at [412, 186] on div "Buy the storm-coverage insurance to shift cost impact to a third party." at bounding box center [347, 178] width 236 height 15
click at [390, 186] on div "Buy the storm-coverage insurance to shift cost impact to a third party." at bounding box center [347, 178] width 236 height 15
click at [229, 169] on input "d. Buy the storm-coverage insurance to shift cost impact to a third party." at bounding box center [229, 166] width 0 height 5
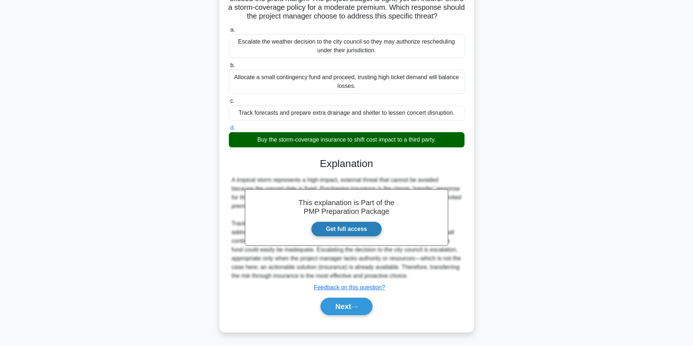
scroll to position [93, 0]
click at [340, 310] on button "Next" at bounding box center [346, 306] width 52 height 17
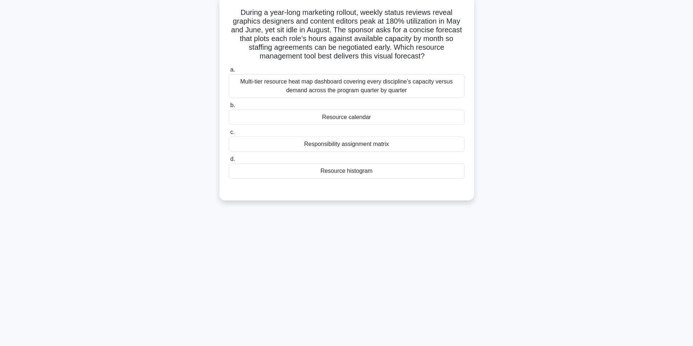
scroll to position [46, 0]
click at [369, 169] on div "Resource histogram" at bounding box center [347, 169] width 236 height 15
click at [350, 172] on div "Resource histogram" at bounding box center [347, 169] width 236 height 15
click at [229, 160] on input "d. Resource histogram" at bounding box center [229, 157] width 0 height 5
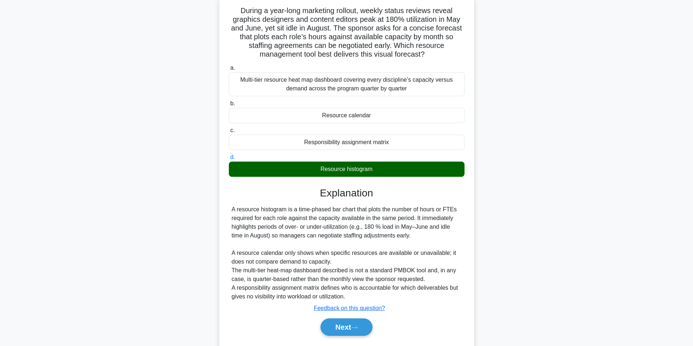
scroll to position [67, 0]
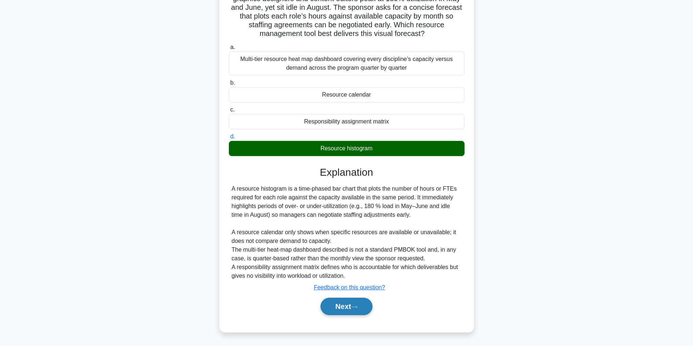
click at [340, 306] on button "Next" at bounding box center [346, 306] width 52 height 17
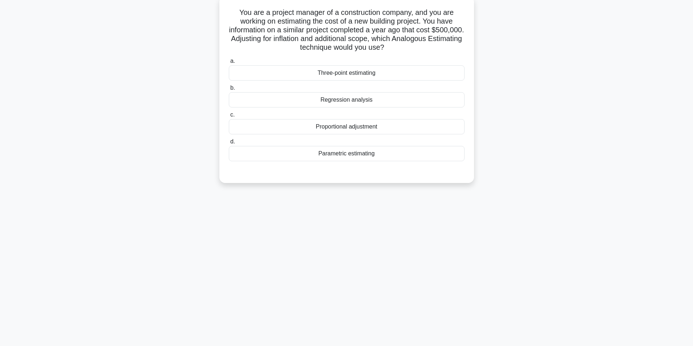
scroll to position [46, 0]
click at [350, 102] on div "Regression analysis" at bounding box center [347, 98] width 236 height 15
click at [229, 89] on input "b. Regression analysis" at bounding box center [229, 86] width 0 height 5
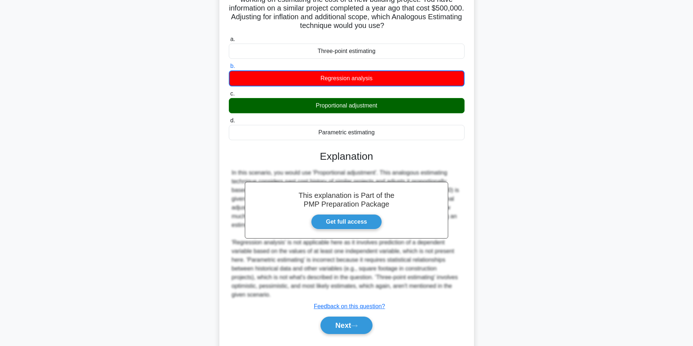
scroll to position [85, 0]
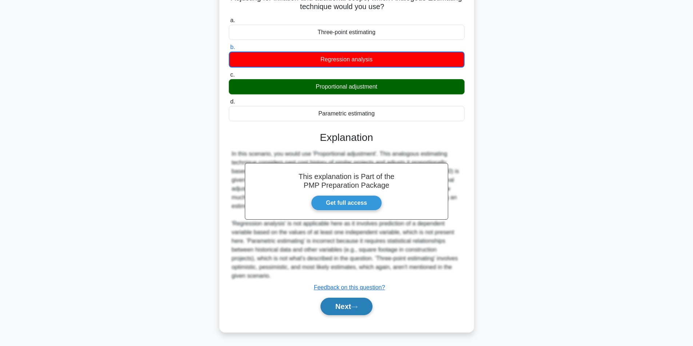
click at [336, 311] on button "Next" at bounding box center [346, 306] width 52 height 17
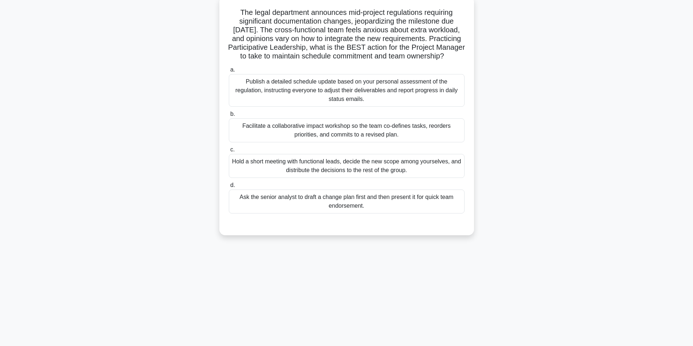
scroll to position [46, 0]
click at [319, 132] on div "Facilitate a collaborative impact workshop so the team co-defines tasks, reorde…" at bounding box center [347, 129] width 236 height 24
click at [229, 115] on input "b. Facilitate a collaborative impact workshop so the team co-defines tasks, reo…" at bounding box center [229, 112] width 0 height 5
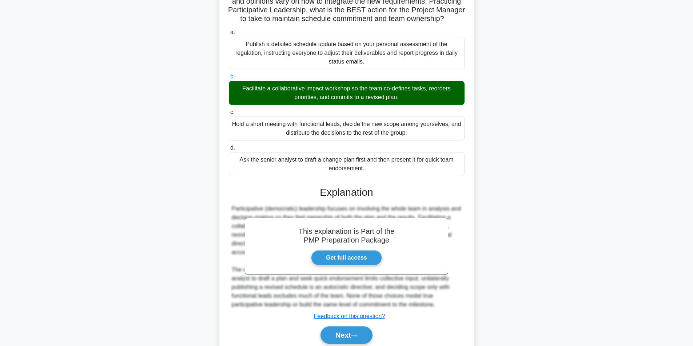
scroll to position [120, 0]
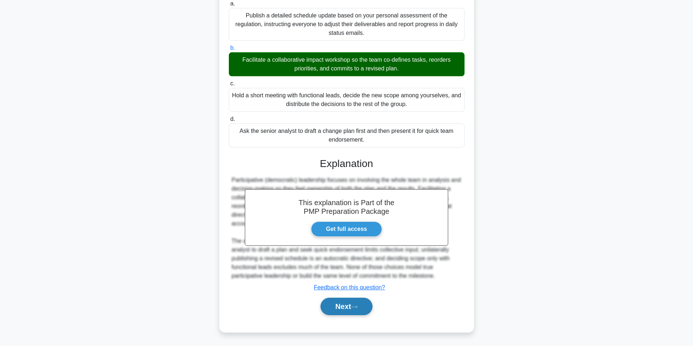
click at [336, 306] on button "Next" at bounding box center [346, 306] width 52 height 17
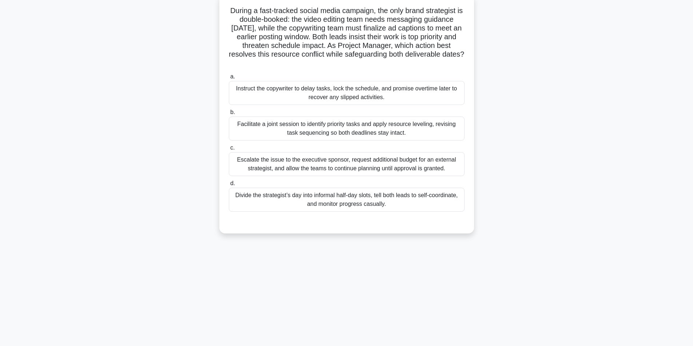
click at [300, 131] on div "Facilitate a joint session to identify priority tasks and apply resource leveli…" at bounding box center [347, 129] width 236 height 24
click at [229, 115] on input "b. Facilitate a joint session to identify priority tasks and apply resource lev…" at bounding box center [229, 112] width 0 height 5
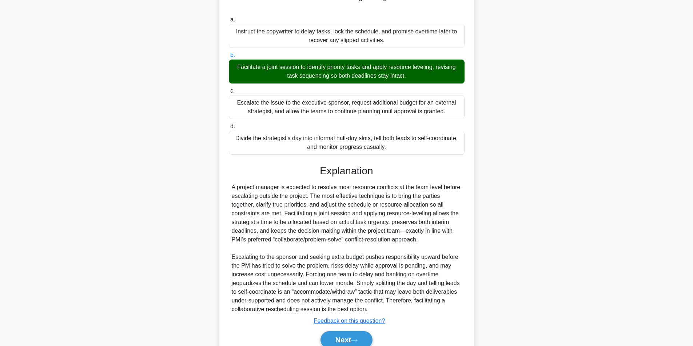
scroll to position [137, 0]
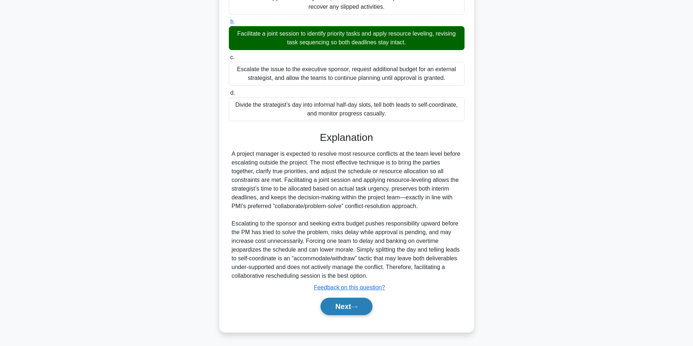
click at [340, 304] on button "Next" at bounding box center [346, 306] width 52 height 17
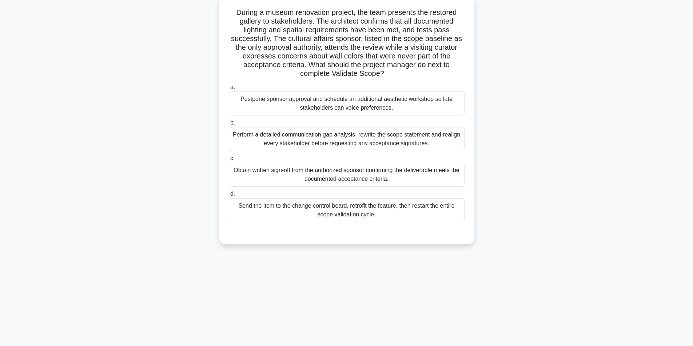
scroll to position [46, 0]
click at [316, 137] on div "Perform a detailed communication gap analysis, rewrite the scope statement and …" at bounding box center [347, 137] width 236 height 24
click at [229, 124] on input "b. Perform a detailed communication gap analysis, rewrite the scope statement a…" at bounding box center [229, 121] width 0 height 5
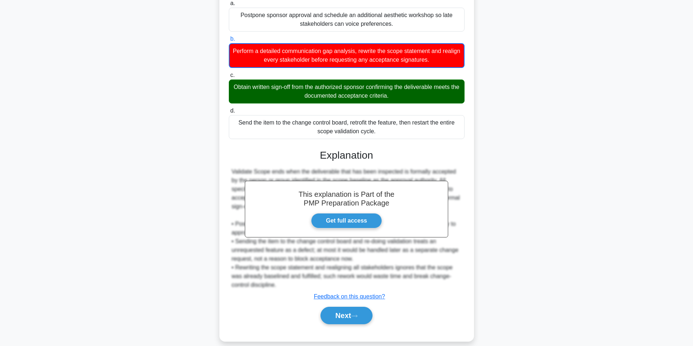
scroll to position [138, 0]
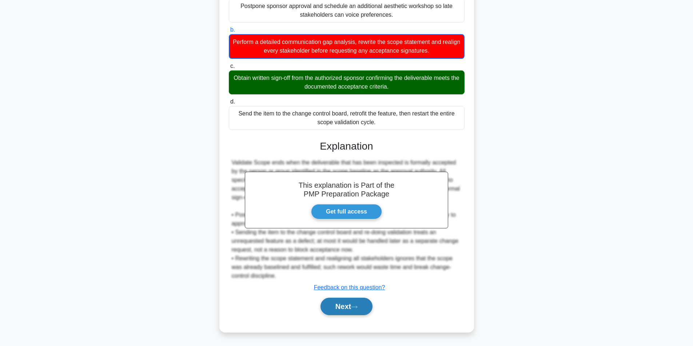
click at [346, 309] on button "Next" at bounding box center [346, 306] width 52 height 17
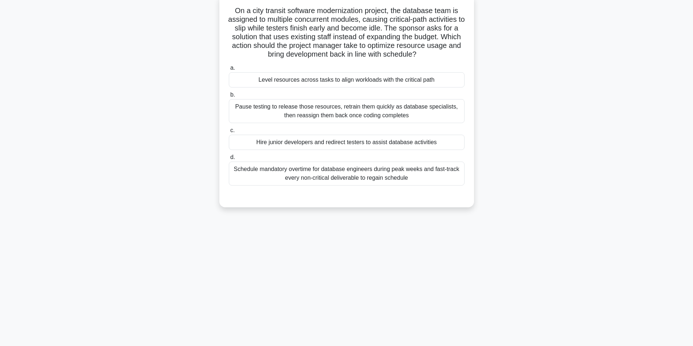
click at [322, 82] on div "Level resources across tasks to align workloads with the critical path" at bounding box center [347, 79] width 236 height 15
click at [229, 71] on input "a. Level resources across tasks to align workloads with the critical path" at bounding box center [229, 68] width 0 height 5
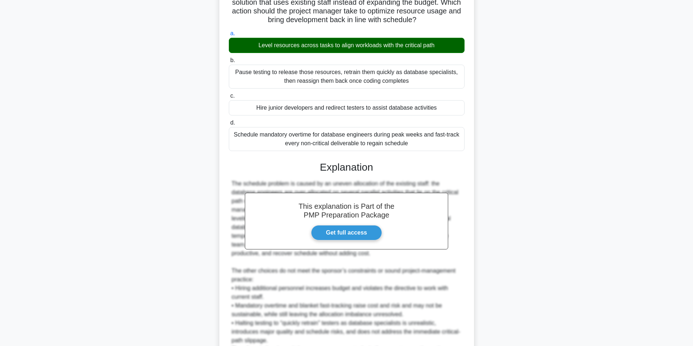
scroll to position [155, 0]
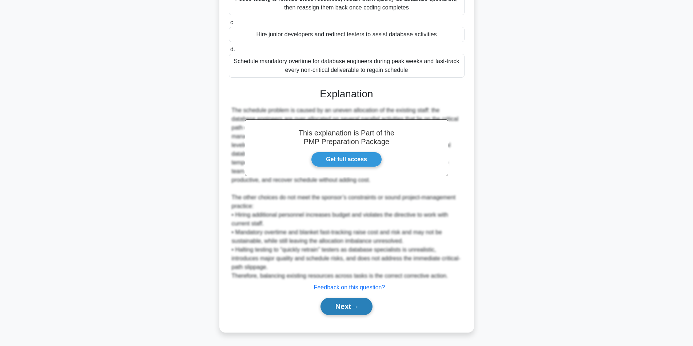
click at [334, 308] on button "Next" at bounding box center [346, 306] width 52 height 17
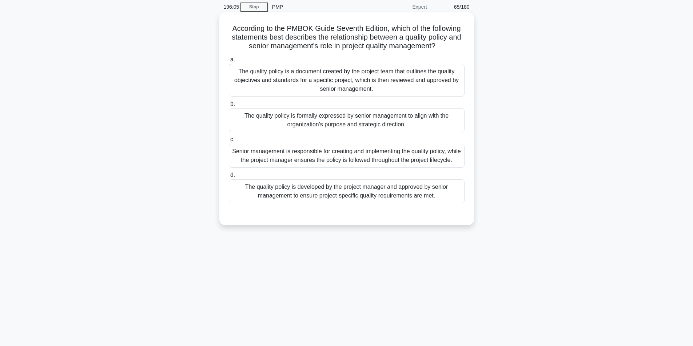
scroll to position [46, 0]
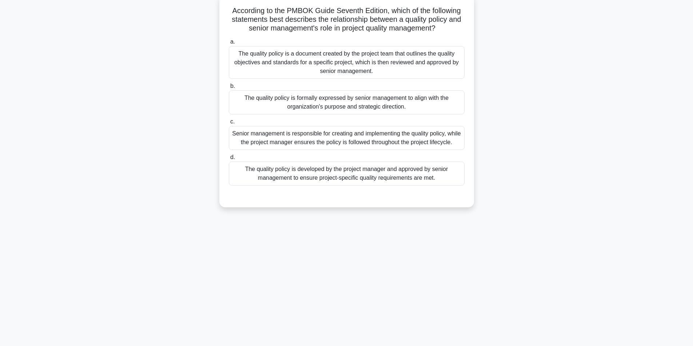
click at [358, 106] on div "The quality policy is formally expressed by senior management to align with the…" at bounding box center [347, 103] width 236 height 24
click at [229, 89] on input "b. The quality policy is formally expressed by senior management to align with …" at bounding box center [229, 86] width 0 height 5
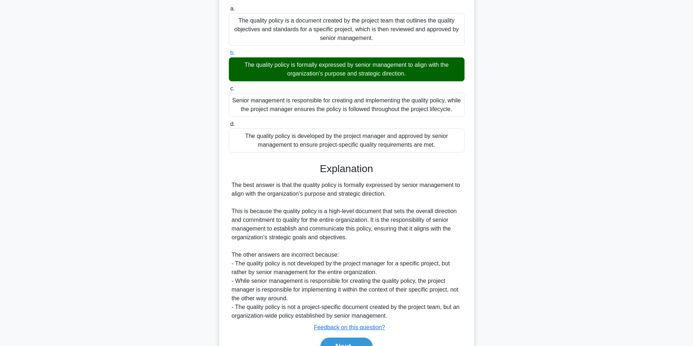
scroll to position [120, 0]
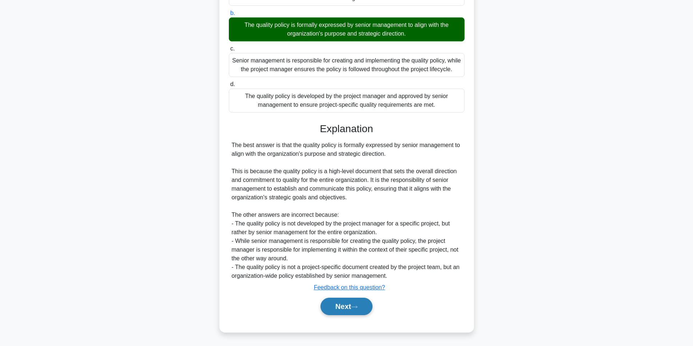
click at [362, 305] on button "Next" at bounding box center [346, 306] width 52 height 17
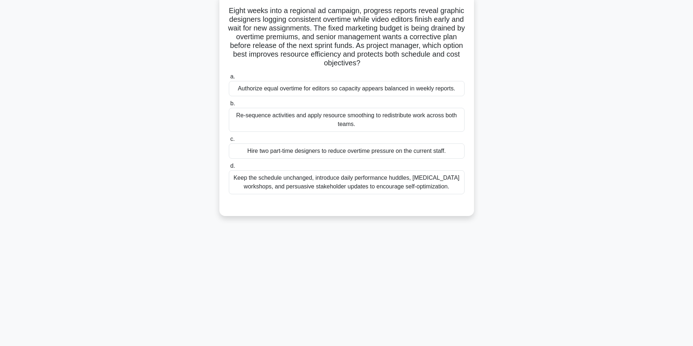
click at [328, 117] on div "Re-sequence activities and apply resource smoothing to redistribute work across…" at bounding box center [347, 120] width 236 height 24
click at [229, 106] on input "b. Re-sequence activities and apply resource smoothing to redistribute work acr…" at bounding box center [229, 103] width 0 height 5
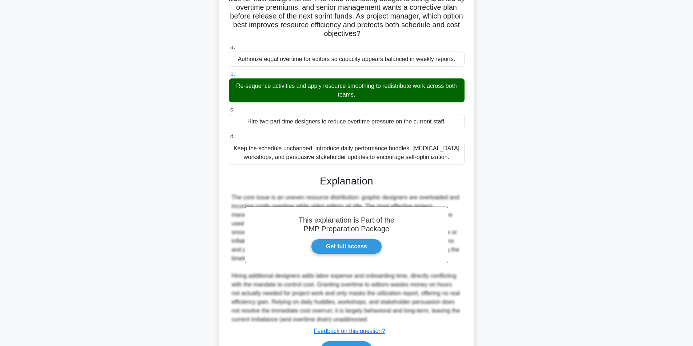
scroll to position [120, 0]
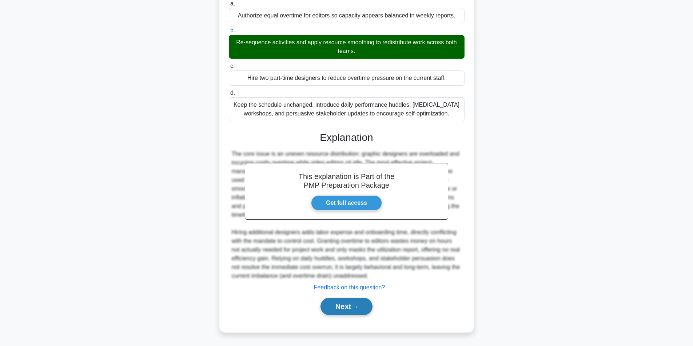
click at [334, 304] on button "Next" at bounding box center [346, 306] width 52 height 17
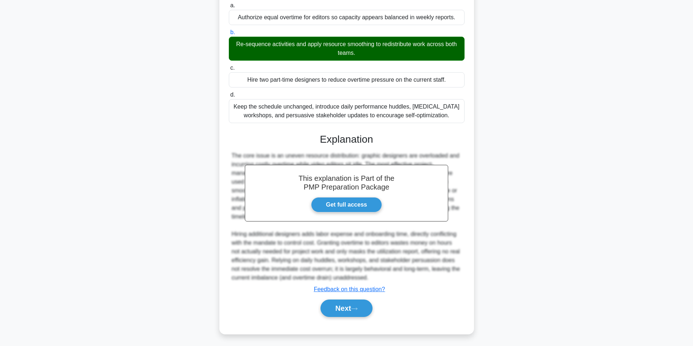
scroll to position [46, 0]
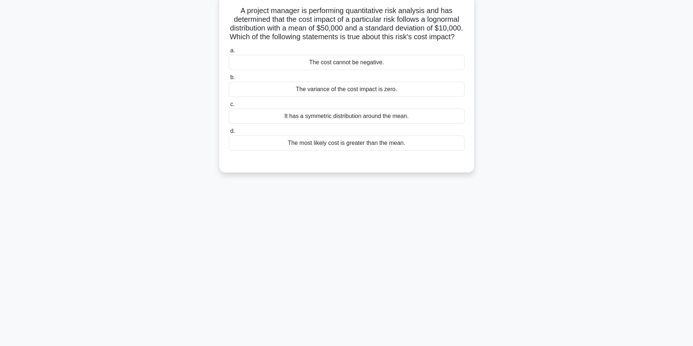
click at [384, 151] on div "The most likely cost is greater than the mean." at bounding box center [347, 143] width 236 height 15
click at [229, 134] on input "d. The most likely cost is greater than the mean." at bounding box center [229, 131] width 0 height 5
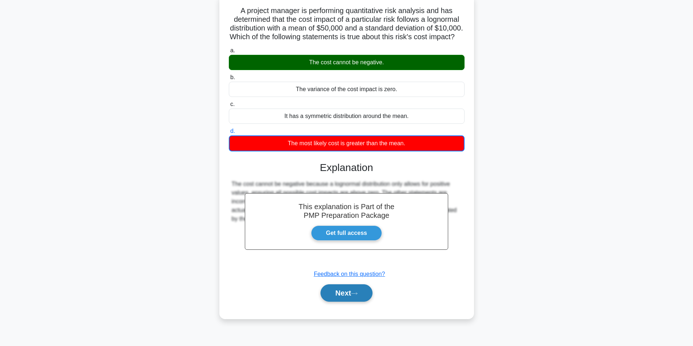
click at [341, 302] on button "Next" at bounding box center [346, 293] width 52 height 17
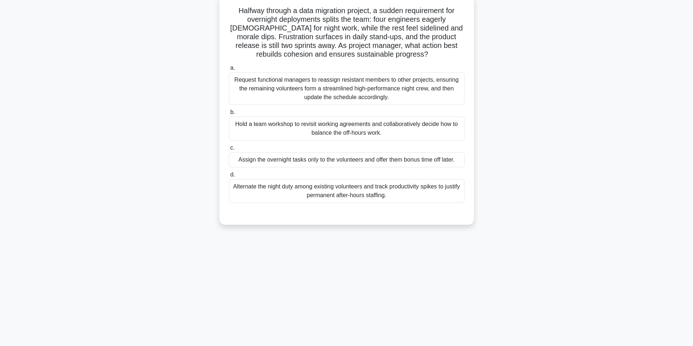
click at [322, 128] on div "Hold a team workshop to revisit working agreements and collaboratively decide h…" at bounding box center [347, 129] width 236 height 24
click at [229, 115] on input "b. Hold a team workshop to revisit working agreements and collaboratively decid…" at bounding box center [229, 112] width 0 height 5
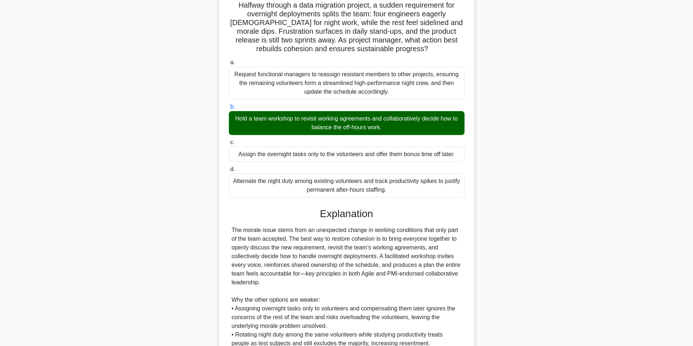
scroll to position [146, 0]
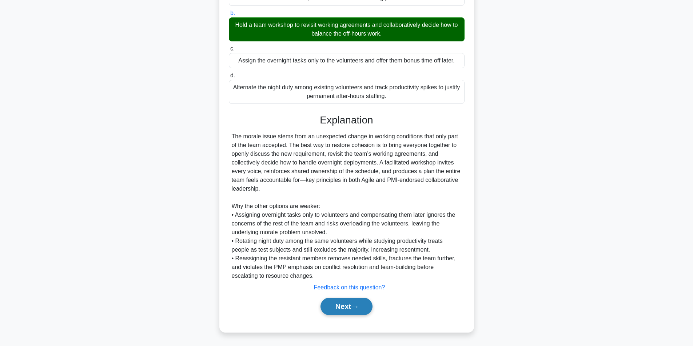
click at [341, 308] on button "Next" at bounding box center [346, 306] width 52 height 17
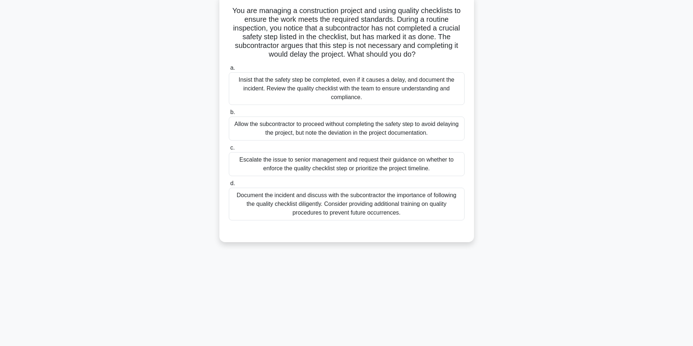
click at [340, 210] on div "Document the incident and discuss with the subcontractor the importance of foll…" at bounding box center [347, 204] width 236 height 33
click at [229, 186] on input "d. Document the incident and discuss with the subcontractor the importance of f…" at bounding box center [229, 183] width 0 height 5
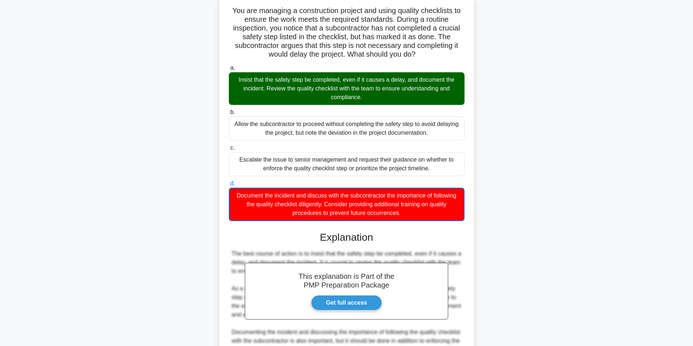
scroll to position [216, 0]
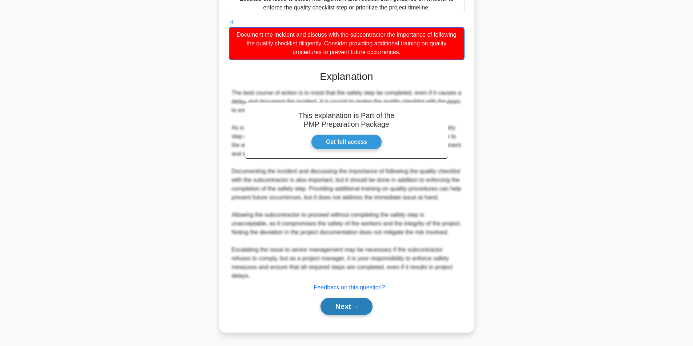
click at [343, 298] on button "Next" at bounding box center [346, 306] width 52 height 17
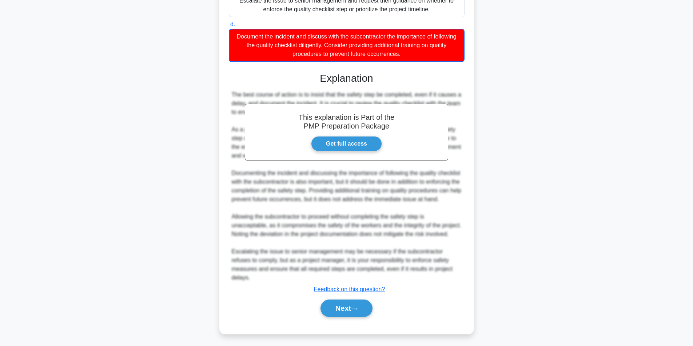
scroll to position [46, 0]
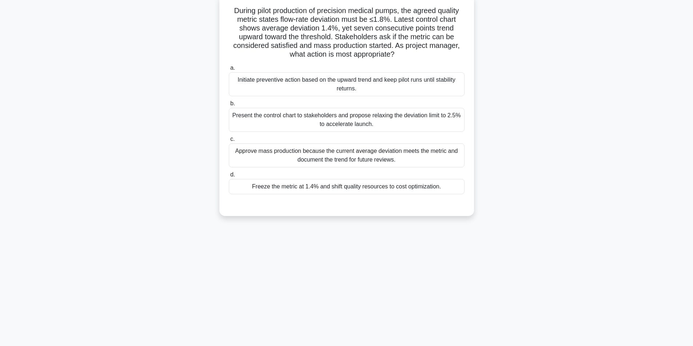
click at [320, 81] on div "Initiate preventive action based on the upward trend and keep pilot runs until …" at bounding box center [347, 84] width 236 height 24
click at [229, 71] on input "a. Initiate preventive action based on the upward trend and keep pilot runs unt…" at bounding box center [229, 68] width 0 height 5
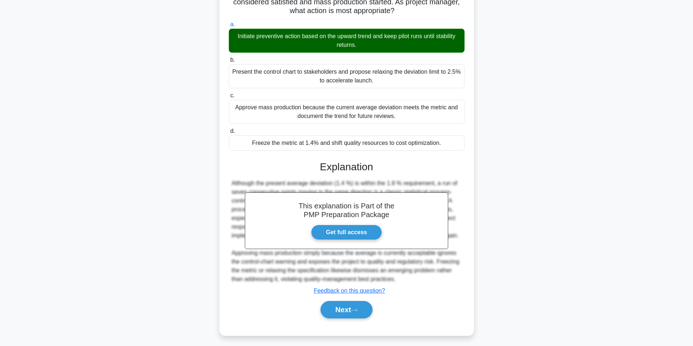
scroll to position [93, 0]
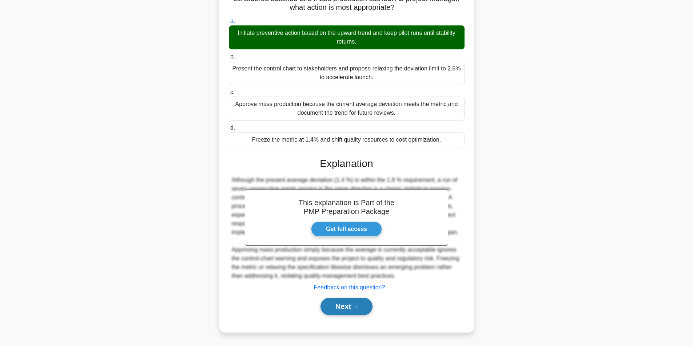
click at [342, 305] on button "Next" at bounding box center [346, 306] width 52 height 17
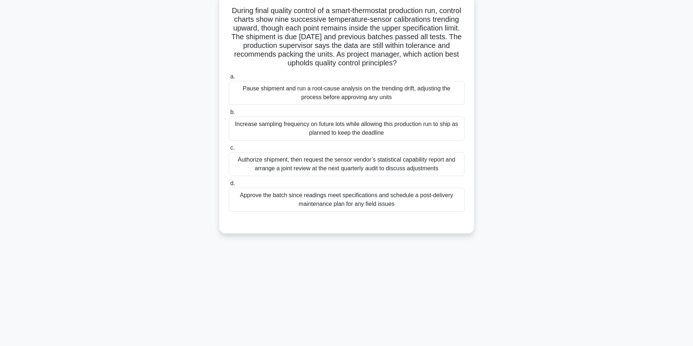
click at [318, 92] on div "Pause shipment and run a root-cause analysis on the trending drift, adjusting t…" at bounding box center [347, 93] width 236 height 24
click at [229, 79] on input "a. Pause shipment and run a root-cause analysis on the trending drift, adjustin…" at bounding box center [229, 77] width 0 height 5
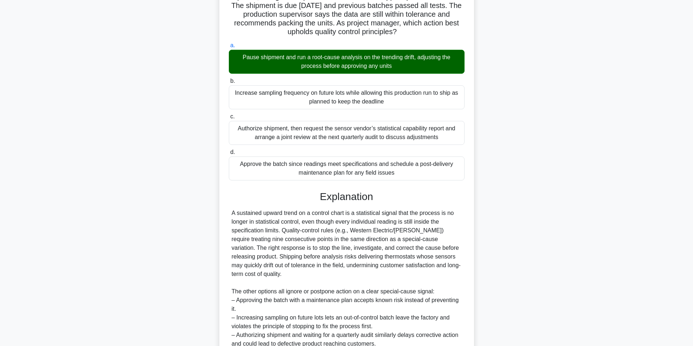
scroll to position [172, 0]
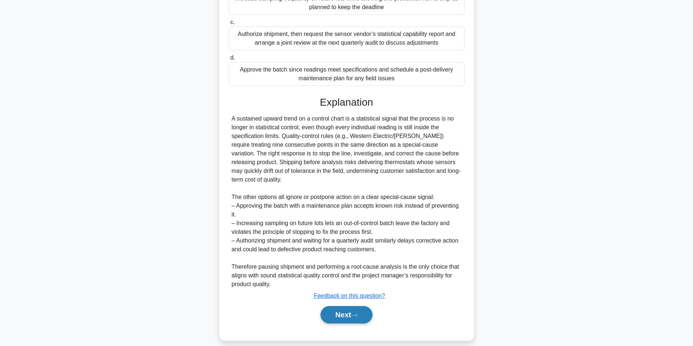
click at [343, 310] on button "Next" at bounding box center [346, 314] width 52 height 17
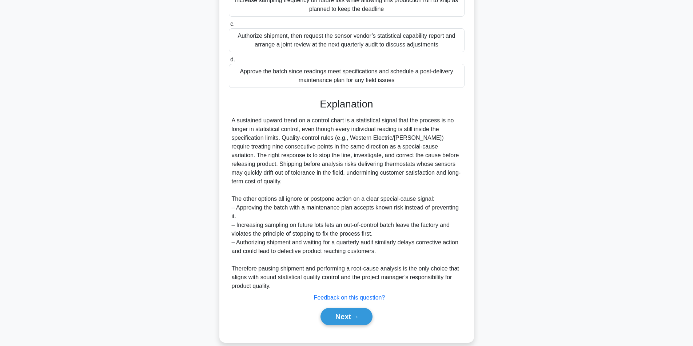
scroll to position [46, 0]
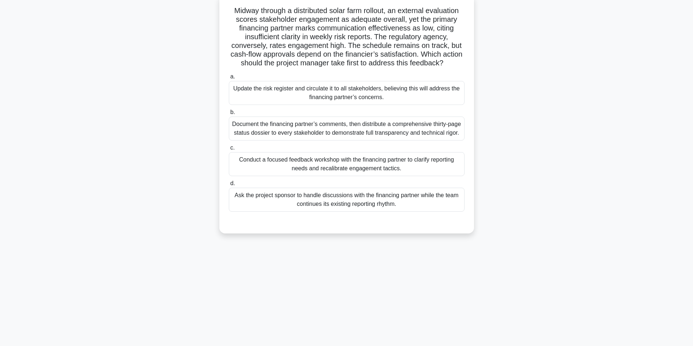
click at [320, 176] on div "Conduct a focused feedback workshop with the financing partner to clarify repor…" at bounding box center [347, 164] width 236 height 24
click at [229, 151] on input "c. Conduct a focused feedback workshop with the financing partner to clarify re…" at bounding box center [229, 148] width 0 height 5
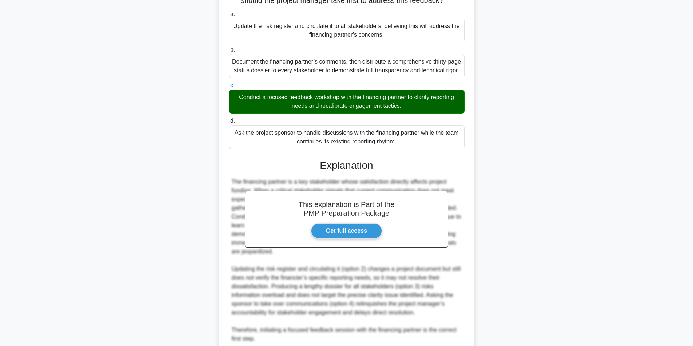
scroll to position [189, 0]
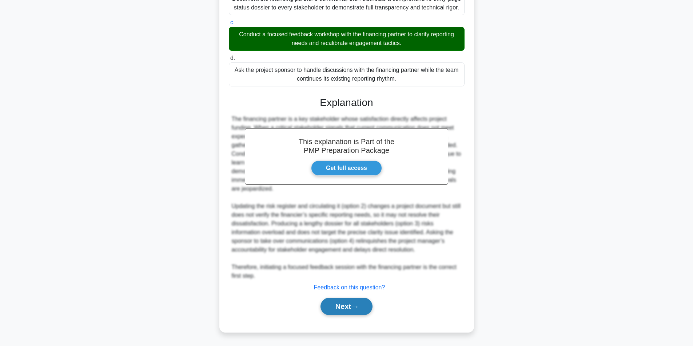
click at [350, 309] on button "Next" at bounding box center [346, 306] width 52 height 17
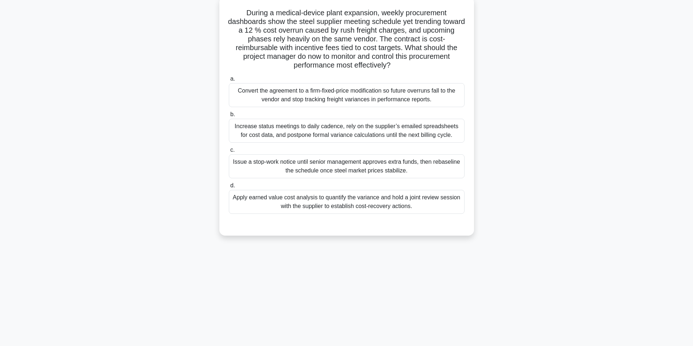
scroll to position [46, 0]
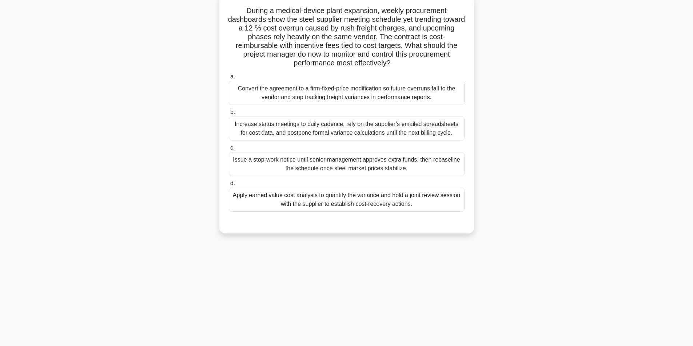
click at [325, 199] on div "Apply earned value cost analysis to quantify the variance and hold a joint revi…" at bounding box center [347, 200] width 236 height 24
click at [229, 186] on input "d. Apply earned value cost analysis to quantify the variance and hold a joint r…" at bounding box center [229, 183] width 0 height 5
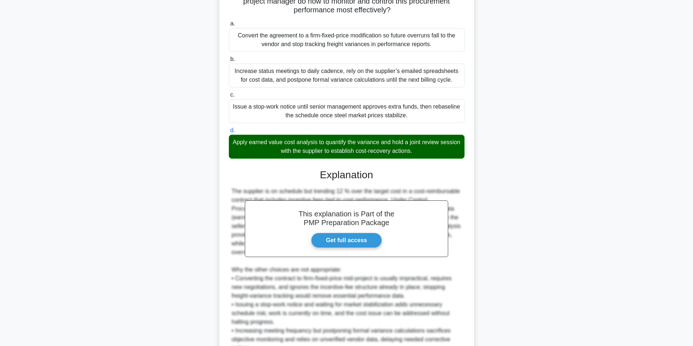
scroll to position [172, 0]
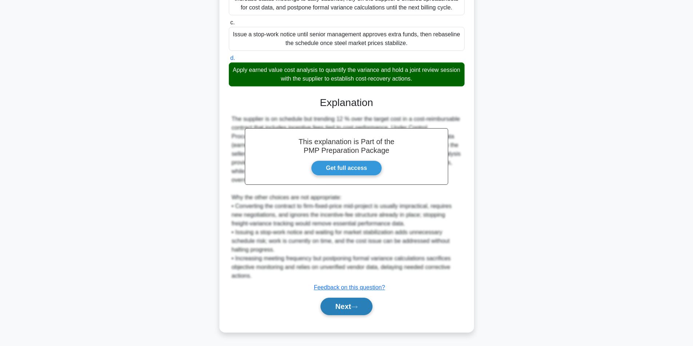
click at [346, 305] on button "Next" at bounding box center [346, 306] width 52 height 17
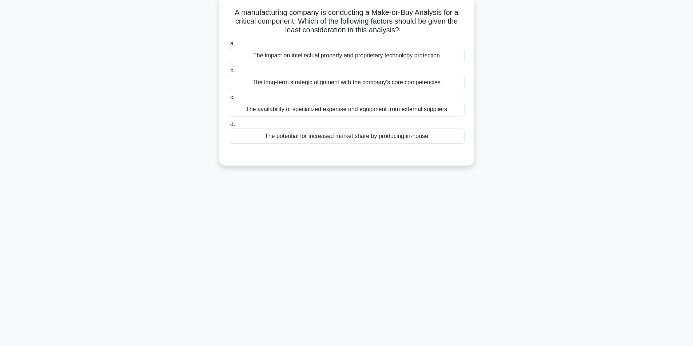
scroll to position [46, 0]
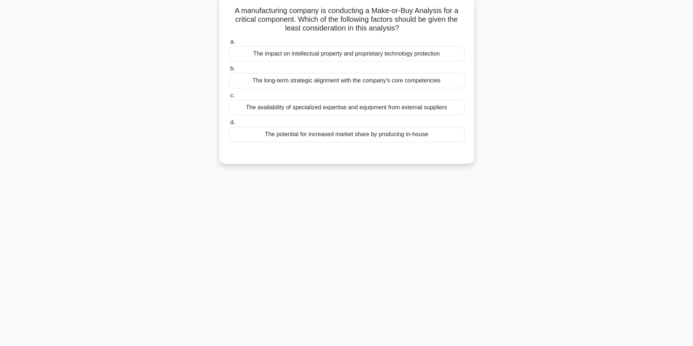
click at [332, 135] on div "The potential for increased market share by producing in-house" at bounding box center [347, 134] width 236 height 15
click at [229, 125] on input "d. The potential for increased market share by producing in-house" at bounding box center [229, 122] width 0 height 5
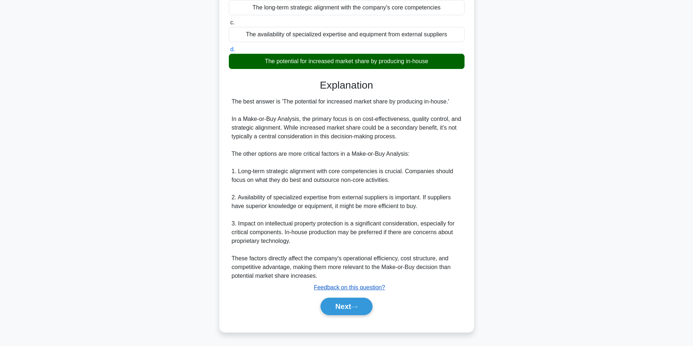
scroll to position [120, 0]
click at [347, 309] on button "Next" at bounding box center [346, 306] width 52 height 17
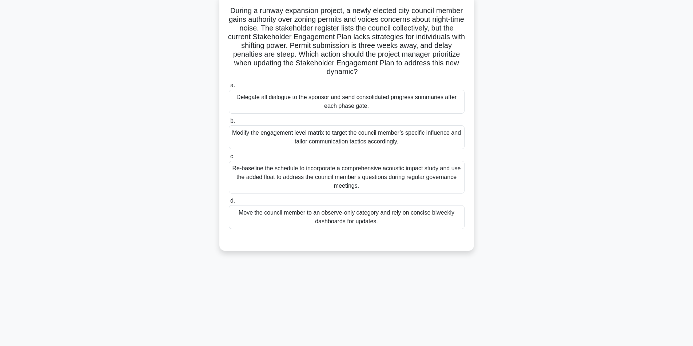
click at [307, 142] on div "Modify the engagement level matrix to target the council member’s specific infl…" at bounding box center [347, 137] width 236 height 24
click at [229, 124] on input "b. Modify the engagement level matrix to target the council member’s specific i…" at bounding box center [229, 121] width 0 height 5
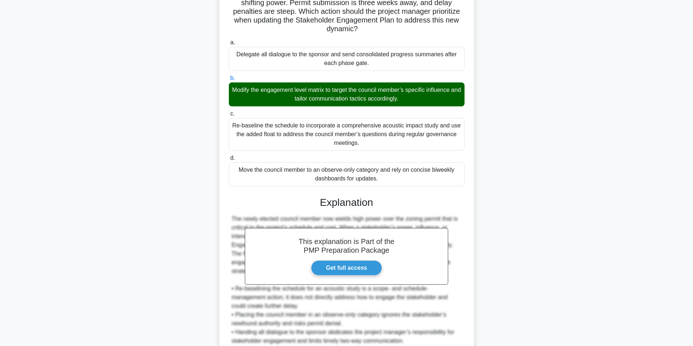
scroll to position [189, 0]
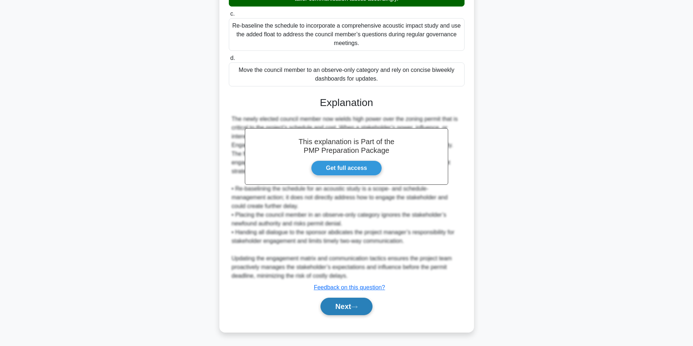
click at [338, 308] on button "Next" at bounding box center [346, 306] width 52 height 17
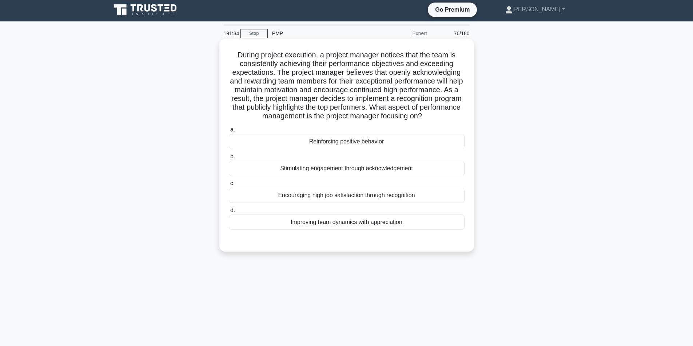
scroll to position [0, 0]
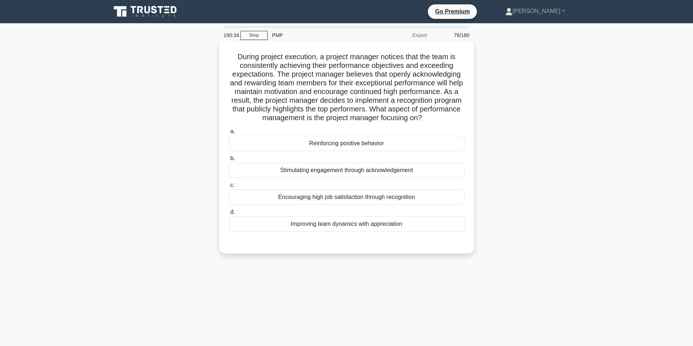
click at [333, 174] on div "Stimulating engagement through acknowledgement" at bounding box center [347, 170] width 236 height 15
click at [229, 161] on input "b. Stimulating engagement through acknowledgement" at bounding box center [229, 158] width 0 height 5
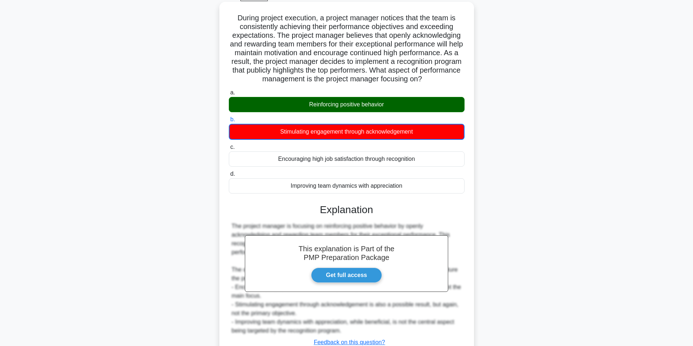
scroll to position [94, 0]
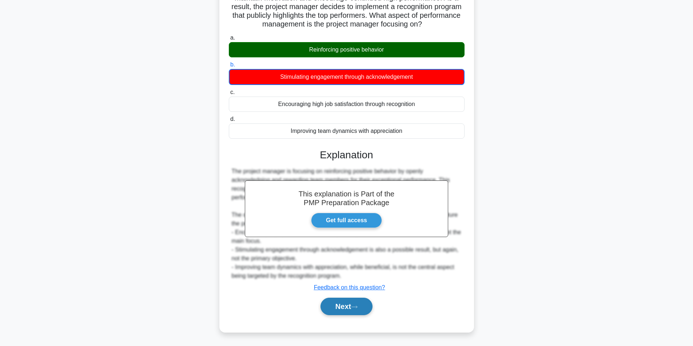
click at [341, 312] on button "Next" at bounding box center [346, 306] width 52 height 17
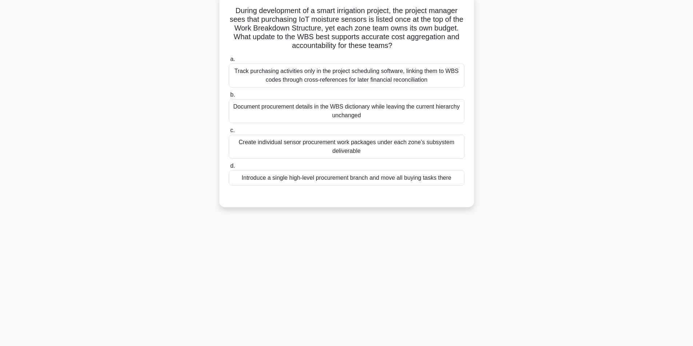
click at [370, 112] on div "Document procurement details in the WBS dictionary while leaving the current hi…" at bounding box center [347, 111] width 236 height 24
click at [229, 97] on input "b. Document procurement details in the WBS dictionary while leaving the current…" at bounding box center [229, 95] width 0 height 5
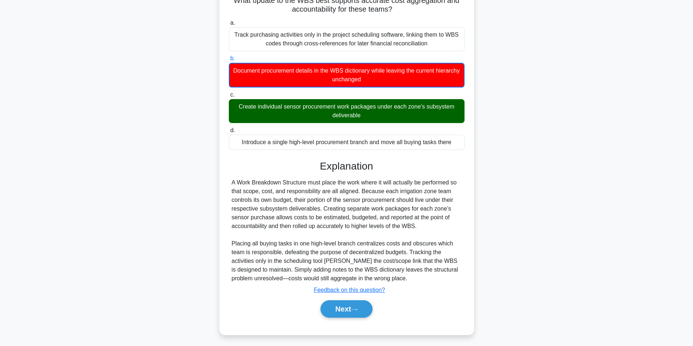
scroll to position [85, 0]
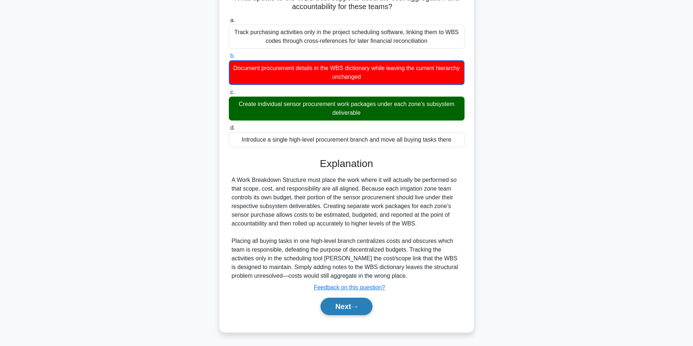
click at [340, 301] on button "Next" at bounding box center [346, 306] width 52 height 17
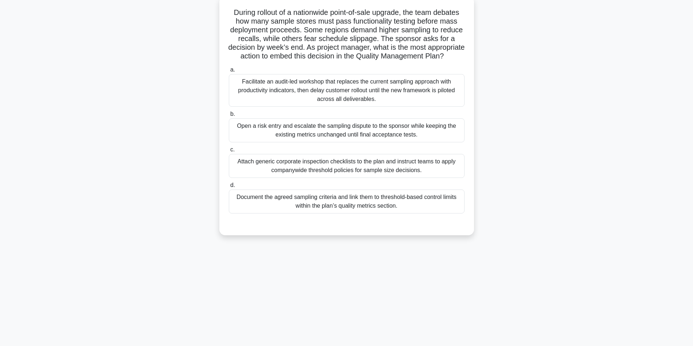
scroll to position [46, 0]
click at [306, 99] on div "Facilitate an audit-led workshop that replaces the current sampling approach wi…" at bounding box center [347, 88] width 236 height 33
click at [229, 71] on input "a. Facilitate an audit-led workshop that replaces the current sampling approach…" at bounding box center [229, 68] width 0 height 5
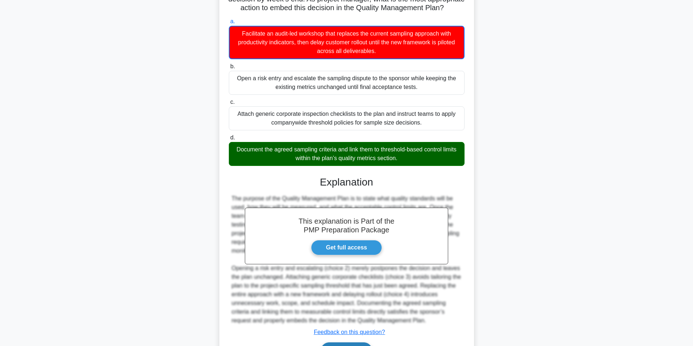
scroll to position [147, 0]
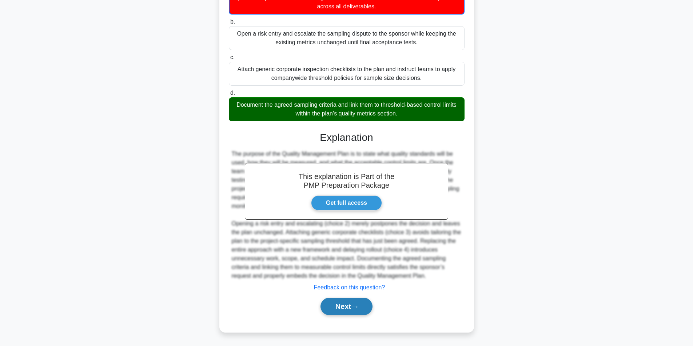
click at [334, 309] on button "Next" at bounding box center [346, 306] width 52 height 17
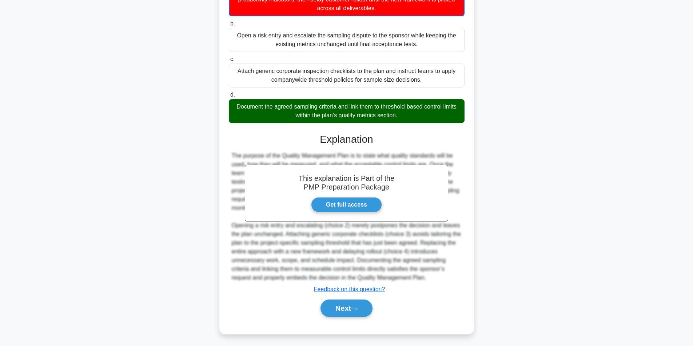
scroll to position [46, 0]
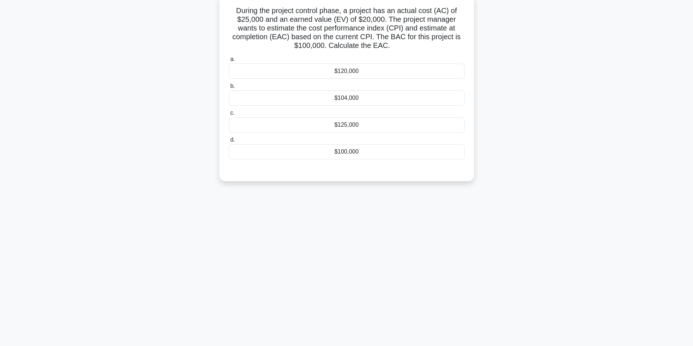
click at [357, 126] on div "$125,000" at bounding box center [347, 124] width 236 height 15
click at [229, 116] on input "c. $125,000" at bounding box center [229, 113] width 0 height 5
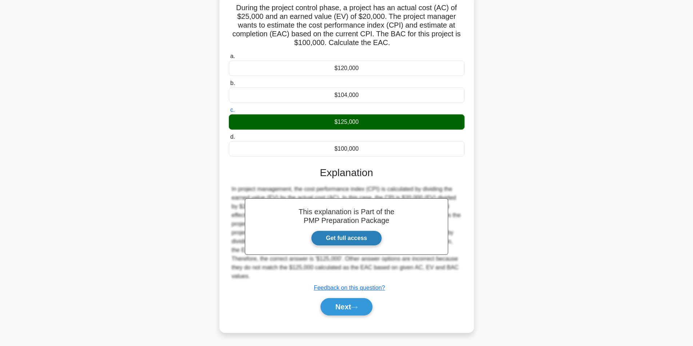
scroll to position [50, 0]
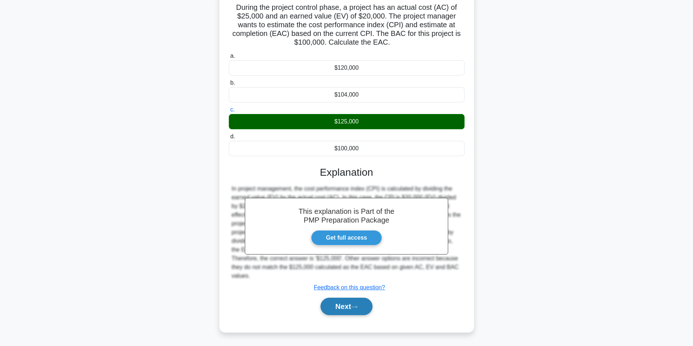
click at [331, 309] on button "Next" at bounding box center [346, 306] width 52 height 17
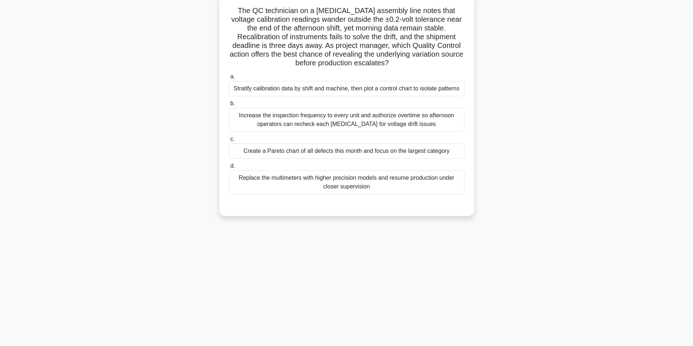
click at [333, 147] on div "Create a Pareto chart of all defects this month and focus on the largest catego…" at bounding box center [347, 151] width 236 height 15
click at [229, 142] on input "c. Create a Pareto chart of all defects this month and focus on the largest cat…" at bounding box center [229, 139] width 0 height 5
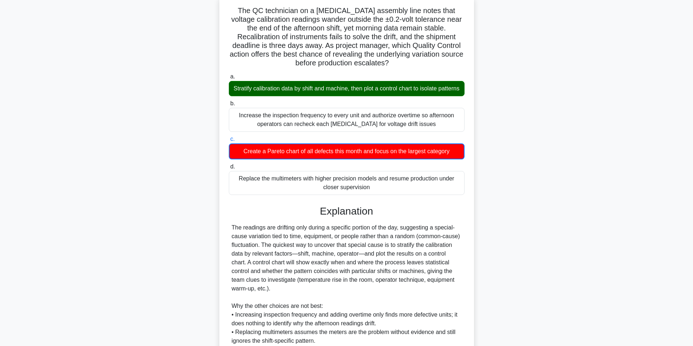
scroll to position [147, 0]
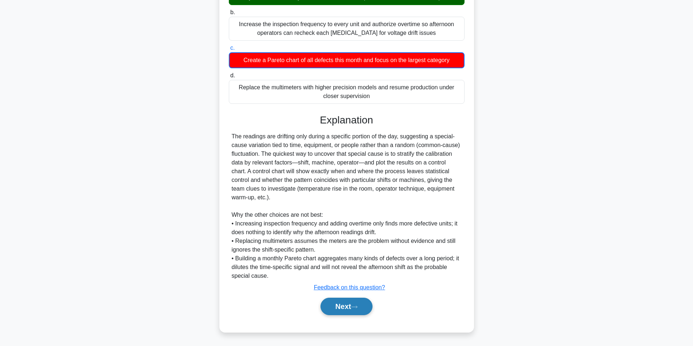
click at [337, 302] on button "Next" at bounding box center [346, 306] width 52 height 17
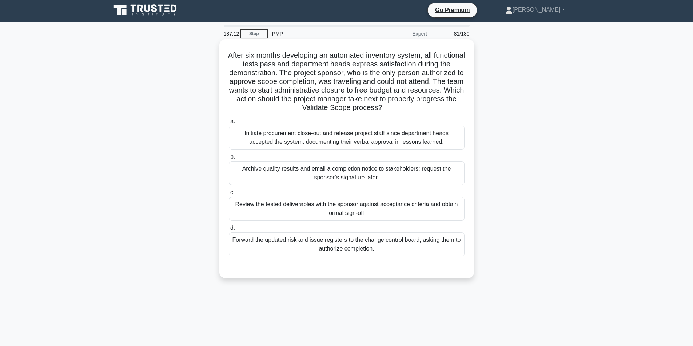
scroll to position [0, 0]
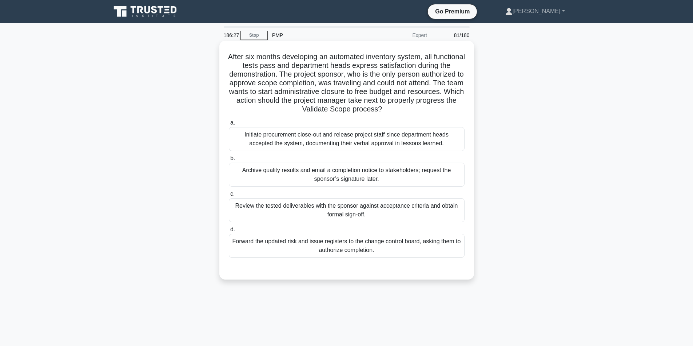
click at [363, 209] on div "Review the tested deliverables with the sponsor against acceptance criteria and…" at bounding box center [347, 211] width 236 height 24
click at [229, 197] on input "c. Review the tested deliverables with the sponsor against acceptance criteria …" at bounding box center [229, 194] width 0 height 5
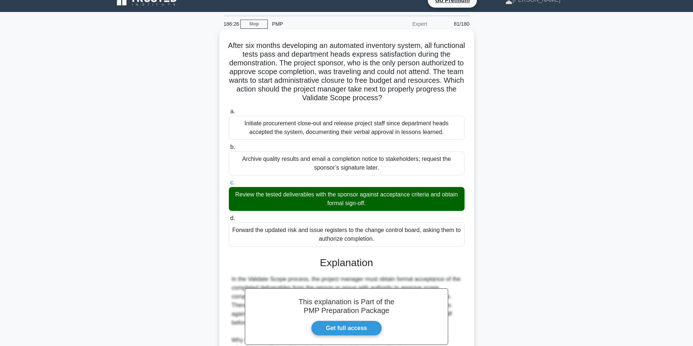
scroll to position [137, 0]
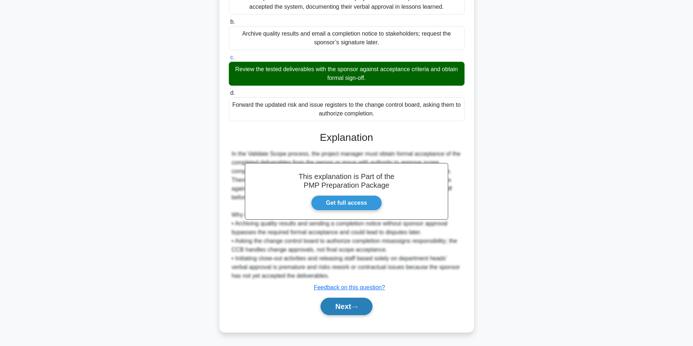
click at [336, 304] on button "Next" at bounding box center [346, 306] width 52 height 17
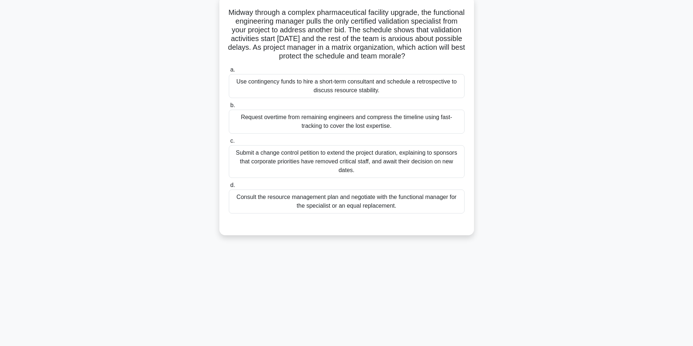
scroll to position [46, 0]
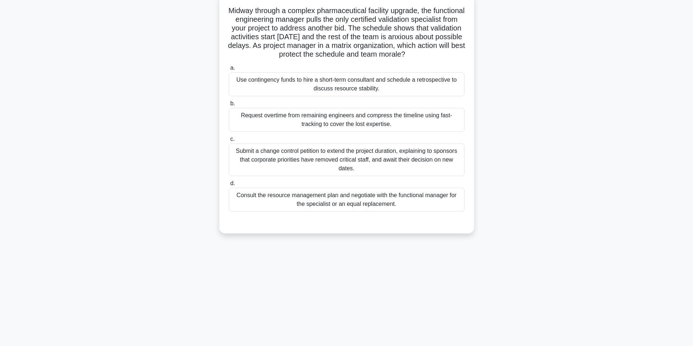
click at [365, 212] on div "Consult the resource management plan and negotiate with the functional manager …" at bounding box center [347, 200] width 236 height 24
click at [229, 186] on input "d. Consult the resource management plan and negotiate with the functional manag…" at bounding box center [229, 183] width 0 height 5
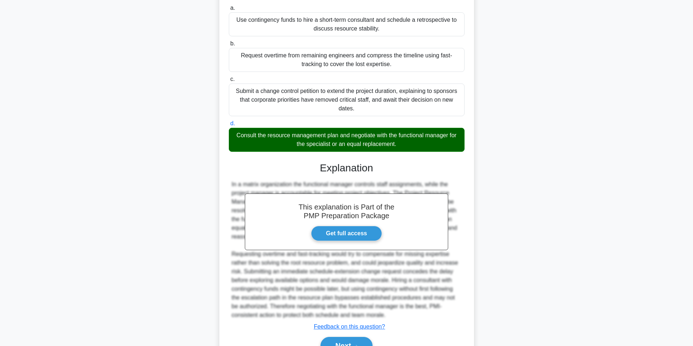
scroll to position [155, 0]
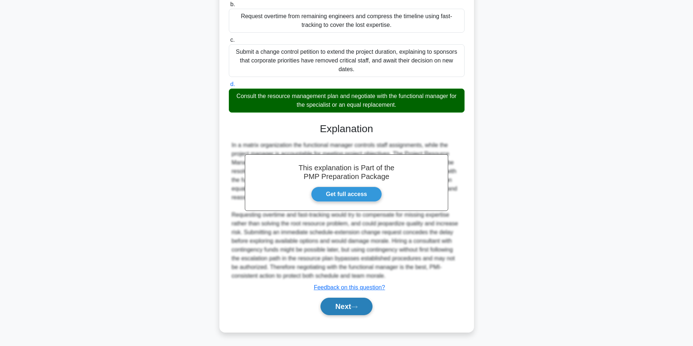
click at [353, 306] on button "Next" at bounding box center [346, 306] width 52 height 17
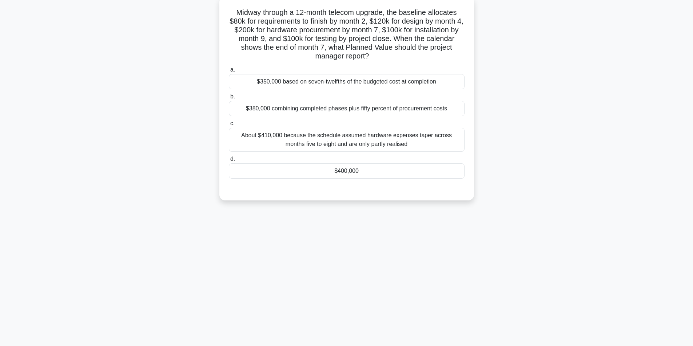
scroll to position [46, 0]
click at [341, 170] on div "$400,000" at bounding box center [347, 169] width 236 height 15
click at [229, 160] on input "d. $400,000" at bounding box center [229, 157] width 0 height 5
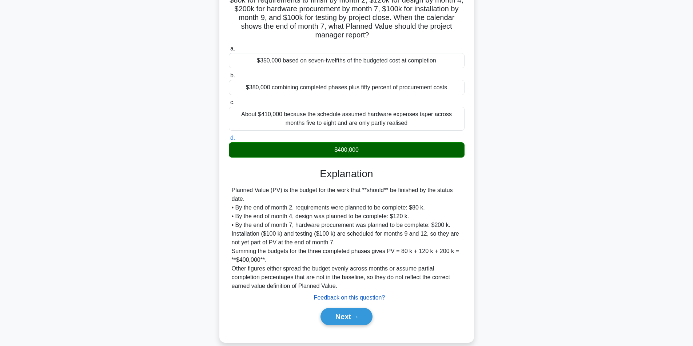
scroll to position [76, 0]
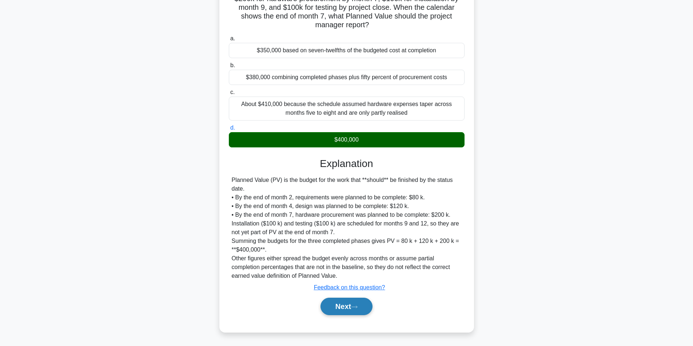
click at [334, 310] on button "Next" at bounding box center [346, 306] width 52 height 17
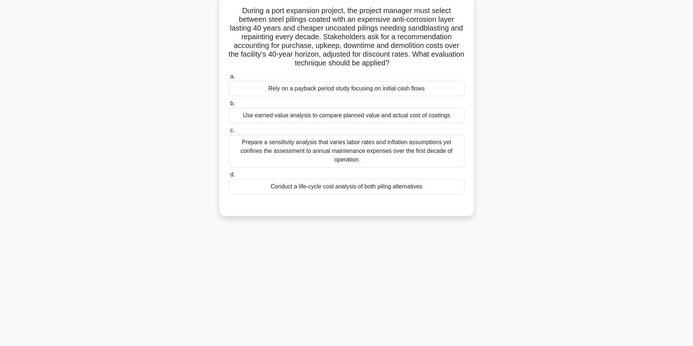
click at [310, 188] on div "Conduct a life-cycle cost analysis of both piling alternatives" at bounding box center [347, 186] width 236 height 15
click at [229, 177] on input "d. Conduct a life-cycle cost analysis of both piling alternatives" at bounding box center [229, 175] width 0 height 5
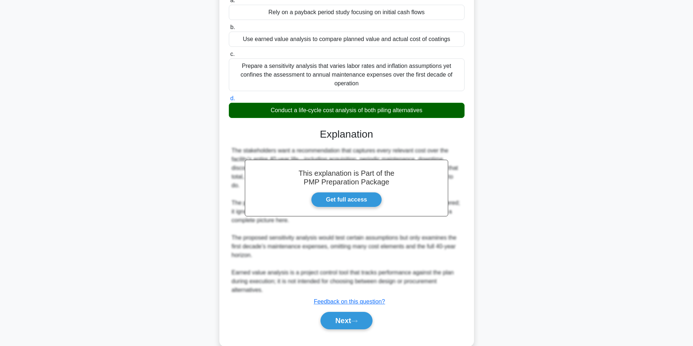
scroll to position [128, 0]
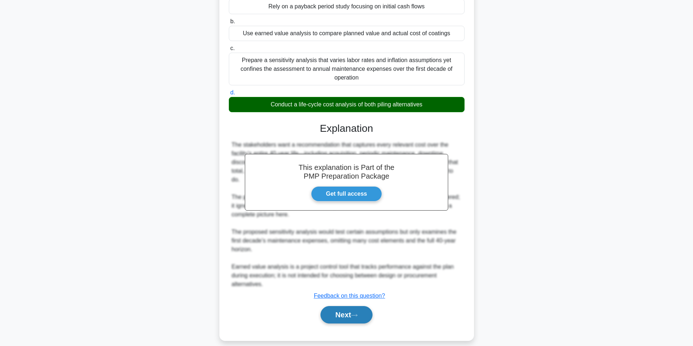
click at [352, 306] on button "Next" at bounding box center [346, 314] width 52 height 17
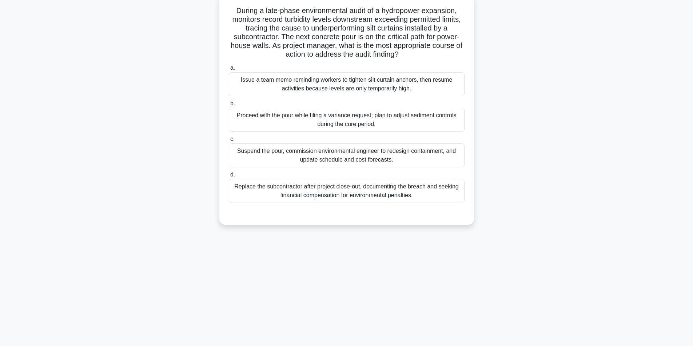
click at [339, 152] on div "Suspend the pour, commission environmental engineer to redesign containment, an…" at bounding box center [347, 156] width 236 height 24
click at [229, 142] on input "c. Suspend the pour, commission environmental engineer to redesign containment,…" at bounding box center [229, 139] width 0 height 5
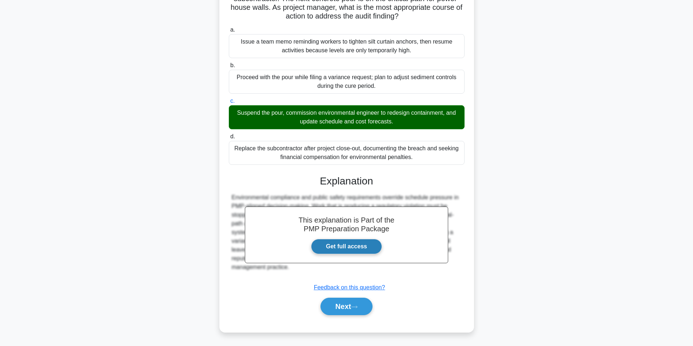
scroll to position [85, 0]
click at [357, 305] on icon at bounding box center [354, 307] width 7 height 4
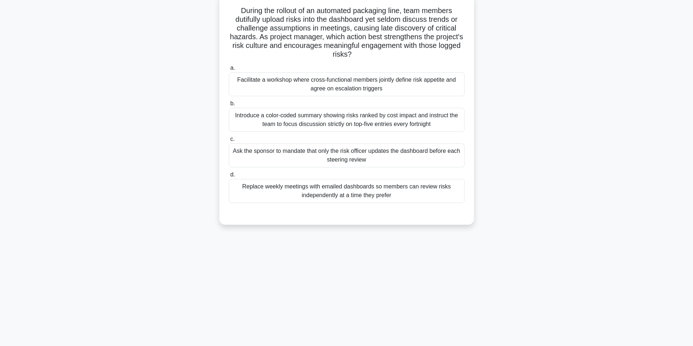
click at [312, 79] on div "Facilitate a workshop where cross-functional members jointly define risk appeti…" at bounding box center [347, 84] width 236 height 24
click at [229, 71] on input "a. Facilitate a workshop where cross-functional members jointly define risk app…" at bounding box center [229, 68] width 0 height 5
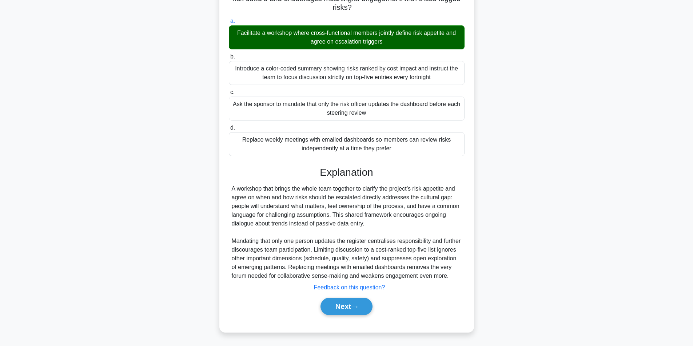
scroll to position [102, 0]
click at [342, 308] on button "Next" at bounding box center [346, 306] width 52 height 17
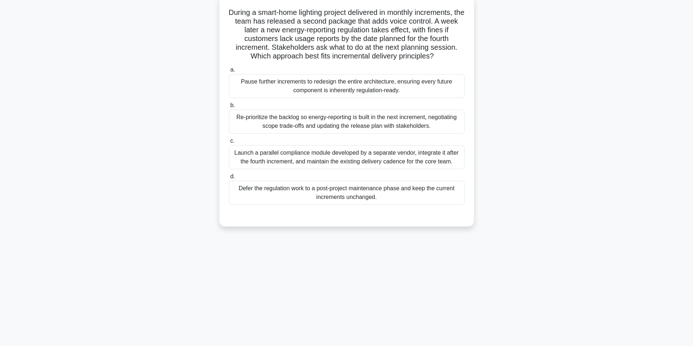
scroll to position [46, 0]
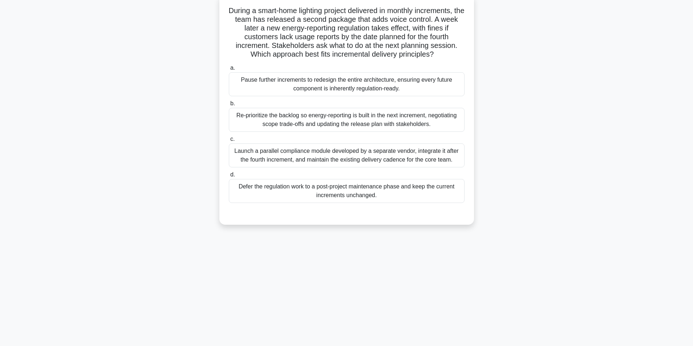
click at [311, 118] on div "Re-prioritize the backlog so energy-reporting is built in the next increment, n…" at bounding box center [347, 120] width 236 height 24
click at [229, 106] on input "b. Re-prioritize the backlog so energy-reporting is built in the next increment…" at bounding box center [229, 103] width 0 height 5
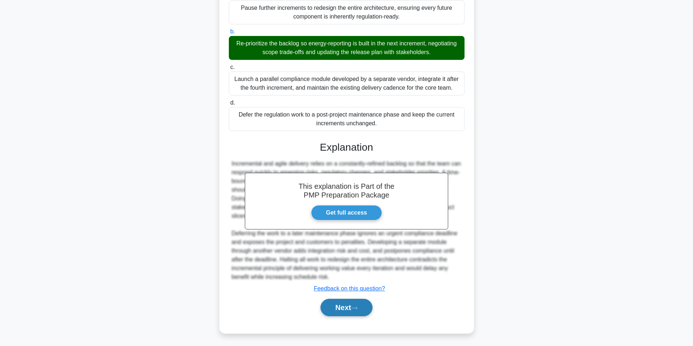
scroll to position [120, 0]
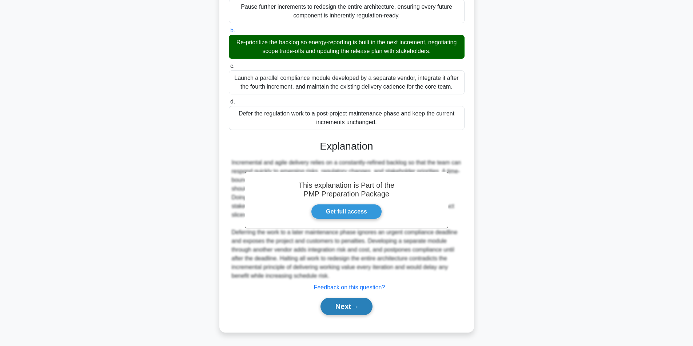
click at [334, 309] on button "Next" at bounding box center [346, 306] width 52 height 17
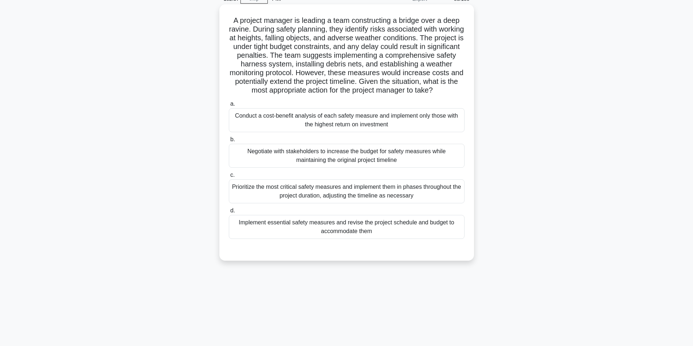
scroll to position [46, 0]
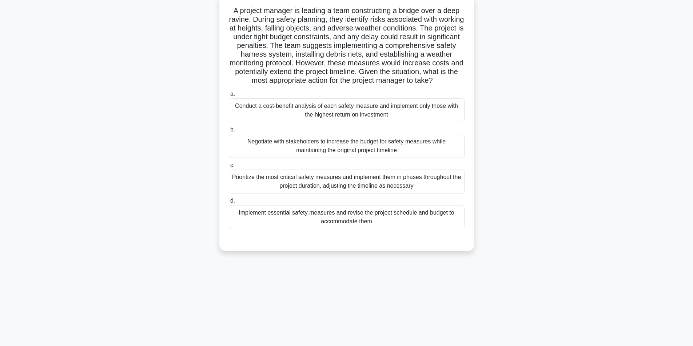
click at [335, 226] on div "Implement essential safety measures and revise the project schedule and budget …" at bounding box center [347, 217] width 236 height 24
click at [229, 204] on input "d. Implement essential safety measures and revise the project schedule and budg…" at bounding box center [229, 201] width 0 height 5
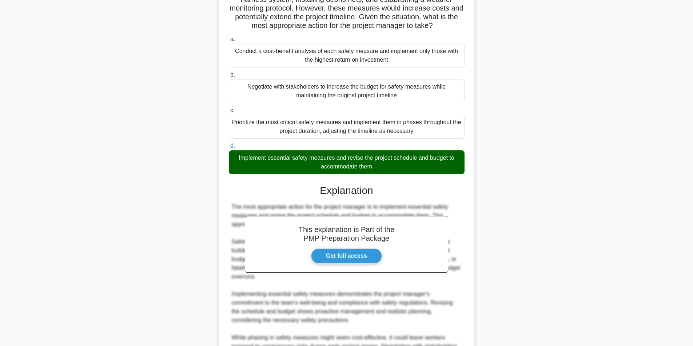
scroll to position [250, 0]
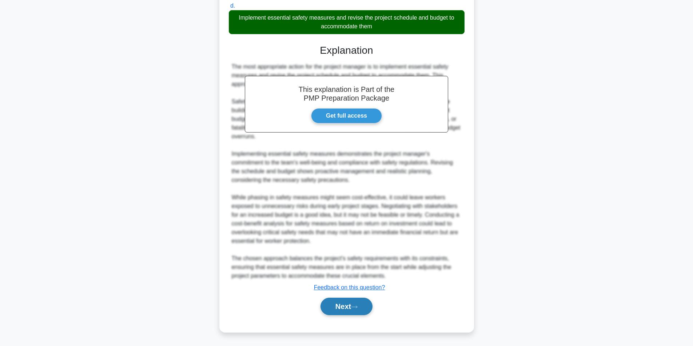
click at [354, 306] on button "Next" at bounding box center [346, 306] width 52 height 17
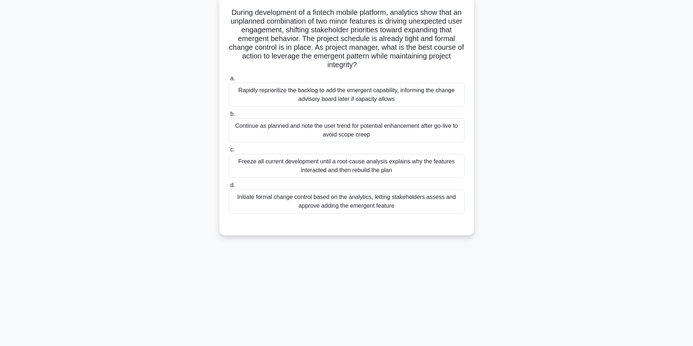
scroll to position [46, 0]
click at [330, 202] on div "Initiate formal change control based on the analytics, letting stakeholders ass…" at bounding box center [347, 200] width 236 height 24
click at [229, 186] on input "d. Initiate formal change control based on the analytics, letting stakeholders …" at bounding box center [229, 183] width 0 height 5
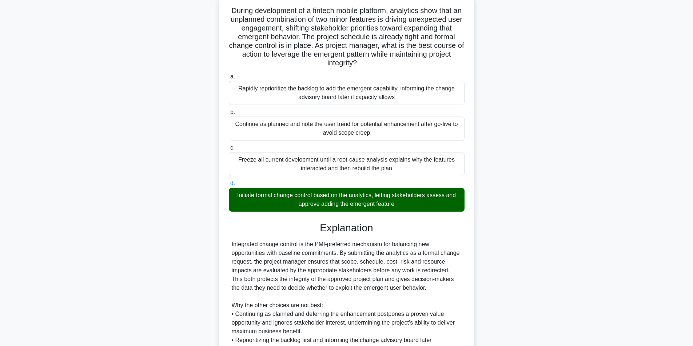
scroll to position [155, 0]
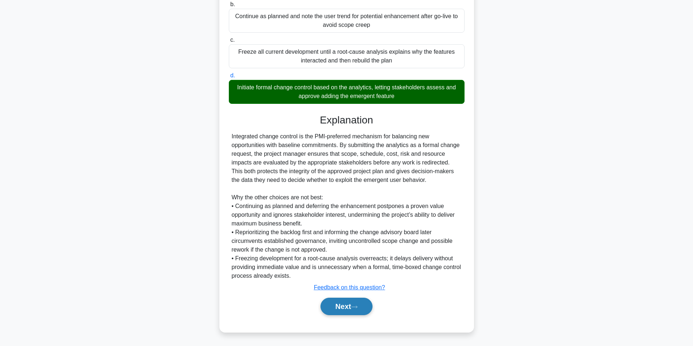
click at [337, 304] on button "Next" at bounding box center [346, 306] width 52 height 17
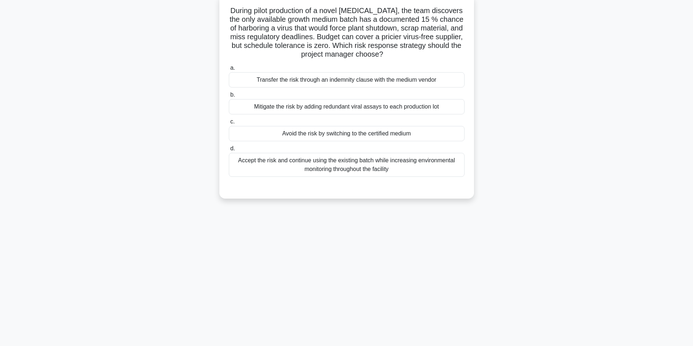
click at [338, 136] on div "Avoid the risk by switching to the certified medium" at bounding box center [347, 133] width 236 height 15
click at [229, 124] on input "c. Avoid the risk by switching to the certified medium" at bounding box center [229, 122] width 0 height 5
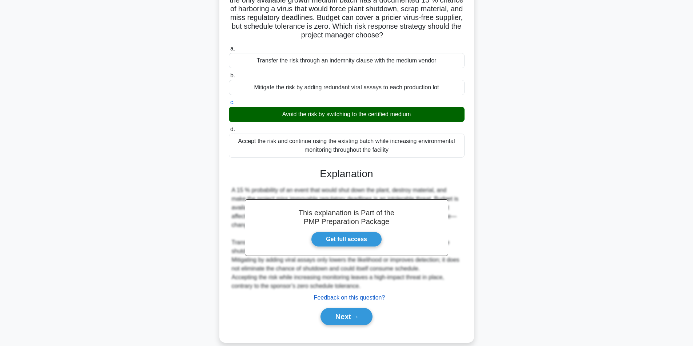
scroll to position [76, 0]
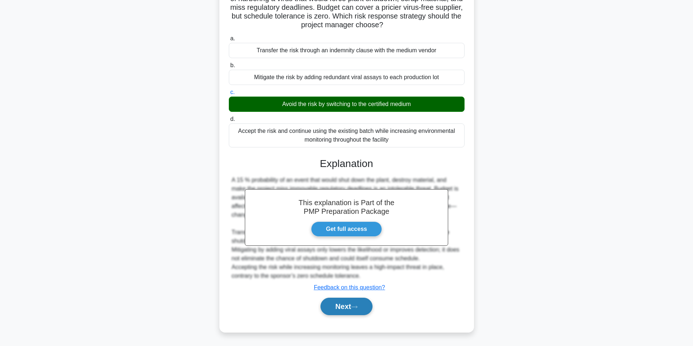
click at [346, 304] on button "Next" at bounding box center [346, 306] width 52 height 17
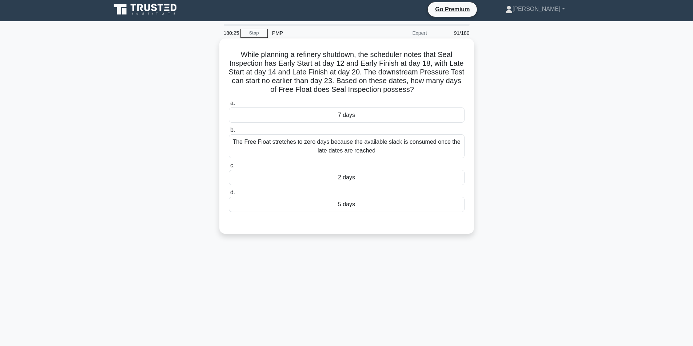
scroll to position [0, 0]
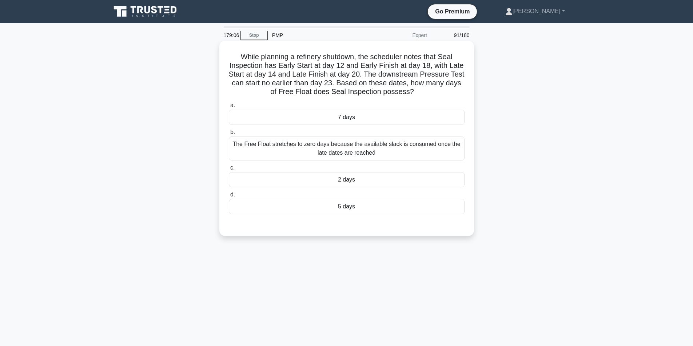
click at [351, 177] on div "2 days" at bounding box center [347, 179] width 236 height 15
click at [229, 171] on input "c. 2 days" at bounding box center [229, 168] width 0 height 5
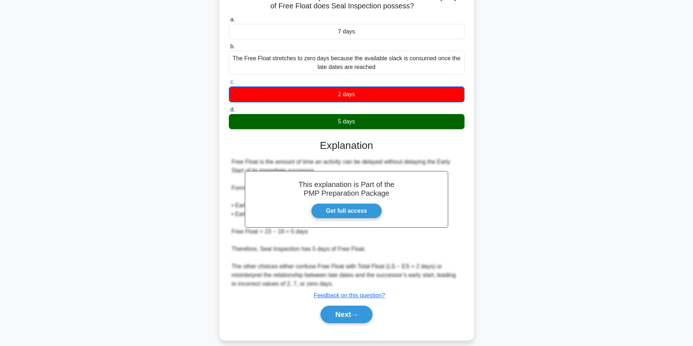
scroll to position [94, 0]
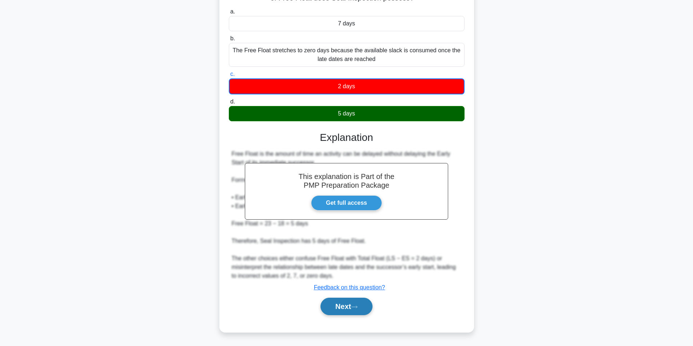
click at [330, 309] on button "Next" at bounding box center [346, 306] width 52 height 17
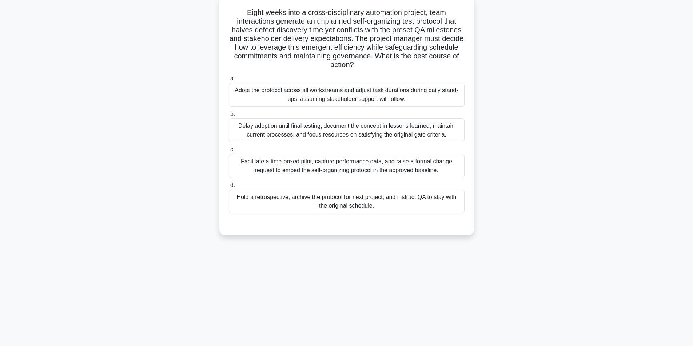
scroll to position [46, 0]
click at [305, 165] on div "Facilitate a time-boxed pilot, capture performance data, and raise a formal cha…" at bounding box center [347, 164] width 236 height 24
click at [229, 151] on input "c. Facilitate a time-boxed pilot, capture performance data, and raise a formal …" at bounding box center [229, 148] width 0 height 5
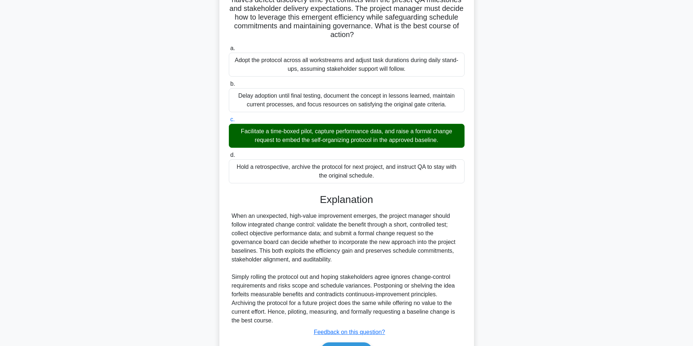
scroll to position [120, 0]
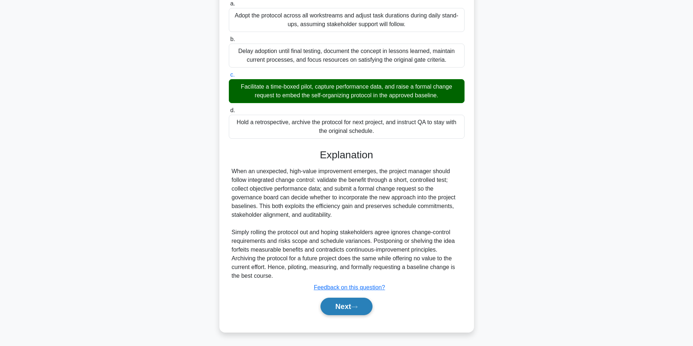
click at [343, 302] on button "Next" at bounding box center [346, 306] width 52 height 17
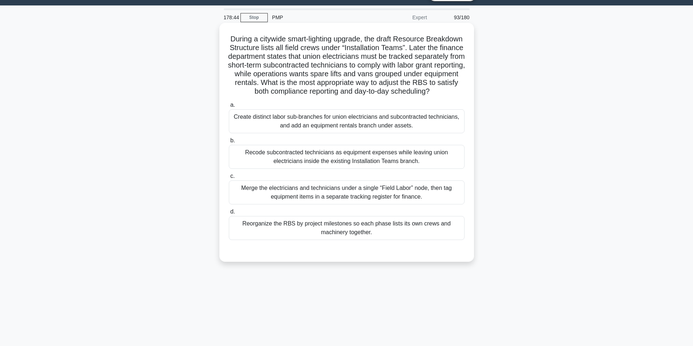
scroll to position [0, 0]
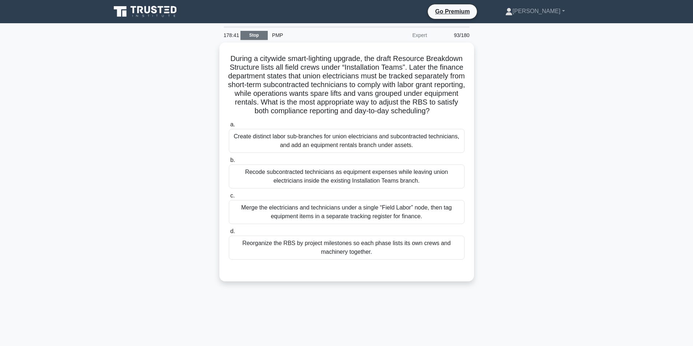
click at [251, 38] on link "Stop" at bounding box center [253, 35] width 27 height 9
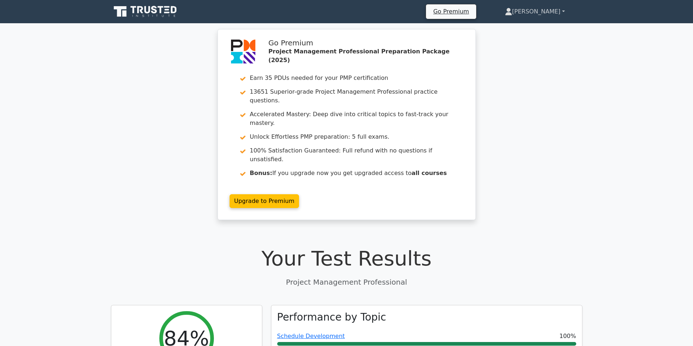
click at [546, 8] on link "[PERSON_NAME]" at bounding box center [534, 11] width 95 height 15
click at [531, 25] on link "Profile" at bounding box center [516, 29] width 57 height 12
